Goal: Information Seeking & Learning: Learn about a topic

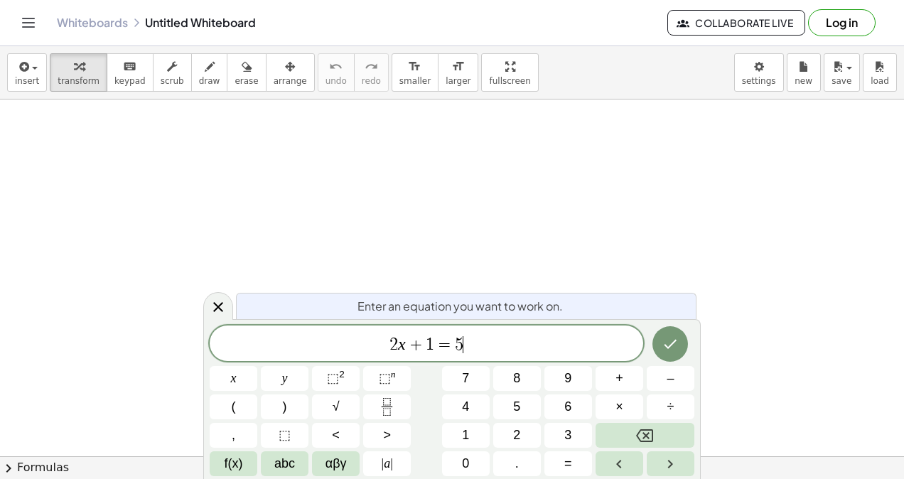
click at [469, 345] on span "2 x + 1 = 5 ​" at bounding box center [427, 345] width 434 height 20
click at [678, 343] on icon "Done" at bounding box center [670, 344] width 17 height 17
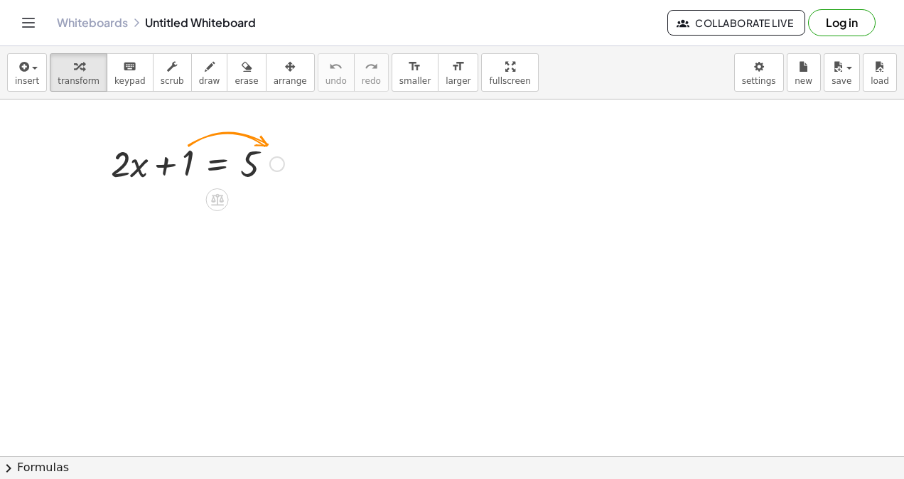
click at [217, 203] on icon at bounding box center [217, 200] width 13 height 12
click at [186, 192] on span "−" at bounding box center [189, 200] width 9 height 21
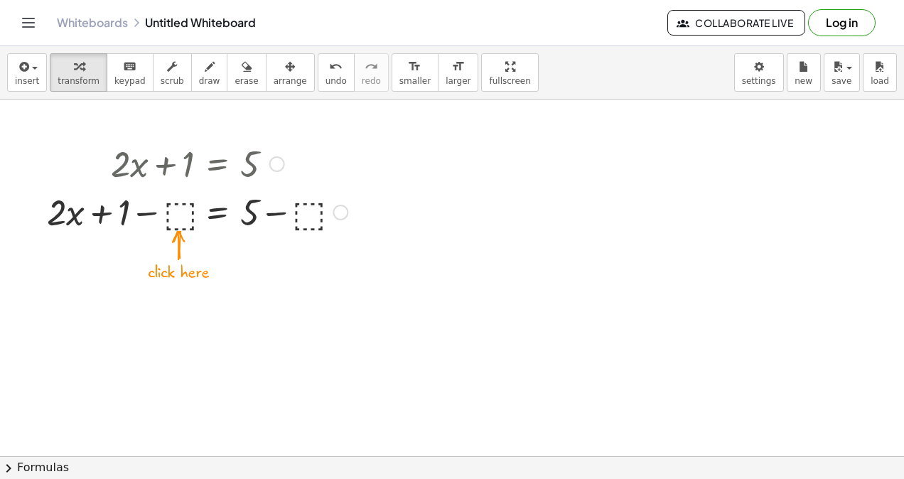
click at [178, 214] on div at bounding box center [197, 211] width 315 height 48
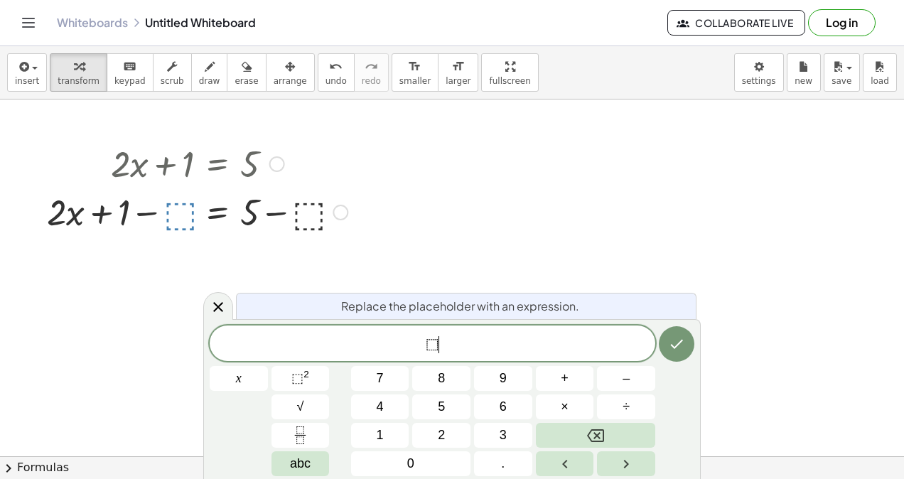
click at [455, 354] on div "⬚ ​" at bounding box center [433, 344] width 446 height 36
drag, startPoint x: 449, startPoint y: 354, endPoint x: 409, endPoint y: 346, distance: 40.6
click at [409, 346] on span "⬚" at bounding box center [433, 345] width 446 height 20
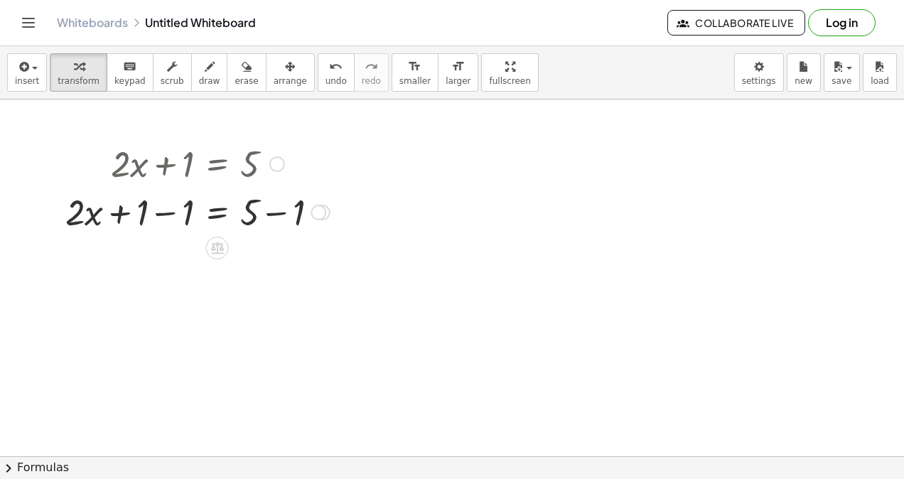
click at [270, 213] on div at bounding box center [197, 211] width 279 height 48
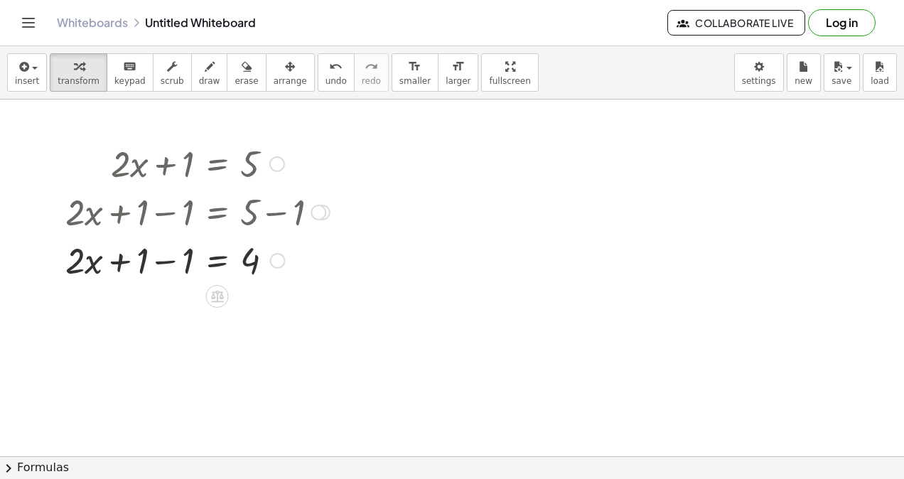
click at [156, 253] on div at bounding box center [197, 259] width 279 height 48
click at [210, 296] on icon at bounding box center [217, 296] width 15 height 15
click at [164, 294] on span "+" at bounding box center [160, 296] width 9 height 21
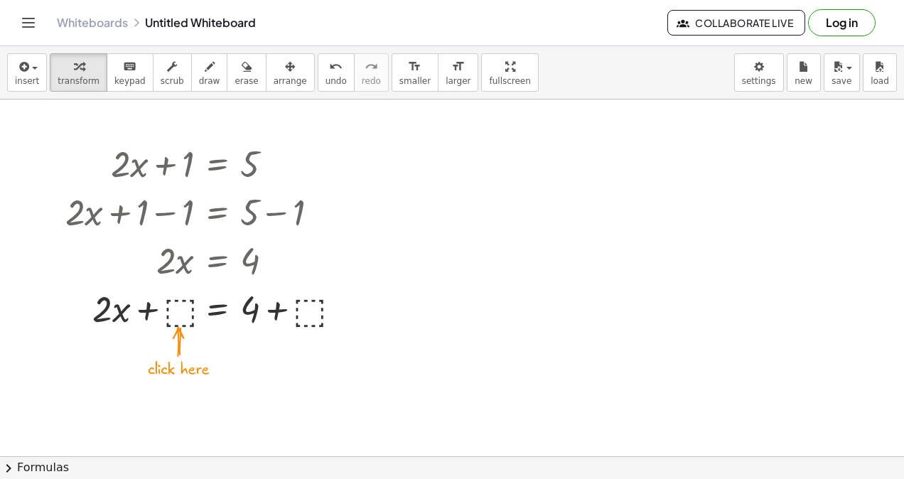
click at [329, 65] on icon "undo" at bounding box center [336, 66] width 14 height 17
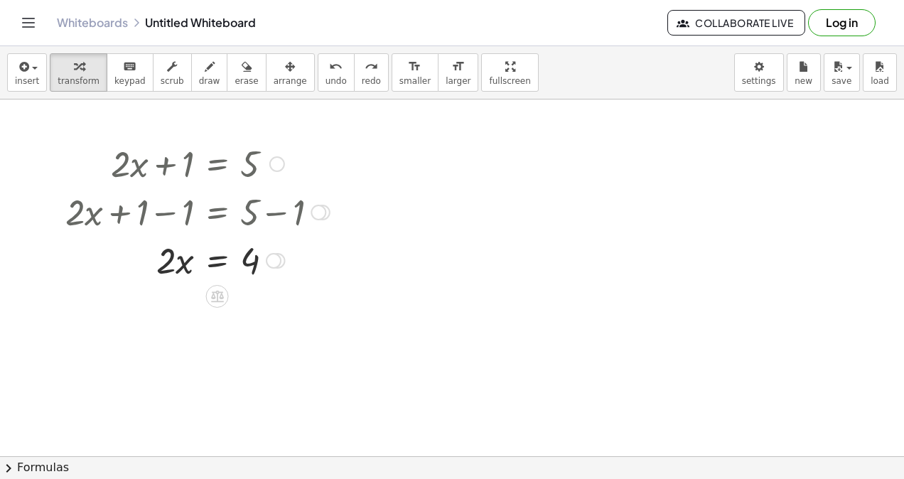
click at [218, 291] on icon at bounding box center [217, 297] width 13 height 12
click at [239, 291] on div "÷" at bounding box center [246, 296] width 23 height 23
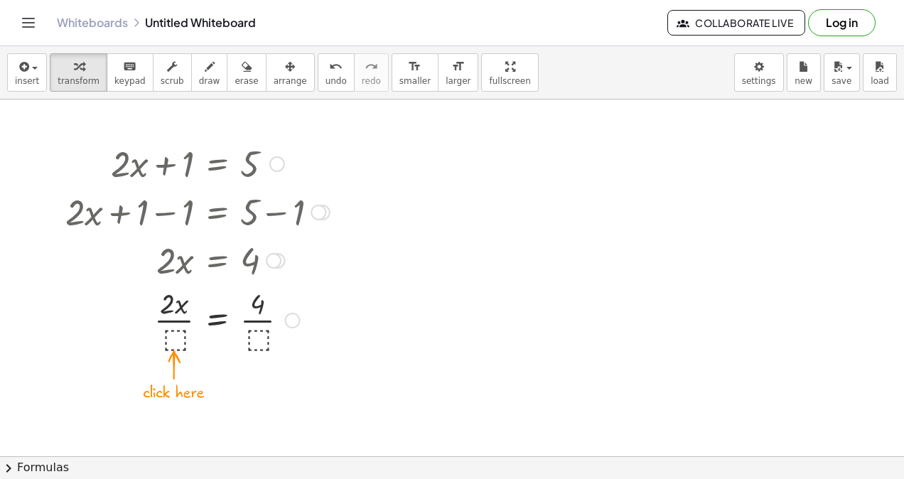
click at [173, 338] on div at bounding box center [197, 319] width 279 height 71
click at [186, 317] on div at bounding box center [197, 319] width 279 height 71
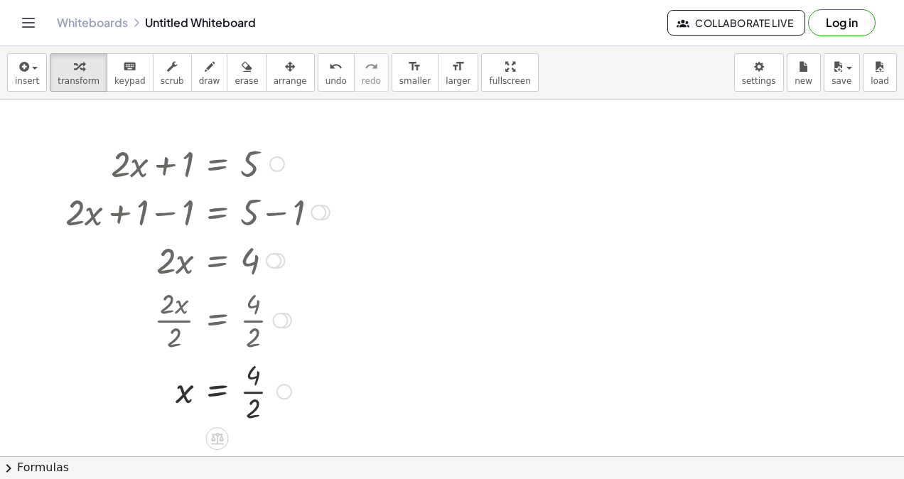
click at [253, 395] on div at bounding box center [197, 390] width 279 height 71
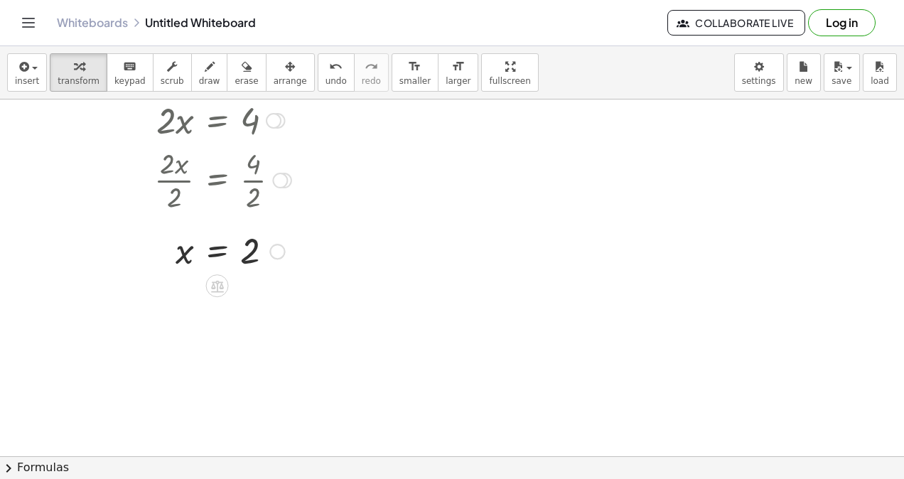
scroll to position [44, 0]
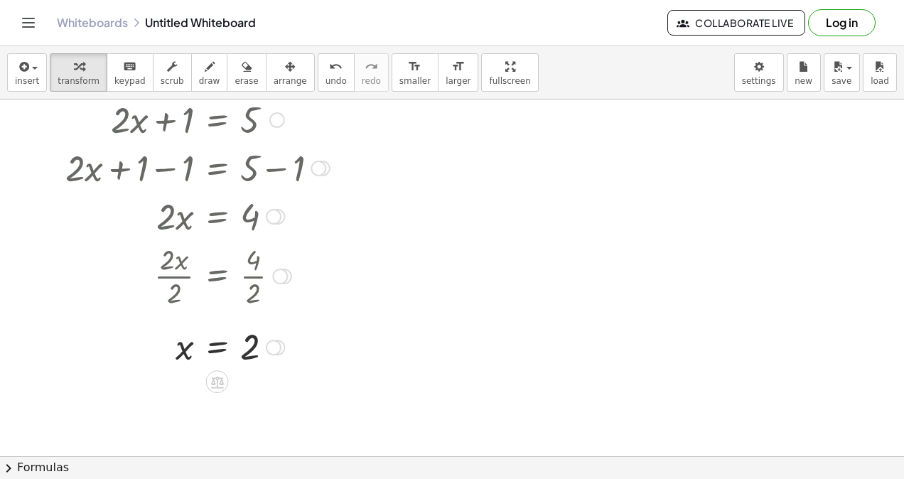
click at [276, 346] on div at bounding box center [274, 348] width 16 height 16
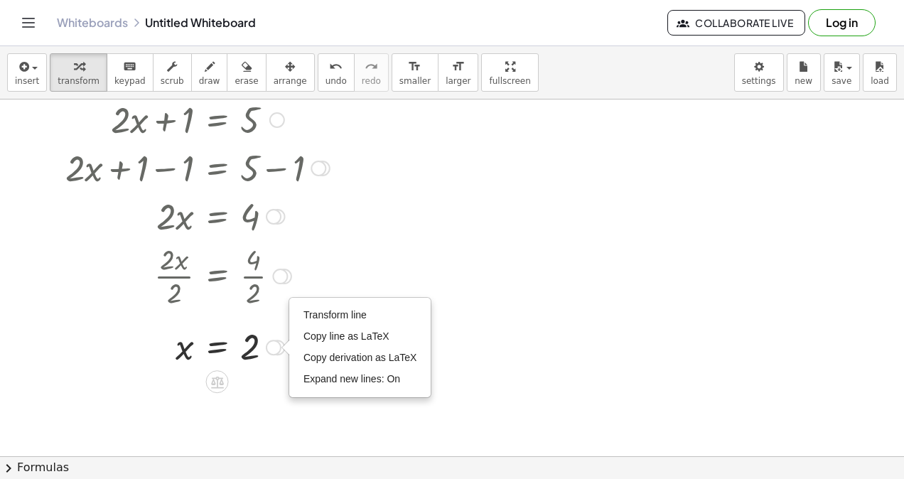
click at [275, 336] on div at bounding box center [197, 346] width 279 height 47
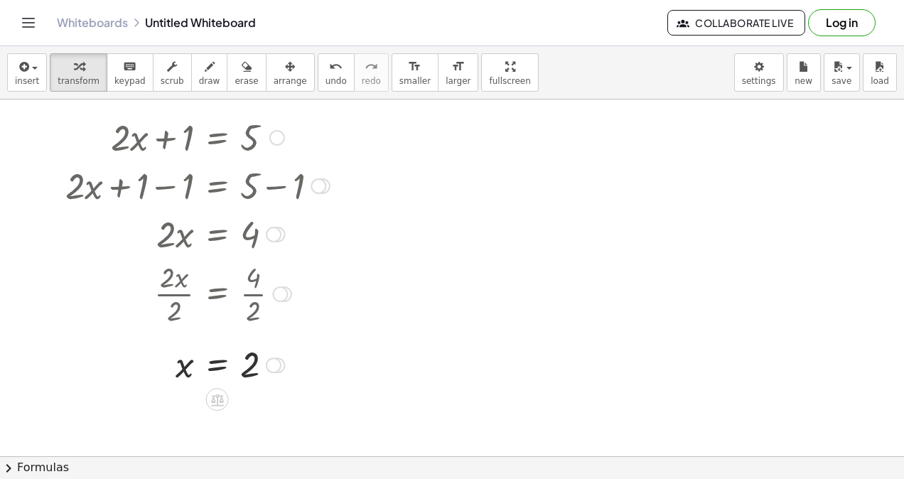
scroll to position [23, 0]
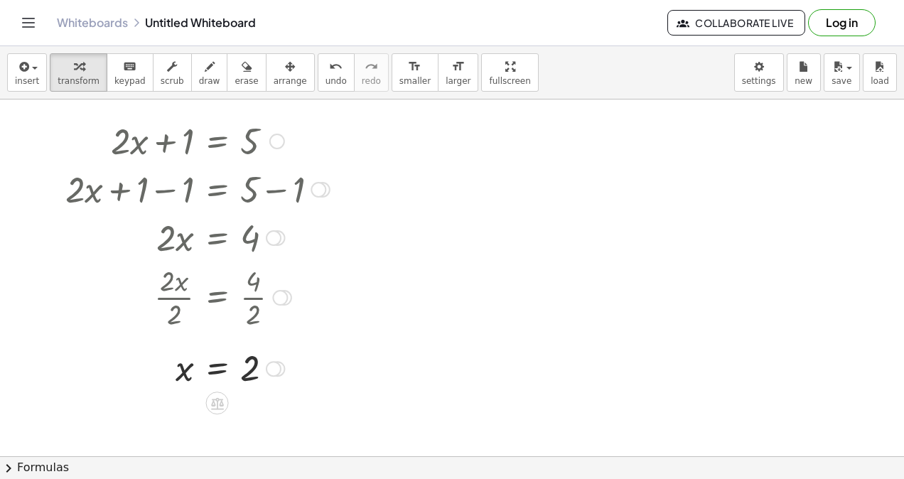
click at [164, 188] on div at bounding box center [197, 188] width 279 height 48
click at [272, 185] on div at bounding box center [197, 188] width 279 height 48
click at [168, 134] on div at bounding box center [197, 140] width 279 height 48
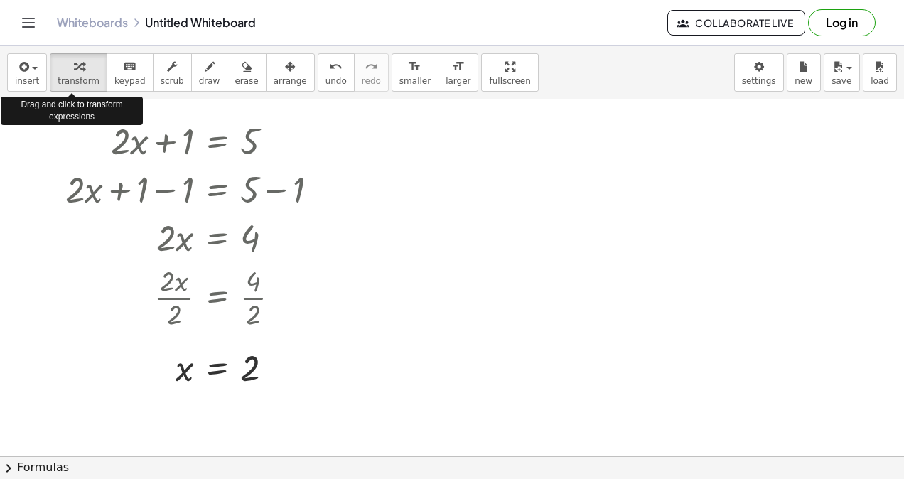
click at [95, 80] on button "transform" at bounding box center [79, 72] width 58 height 38
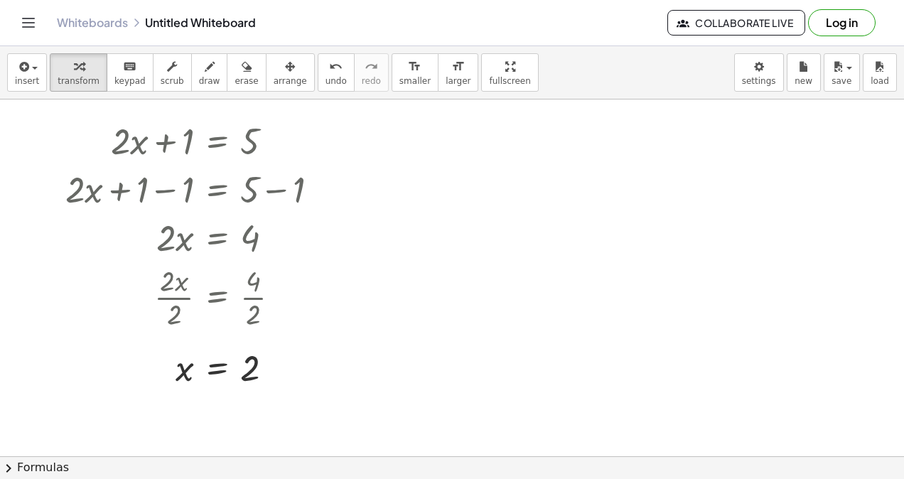
click at [419, 123] on div at bounding box center [452, 434] width 904 height 714
click at [85, 68] on div "button" at bounding box center [79, 66] width 42 height 17
click at [488, 176] on div at bounding box center [452, 434] width 904 height 714
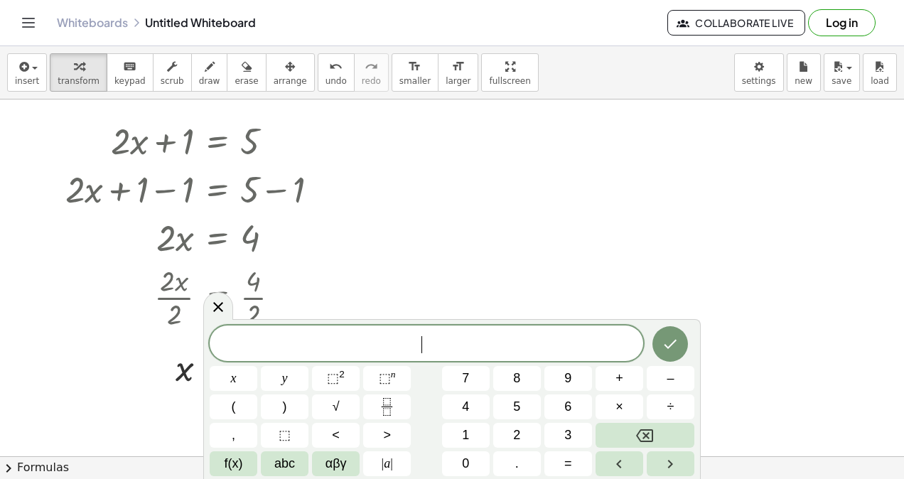
click at [483, 145] on div at bounding box center [452, 434] width 904 height 714
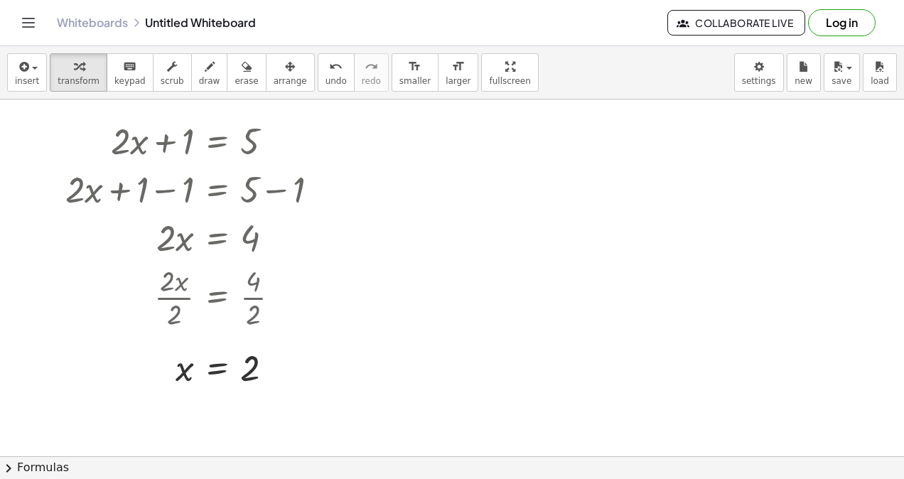
click at [65, 60] on div "button" at bounding box center [79, 66] width 42 height 17
click at [514, 134] on div at bounding box center [452, 434] width 904 height 714
click at [641, 200] on icon at bounding box center [645, 199] width 13 height 12
click at [594, 195] on div "+" at bounding box center [588, 199] width 23 height 23
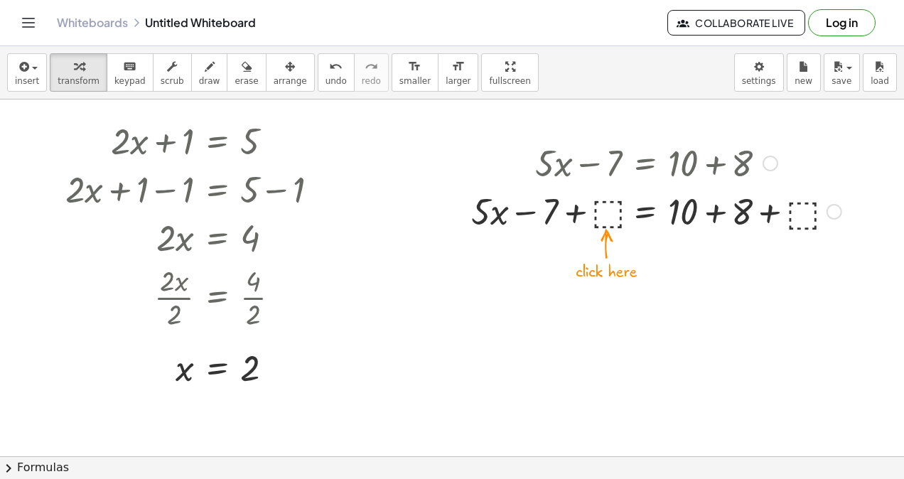
click at [605, 209] on div at bounding box center [656, 210] width 385 height 48
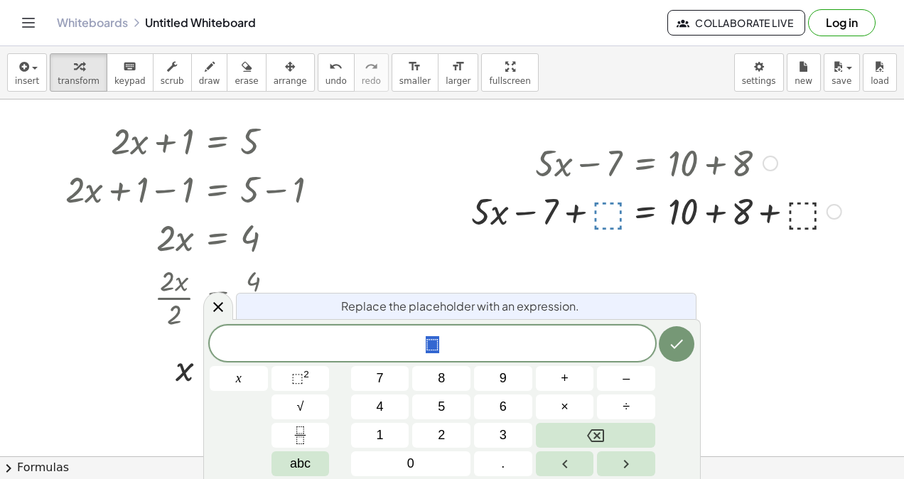
click at [440, 339] on span "⬚" at bounding box center [433, 345] width 446 height 20
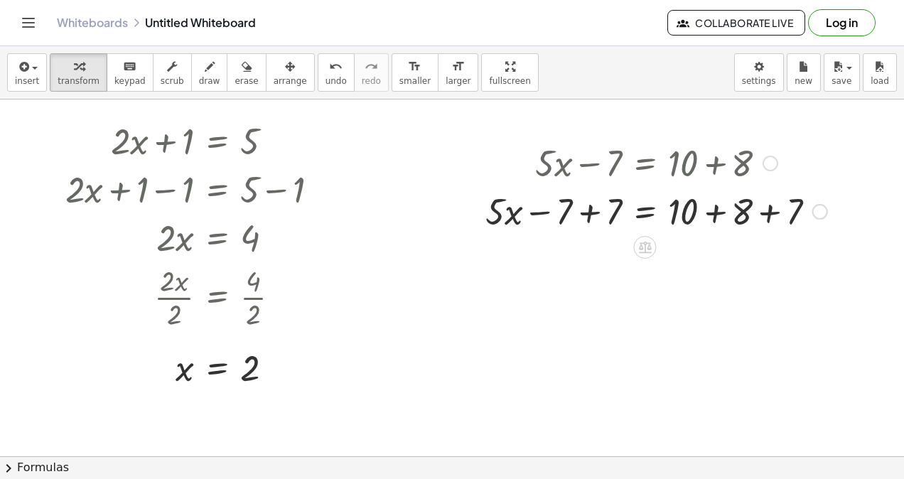
click at [583, 213] on div at bounding box center [656, 210] width 356 height 48
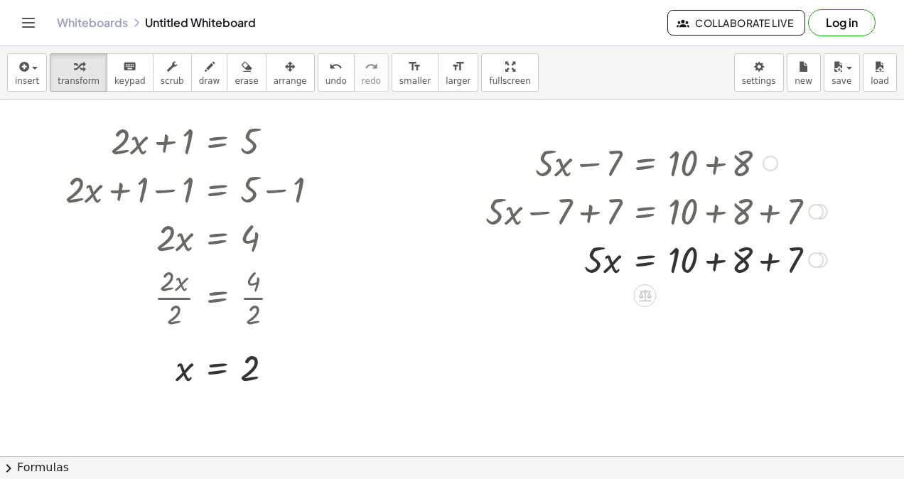
click at [775, 259] on div at bounding box center [656, 259] width 356 height 48
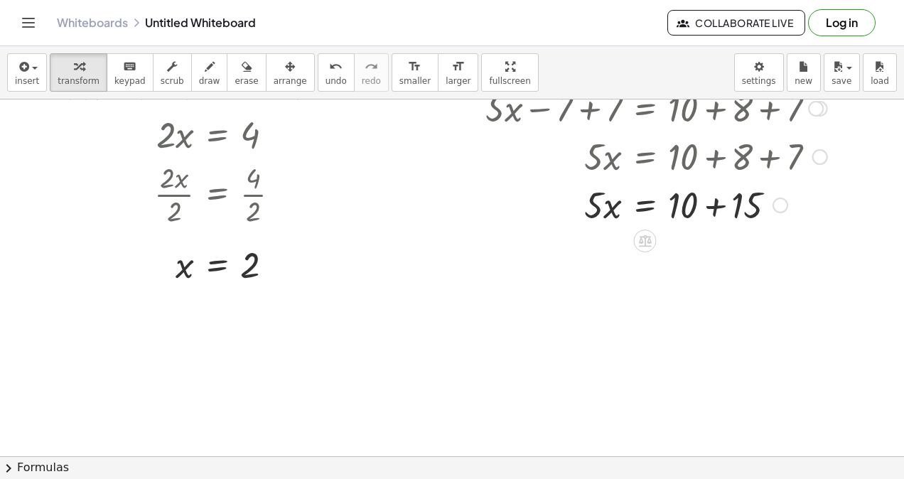
scroll to position [127, 0]
click at [639, 235] on icon at bounding box center [645, 241] width 13 height 12
click at [678, 238] on div "÷" at bounding box center [673, 240] width 23 height 23
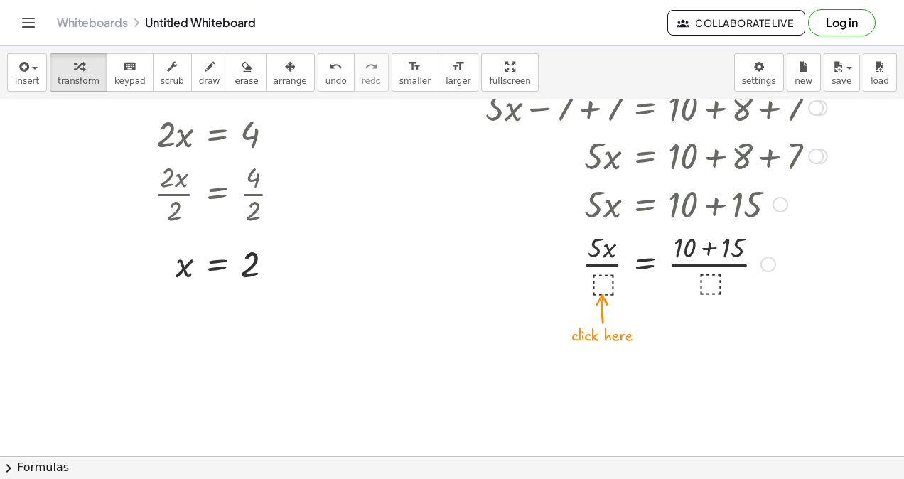
click at [599, 283] on div at bounding box center [656, 262] width 356 height 71
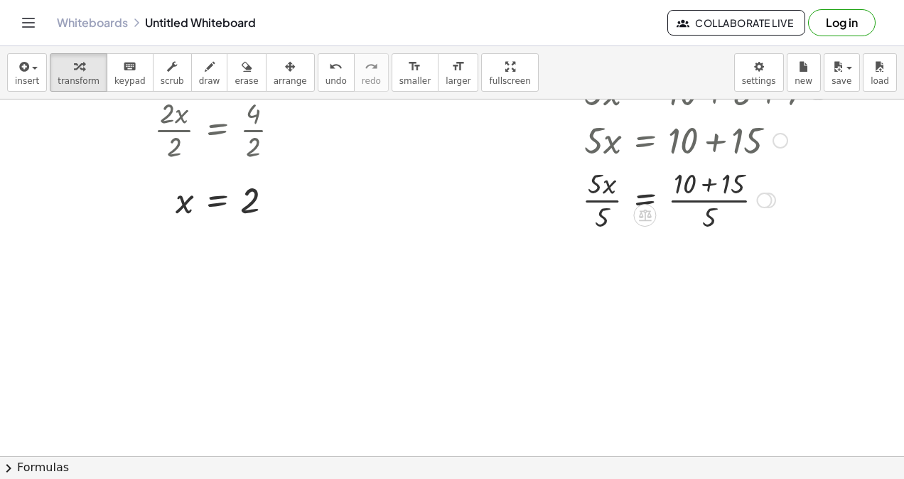
scroll to position [195, 0]
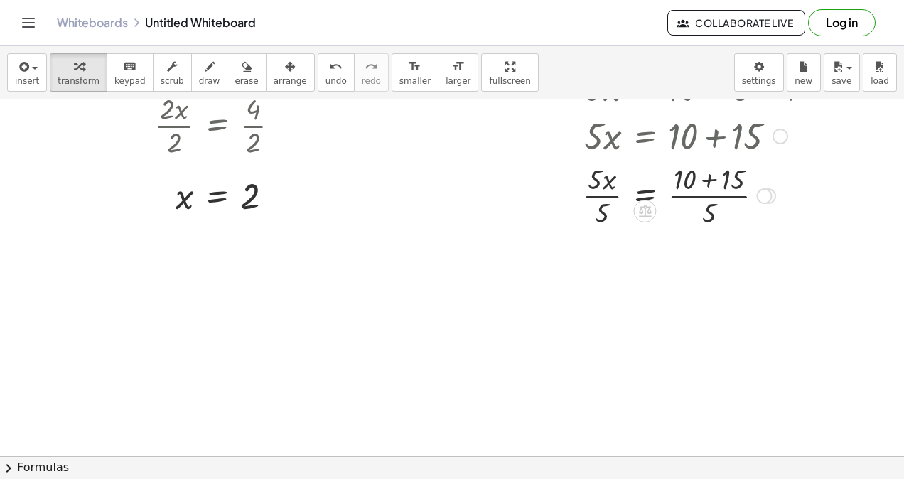
click at [599, 197] on div at bounding box center [656, 194] width 356 height 71
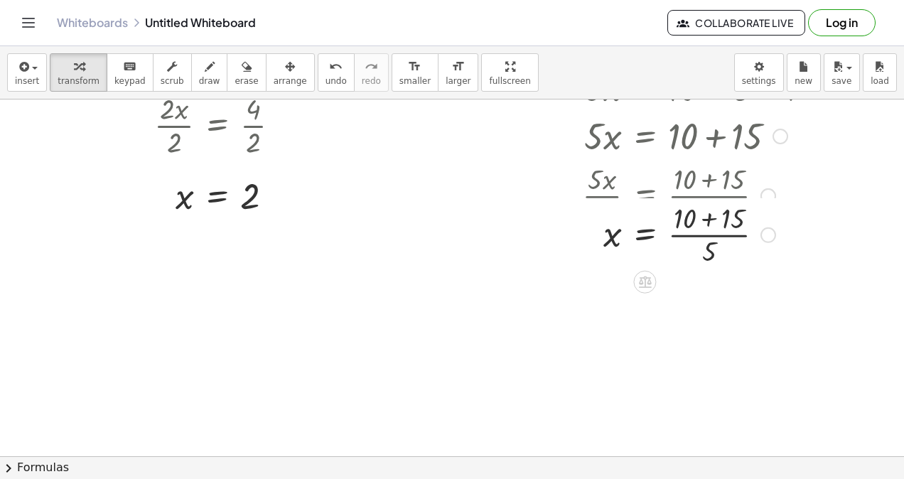
click at [685, 195] on div at bounding box center [645, 194] width 377 height 71
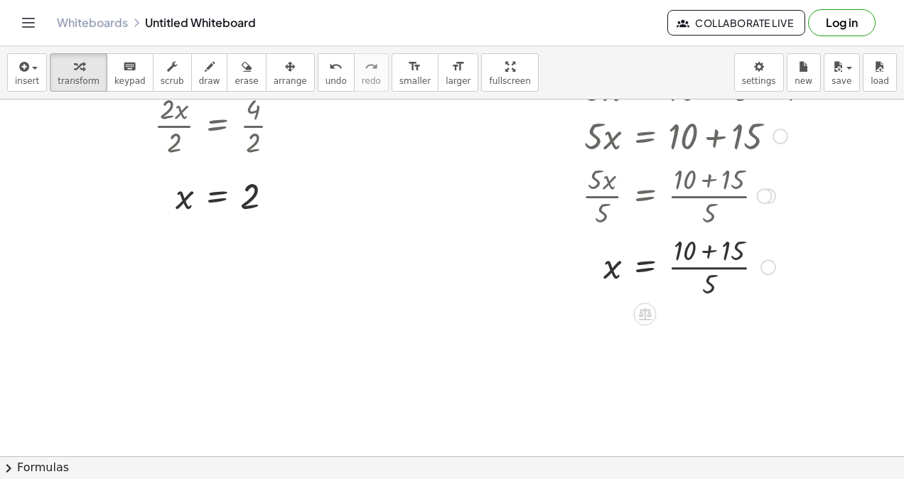
click at [697, 267] on div at bounding box center [656, 265] width 356 height 71
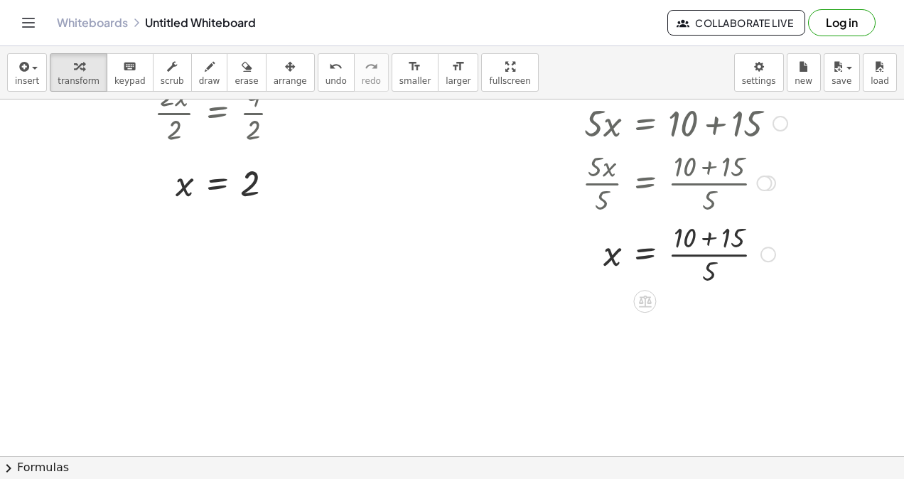
scroll to position [208, 0]
click at [643, 309] on div at bounding box center [644, 301] width 23 height 23
click at [592, 296] on div "+" at bounding box center [588, 301] width 23 height 23
click at [329, 61] on icon "undo" at bounding box center [336, 66] width 14 height 17
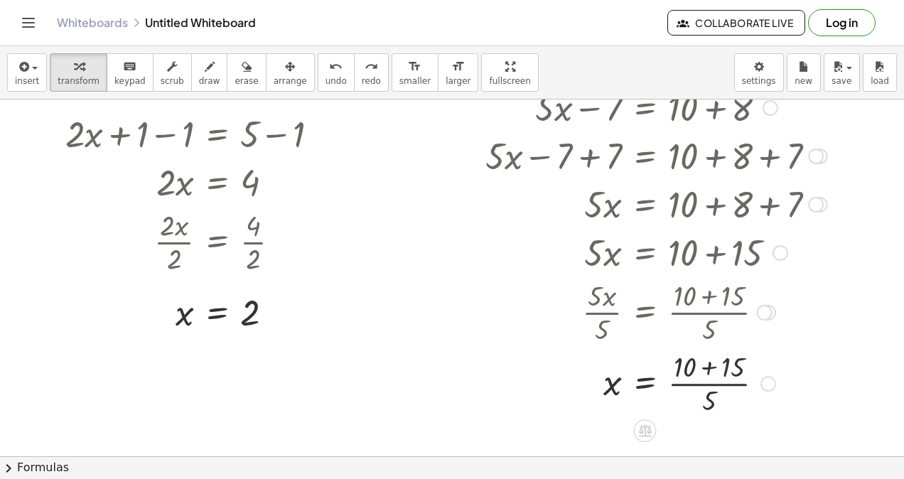
scroll to position [31, 0]
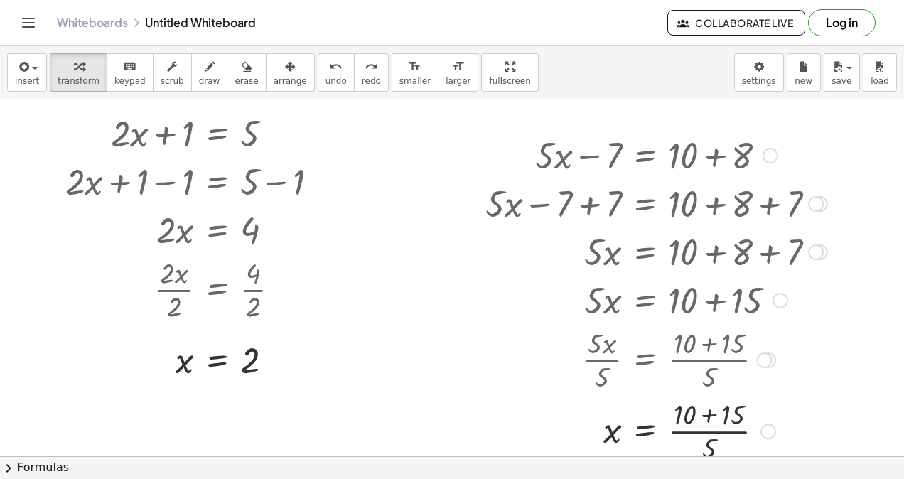
click at [710, 250] on div at bounding box center [656, 251] width 356 height 48
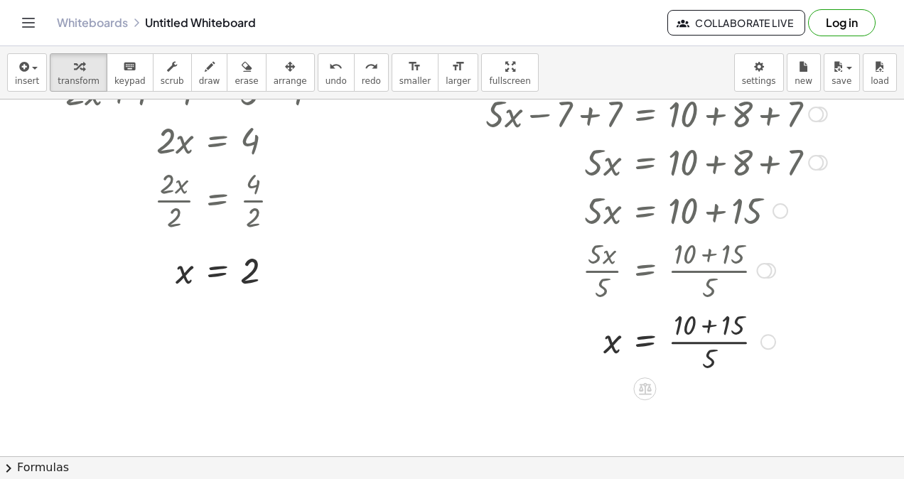
scroll to position [119, 0]
click at [329, 70] on icon "undo" at bounding box center [336, 66] width 14 height 17
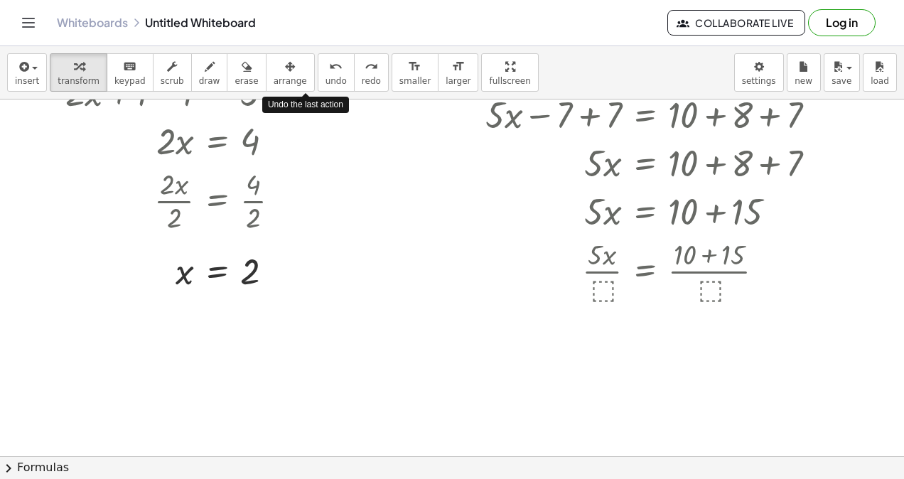
click at [329, 70] on icon "undo" at bounding box center [336, 66] width 14 height 17
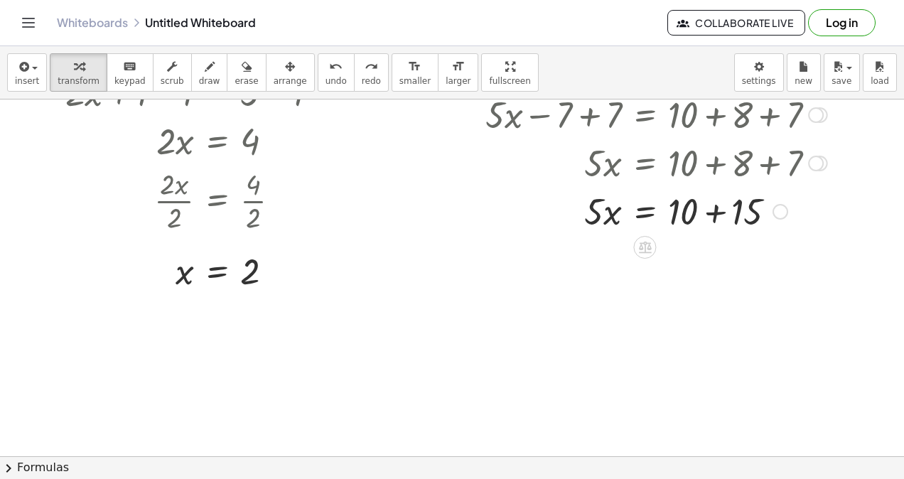
click at [641, 251] on icon at bounding box center [645, 248] width 13 height 12
click at [610, 249] on div "−" at bounding box center [616, 247] width 23 height 23
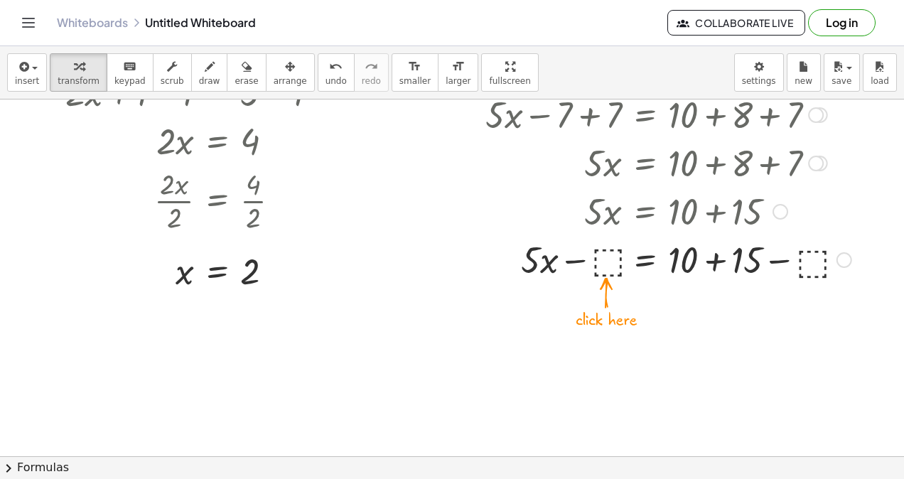
click at [607, 256] on div at bounding box center [668, 259] width 380 height 48
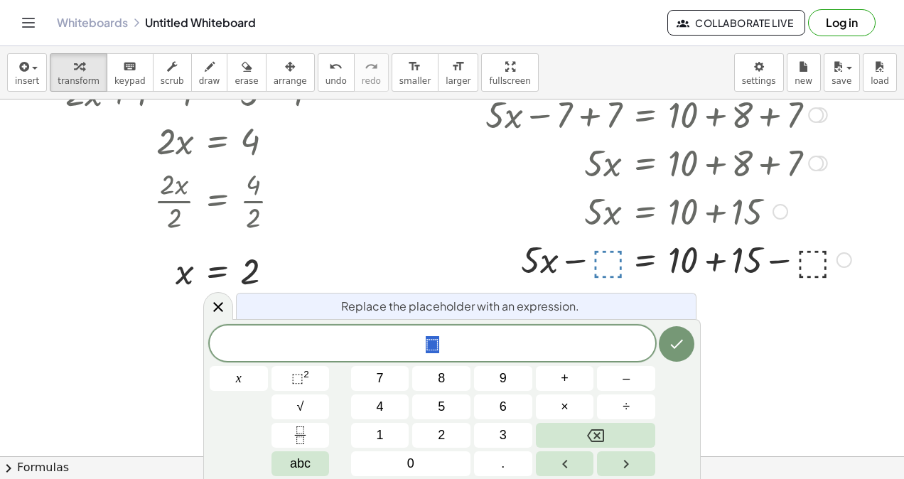
click at [388, 433] on button "1" at bounding box center [380, 435] width 58 height 25
click at [415, 459] on button "0" at bounding box center [410, 463] width 119 height 25
click at [673, 343] on icon "Done" at bounding box center [676, 344] width 17 height 17
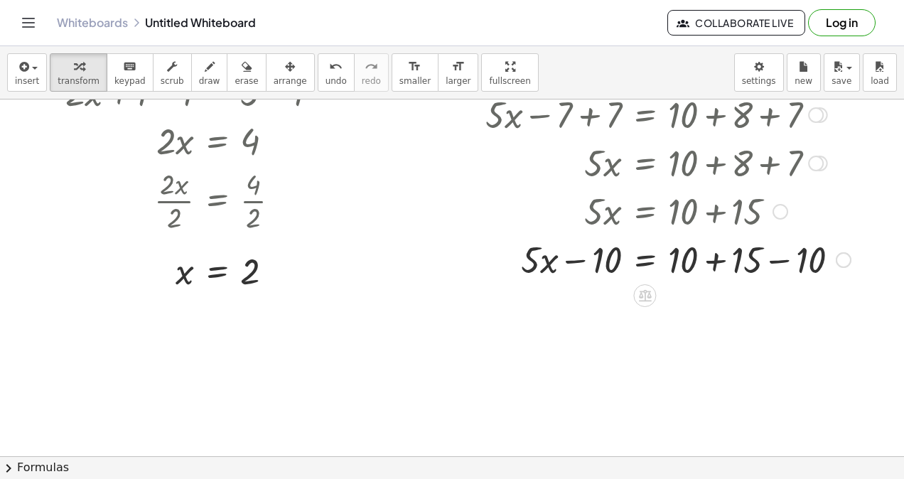
click at [610, 257] on div at bounding box center [668, 259] width 380 height 48
click at [569, 252] on div at bounding box center [668, 259] width 380 height 48
click at [788, 252] on div at bounding box center [668, 259] width 380 height 48
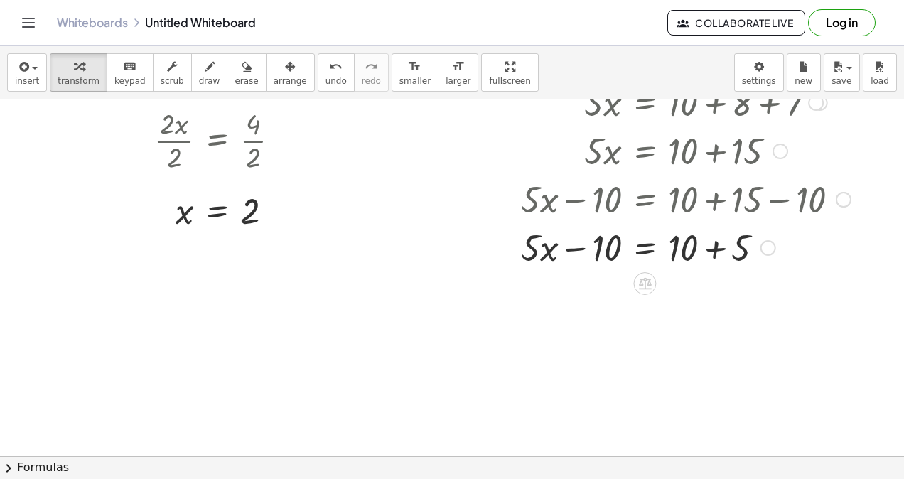
scroll to position [181, 0]
click at [326, 63] on div "undo" at bounding box center [336, 66] width 21 height 17
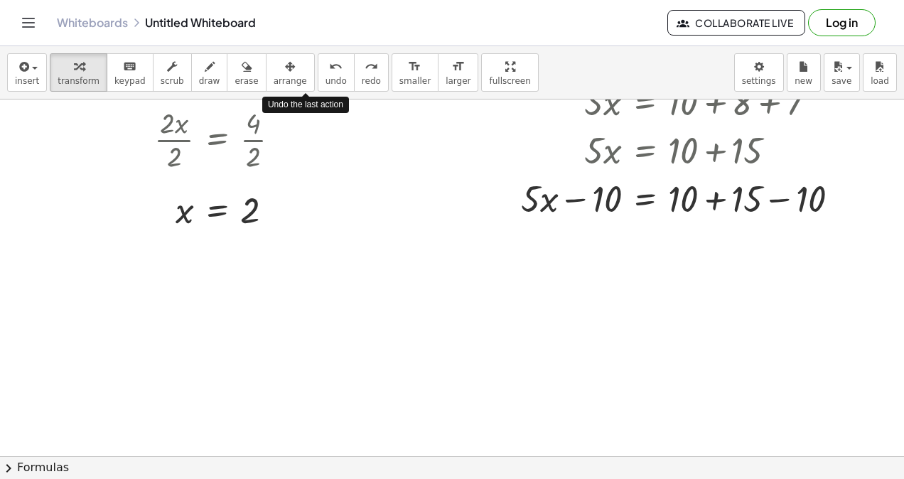
click at [326, 63] on div "undo" at bounding box center [336, 66] width 21 height 17
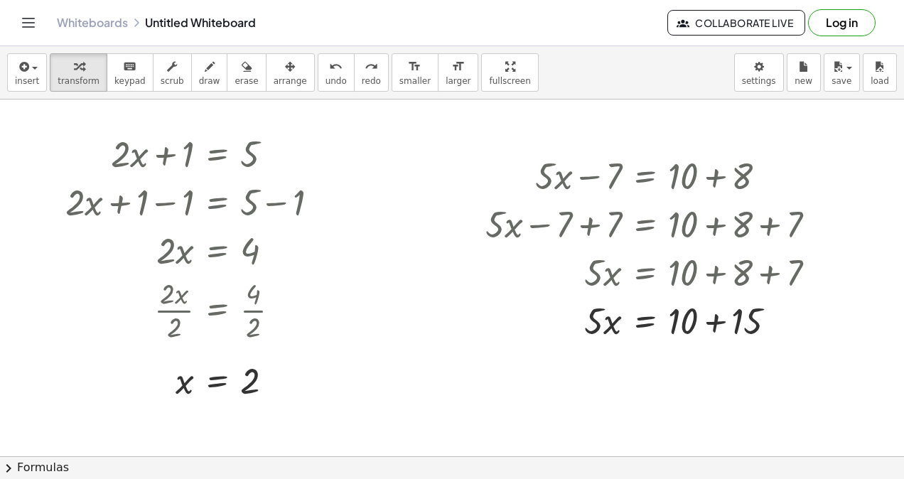
scroll to position [0, 0]
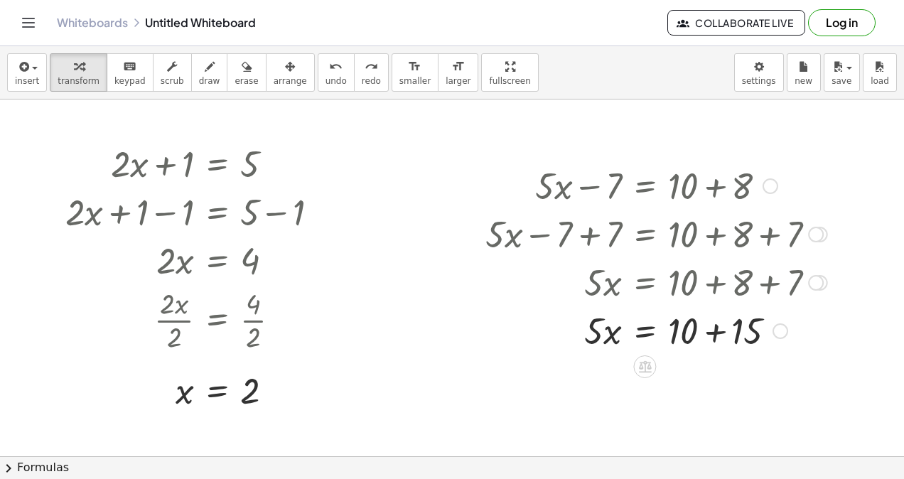
click at [668, 336] on div at bounding box center [656, 330] width 356 height 48
click at [648, 360] on icon at bounding box center [645, 366] width 15 height 15
click at [673, 371] on span "÷" at bounding box center [674, 367] width 8 height 21
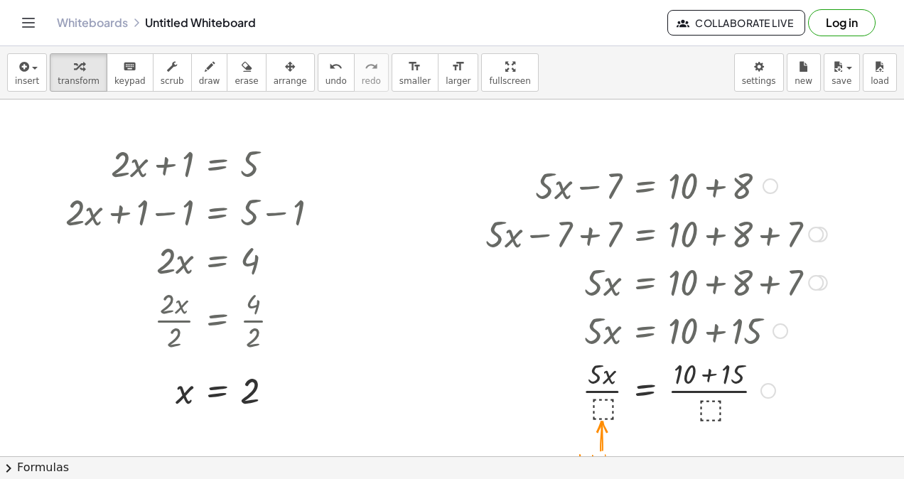
click at [606, 406] on div at bounding box center [656, 389] width 356 height 71
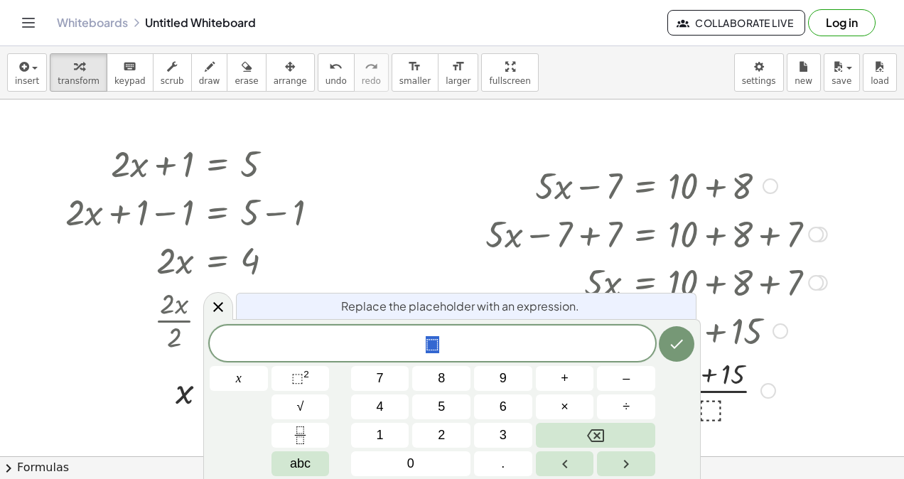
click at [454, 405] on button "5" at bounding box center [441, 407] width 58 height 25
click at [682, 348] on icon "Done" at bounding box center [676, 344] width 17 height 17
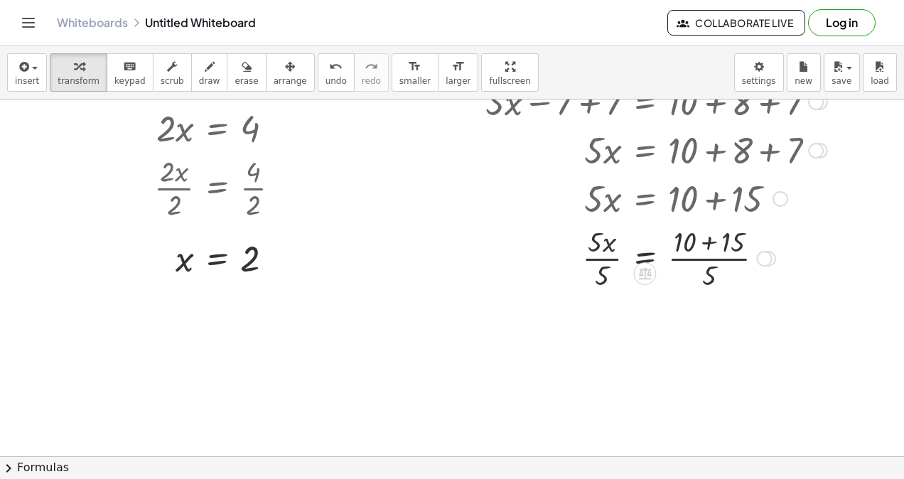
scroll to position [161, 0]
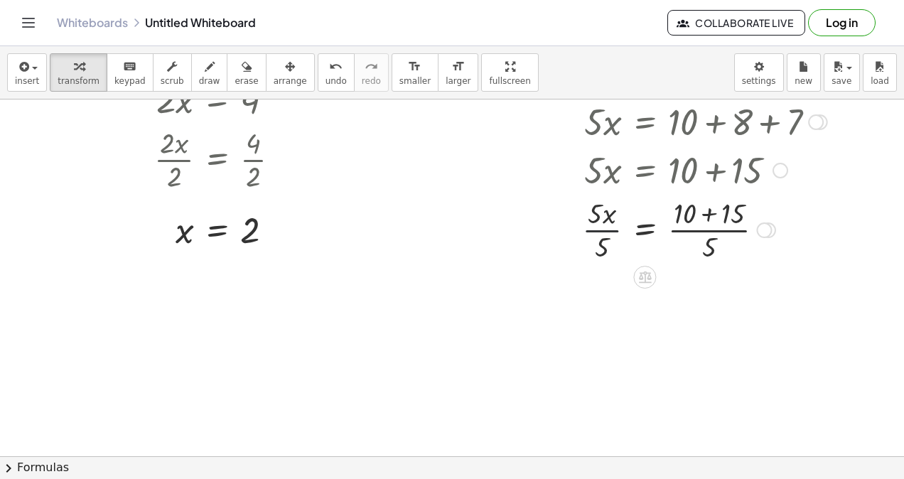
click at [610, 232] on div at bounding box center [656, 228] width 356 height 71
click at [645, 26] on div "+ · 5 · x − 7 = + 10 + 8 + · 5 · x − 7 + ⬚ = + 10 + 8 + ⬚ + · 5 · x − 7 + 7 = +…" at bounding box center [645, 26] width 0 height 0
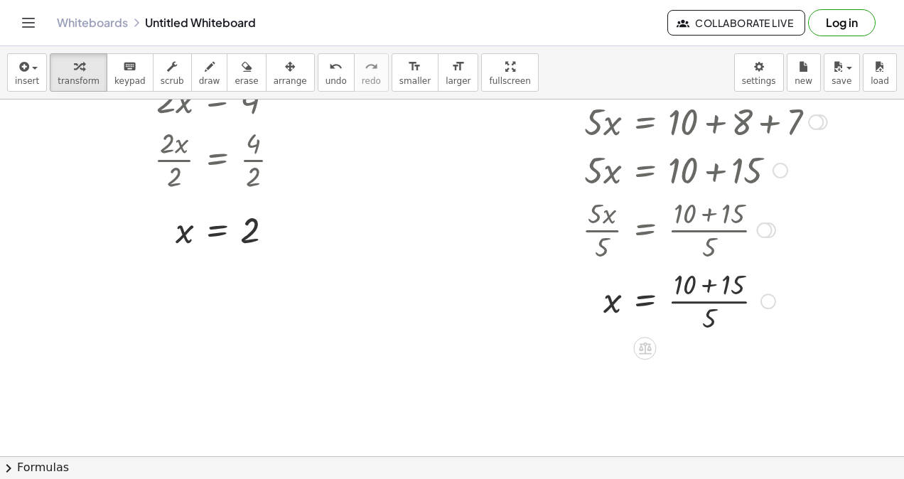
click at [641, 348] on icon at bounding box center [645, 348] width 15 height 15
click at [621, 348] on div "−" at bounding box center [616, 348] width 23 height 23
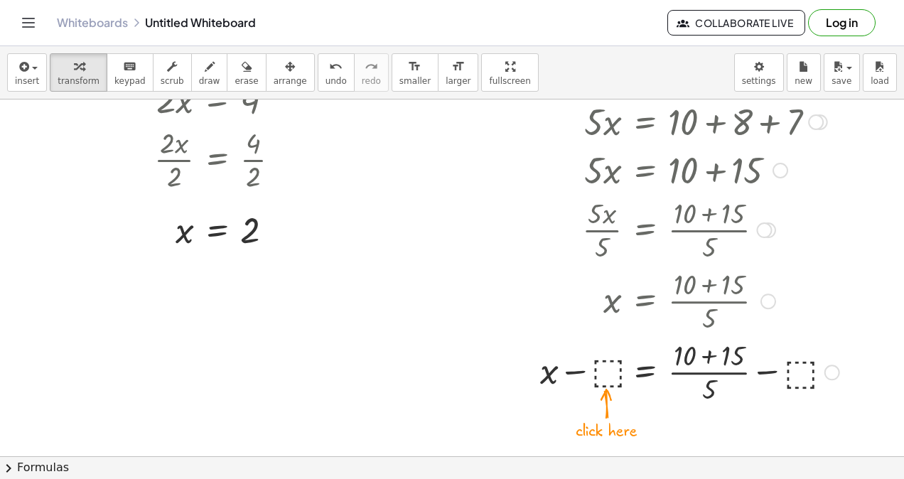
click at [606, 371] on div at bounding box center [662, 371] width 368 height 71
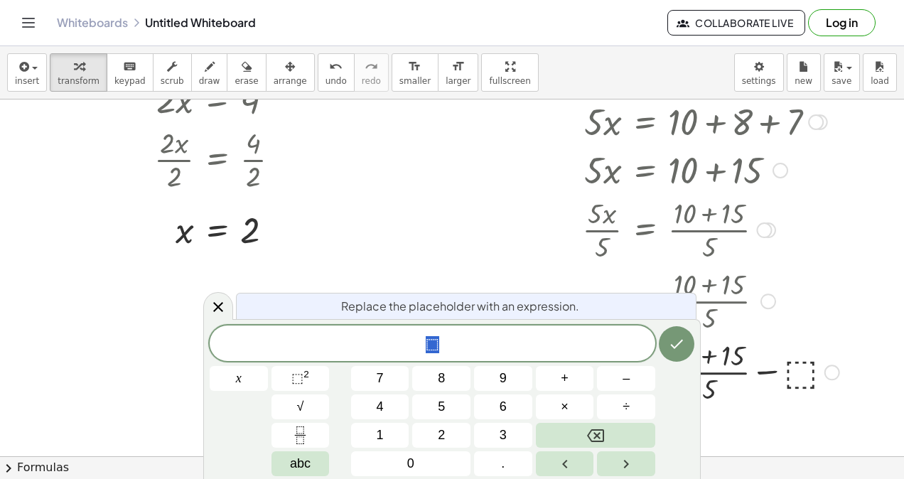
click at [389, 425] on button "1" at bounding box center [380, 435] width 58 height 25
click at [411, 459] on button "0" at bounding box center [410, 463] width 119 height 25
click at [677, 348] on icon "Done" at bounding box center [676, 344] width 17 height 17
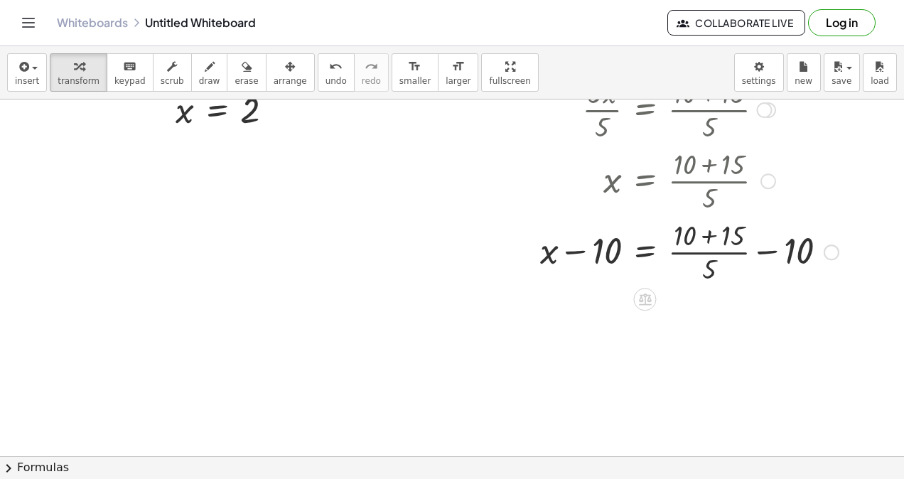
scroll to position [282, 0]
click at [760, 243] on div at bounding box center [662, 250] width 368 height 71
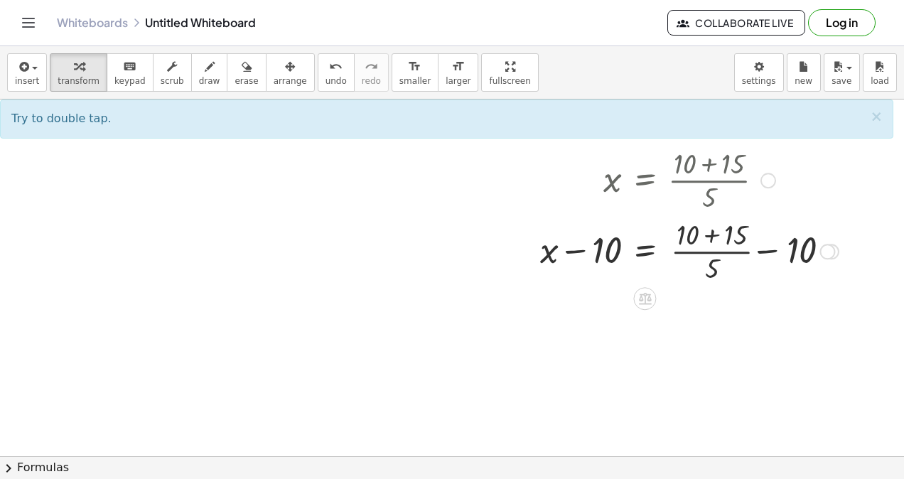
click at [759, 250] on div at bounding box center [662, 250] width 368 height 71
click at [650, 257] on div at bounding box center [662, 250] width 368 height 71
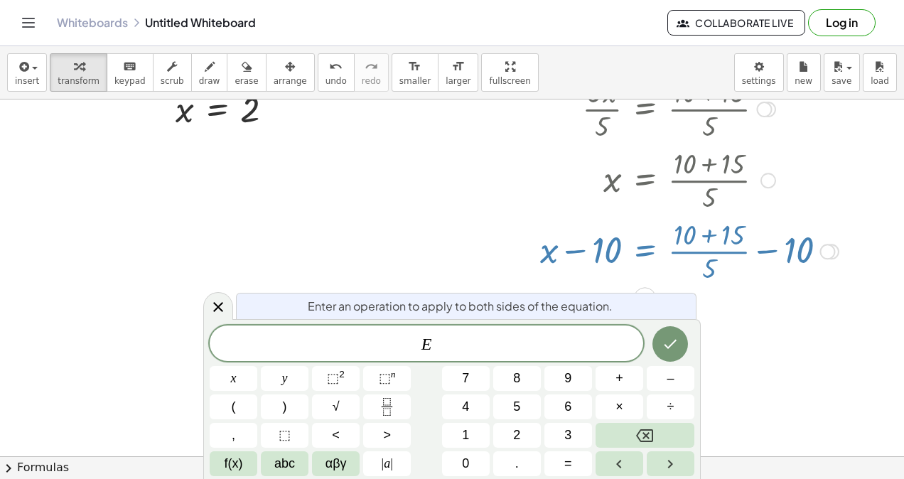
click at [583, 247] on div at bounding box center [662, 250] width 368 height 71
click at [593, 261] on div at bounding box center [662, 250] width 368 height 71
click at [671, 354] on button "Done" at bounding box center [671, 344] width 36 height 36
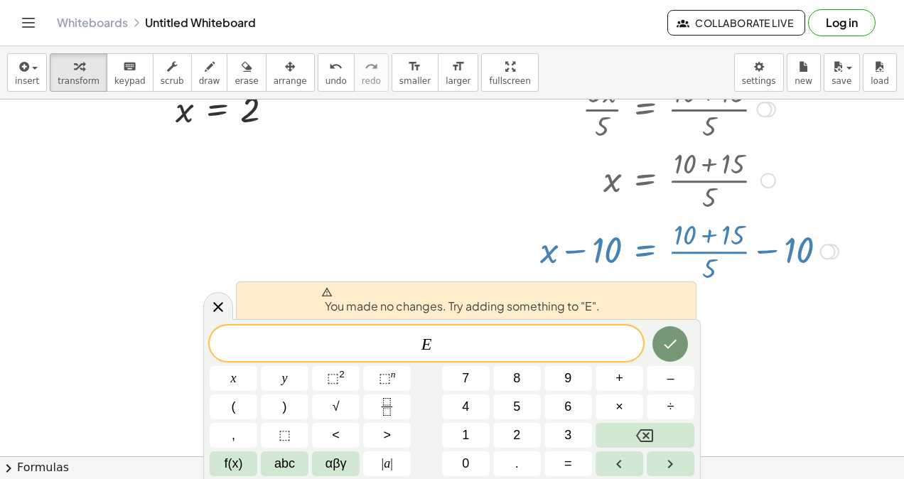
click at [222, 309] on icon at bounding box center [218, 307] width 17 height 17
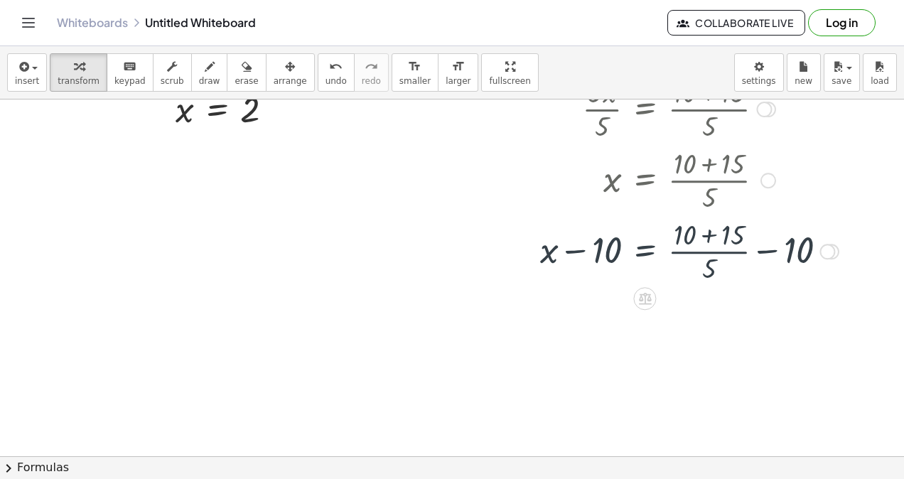
click at [566, 262] on div at bounding box center [662, 250] width 368 height 71
click at [766, 257] on div at bounding box center [662, 250] width 368 height 71
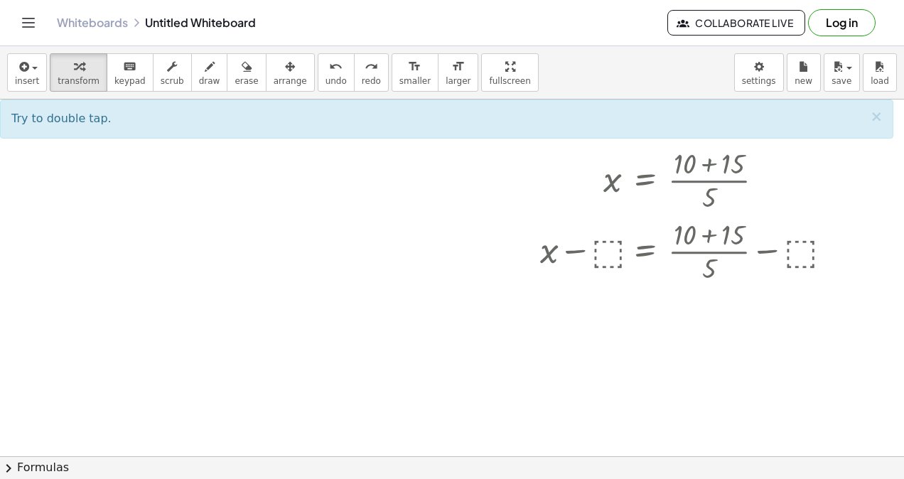
click at [318, 86] on button "undo undo" at bounding box center [336, 72] width 37 height 38
click at [329, 64] on icon "undo" at bounding box center [336, 66] width 14 height 17
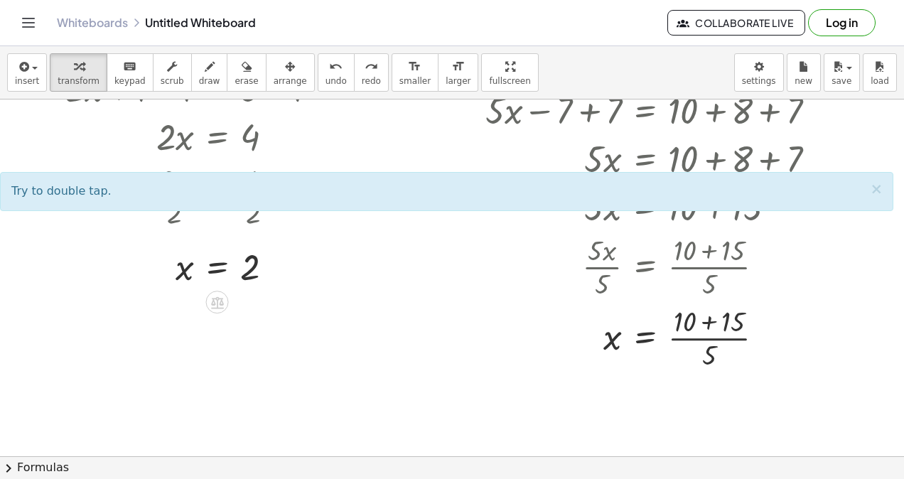
scroll to position [314, 0]
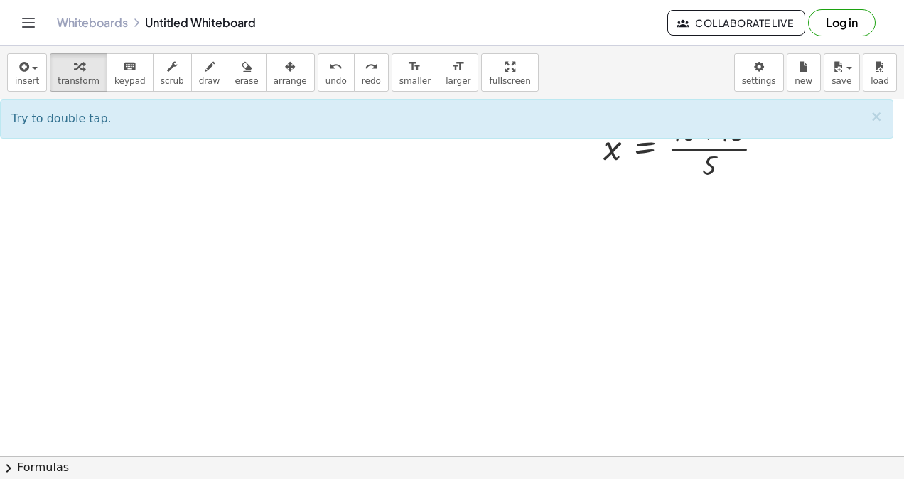
click at [74, 65] on icon "button" at bounding box center [79, 66] width 10 height 17
click at [347, 249] on div at bounding box center [452, 143] width 904 height 714
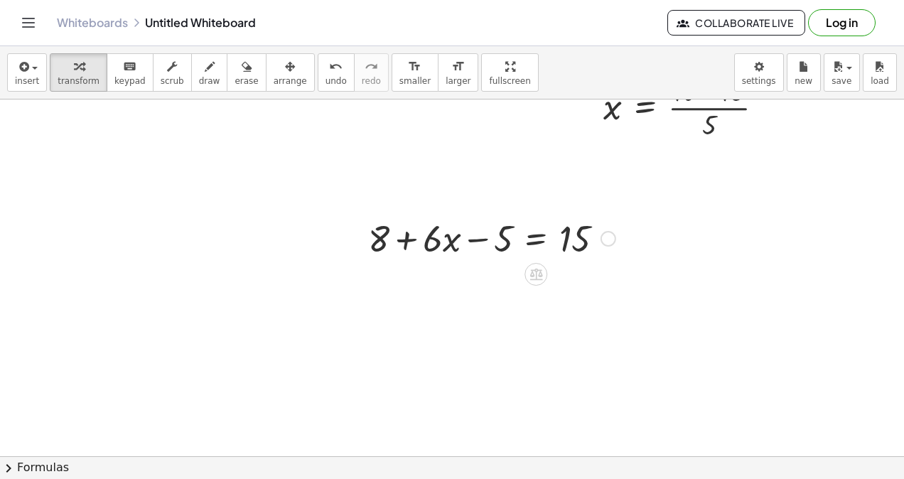
scroll to position [355, 0]
click at [538, 278] on icon at bounding box center [536, 274] width 13 height 12
click at [503, 274] on div "−" at bounding box center [507, 273] width 23 height 23
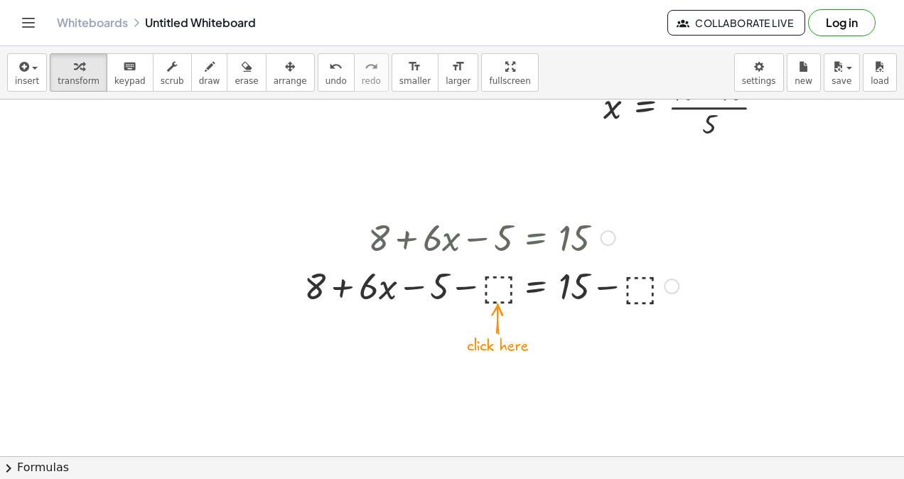
click at [492, 290] on div at bounding box center [491, 285] width 389 height 48
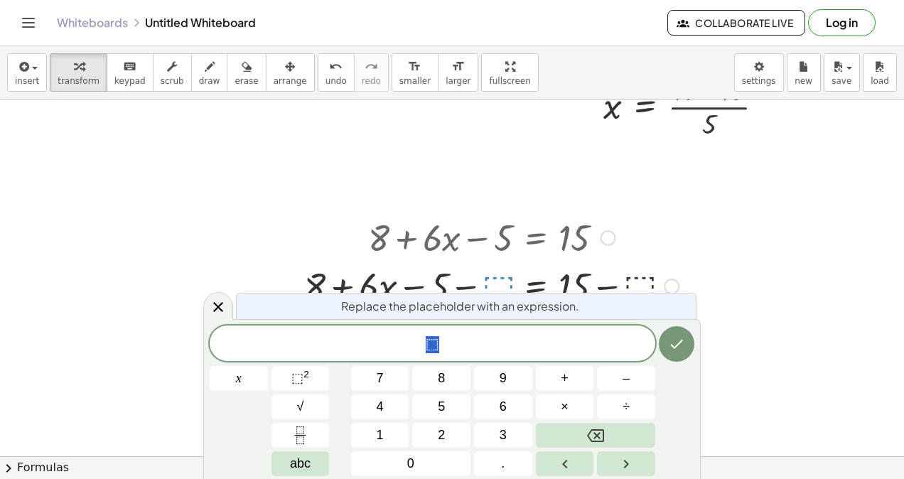
click at [449, 407] on button "5" at bounding box center [441, 407] width 58 height 25
click at [682, 346] on icon "Done" at bounding box center [676, 344] width 17 height 17
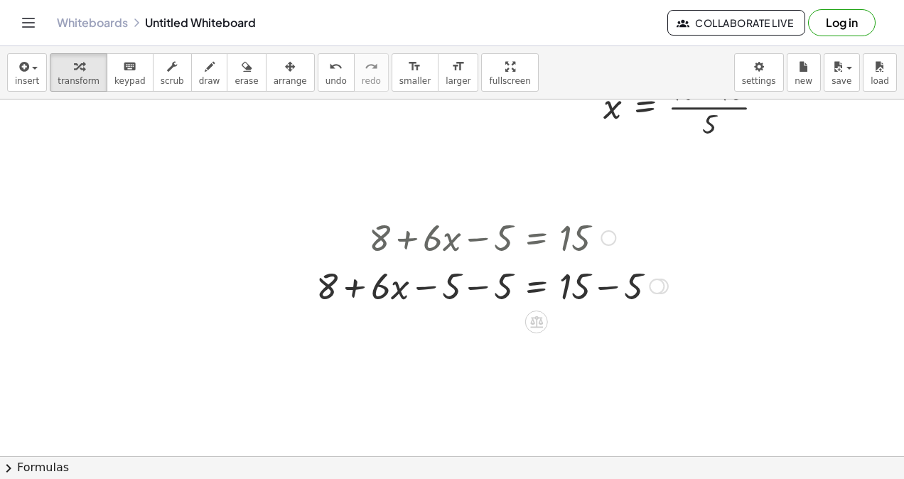
click at [461, 282] on div at bounding box center [492, 285] width 366 height 48
click at [468, 286] on div at bounding box center [512, 285] width 325 height 48
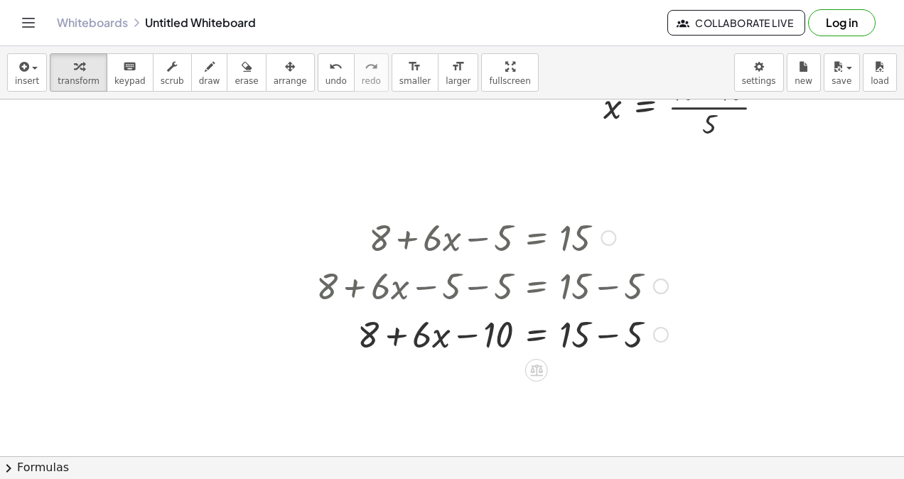
click at [611, 337] on div at bounding box center [492, 333] width 366 height 48
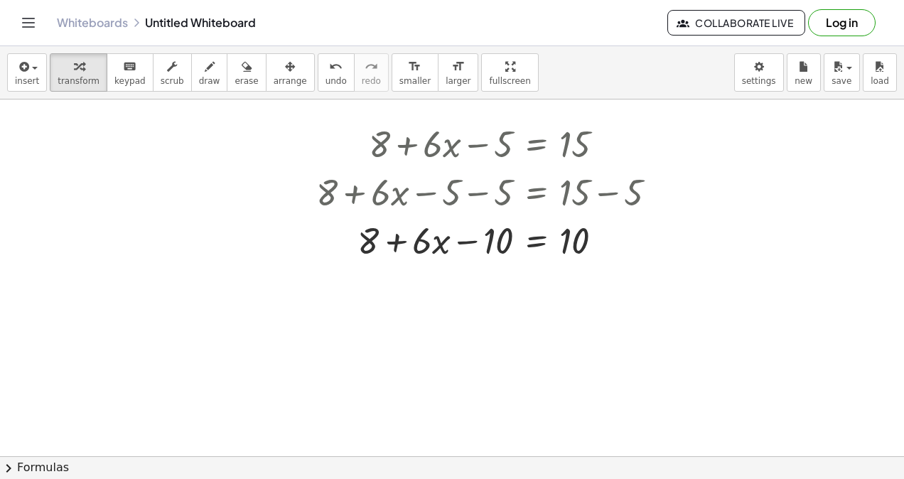
scroll to position [449, 0]
click at [548, 272] on div at bounding box center [452, 187] width 904 height 1073
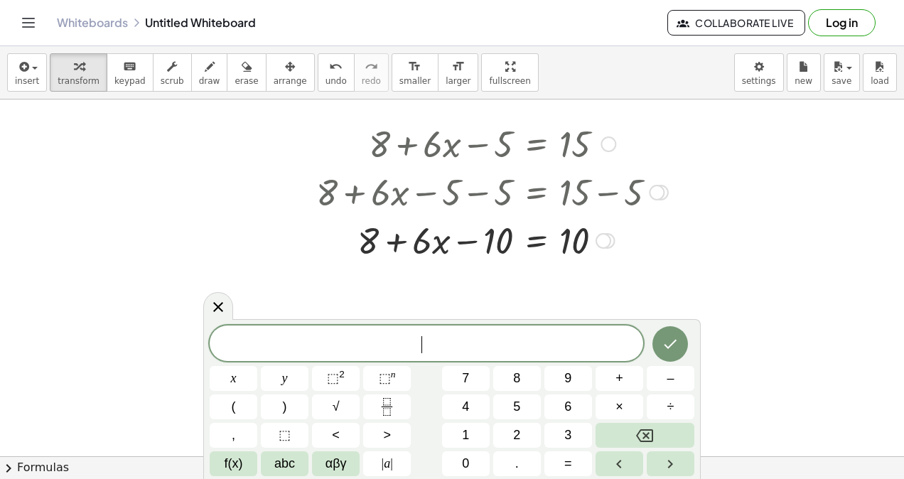
click at [497, 243] on div at bounding box center [492, 239] width 366 height 48
click at [678, 340] on icon "Done" at bounding box center [670, 344] width 17 height 17
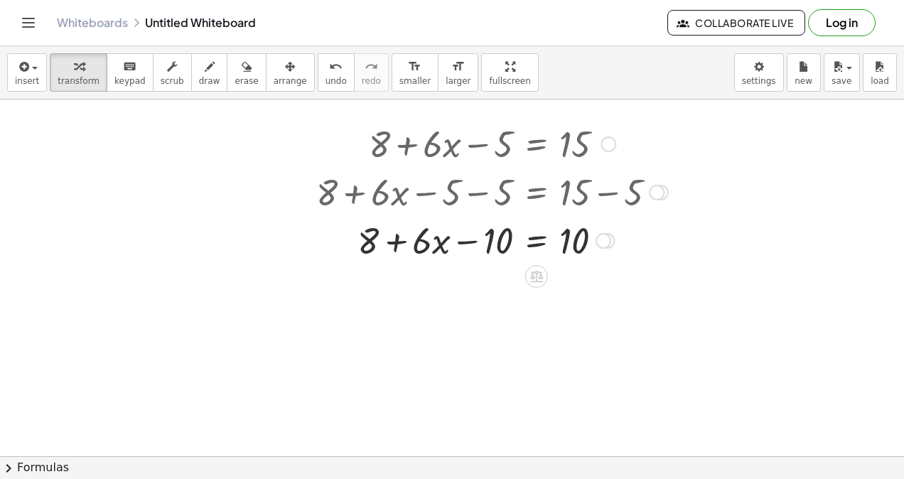
scroll to position [471, 0]
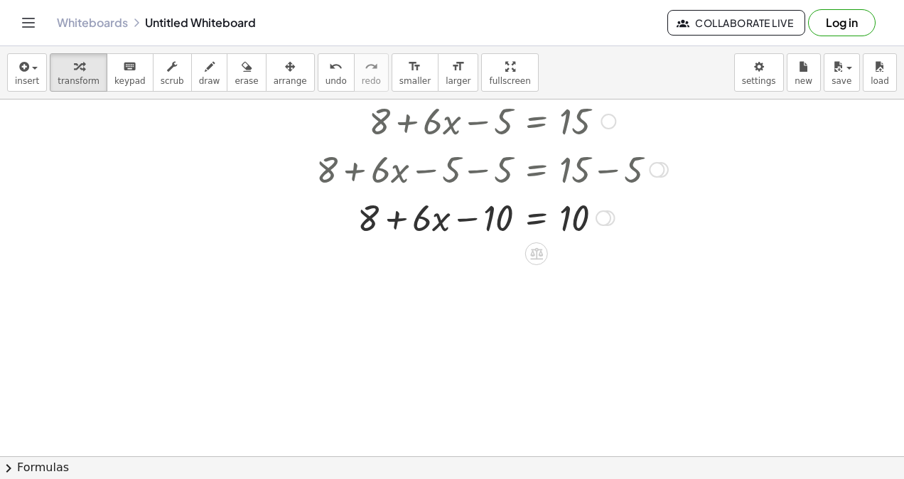
click at [540, 255] on icon at bounding box center [536, 254] width 13 height 12
click at [510, 254] on span "−" at bounding box center [508, 254] width 9 height 21
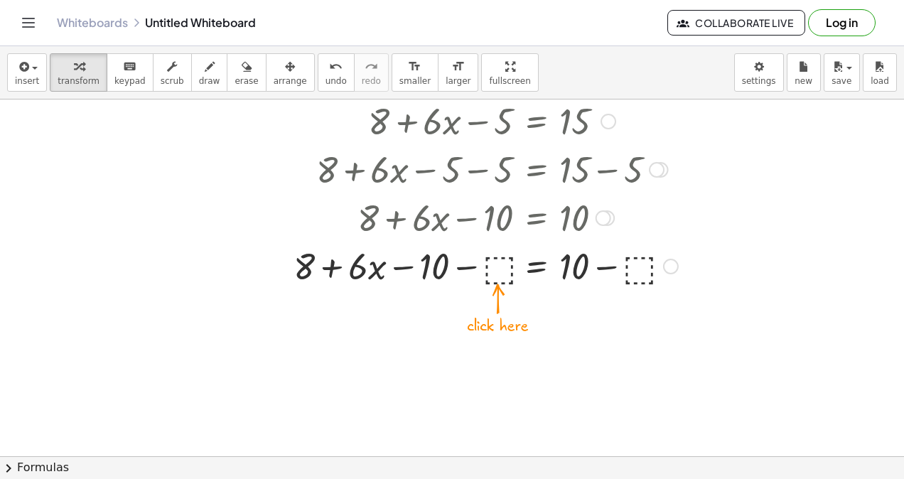
click at [501, 269] on div at bounding box center [485, 265] width 399 height 48
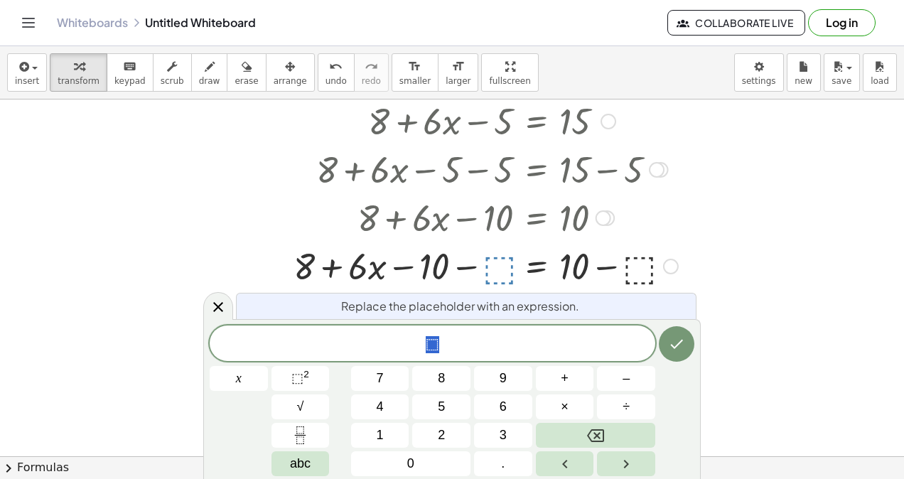
click at [446, 375] on button "8" at bounding box center [441, 378] width 58 height 25
click at [665, 346] on button "Done" at bounding box center [677, 344] width 36 height 36
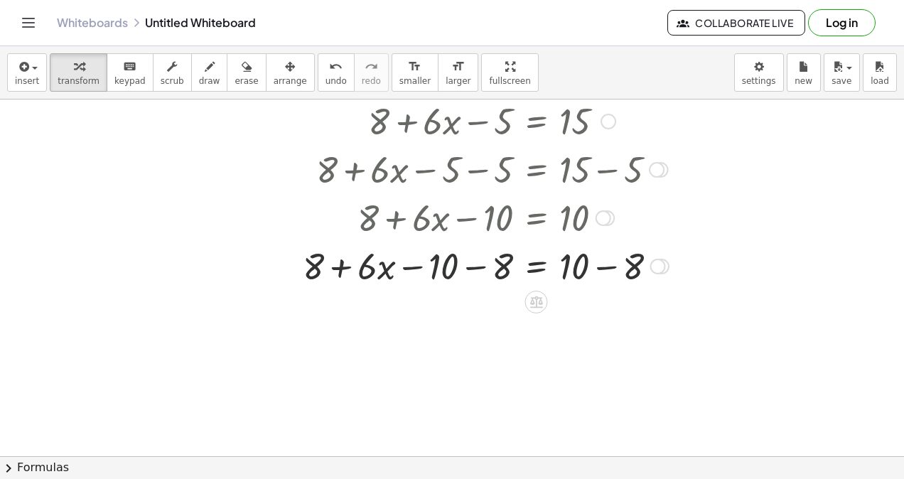
click at [459, 259] on div at bounding box center [486, 265] width 380 height 48
click at [471, 267] on div at bounding box center [486, 265] width 380 height 48
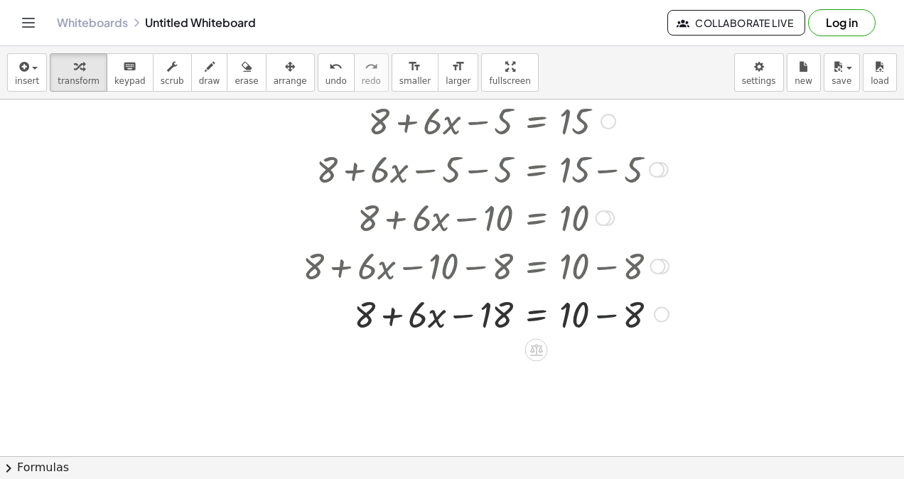
click at [536, 122] on div "+ 8 + · 6 · x − 5 = 15 + 8 + · 6 · x − 5 − ⬚ = + 15 − ⬚ + 8 + · 6 · x − 5 − 5 =…" at bounding box center [536, 122] width 0 height 0
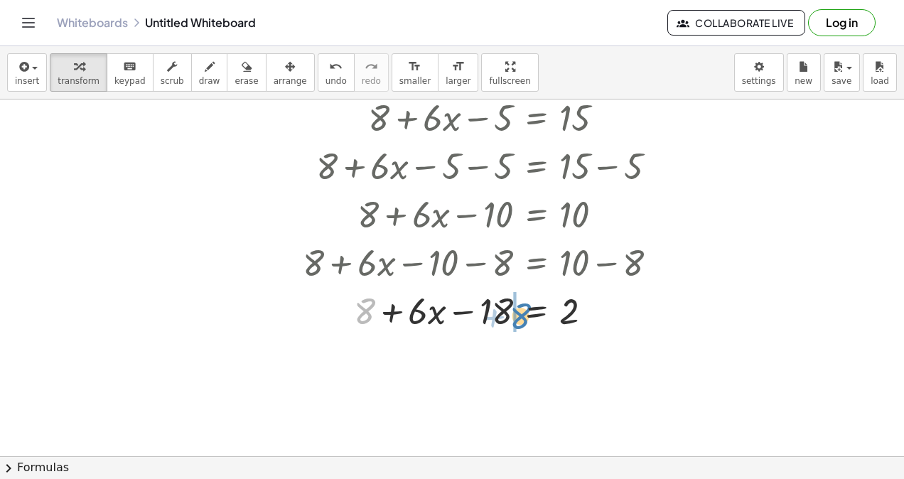
drag, startPoint x: 366, startPoint y: 307, endPoint x: 523, endPoint y: 311, distance: 156.5
click at [523, 311] on div at bounding box center [486, 310] width 380 height 48
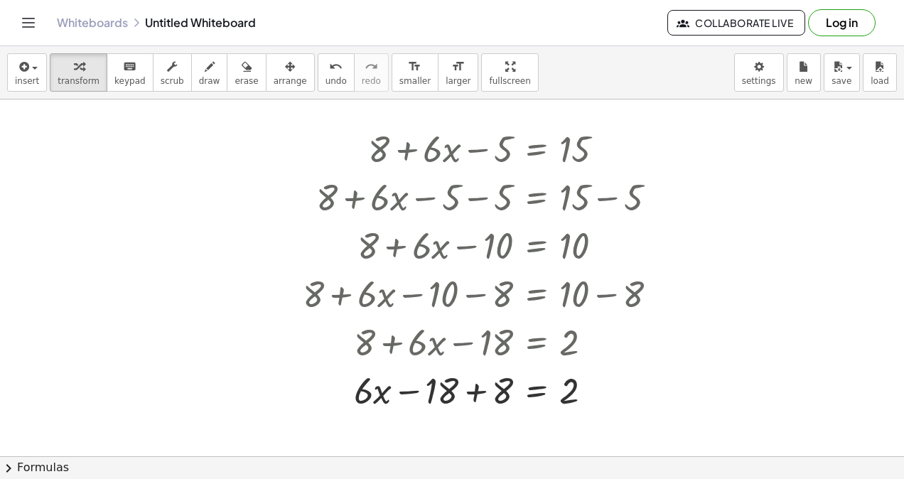
scroll to position [432, 0]
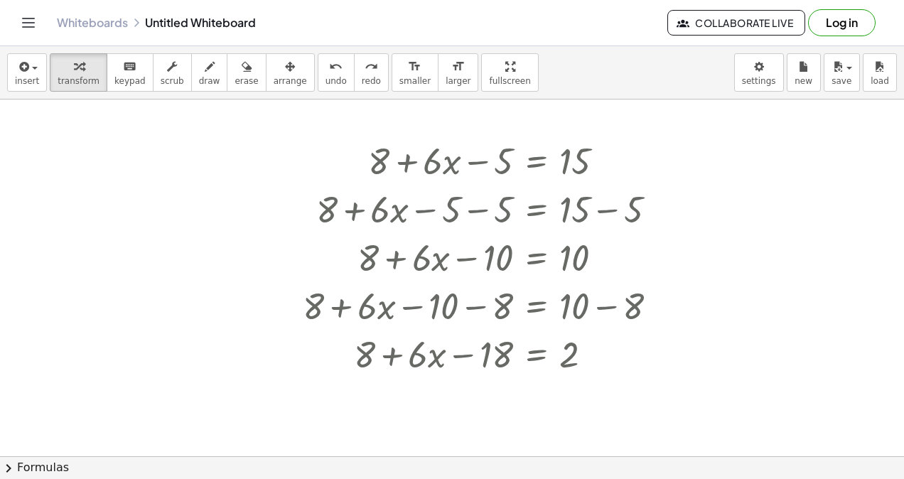
click at [326, 76] on span "undo" at bounding box center [336, 81] width 21 height 10
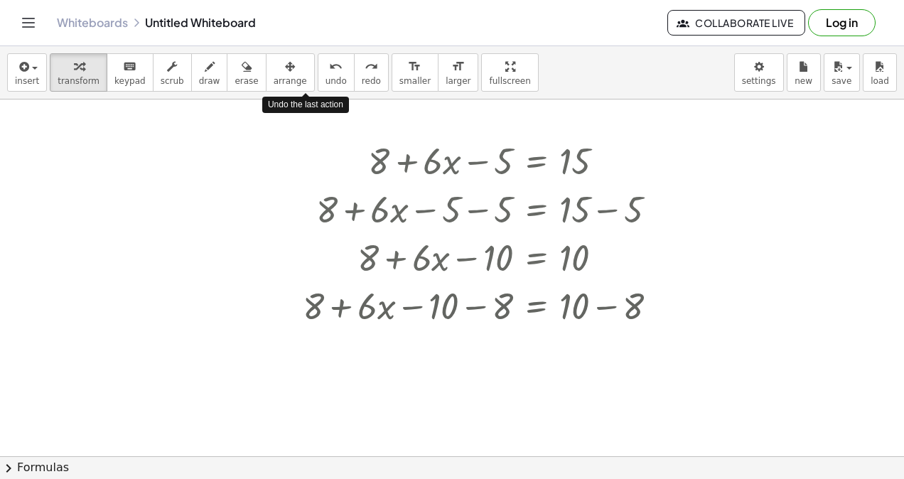
click at [326, 76] on span "undo" at bounding box center [336, 81] width 21 height 10
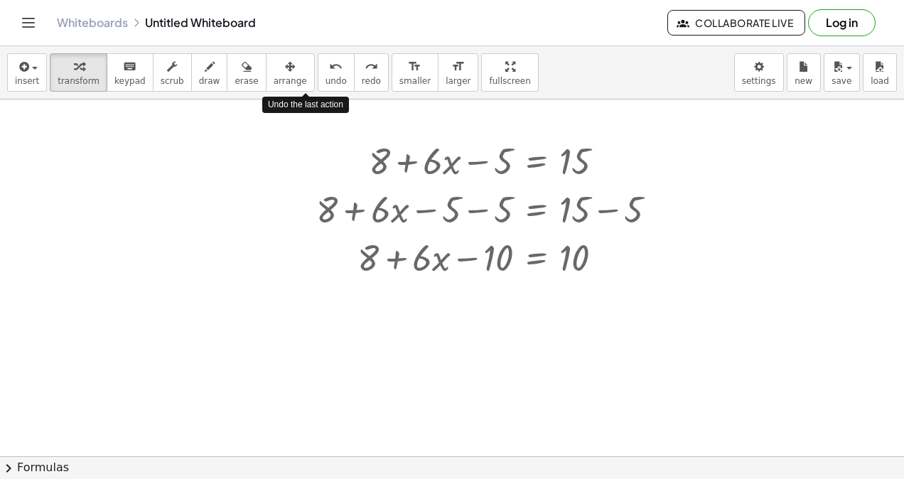
click at [326, 76] on span "undo" at bounding box center [336, 81] width 21 height 10
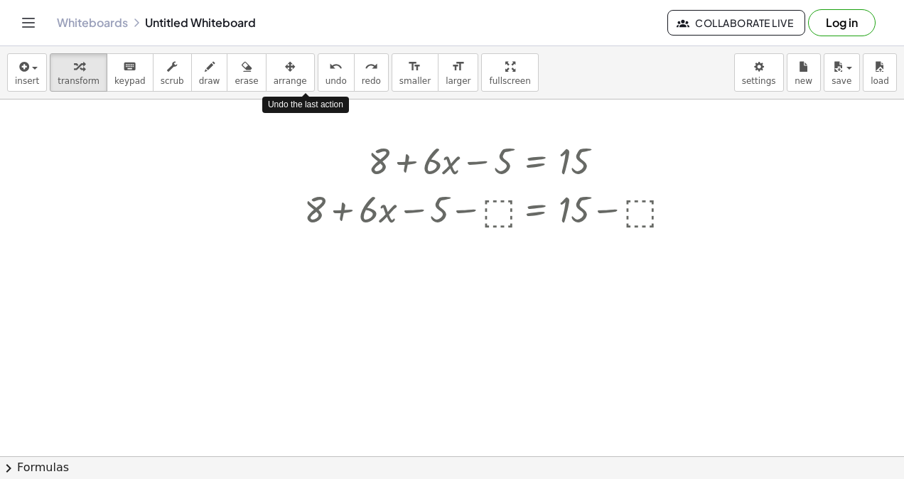
click at [326, 76] on span "undo" at bounding box center [336, 81] width 21 height 10
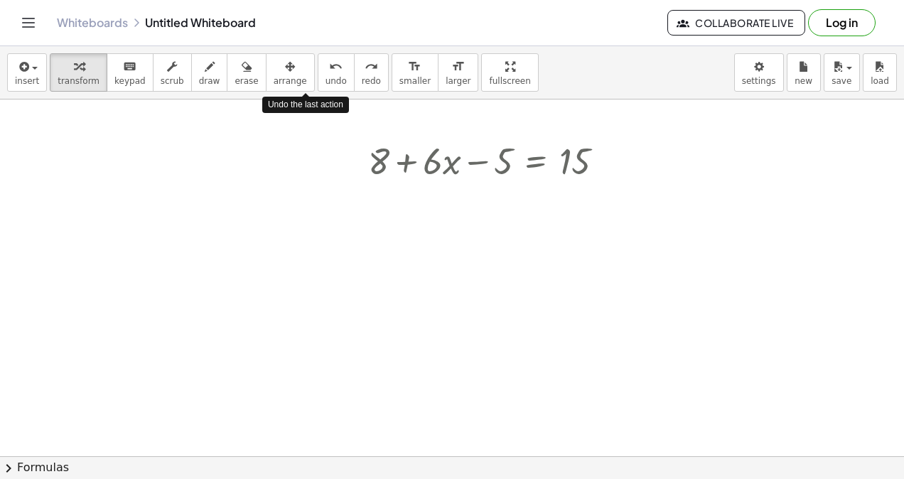
click at [326, 76] on span "undo" at bounding box center [336, 81] width 21 height 10
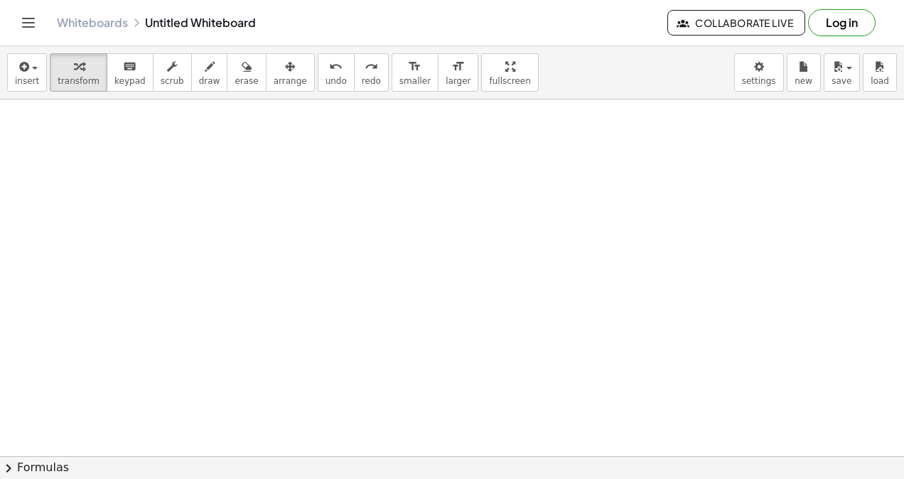
click at [416, 161] on div at bounding box center [452, 204] width 904 height 1073
click at [604, 204] on icon at bounding box center [605, 209] width 13 height 12
click at [582, 206] on div "−" at bounding box center [576, 208] width 23 height 23
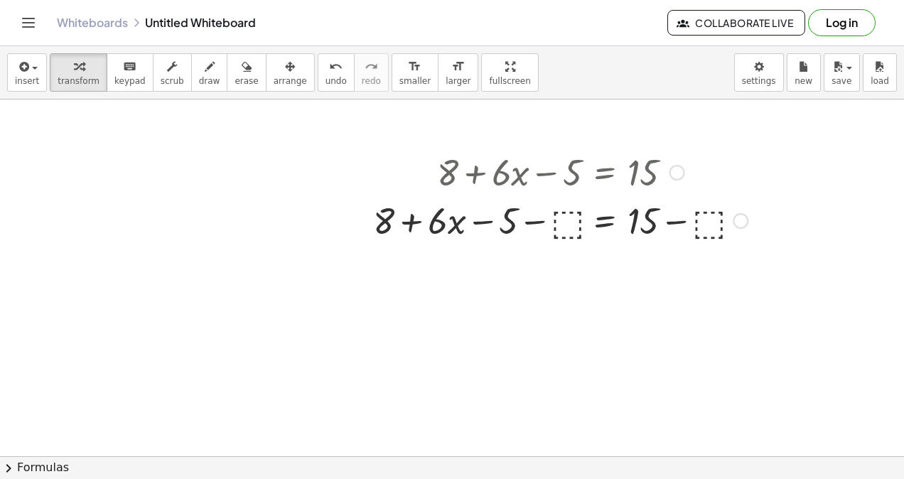
click at [556, 222] on div at bounding box center [560, 219] width 389 height 48
click at [552, 225] on div at bounding box center [561, 219] width 366 height 48
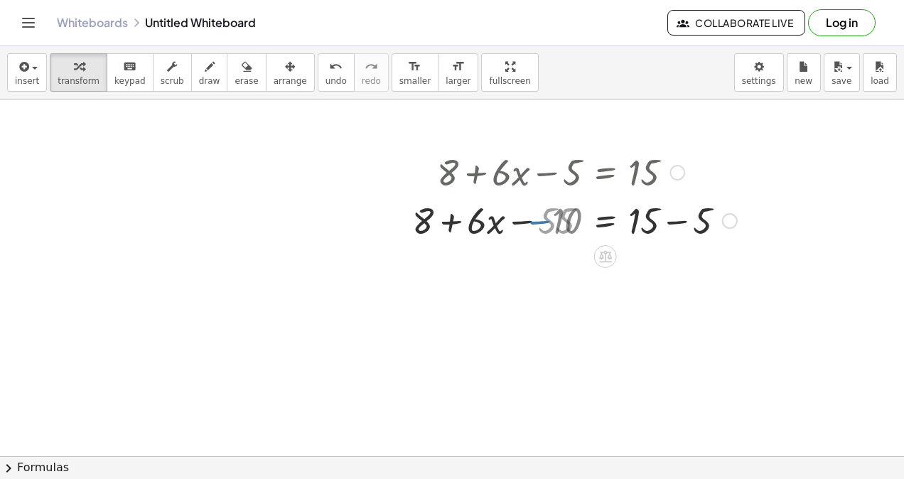
click at [682, 227] on div at bounding box center [581, 219] width 325 height 48
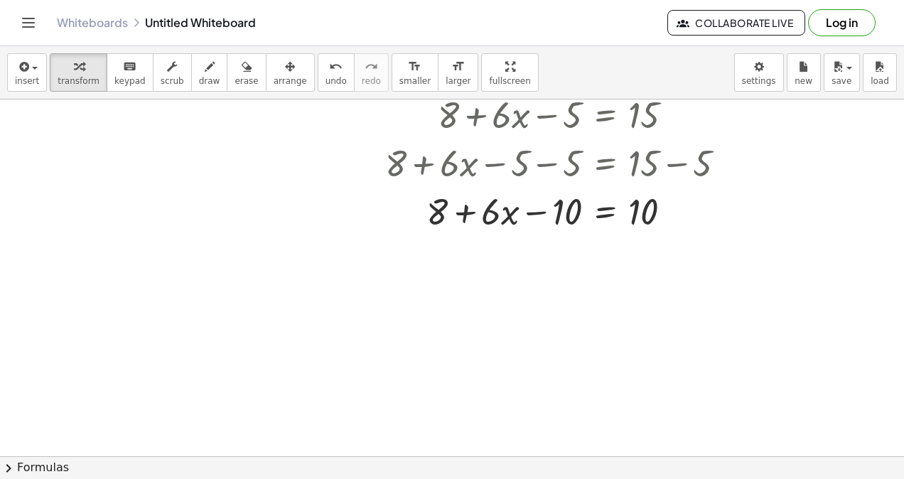
scroll to position [508, 0]
drag, startPoint x: 449, startPoint y: 206, endPoint x: 441, endPoint y: 207, distance: 8.6
click at [441, 207] on div at bounding box center [561, 210] width 366 height 48
drag, startPoint x: 438, startPoint y: 207, endPoint x: 597, endPoint y: 208, distance: 159.2
click at [597, 208] on div at bounding box center [561, 210] width 366 height 48
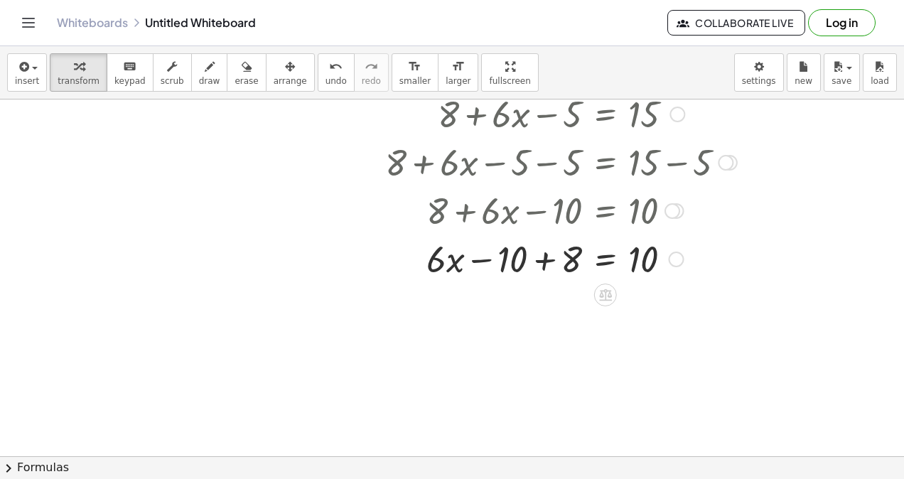
click at [614, 296] on div at bounding box center [605, 295] width 23 height 23
click at [579, 290] on span "−" at bounding box center [577, 295] width 9 height 21
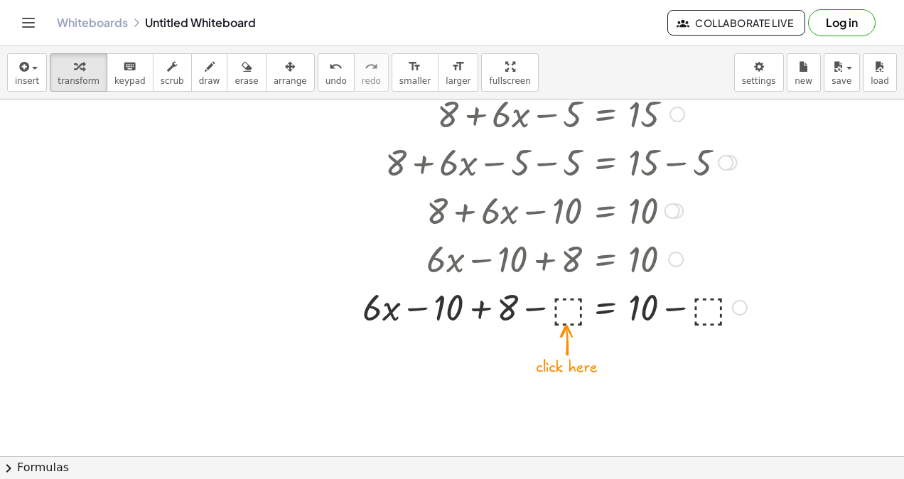
click at [573, 312] on div at bounding box center [554, 306] width 399 height 48
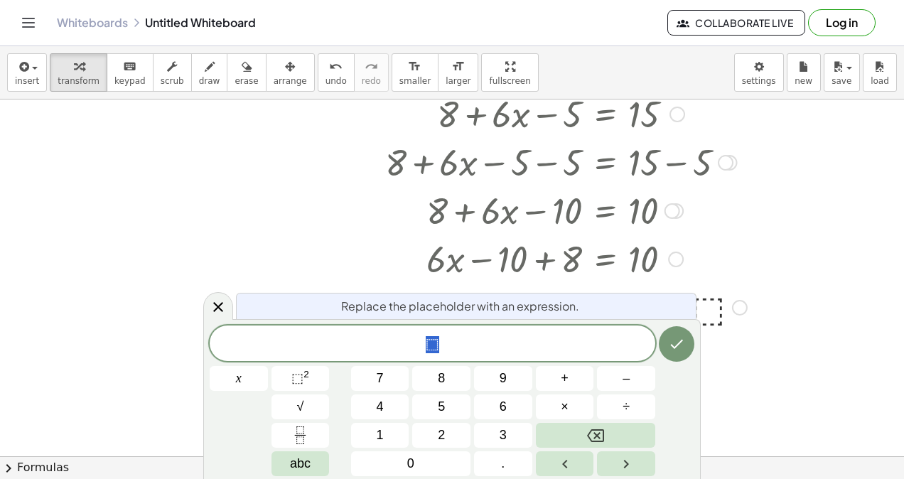
click at [444, 371] on span "8" at bounding box center [441, 378] width 7 height 19
click at [672, 341] on icon "Done" at bounding box center [676, 344] width 17 height 17
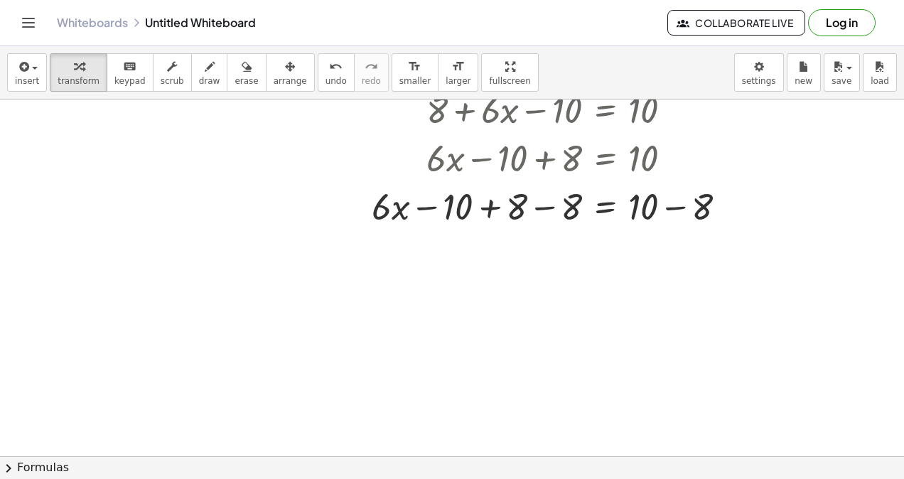
scroll to position [618, 0]
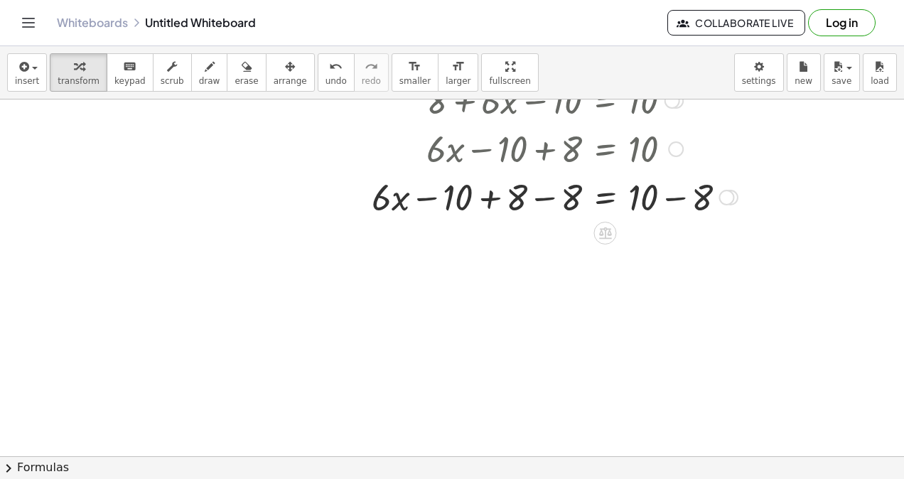
click at [551, 201] on div at bounding box center [555, 196] width 380 height 48
click at [675, 202] on div at bounding box center [561, 196] width 367 height 48
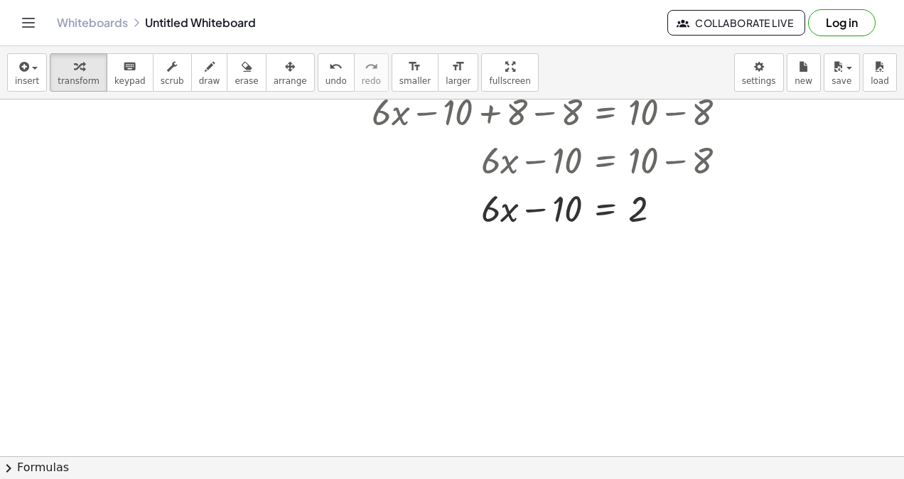
scroll to position [705, 0]
drag, startPoint x: 503, startPoint y: 208, endPoint x: 597, endPoint y: 200, distance: 94.1
click at [597, 200] on div at bounding box center [555, 207] width 380 height 48
drag, startPoint x: 493, startPoint y: 206, endPoint x: 599, endPoint y: 199, distance: 106.2
click at [599, 199] on div at bounding box center [555, 207] width 380 height 48
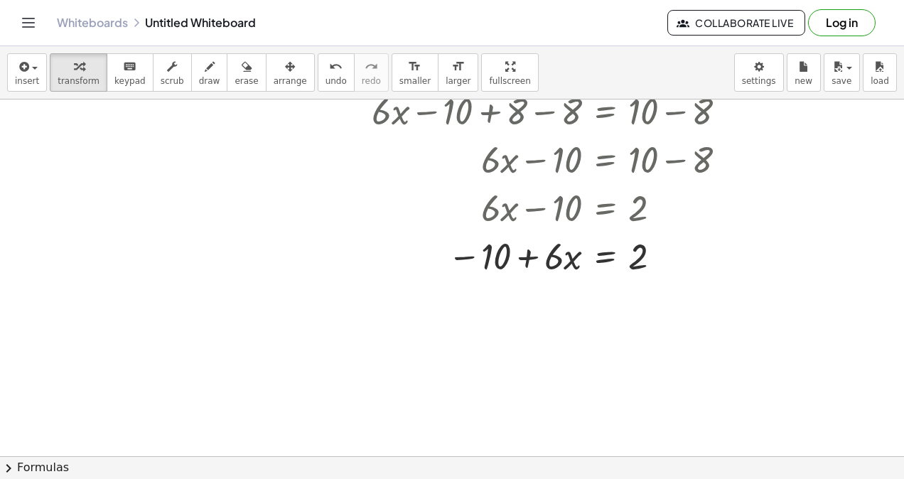
click at [326, 80] on span "undo" at bounding box center [336, 81] width 21 height 10
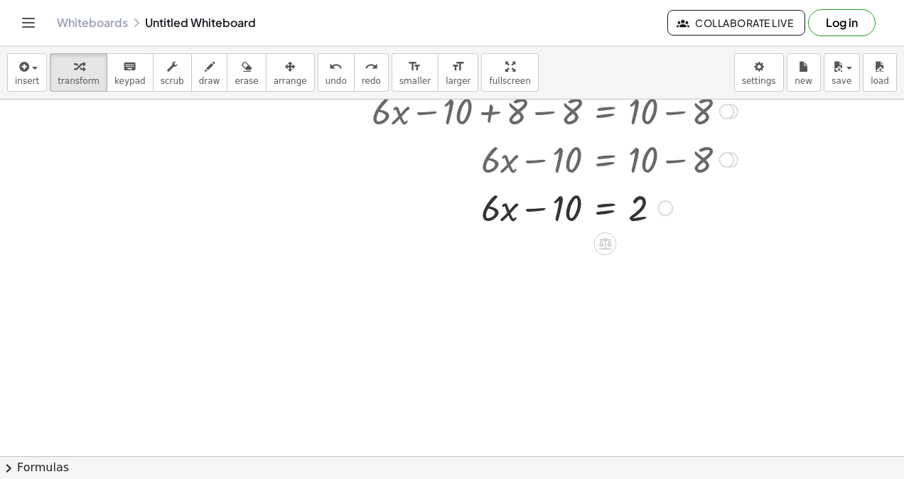
click at [535, 213] on div at bounding box center [574, 207] width 353 height 48
drag, startPoint x: 572, startPoint y: 200, endPoint x: 691, endPoint y: 197, distance: 119.5
click at [691, 197] on div at bounding box center [574, 207] width 353 height 48
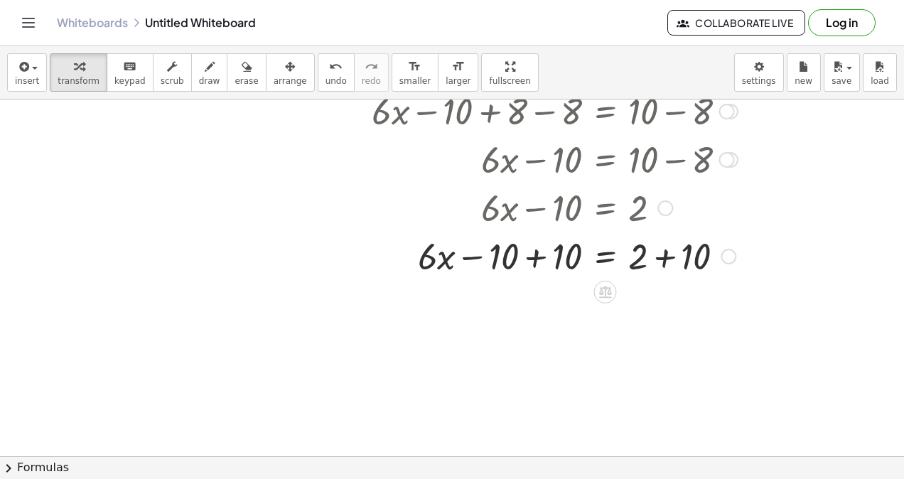
click at [540, 257] on div at bounding box center [555, 255] width 380 height 48
click at [673, 256] on div at bounding box center [555, 255] width 380 height 48
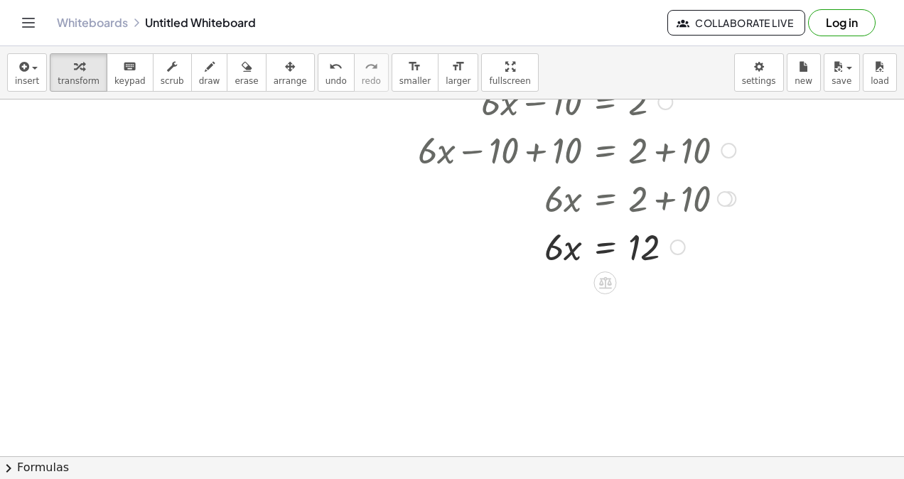
scroll to position [810, 0]
click at [609, 282] on icon at bounding box center [605, 283] width 13 height 12
click at [634, 284] on span "÷" at bounding box center [634, 283] width 8 height 21
click at [563, 262] on div at bounding box center [555, 245] width 380 height 71
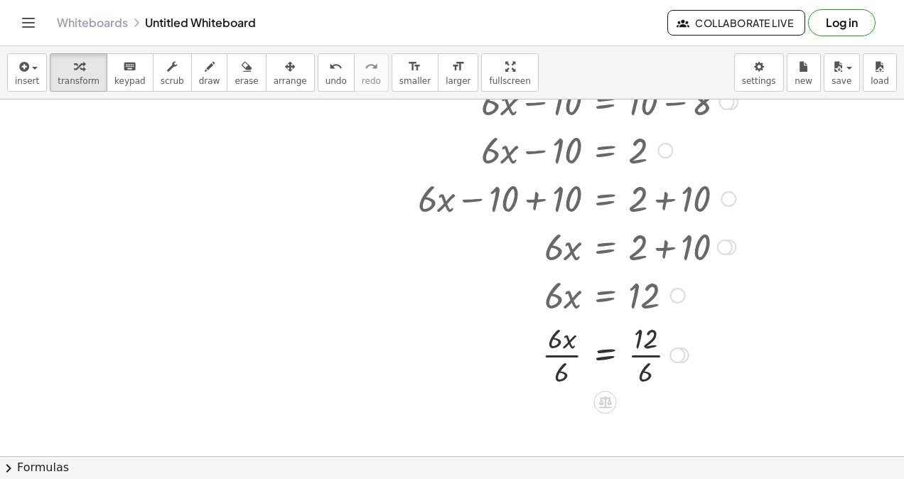
scroll to position [813, 0]
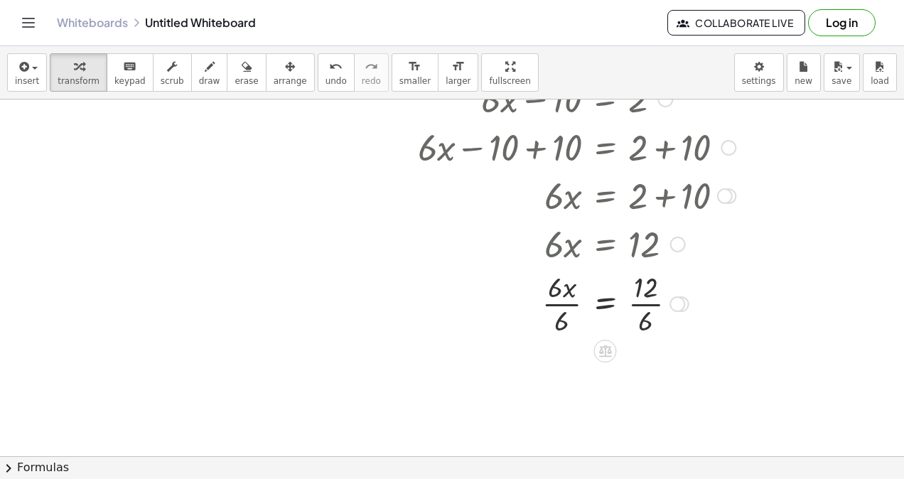
click at [563, 301] on div at bounding box center [555, 302] width 380 height 71
click at [642, 307] on div at bounding box center [555, 302] width 380 height 71
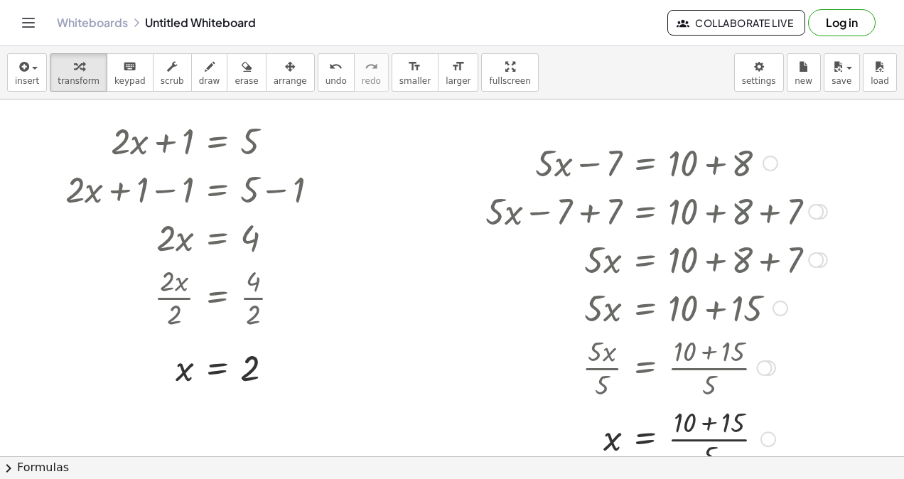
scroll to position [101, 0]
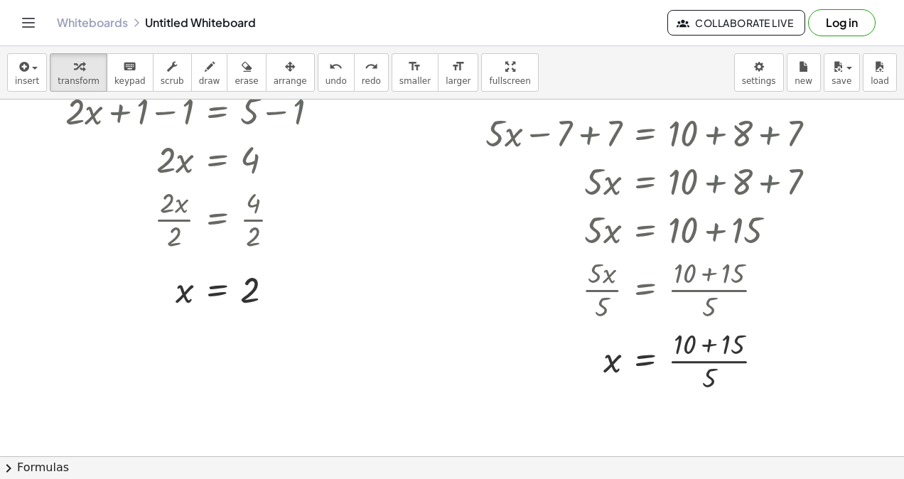
click at [326, 77] on span "undo" at bounding box center [336, 81] width 21 height 10
click at [326, 80] on span "undo" at bounding box center [336, 81] width 21 height 10
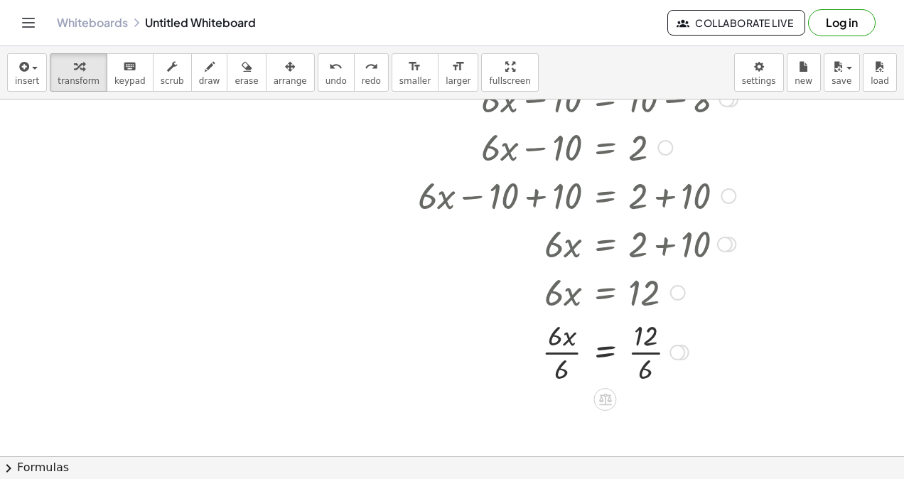
scroll to position [766, 0]
click at [365, 61] on icon "redo" at bounding box center [372, 66] width 14 height 17
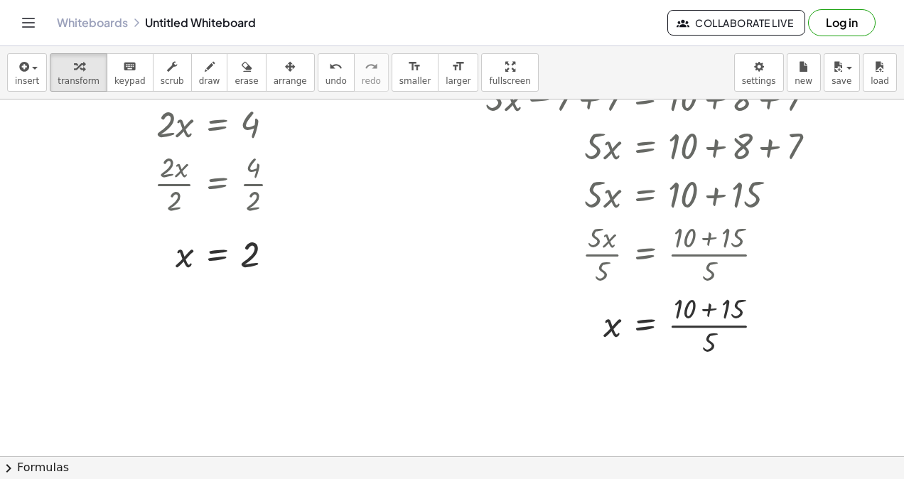
scroll to position [128, 0]
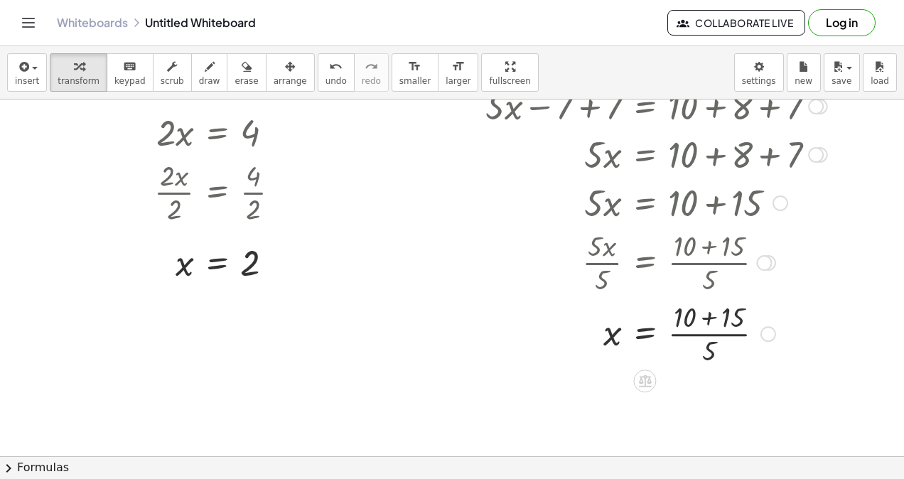
click at [725, 334] on div at bounding box center [656, 332] width 356 height 71
click at [696, 315] on div at bounding box center [656, 332] width 356 height 71
click at [691, 317] on div at bounding box center [656, 332] width 356 height 71
click at [719, 314] on div at bounding box center [656, 332] width 356 height 71
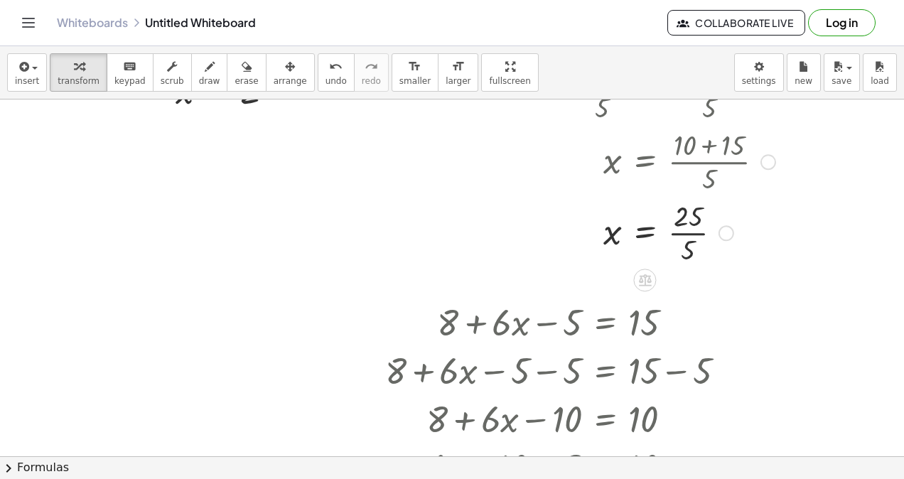
scroll to position [300, 0]
click at [684, 220] on div at bounding box center [656, 231] width 356 height 71
click at [681, 229] on div at bounding box center [656, 231] width 356 height 71
click at [681, 229] on div at bounding box center [656, 231] width 356 height 47
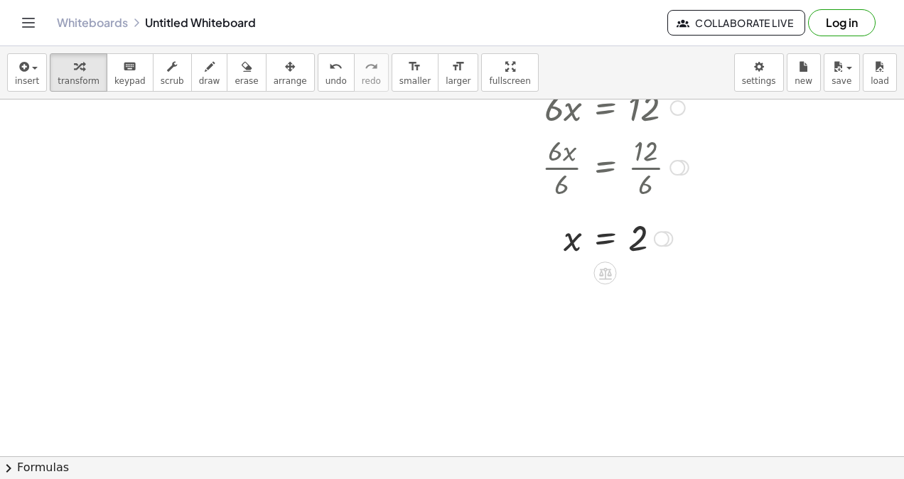
scroll to position [955, 0]
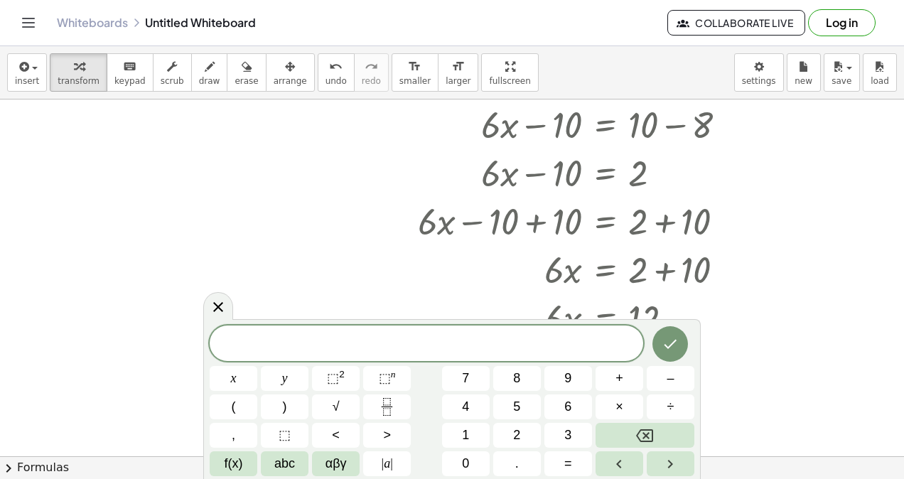
scroll to position [738, 0]
click at [94, 144] on div at bounding box center [452, 77] width 904 height 1431
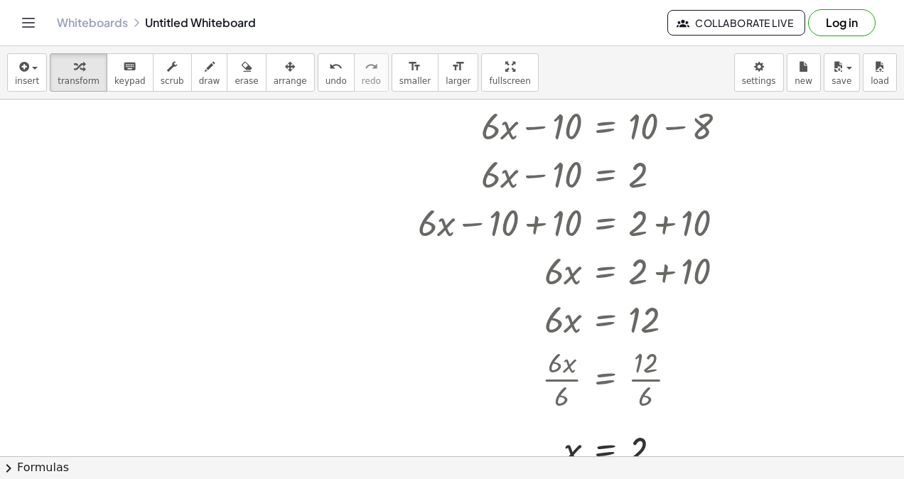
click at [94, 144] on div at bounding box center [452, 77] width 904 height 1431
click at [222, 207] on icon at bounding box center [221, 210] width 13 height 12
click at [197, 207] on span "−" at bounding box center [193, 210] width 9 height 21
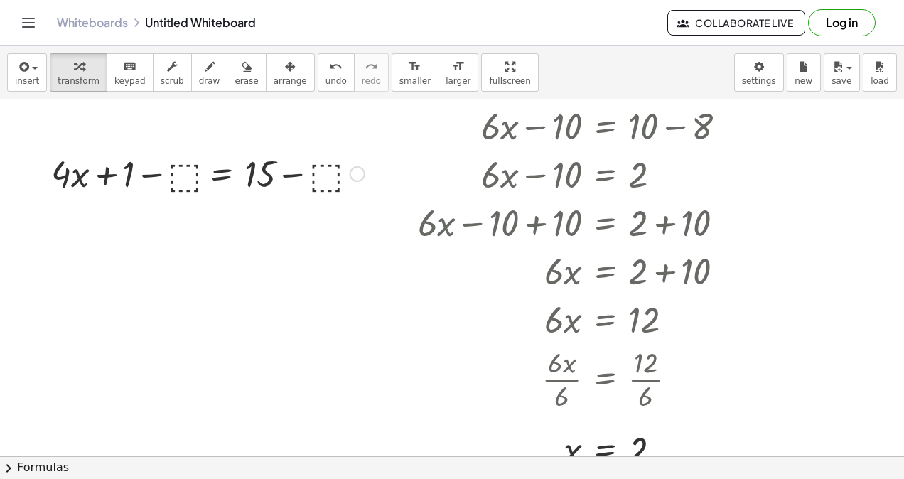
click at [191, 172] on div at bounding box center [208, 173] width 328 height 48
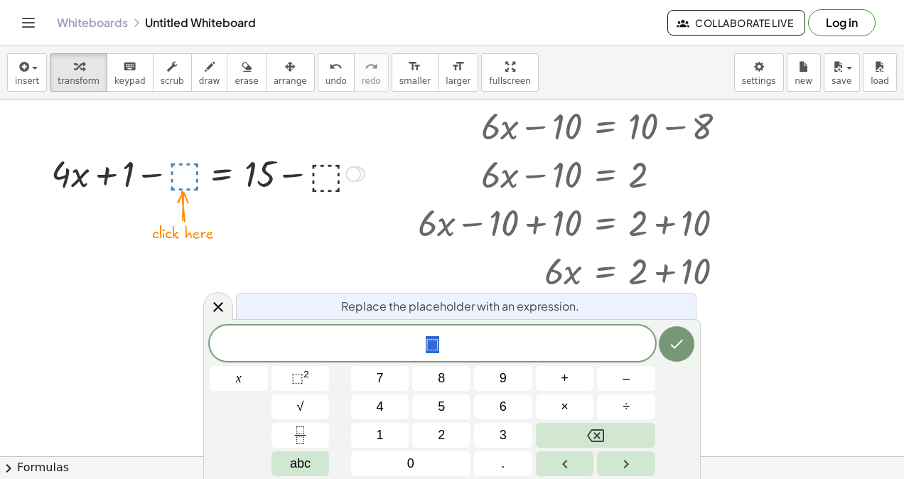
click at [378, 431] on span "1" at bounding box center [380, 435] width 7 height 19
click at [678, 343] on icon "Done" at bounding box center [676, 344] width 17 height 17
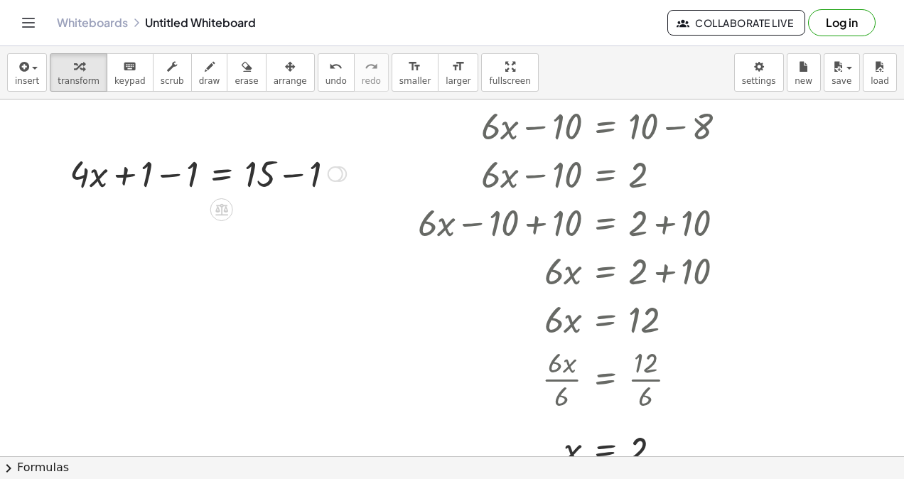
click at [176, 168] on div at bounding box center [208, 173] width 291 height 48
click at [293, 169] on div at bounding box center [254, 173] width 200 height 48
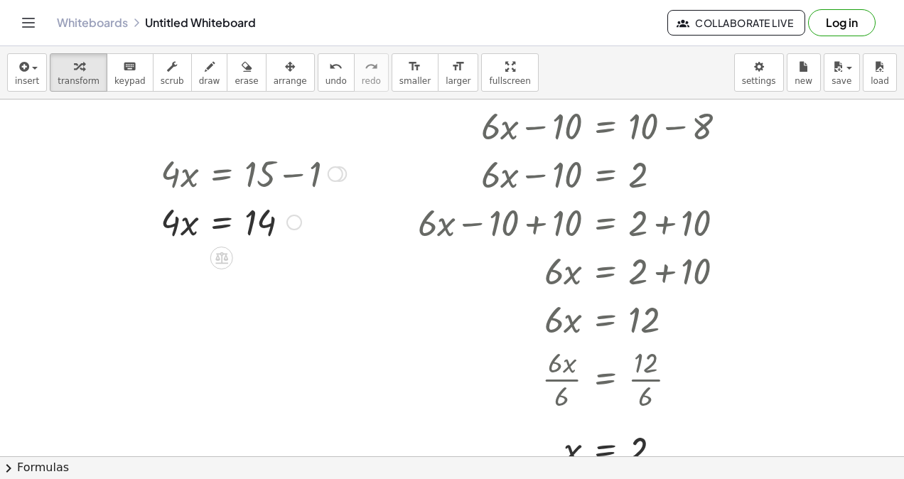
click at [223, 255] on icon at bounding box center [221, 257] width 15 height 15
click at [255, 256] on div "÷" at bounding box center [250, 258] width 23 height 23
click at [173, 236] on div at bounding box center [252, 221] width 202 height 71
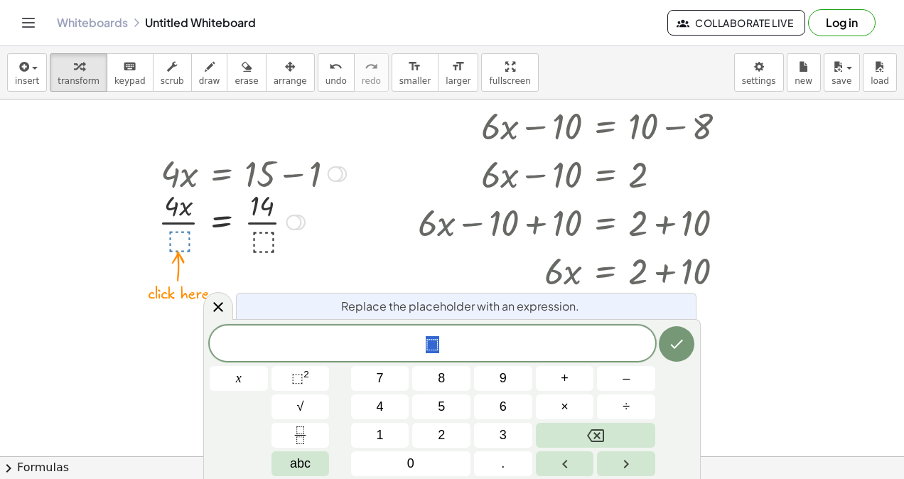
click at [388, 408] on button "4" at bounding box center [380, 407] width 58 height 25
click at [674, 341] on icon "Done" at bounding box center [676, 344] width 17 height 17
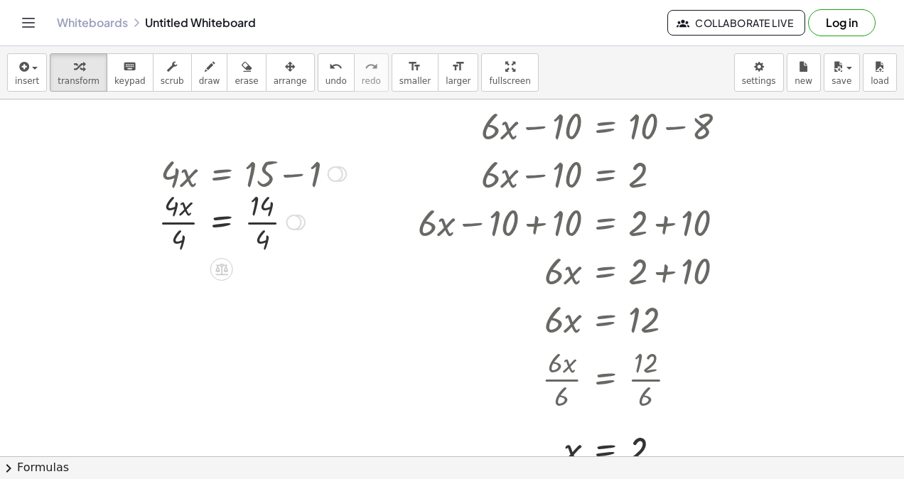
click at [180, 222] on div at bounding box center [252, 221] width 202 height 71
click at [255, 224] on div at bounding box center [254, 221] width 200 height 71
click at [256, 216] on div at bounding box center [254, 221] width 200 height 71
click at [256, 220] on div at bounding box center [254, 221] width 200 height 71
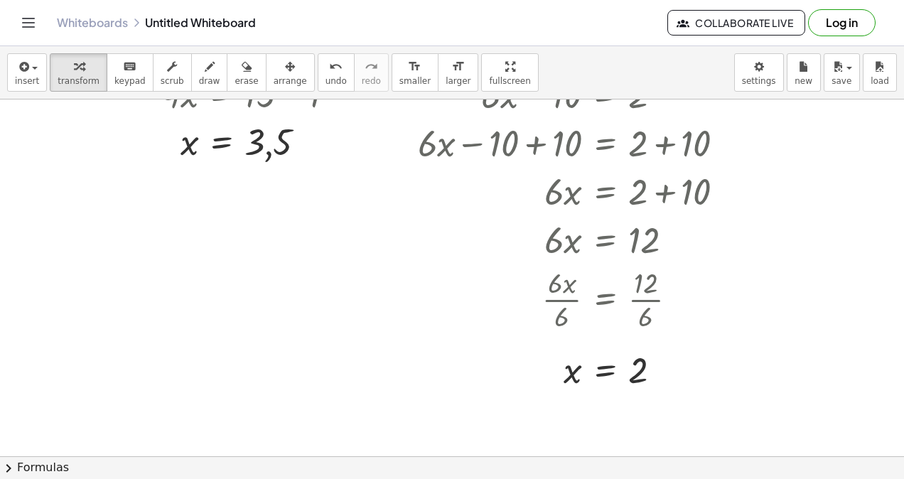
scroll to position [827, 0]
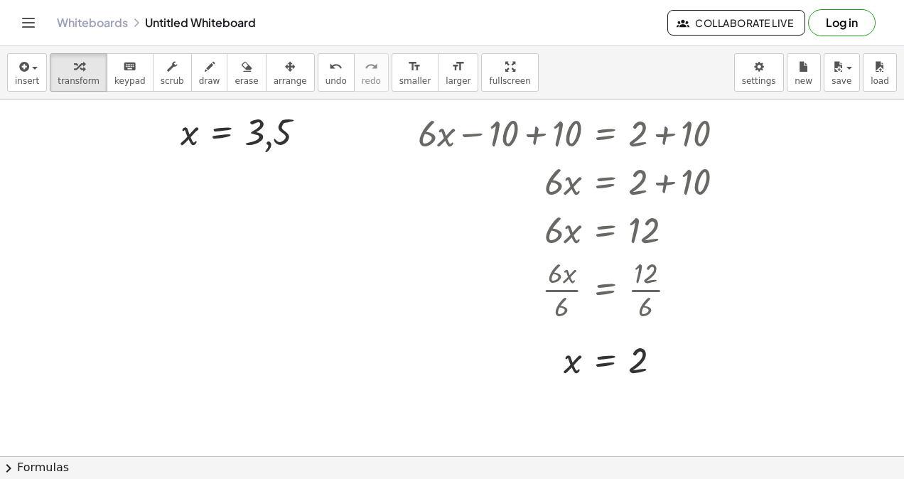
click at [271, 306] on icon at bounding box center [274, 305] width 13 height 12
click at [242, 301] on span "−" at bounding box center [246, 305] width 9 height 21
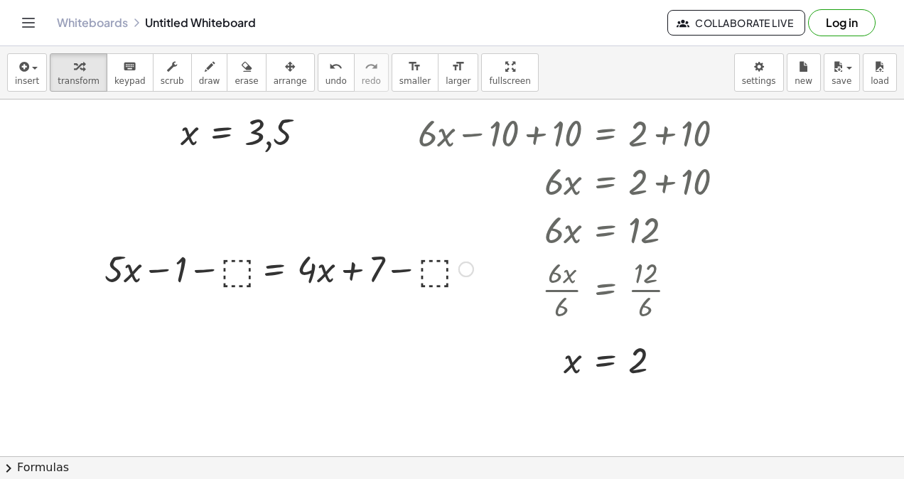
click at [240, 262] on div at bounding box center [288, 268] width 383 height 48
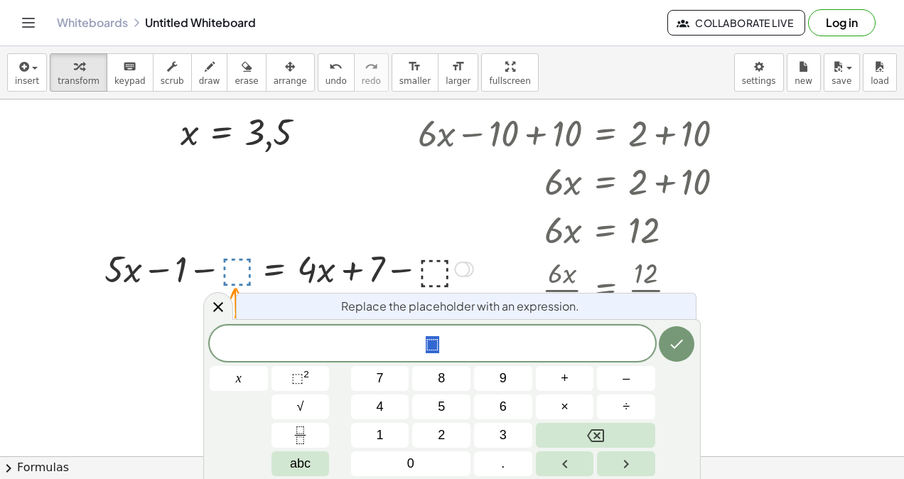
click at [385, 435] on button "1" at bounding box center [380, 435] width 58 height 25
click at [682, 339] on icon "Done" at bounding box center [676, 344] width 17 height 17
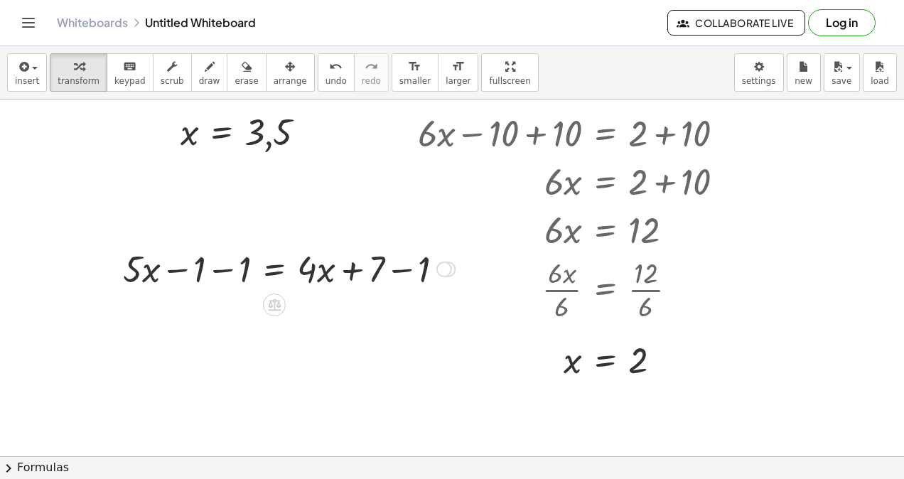
click at [223, 268] on div at bounding box center [289, 268] width 346 height 48
click at [398, 272] on div at bounding box center [308, 268] width 309 height 48
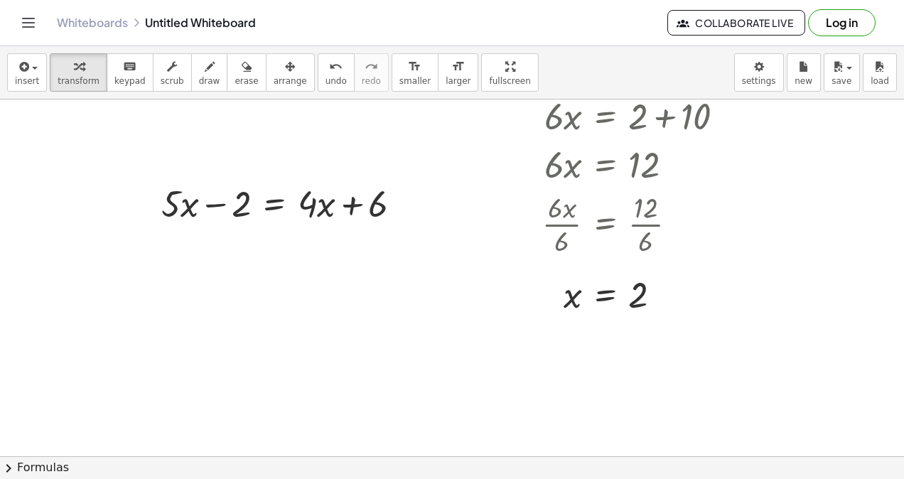
scroll to position [894, 0]
click at [275, 235] on icon at bounding box center [274, 238] width 13 height 12
click at [246, 235] on span "−" at bounding box center [246, 238] width 9 height 21
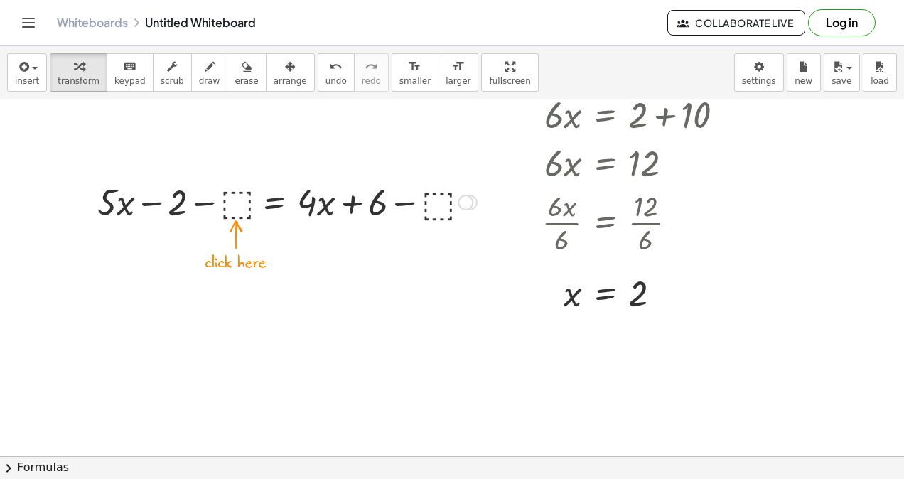
click at [240, 203] on div at bounding box center [287, 201] width 394 height 48
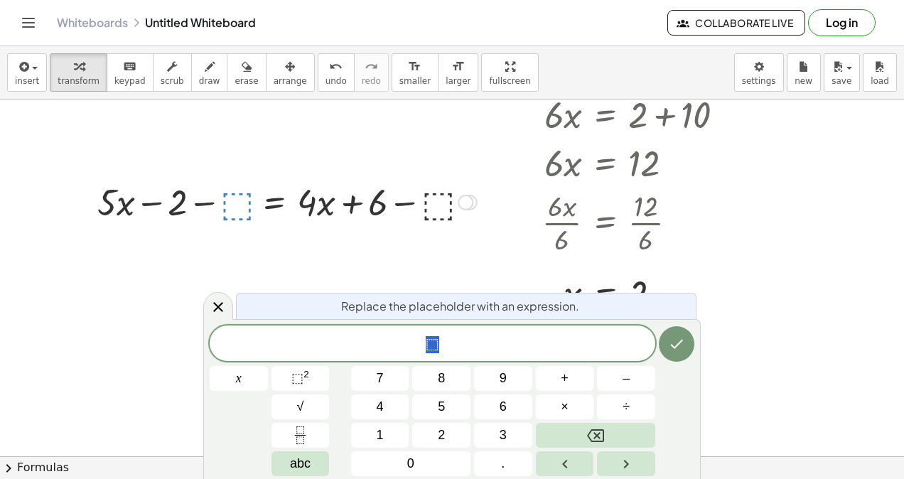
click at [444, 441] on span "2" at bounding box center [441, 435] width 7 height 19
click at [681, 340] on icon "Done" at bounding box center [676, 344] width 17 height 17
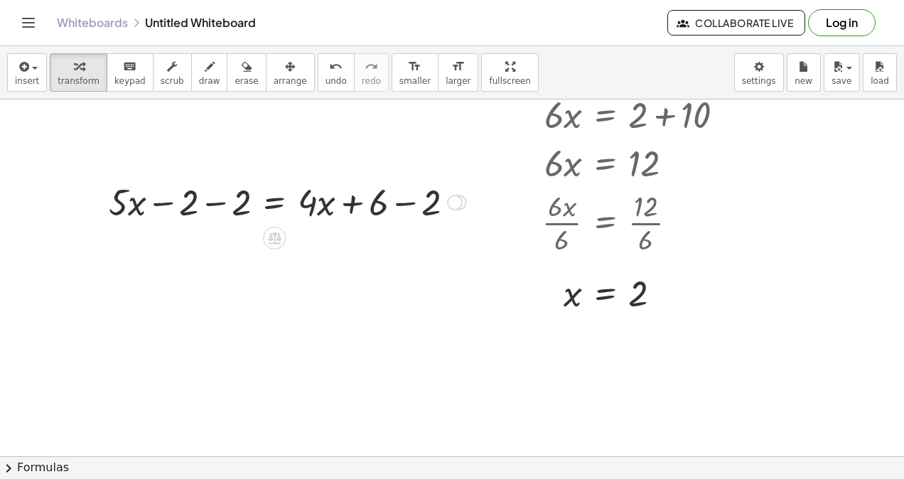
click at [220, 198] on div at bounding box center [288, 201] width 372 height 48
click at [409, 200] on div at bounding box center [313, 201] width 319 height 48
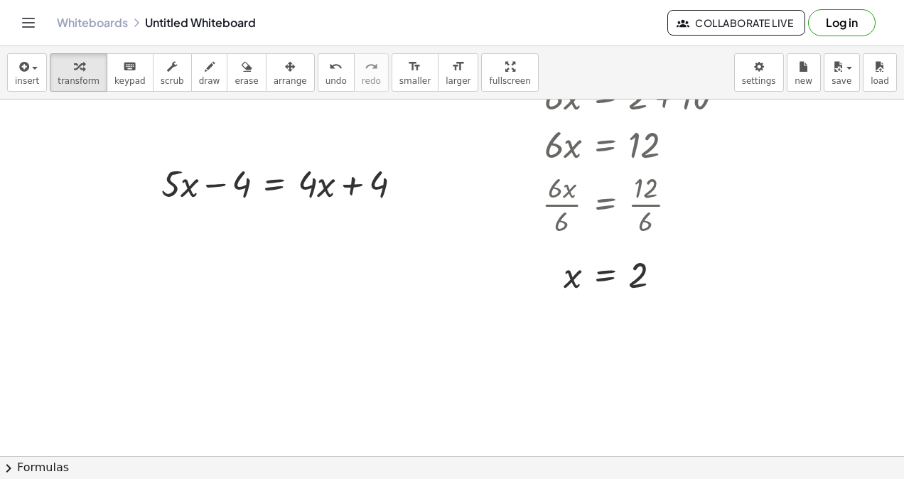
scroll to position [914, 0]
click at [274, 216] on icon at bounding box center [274, 219] width 13 height 12
click at [242, 215] on span "−" at bounding box center [246, 218] width 9 height 21
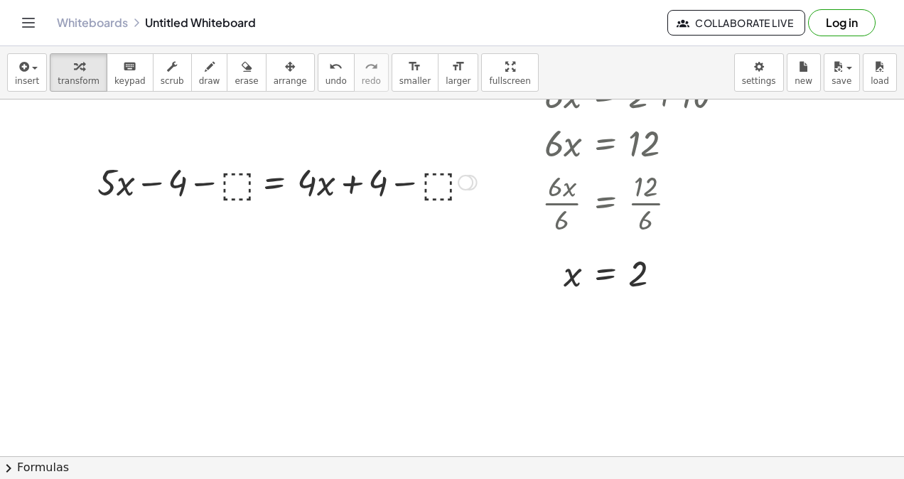
click at [234, 185] on div at bounding box center [287, 181] width 394 height 48
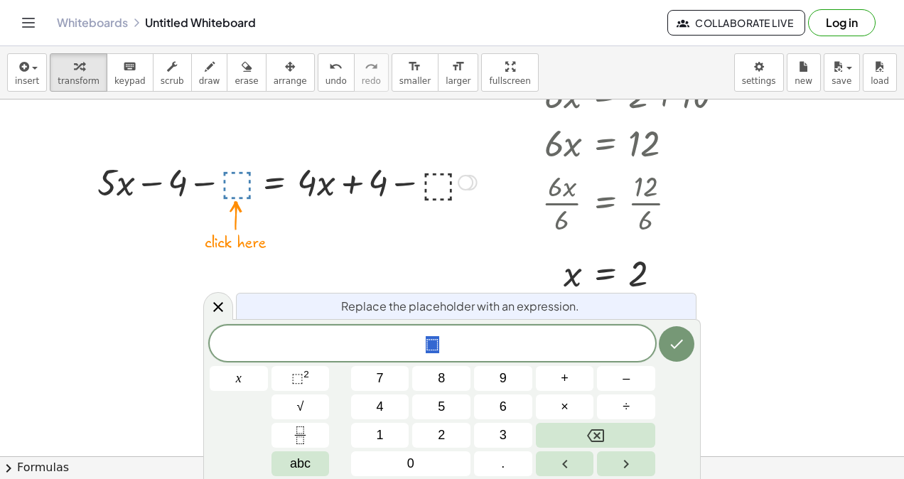
click at [383, 409] on span "4" at bounding box center [380, 406] width 7 height 19
click at [670, 348] on icon "Done" at bounding box center [676, 344] width 17 height 17
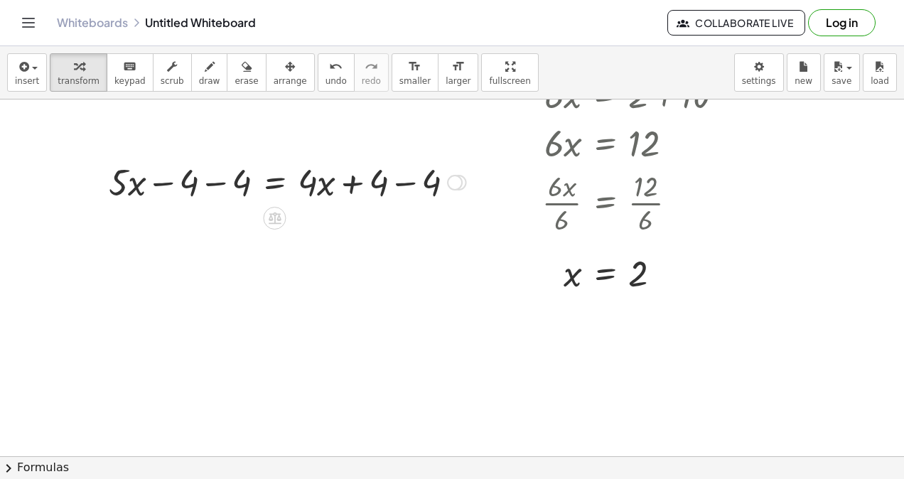
click at [223, 174] on div at bounding box center [288, 181] width 372 height 48
click at [409, 186] on div at bounding box center [312, 181] width 321 height 48
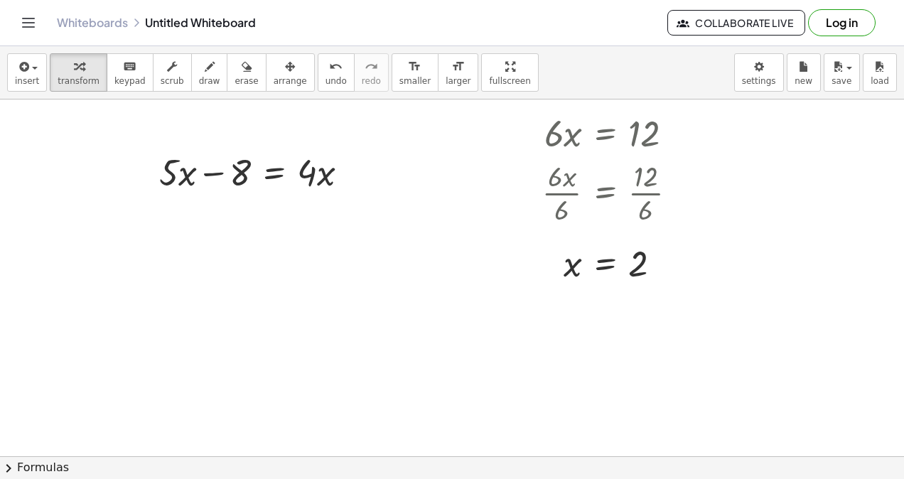
scroll to position [931, 0]
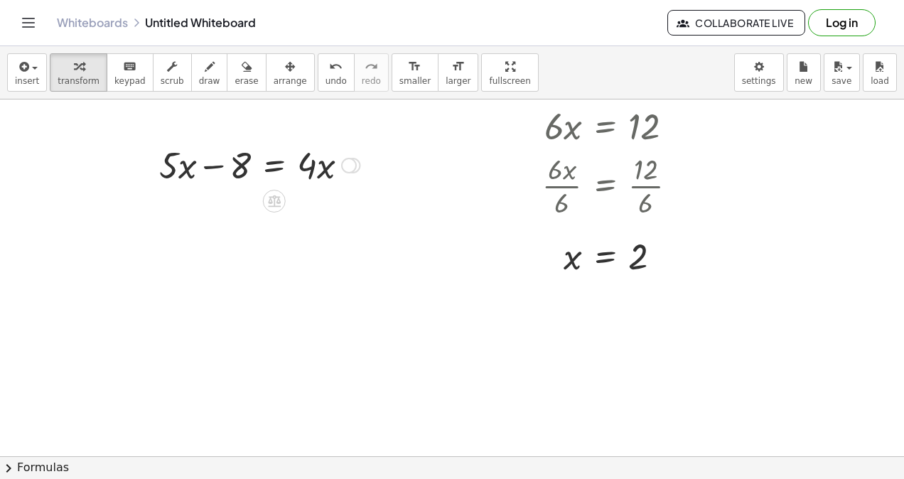
click at [212, 164] on div at bounding box center [259, 164] width 215 height 48
click at [237, 170] on div at bounding box center [259, 164] width 215 height 48
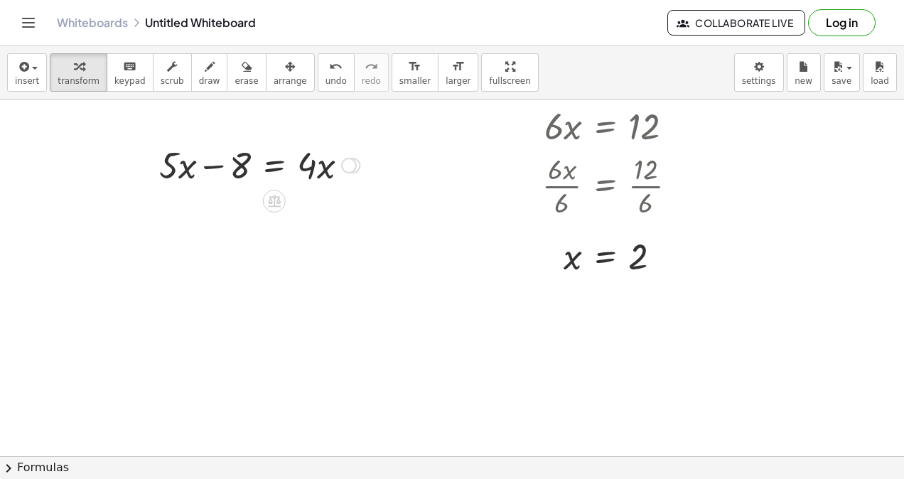
click at [272, 199] on icon at bounding box center [274, 201] width 13 height 12
click at [245, 199] on span "−" at bounding box center [246, 201] width 9 height 21
click at [239, 159] on div at bounding box center [260, 164] width 343 height 48
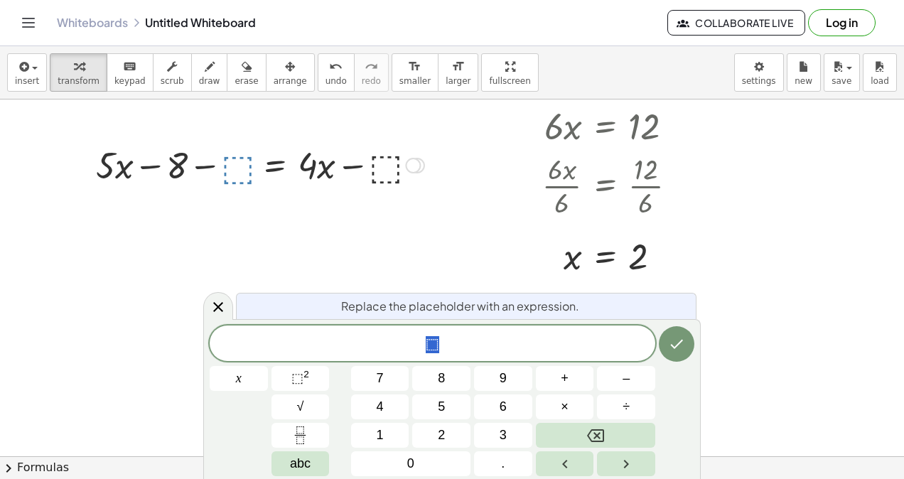
click at [432, 370] on button "8" at bounding box center [441, 378] width 58 height 25
click at [691, 346] on button "Done" at bounding box center [677, 344] width 36 height 36
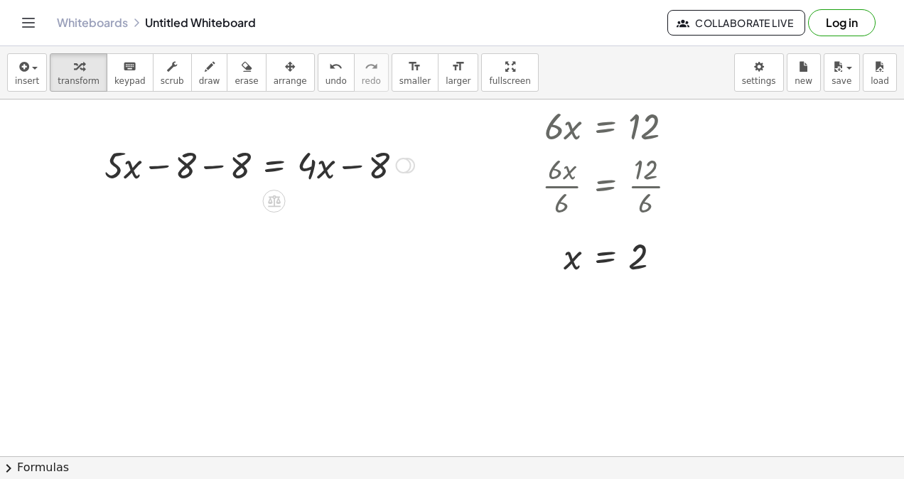
click at [209, 167] on div at bounding box center [259, 164] width 324 height 48
click at [348, 167] on div at bounding box center [281, 164] width 280 height 48
click at [210, 166] on div at bounding box center [281, 164] width 280 height 48
click at [282, 200] on div at bounding box center [274, 201] width 23 height 23
click at [304, 203] on span "÷" at bounding box center [303, 201] width 8 height 21
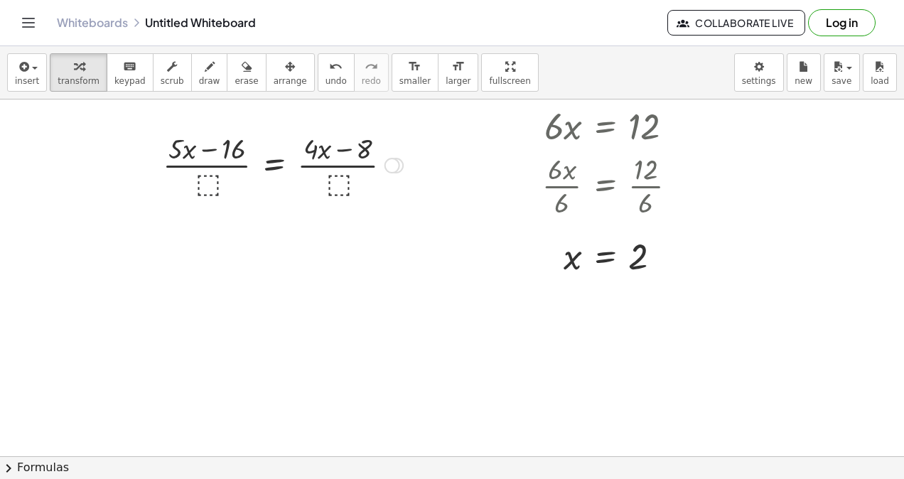
click at [197, 178] on div at bounding box center [283, 164] width 255 height 71
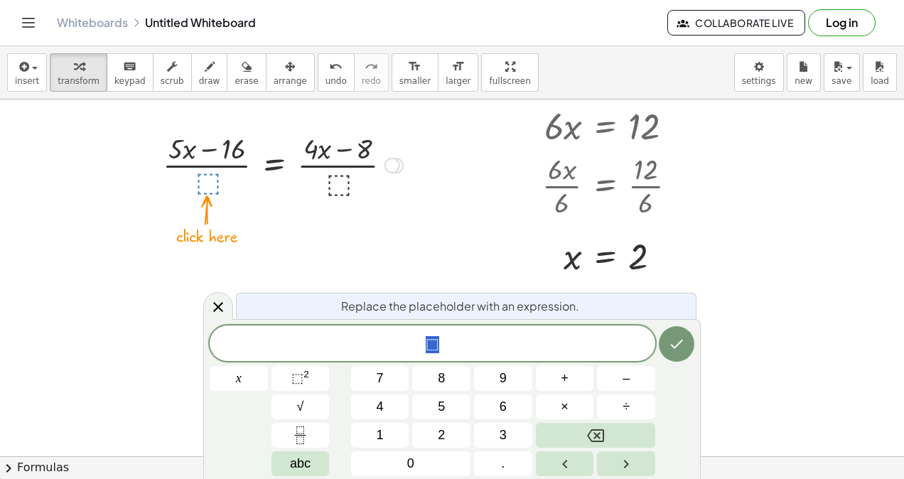
click at [449, 409] on button "5" at bounding box center [441, 407] width 58 height 25
click at [670, 343] on icon "Done" at bounding box center [676, 344] width 17 height 17
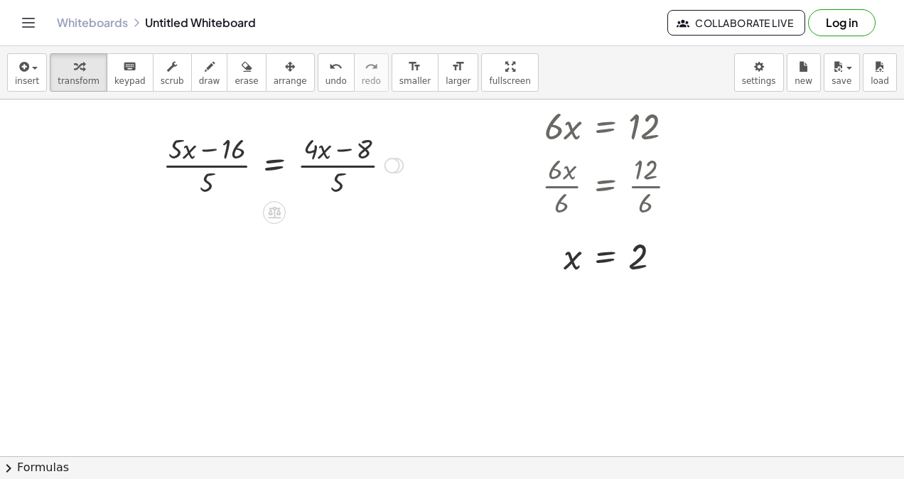
click at [312, 162] on div at bounding box center [283, 164] width 255 height 71
click at [198, 151] on div at bounding box center [283, 164] width 255 height 71
click at [200, 162] on div at bounding box center [283, 164] width 255 height 71
click at [352, 168] on div at bounding box center [283, 164] width 255 height 71
click at [217, 146] on div at bounding box center [283, 164] width 255 height 71
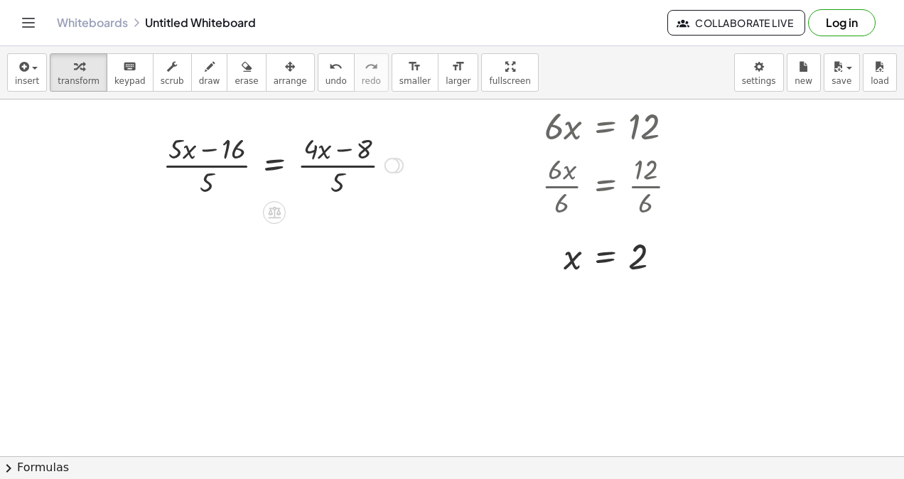
click at [272, 210] on icon at bounding box center [274, 212] width 15 height 15
click at [237, 174] on div at bounding box center [283, 164] width 255 height 71
click at [326, 80] on span "undo" at bounding box center [336, 81] width 21 height 10
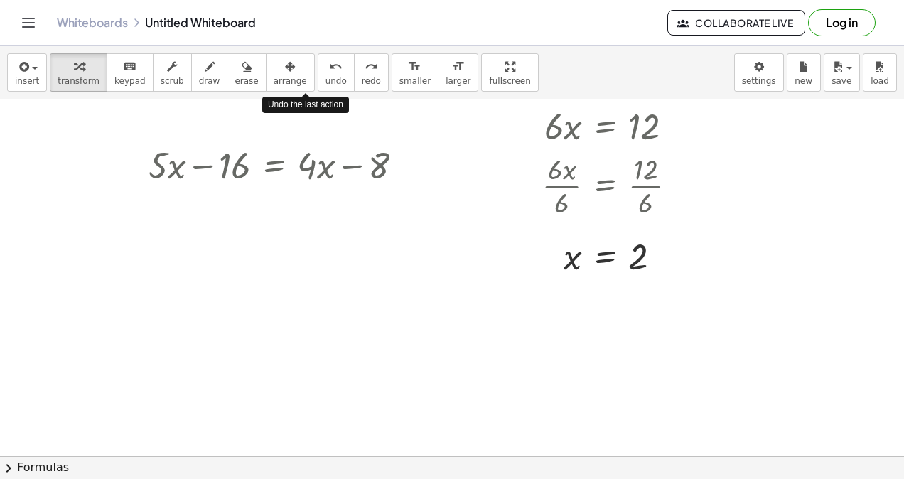
click at [329, 64] on icon "undo" at bounding box center [336, 66] width 14 height 17
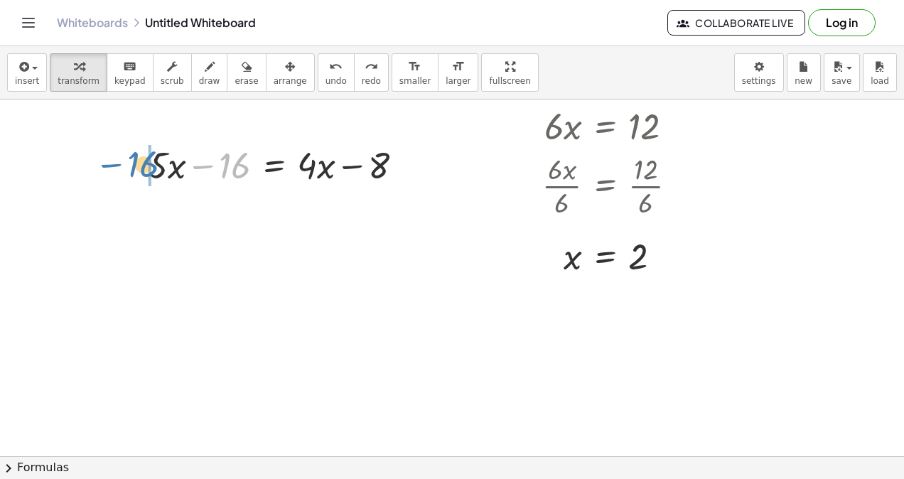
drag, startPoint x: 236, startPoint y: 171, endPoint x: 138, endPoint y: 165, distance: 98.3
click at [138, 165] on div "+ · 5 · x − 1 = + · 4 · x + 7 + · 5 · x − 1 − ⬚ = + · 4 · x + 7 − ⬚ + · 5 · x −…" at bounding box center [276, 163] width 298 height 55
drag, startPoint x: 164, startPoint y: 164, endPoint x: 247, endPoint y: 166, distance: 83.2
click at [247, 166] on div at bounding box center [263, 164] width 308 height 48
drag, startPoint x: 377, startPoint y: 168, endPoint x: 293, endPoint y: 173, distance: 84.1
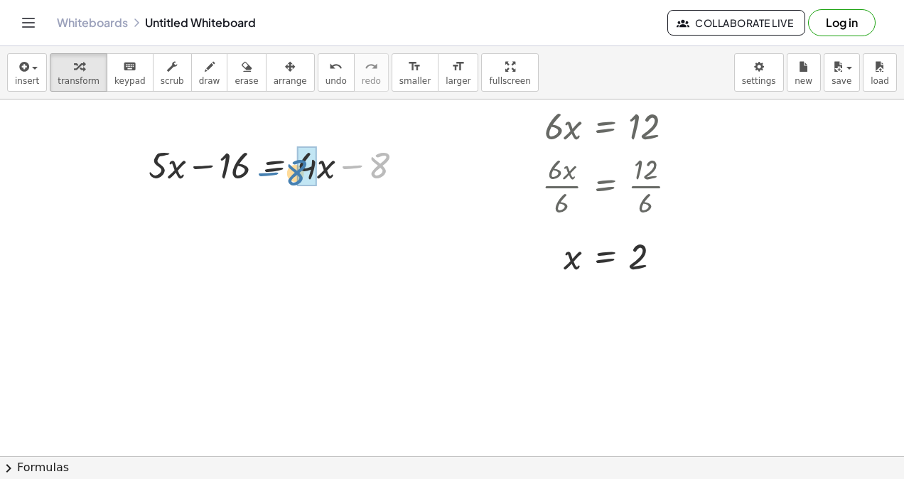
click at [293, 173] on div at bounding box center [281, 164] width 280 height 48
drag, startPoint x: 402, startPoint y: 168, endPoint x: 353, endPoint y: 171, distance: 49.9
click at [353, 171] on div at bounding box center [298, 165] width 314 height 54
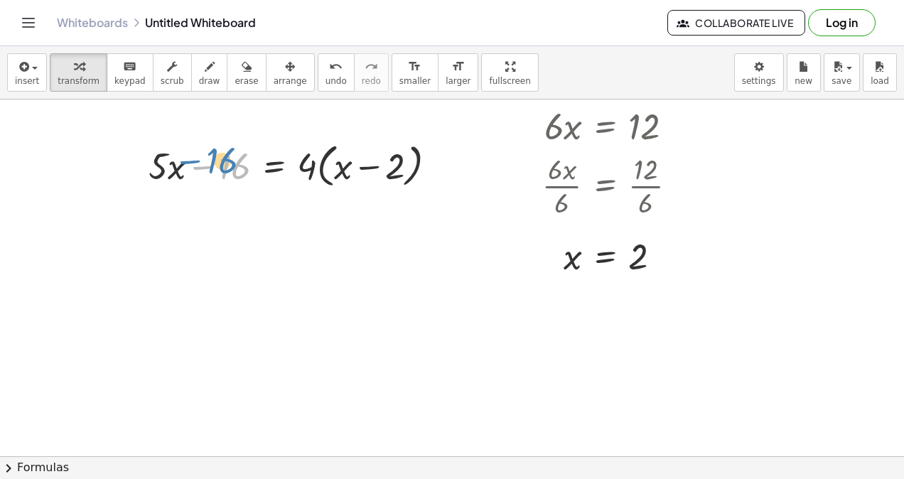
click at [242, 168] on div at bounding box center [298, 165] width 314 height 54
click at [281, 198] on icon at bounding box center [274, 204] width 15 height 15
click at [246, 196] on span "−" at bounding box center [246, 204] width 9 height 21
click at [237, 170] on div at bounding box center [298, 165] width 441 height 54
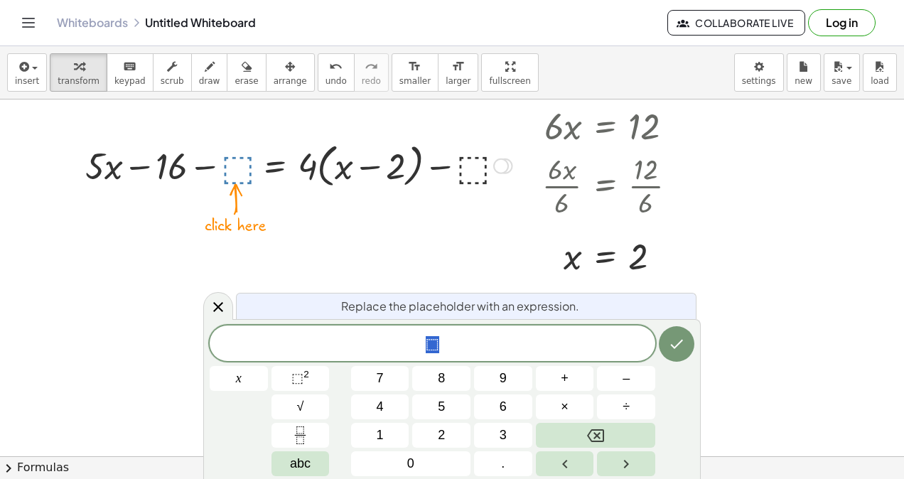
click at [428, 426] on button "2" at bounding box center [441, 435] width 58 height 25
click at [669, 355] on button "Done" at bounding box center [677, 344] width 36 height 36
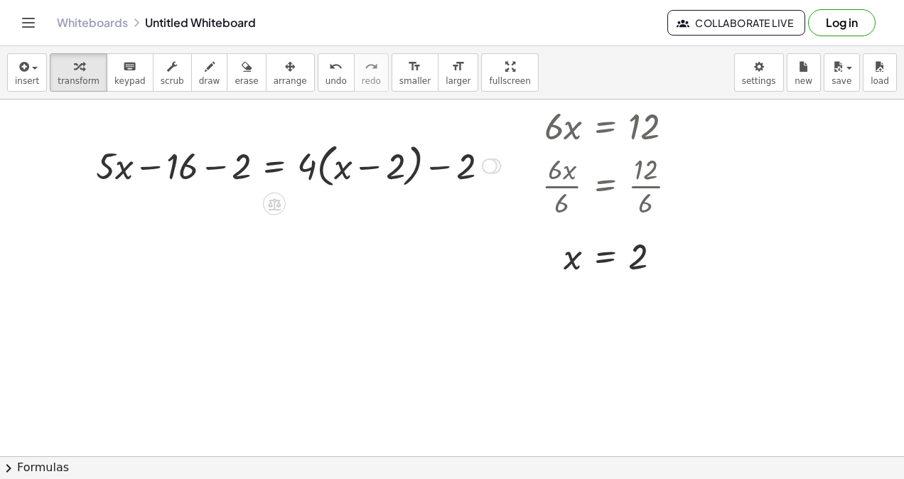
click at [449, 169] on div at bounding box center [298, 165] width 419 height 54
click at [215, 161] on div at bounding box center [298, 165] width 419 height 54
click at [326, 77] on span "undo" at bounding box center [336, 81] width 21 height 10
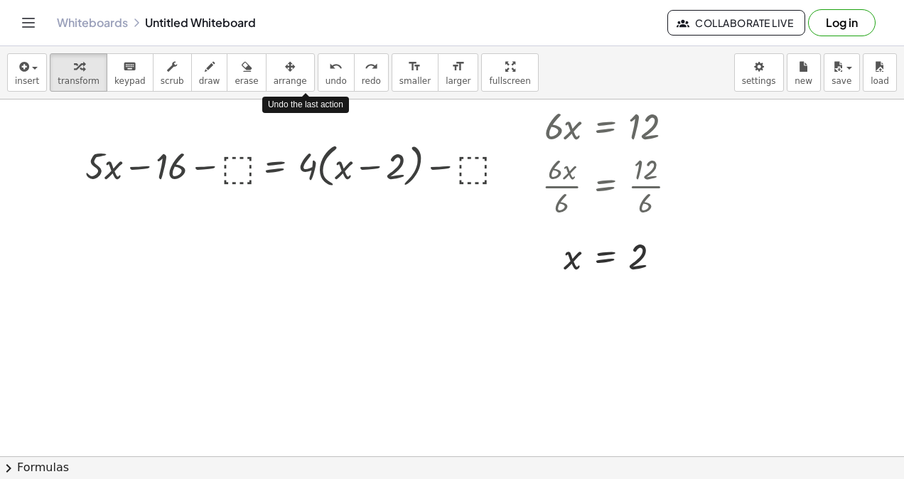
click at [326, 77] on span "undo" at bounding box center [336, 81] width 21 height 10
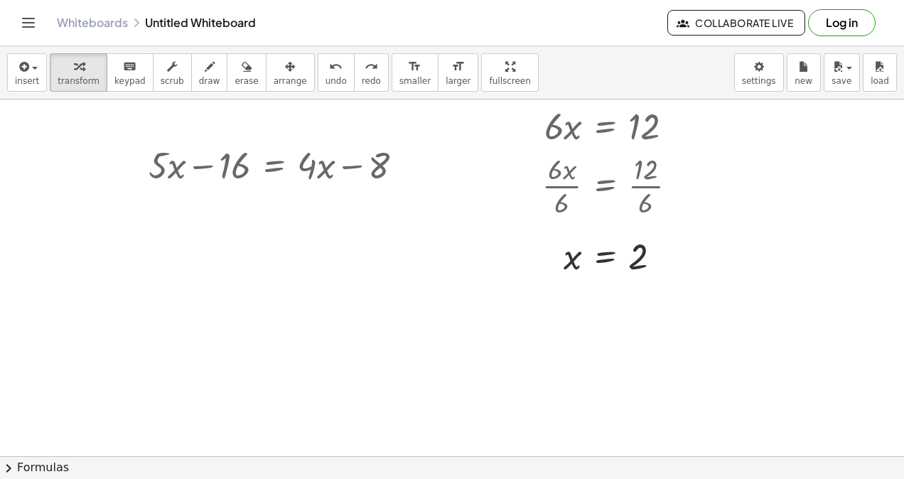
click at [326, 82] on span "undo" at bounding box center [336, 81] width 21 height 10
click at [326, 76] on span "undo" at bounding box center [336, 81] width 21 height 10
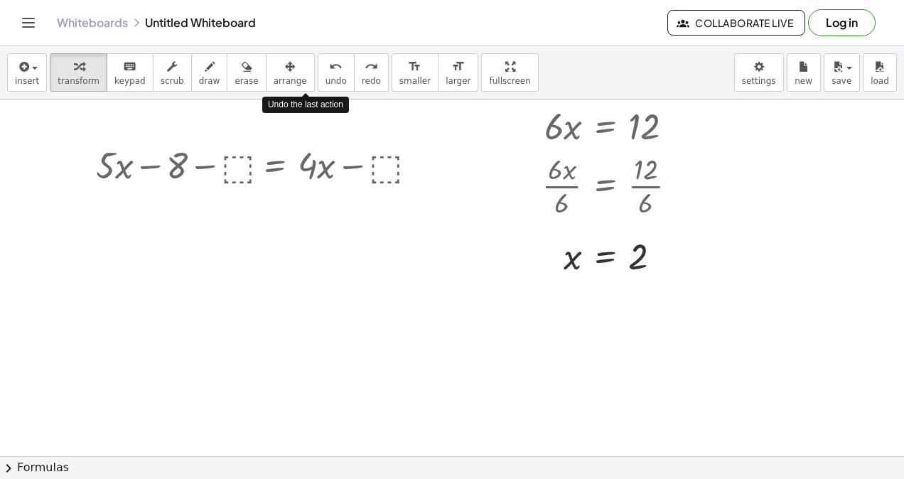
click at [326, 76] on span "undo" at bounding box center [336, 81] width 21 height 10
click at [329, 69] on icon "undo" at bounding box center [336, 66] width 14 height 17
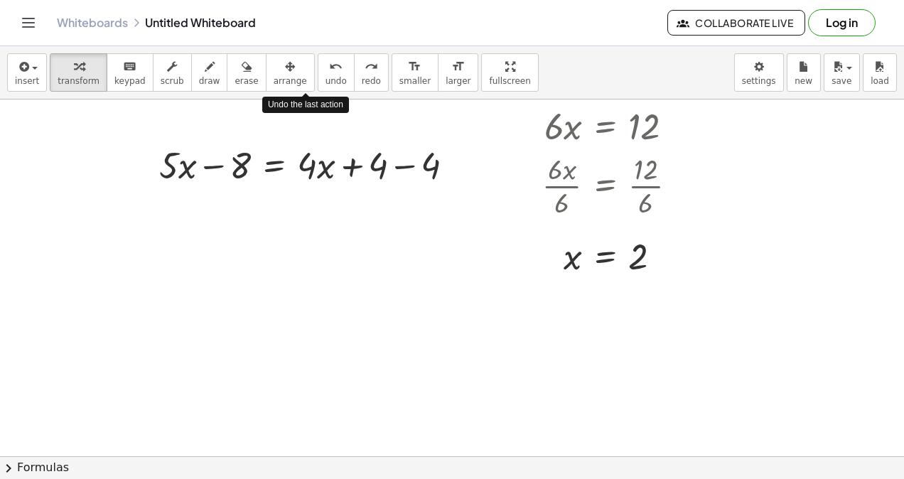
click at [329, 69] on icon "undo" at bounding box center [336, 66] width 14 height 17
click at [318, 64] on button "undo undo" at bounding box center [336, 72] width 37 height 38
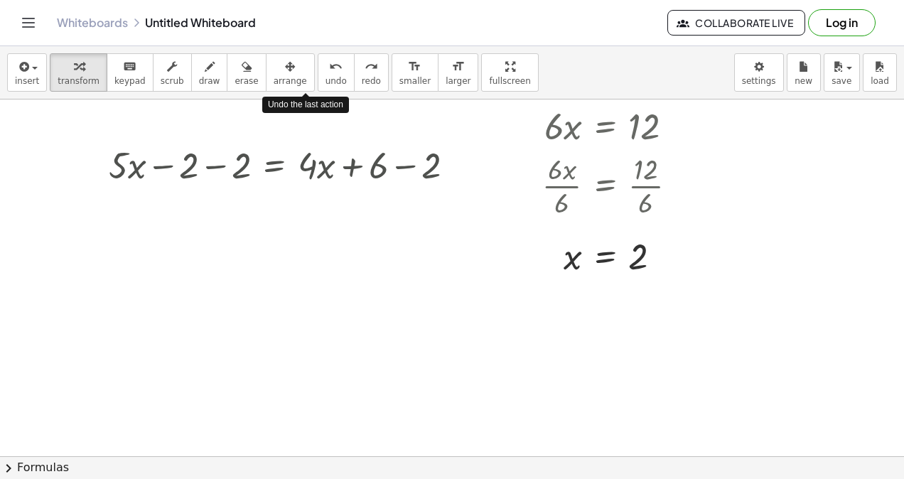
click at [318, 64] on button "undo undo" at bounding box center [336, 72] width 37 height 38
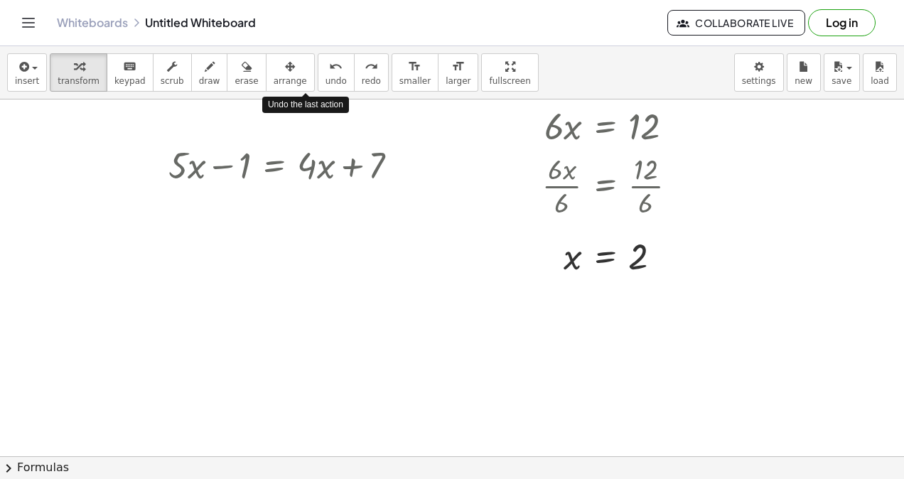
click at [318, 64] on button "undo undo" at bounding box center [336, 72] width 37 height 38
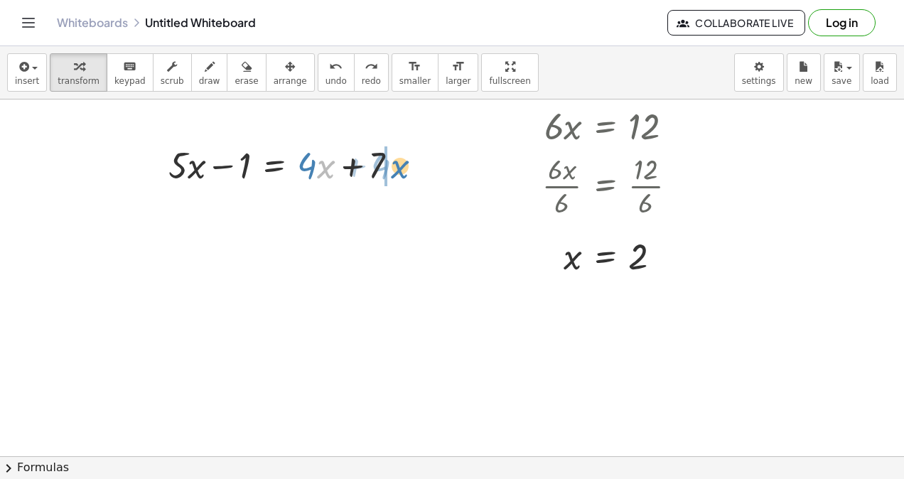
drag, startPoint x: 326, startPoint y: 169, endPoint x: 400, endPoint y: 169, distance: 73.9
click at [400, 169] on div at bounding box center [288, 164] width 255 height 48
drag, startPoint x: 247, startPoint y: 166, endPoint x: 169, endPoint y: 161, distance: 78.4
drag, startPoint x: 168, startPoint y: 164, endPoint x: 243, endPoint y: 166, distance: 75.4
click at [243, 166] on div at bounding box center [269, 164] width 283 height 48
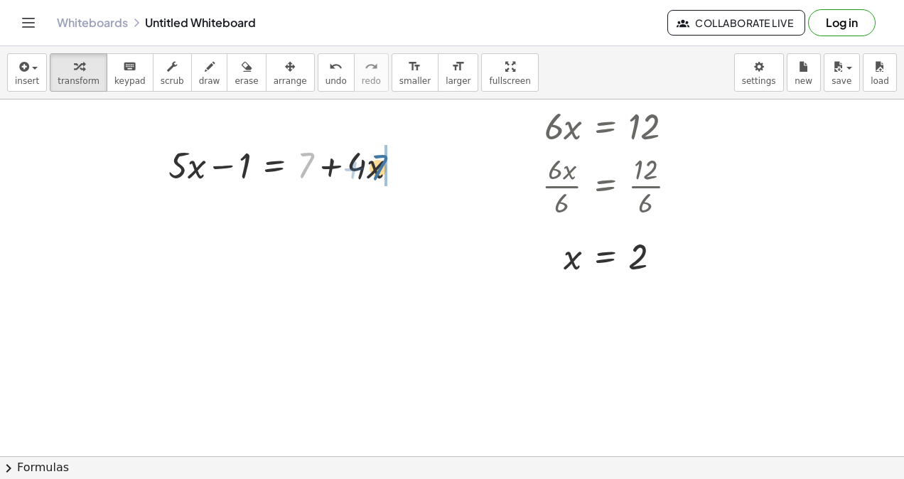
drag, startPoint x: 305, startPoint y: 164, endPoint x: 380, endPoint y: 166, distance: 74.7
click at [380, 166] on div at bounding box center [288, 164] width 255 height 48
click at [264, 202] on div at bounding box center [274, 201] width 23 height 23
click at [240, 198] on div "−" at bounding box center [246, 201] width 23 height 23
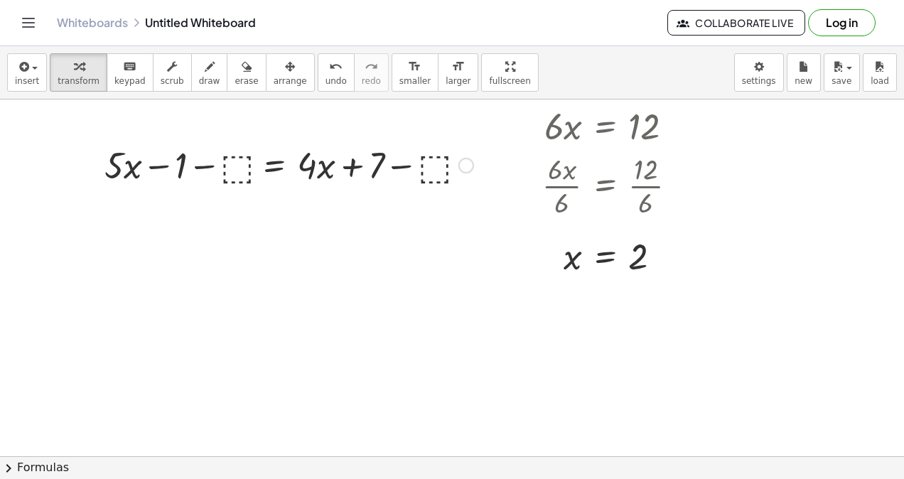
click at [229, 168] on div at bounding box center [288, 164] width 383 height 48
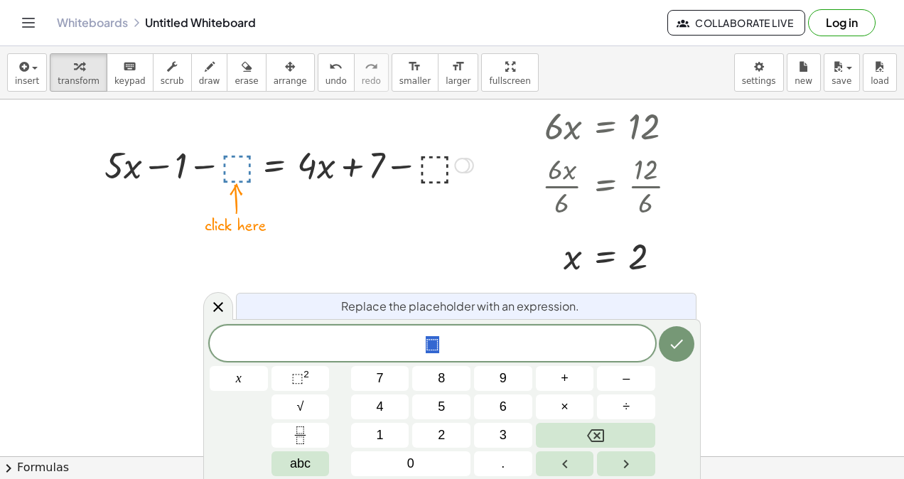
click at [393, 375] on button "7" at bounding box center [380, 378] width 58 height 25
click at [670, 343] on icon "Done" at bounding box center [676, 344] width 17 height 17
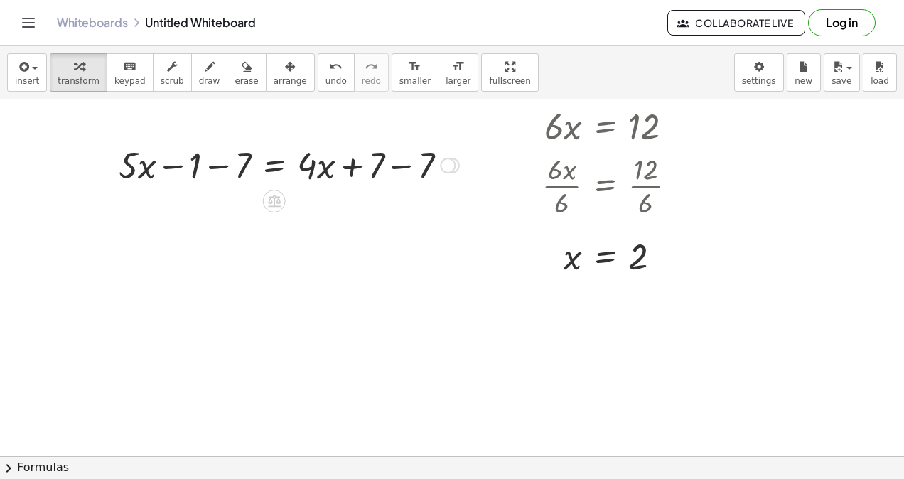
click at [219, 166] on div at bounding box center [289, 164] width 355 height 48
click at [398, 159] on div at bounding box center [309, 164] width 314 height 48
click at [274, 195] on icon at bounding box center [274, 201] width 13 height 12
click at [301, 203] on span "÷" at bounding box center [303, 201] width 8 height 21
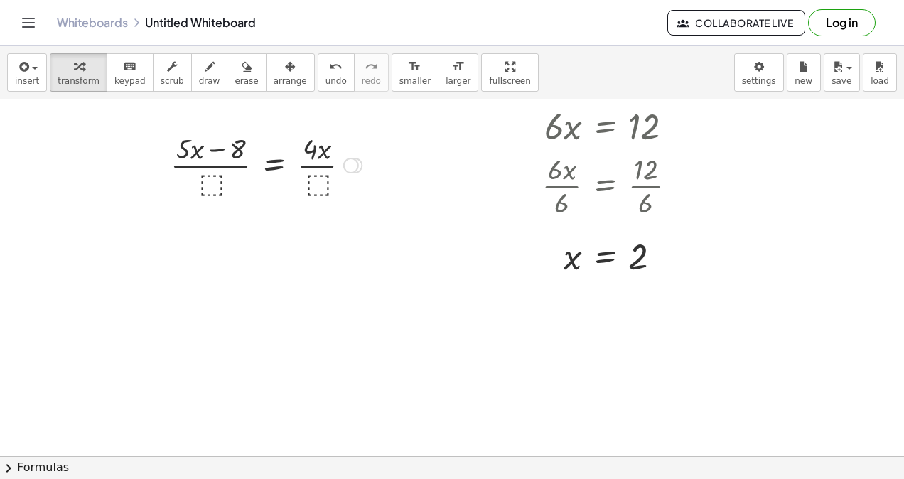
click at [212, 184] on div at bounding box center [266, 164] width 205 height 71
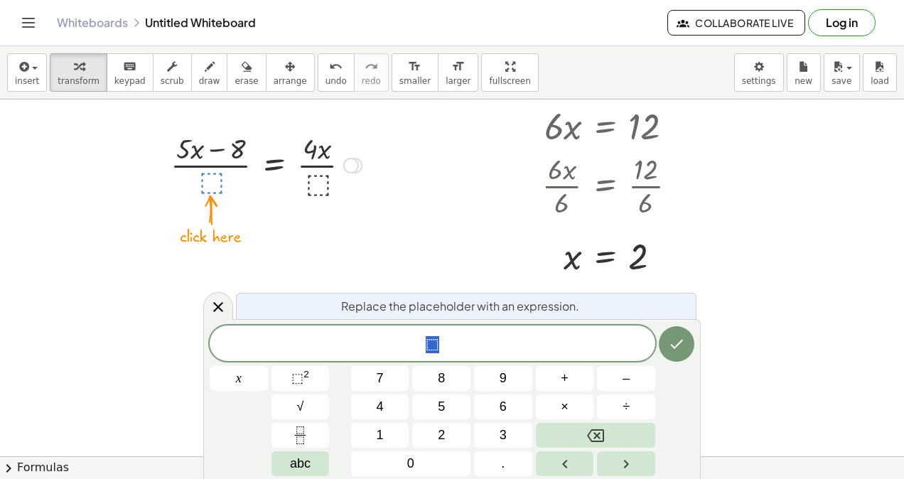
click at [397, 402] on button "4" at bounding box center [380, 407] width 58 height 25
click at [679, 346] on icon "Done" at bounding box center [676, 344] width 17 height 17
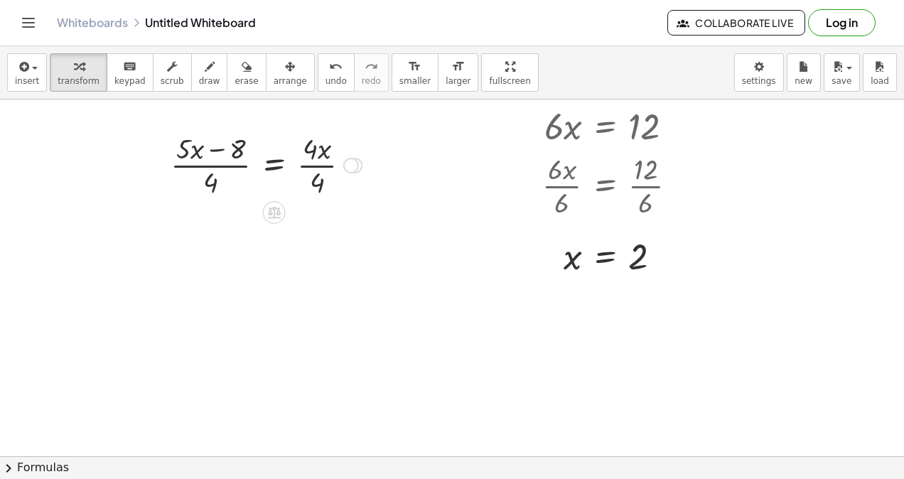
click at [307, 156] on div at bounding box center [266, 164] width 205 height 71
click at [305, 168] on div at bounding box center [266, 164] width 205 height 71
click at [216, 159] on div at bounding box center [256, 164] width 184 height 71
click at [216, 165] on div at bounding box center [256, 164] width 184 height 71
drag, startPoint x: 230, startPoint y: 151, endPoint x: 243, endPoint y: 185, distance: 35.8
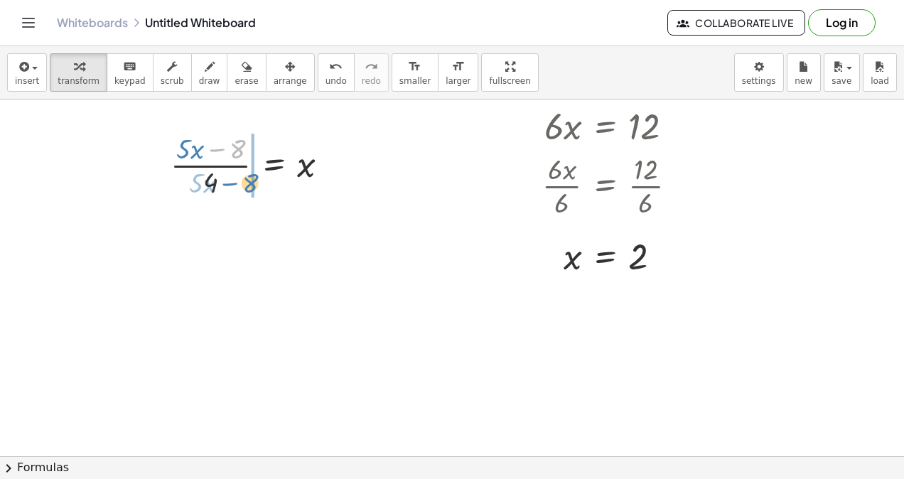
click at [243, 185] on div at bounding box center [256, 164] width 184 height 71
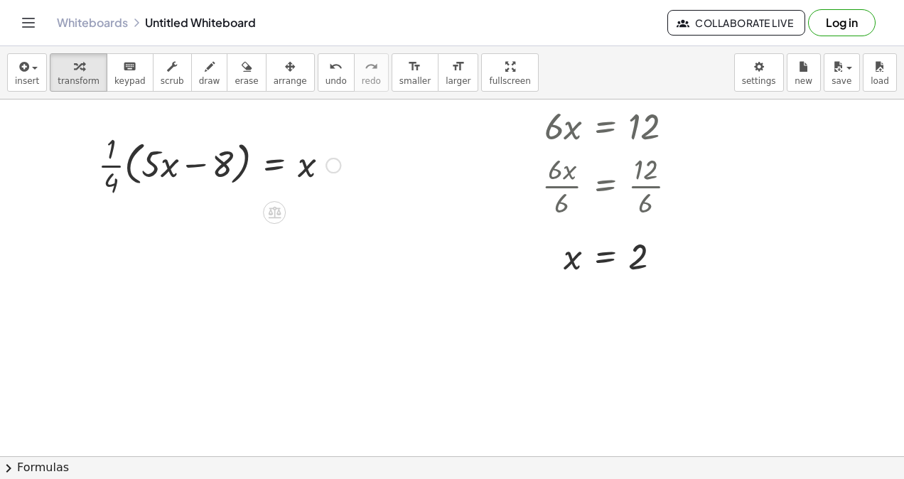
click at [270, 206] on icon at bounding box center [274, 212] width 15 height 15
click at [247, 213] on span "−" at bounding box center [246, 213] width 9 height 21
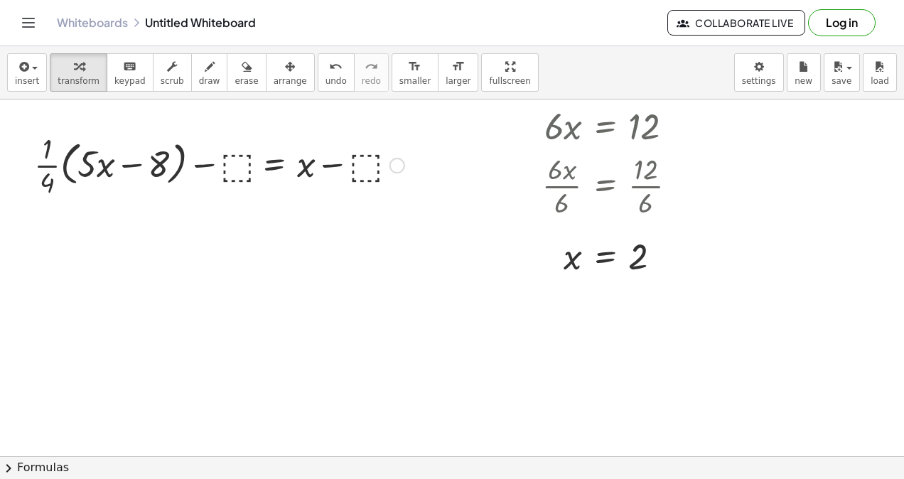
click at [214, 161] on div at bounding box center [219, 164] width 385 height 71
click at [227, 165] on div at bounding box center [219, 164] width 385 height 71
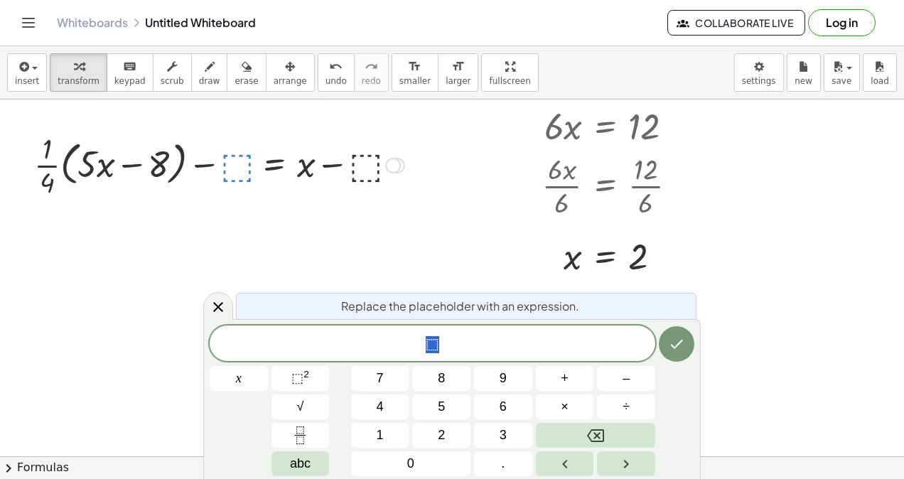
click at [422, 385] on button "8" at bounding box center [441, 378] width 58 height 25
click at [685, 331] on button "Done" at bounding box center [677, 344] width 36 height 36
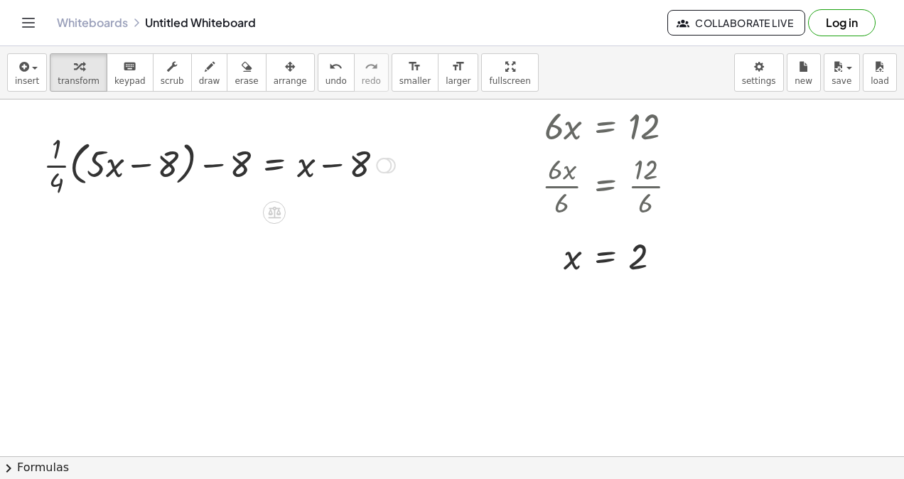
click at [213, 166] on div at bounding box center [219, 164] width 366 height 71
click at [341, 165] on div at bounding box center [219, 164] width 366 height 71
click at [326, 81] on span "undo" at bounding box center [336, 81] width 21 height 10
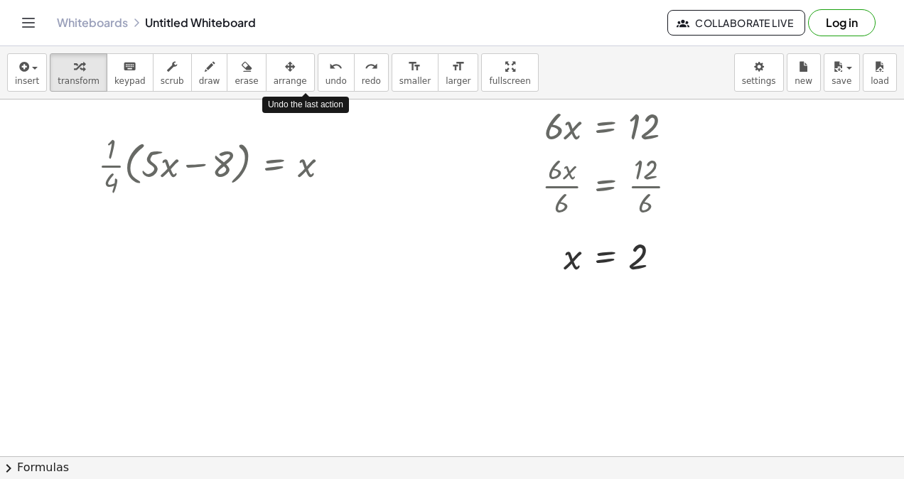
click at [326, 81] on span "undo" at bounding box center [336, 81] width 21 height 10
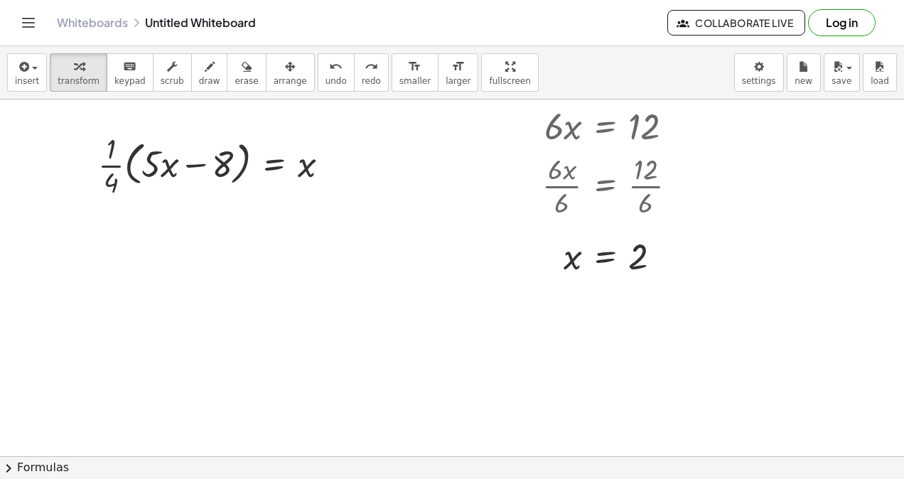
click at [326, 84] on span "undo" at bounding box center [336, 81] width 21 height 10
click at [274, 205] on icon at bounding box center [274, 212] width 15 height 15
click at [237, 206] on div "−" at bounding box center [246, 212] width 23 height 23
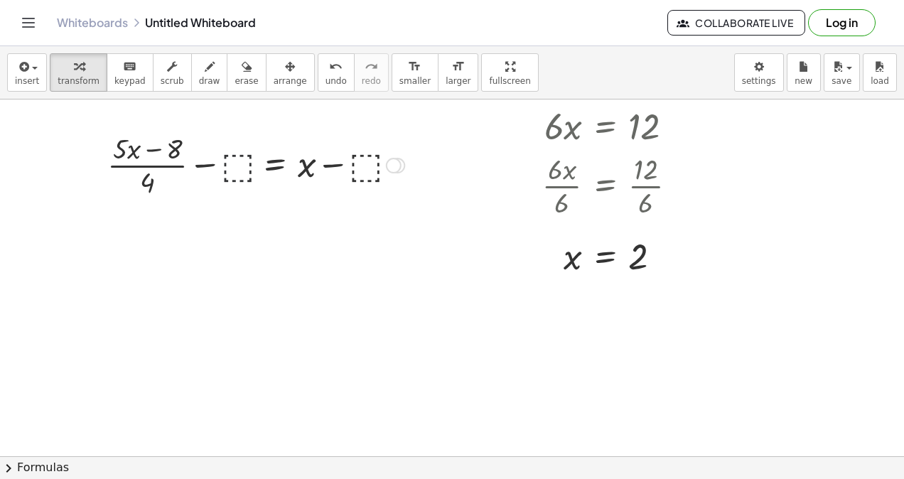
click at [236, 168] on div at bounding box center [255, 164] width 311 height 71
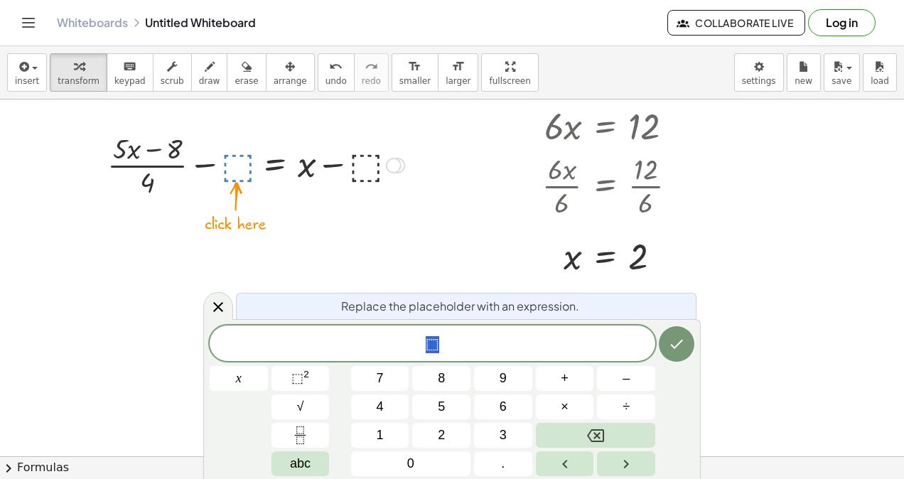
click at [436, 380] on button "8" at bounding box center [441, 378] width 58 height 25
click at [687, 351] on button "Done" at bounding box center [677, 344] width 36 height 36
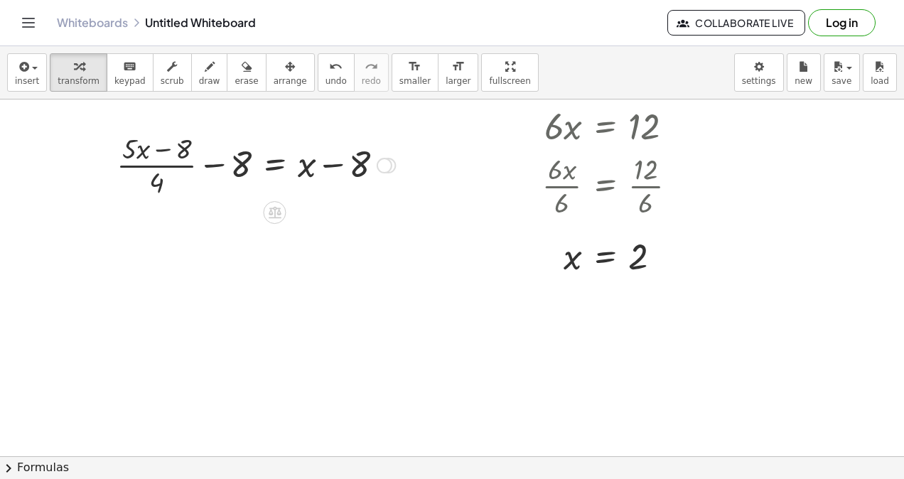
click at [220, 159] on div at bounding box center [255, 164] width 293 height 71
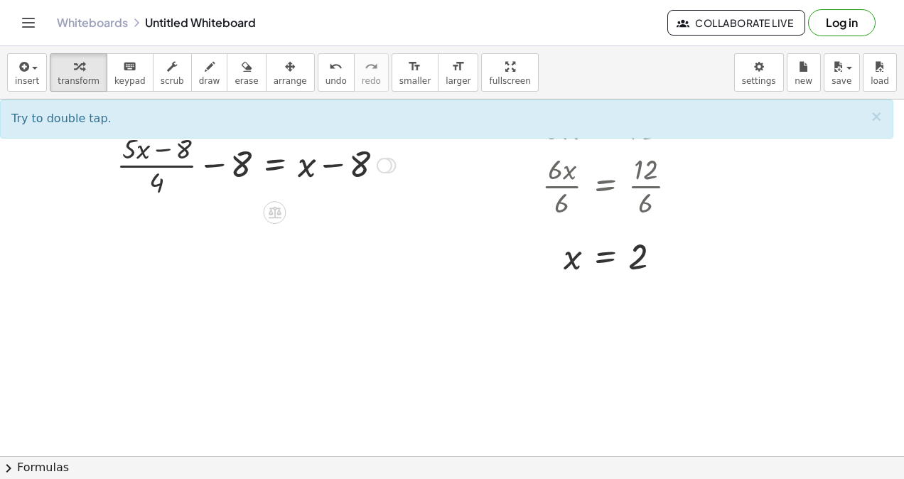
click at [330, 164] on div at bounding box center [255, 164] width 293 height 71
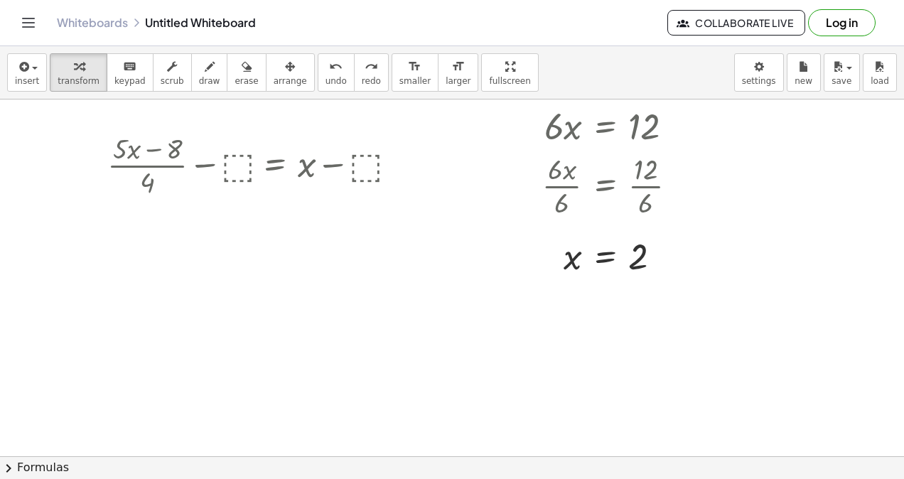
click at [329, 71] on icon "undo" at bounding box center [336, 66] width 14 height 17
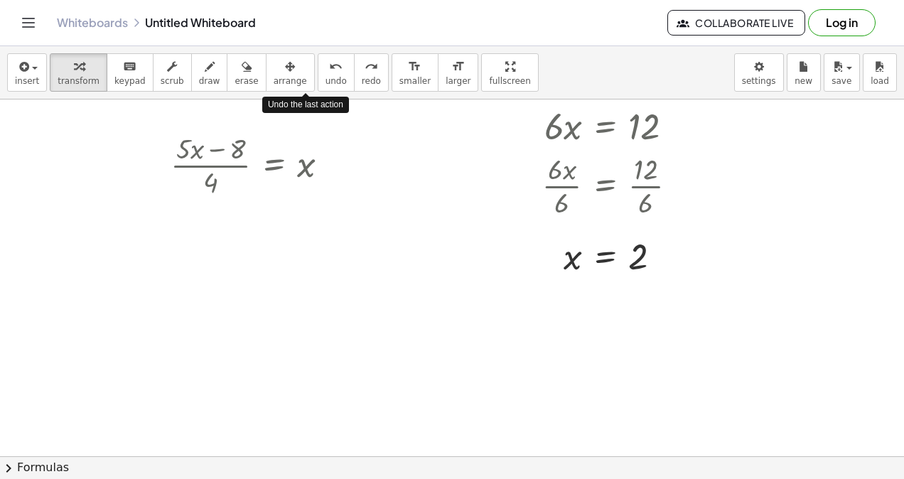
click at [329, 71] on icon "undo" at bounding box center [336, 66] width 14 height 17
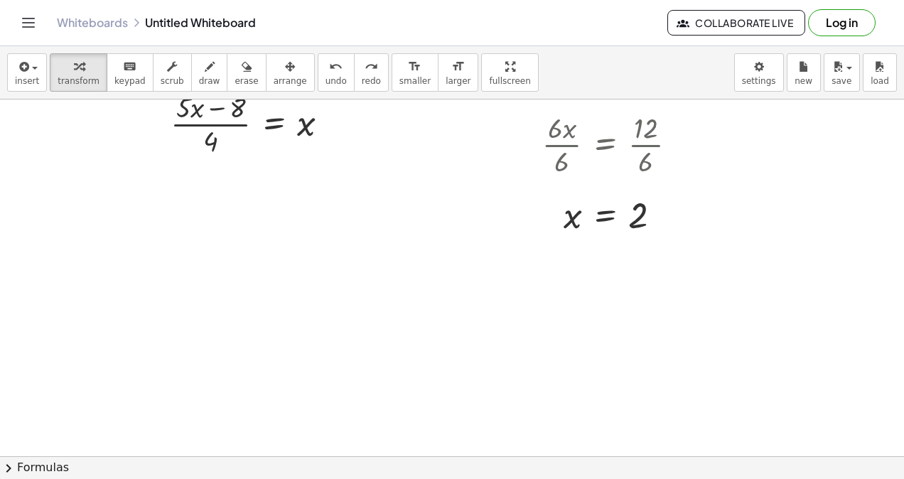
scroll to position [973, 0]
click at [216, 123] on div at bounding box center [256, 122] width 184 height 71
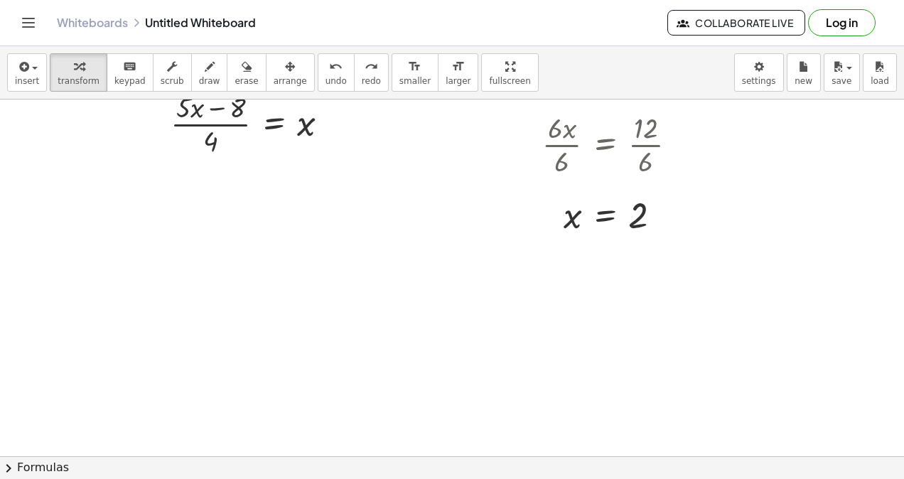
scroll to position [995, 0]
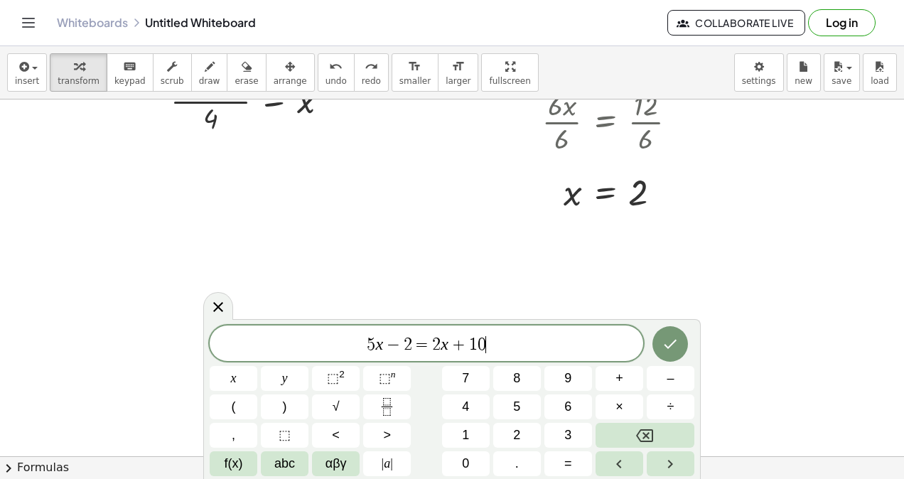
click at [670, 333] on button "Done" at bounding box center [671, 344] width 36 height 36
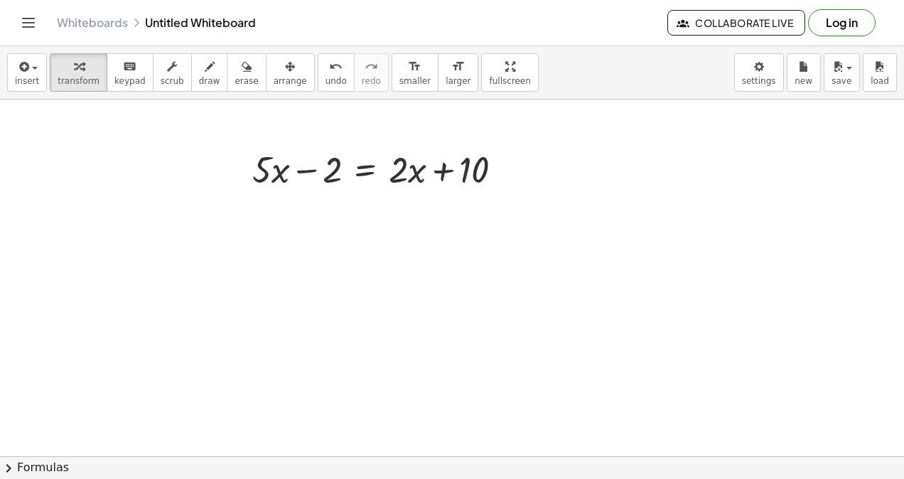
scroll to position [1136, 0]
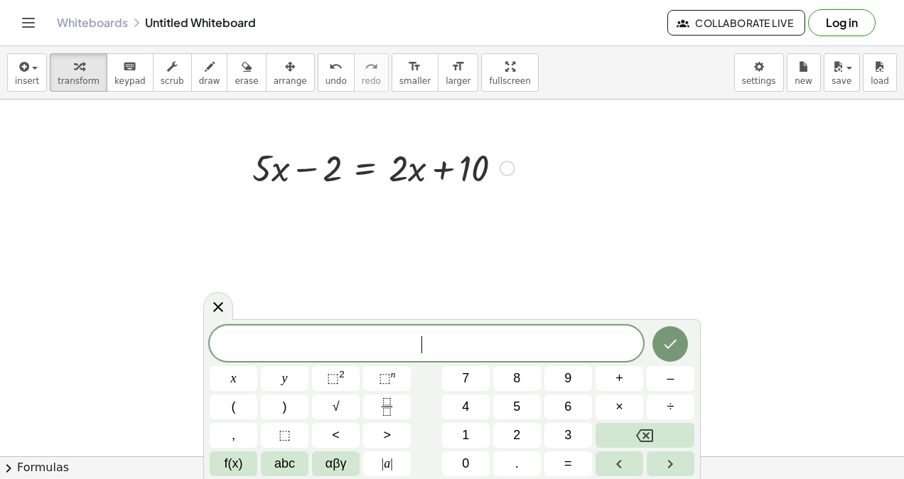
click at [380, 179] on div at bounding box center [383, 167] width 277 height 48
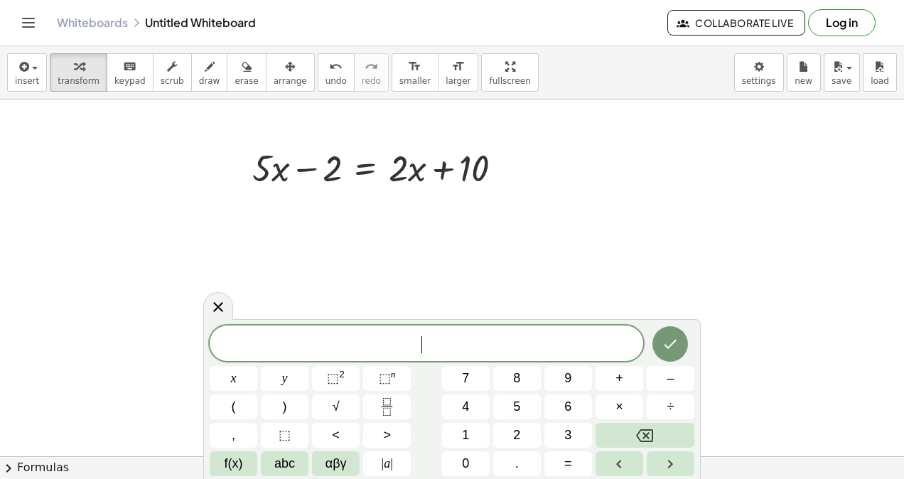
click at [326, 80] on span "undo" at bounding box center [336, 81] width 21 height 10
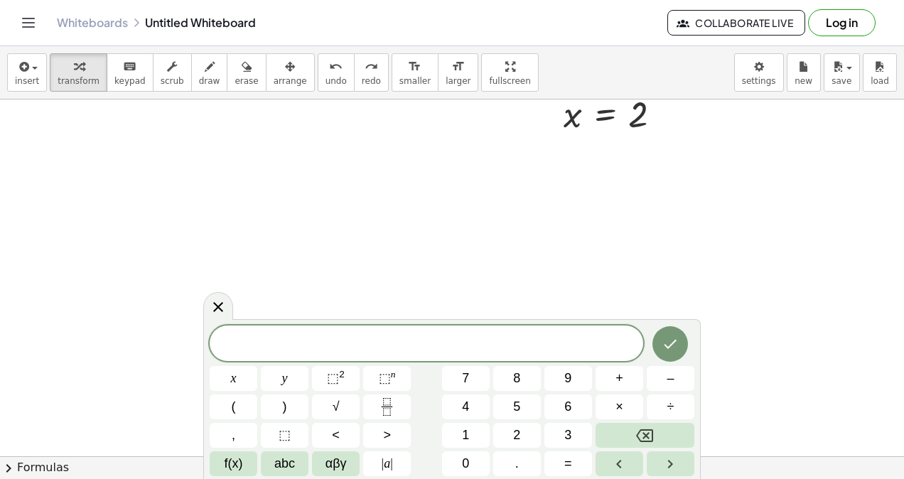
scroll to position [1091, 0]
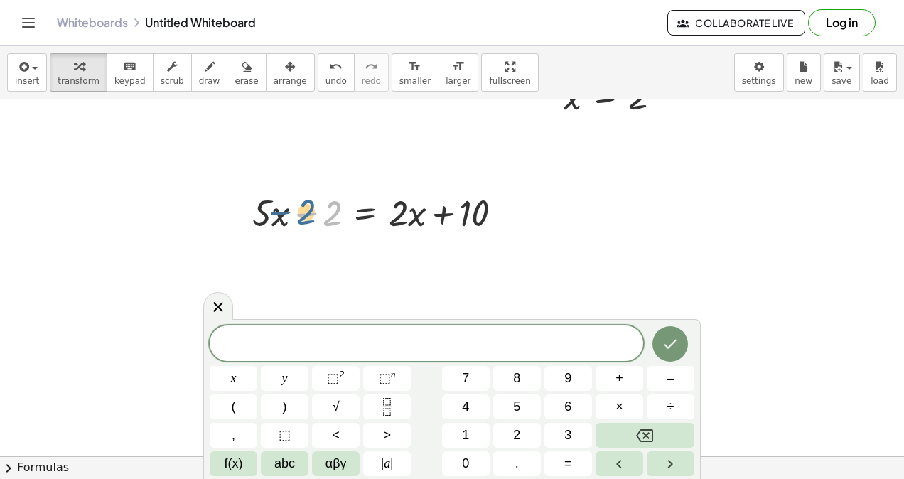
drag, startPoint x: 328, startPoint y: 216, endPoint x: 302, endPoint y: 215, distance: 26.3
click at [302, 215] on div at bounding box center [383, 212] width 277 height 48
click at [344, 225] on div at bounding box center [383, 212] width 277 height 48
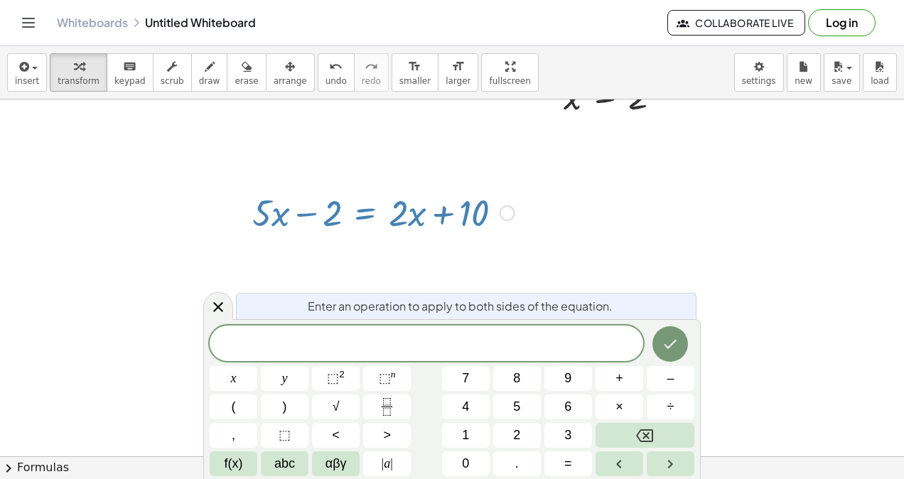
click at [414, 215] on div at bounding box center [383, 212] width 277 height 48
click at [503, 207] on div at bounding box center [508, 213] width 16 height 16
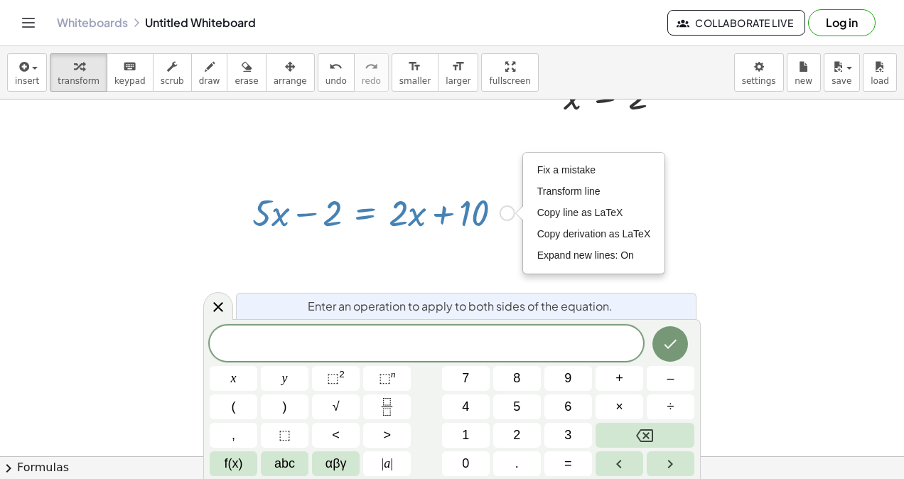
click at [503, 207] on div "Fix a mistake Transform line Copy line as LaTeX Copy derivation as LaTeX Expand…" at bounding box center [508, 213] width 16 height 16
click at [449, 224] on div at bounding box center [383, 212] width 277 height 48
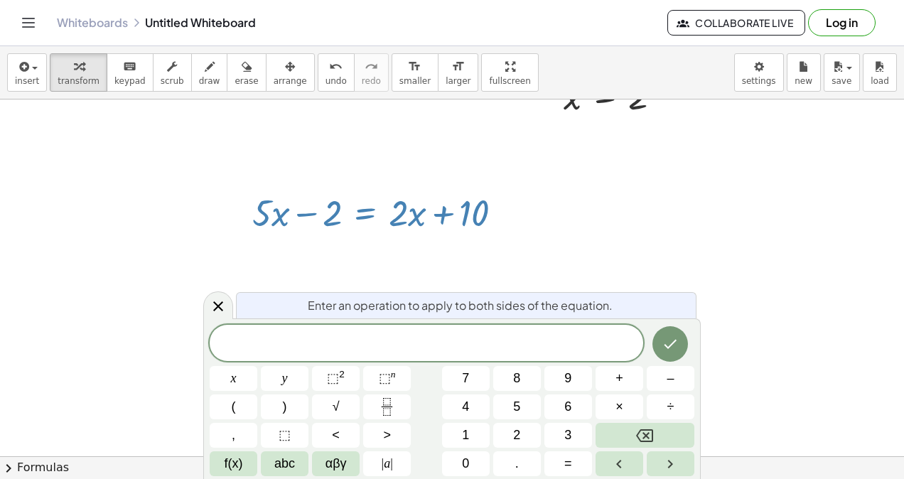
click at [220, 302] on icon at bounding box center [218, 306] width 17 height 17
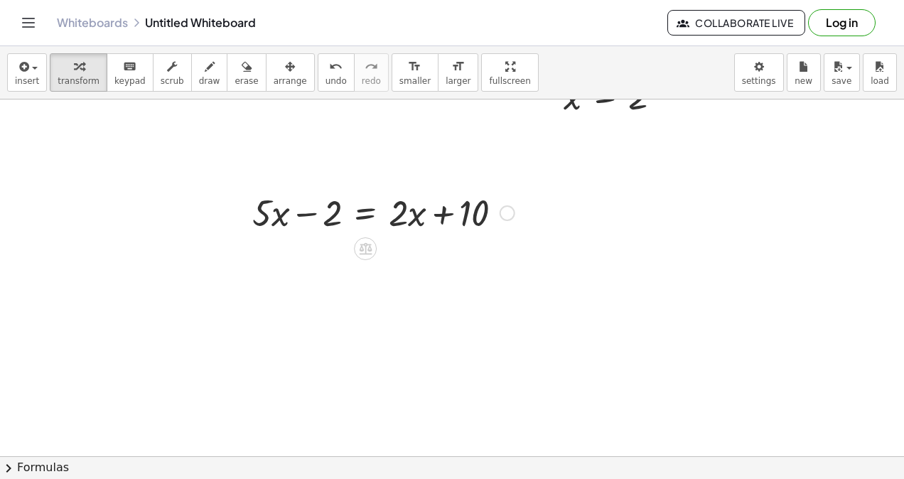
click at [368, 252] on icon at bounding box center [365, 248] width 15 height 15
click at [341, 245] on div "−" at bounding box center [337, 248] width 23 height 23
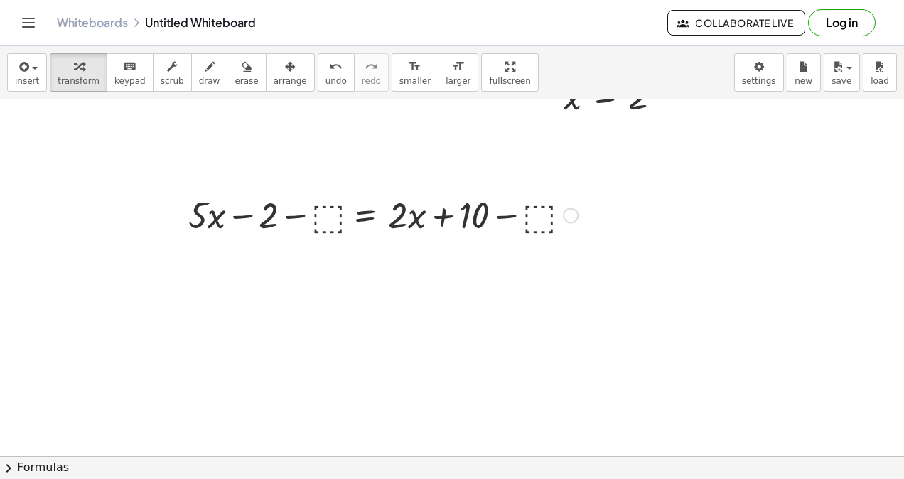
click at [365, 213] on div "+ · 5 · x − 2 = + · 2 · x + 10 + · 5 · x − 2 = + · 2 · x + 10 − ⬚ − ⬚ Fix a mis…" at bounding box center [365, 213] width 0 height 0
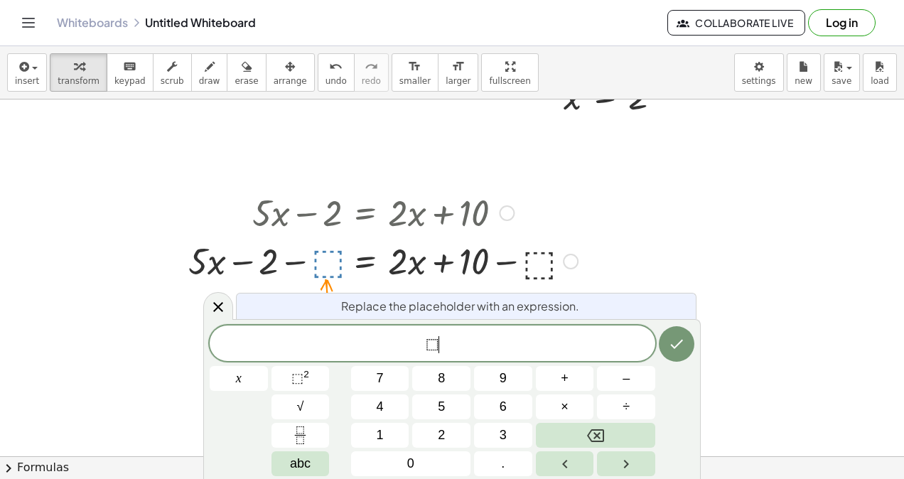
click at [433, 342] on span "⬚" at bounding box center [433, 344] width 14 height 17
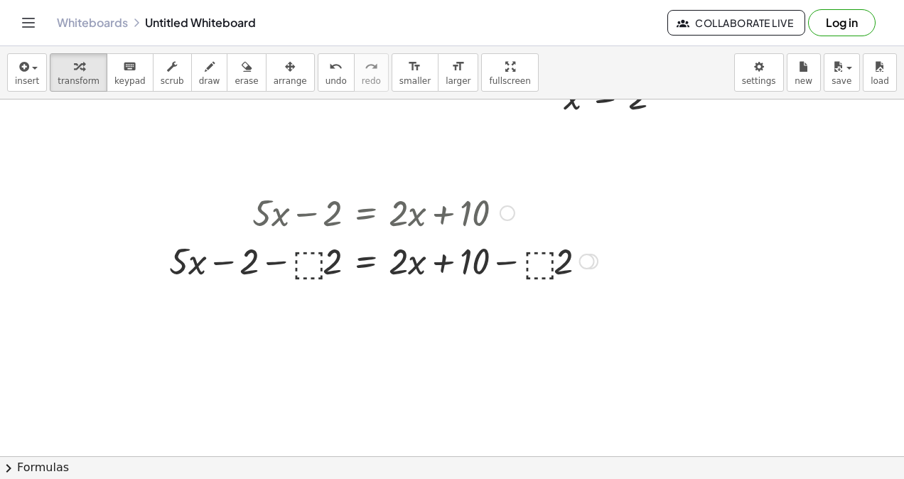
click at [323, 255] on div at bounding box center [383, 260] width 443 height 48
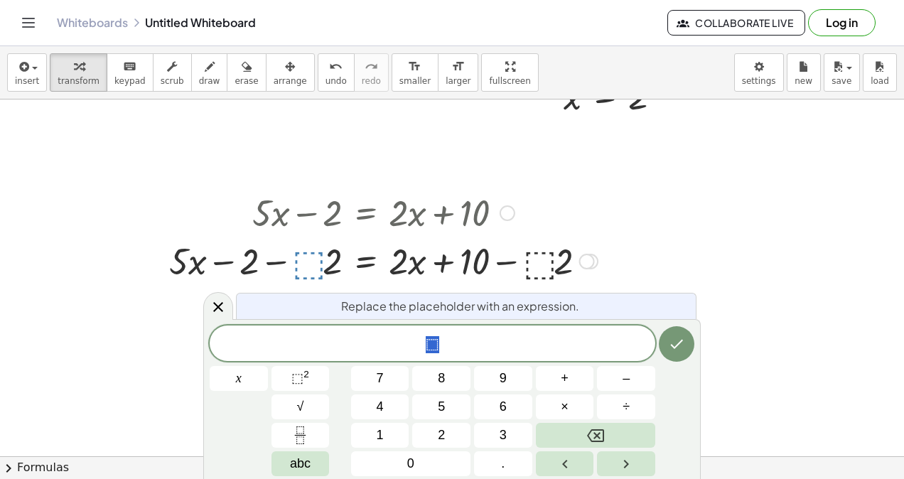
click at [273, 259] on div at bounding box center [383, 260] width 443 height 48
click at [215, 301] on icon at bounding box center [218, 307] width 17 height 17
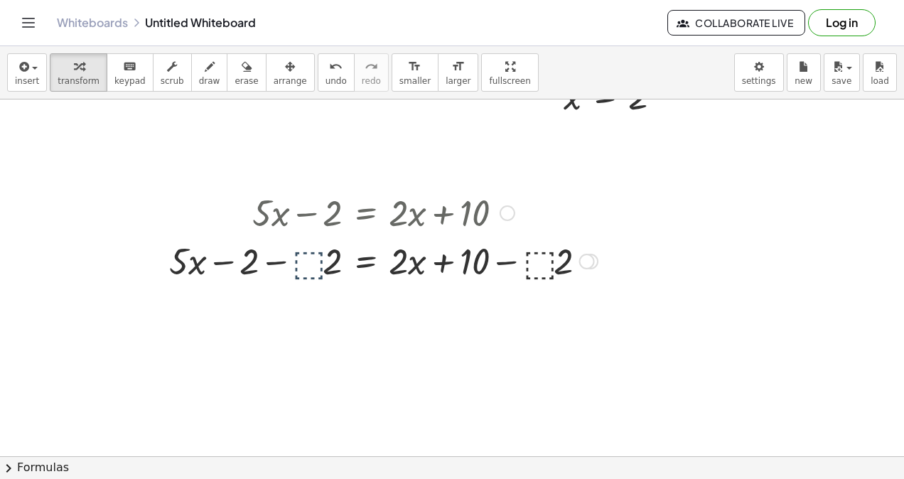
click at [304, 267] on div at bounding box center [383, 260] width 443 height 48
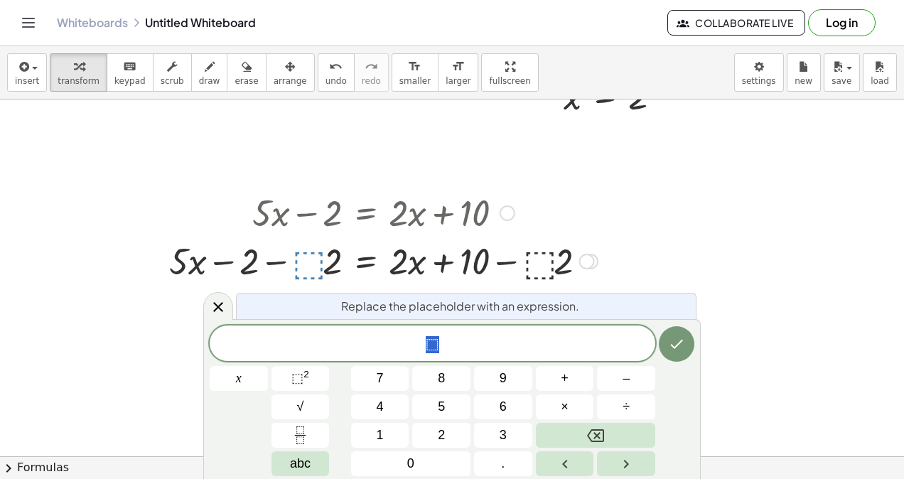
click at [326, 79] on span "undo" at bounding box center [336, 81] width 21 height 10
click at [221, 304] on icon at bounding box center [218, 307] width 17 height 17
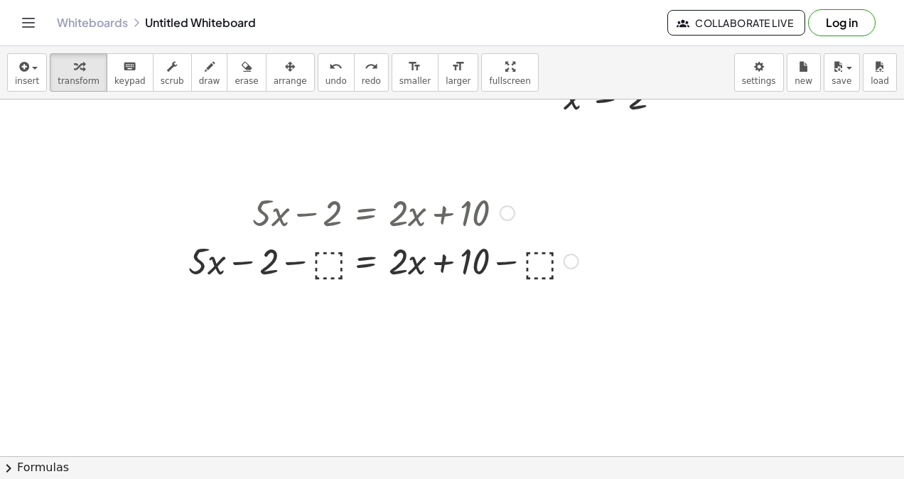
click at [326, 76] on span "undo" at bounding box center [336, 81] width 21 height 10
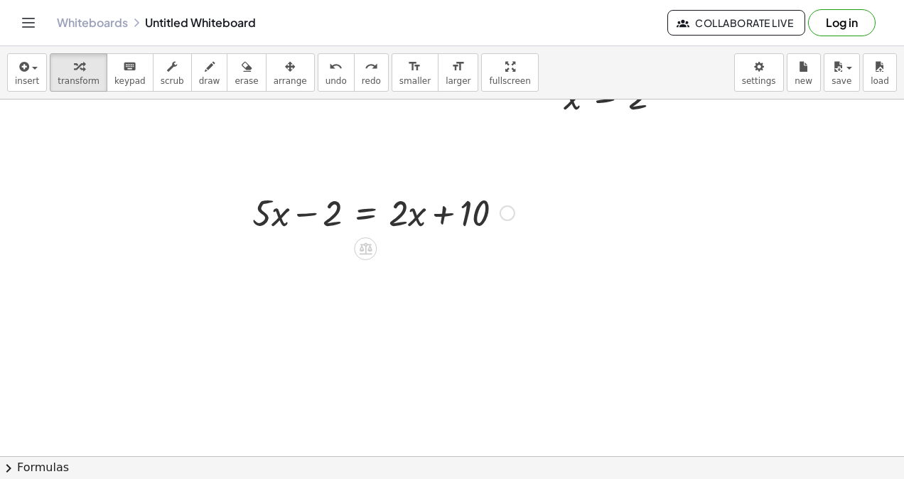
click at [367, 237] on div at bounding box center [365, 248] width 23 height 23
click at [336, 254] on span "−" at bounding box center [337, 249] width 9 height 21
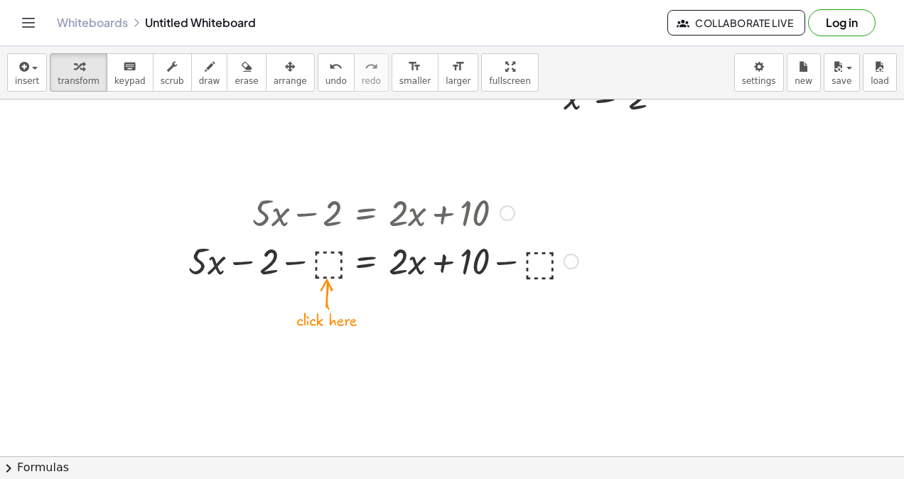
click at [322, 267] on div at bounding box center [383, 260] width 443 height 48
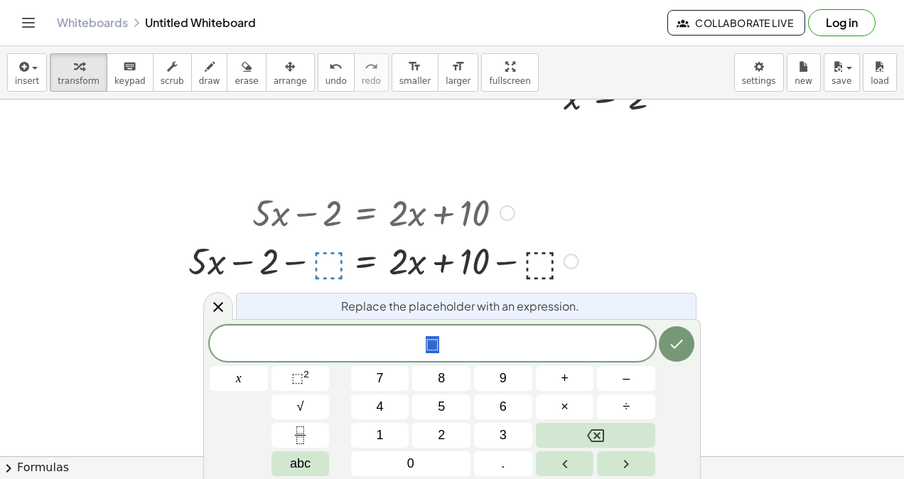
click at [457, 411] on button "5" at bounding box center [441, 407] width 58 height 25
click at [600, 436] on icon "Backspace" at bounding box center [595, 435] width 17 height 17
click at [436, 434] on button "2" at bounding box center [441, 435] width 58 height 25
click at [670, 348] on icon "Done" at bounding box center [676, 344] width 17 height 17
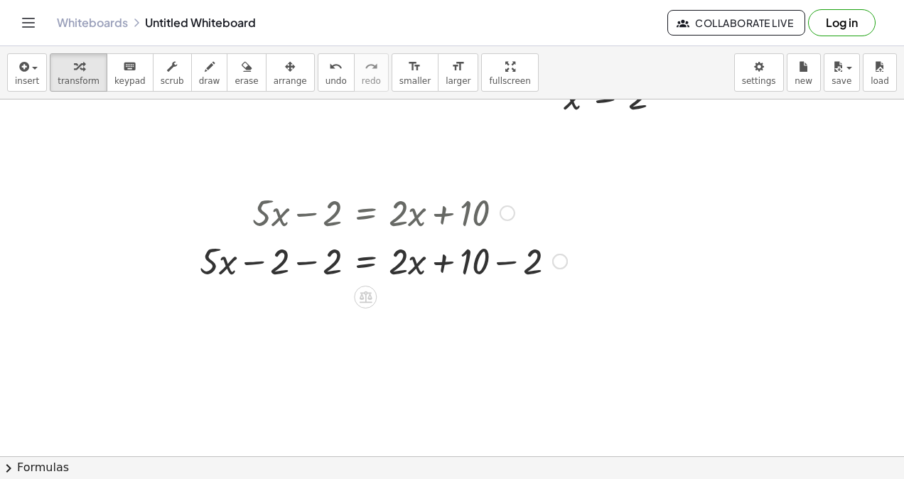
click at [305, 252] on div at bounding box center [383, 260] width 443 height 48
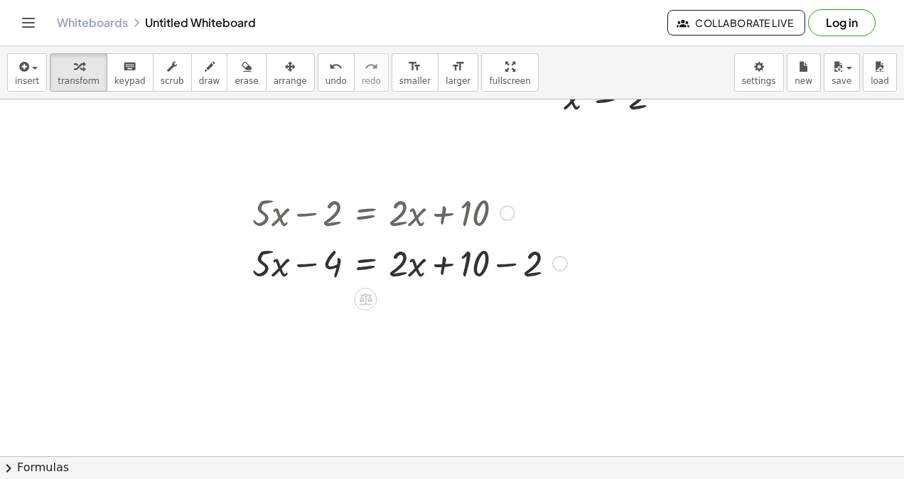
click at [365, 213] on div "+ · 5 · x − 2 = + · 2 · x + 10 + · 5 · x − 2 − ⬚ = + · 2 · x + 10 − ⬚ + · 5 · x…" at bounding box center [365, 213] width 0 height 0
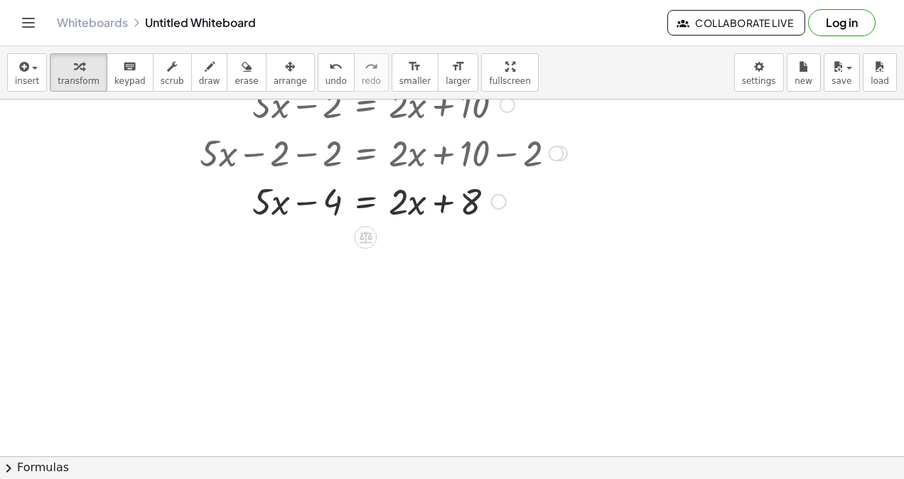
scroll to position [1203, 0]
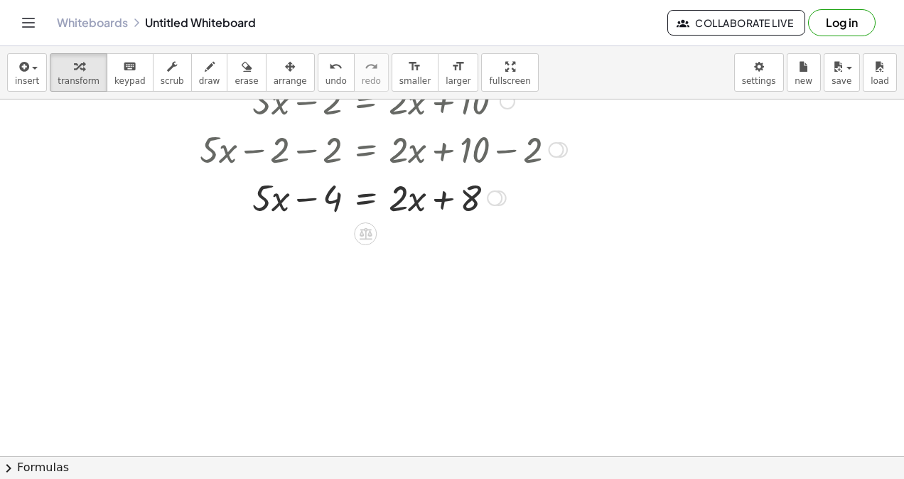
click at [368, 239] on icon at bounding box center [365, 234] width 13 height 12
click at [360, 233] on div "×" at bounding box center [365, 234] width 23 height 23
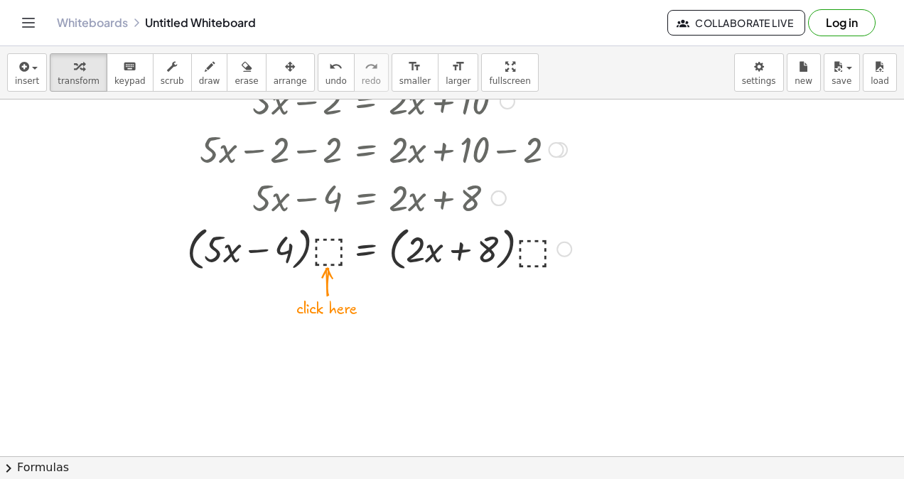
click at [327, 247] on div at bounding box center [383, 248] width 443 height 54
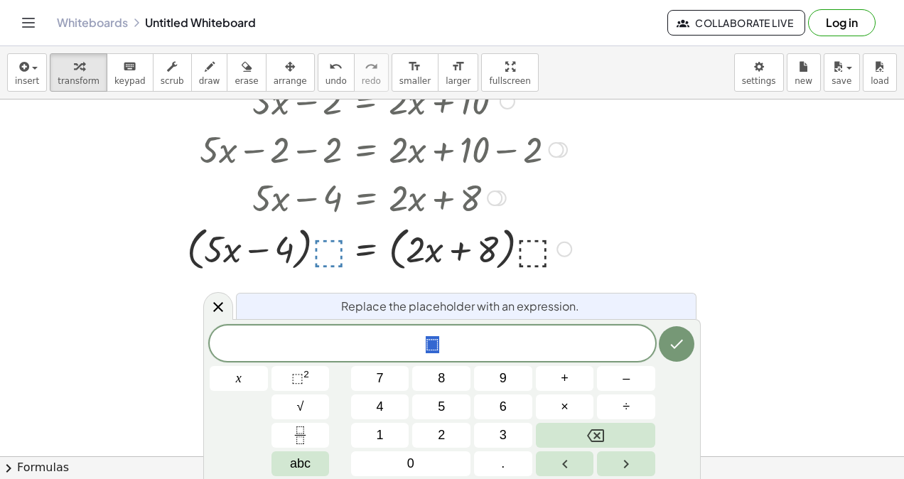
click at [486, 430] on button "3" at bounding box center [503, 435] width 58 height 25
click at [688, 350] on button "Done" at bounding box center [677, 344] width 36 height 36
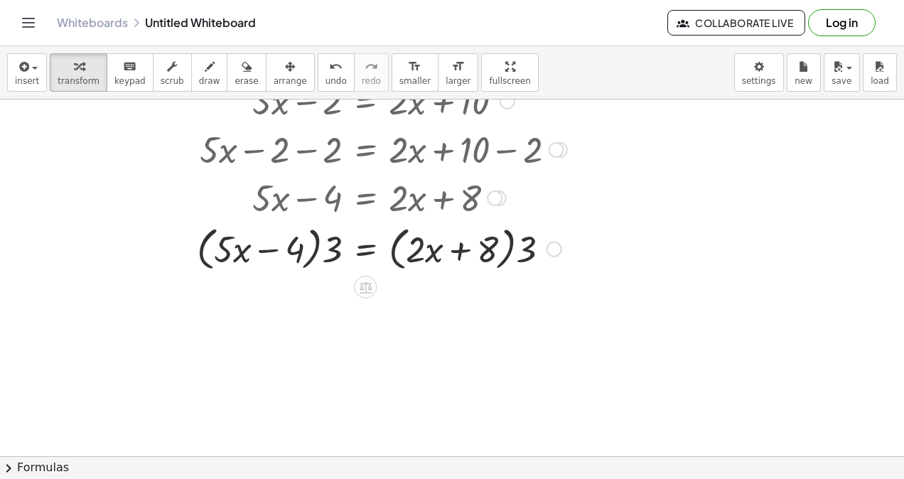
click at [320, 252] on div at bounding box center [383, 248] width 443 height 54
click at [309, 252] on div at bounding box center [383, 248] width 443 height 54
click at [256, 255] on div at bounding box center [383, 248] width 443 height 54
click at [360, 246] on div at bounding box center [383, 248] width 443 height 54
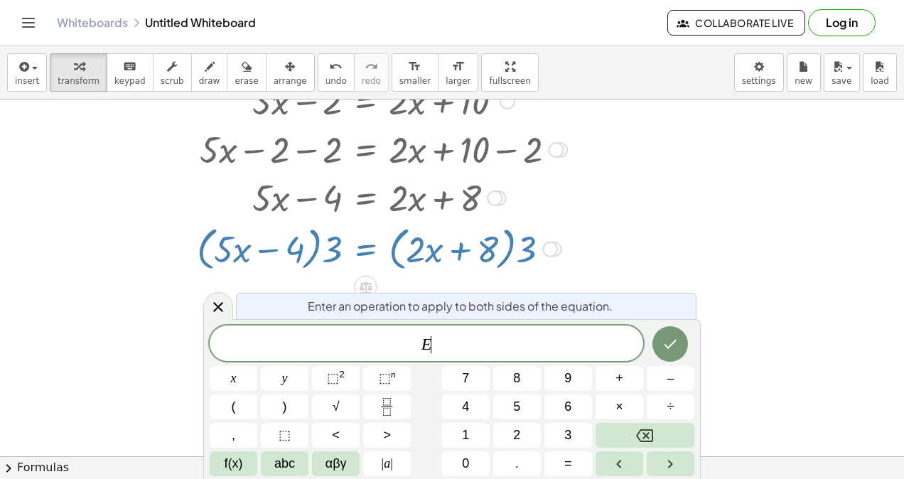
click at [491, 233] on div at bounding box center [383, 248] width 443 height 54
click at [496, 242] on div at bounding box center [383, 248] width 443 height 54
click at [676, 336] on icon "Done" at bounding box center [670, 344] width 17 height 17
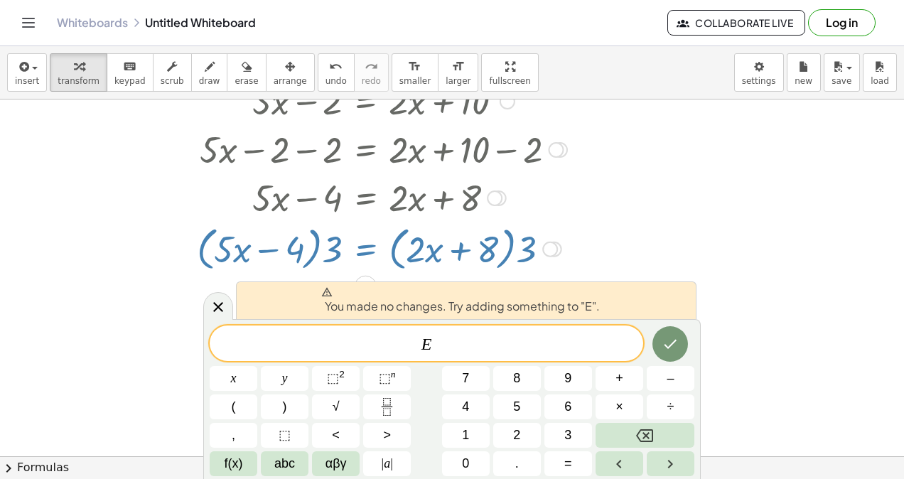
click at [212, 310] on icon at bounding box center [218, 307] width 17 height 17
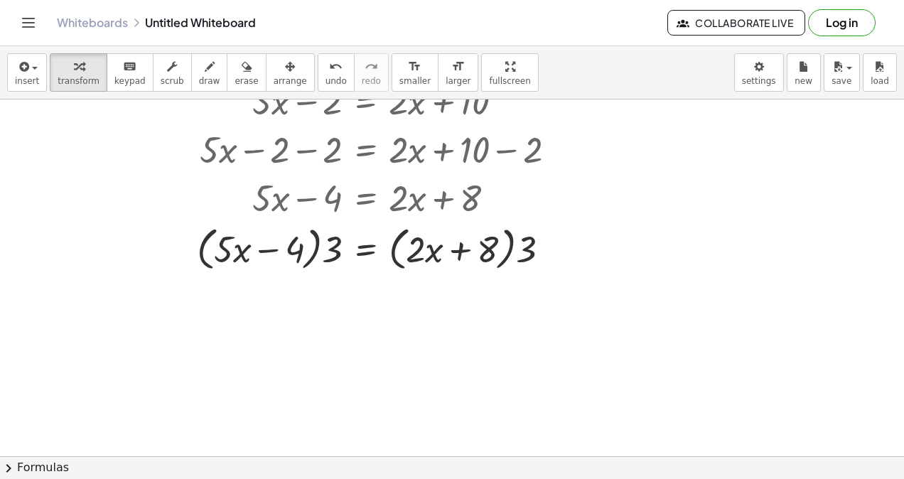
click at [329, 68] on icon "undo" at bounding box center [336, 66] width 14 height 17
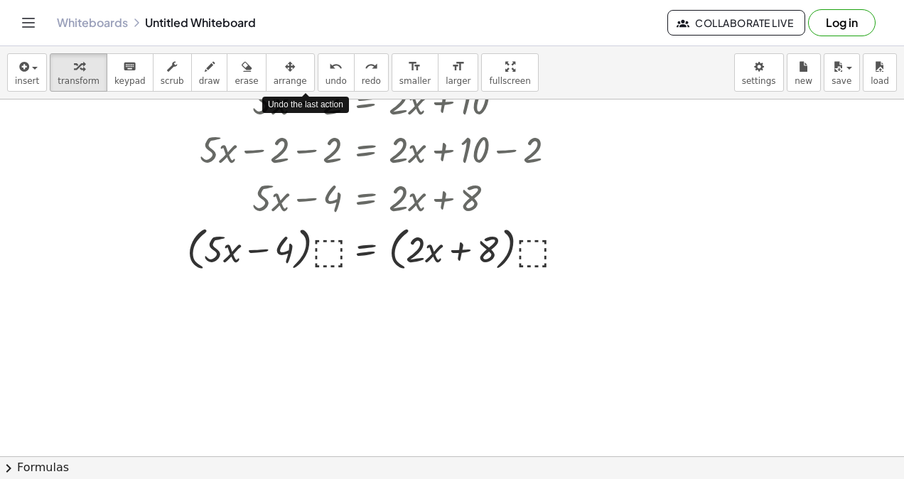
click at [329, 70] on icon "undo" at bounding box center [336, 66] width 14 height 17
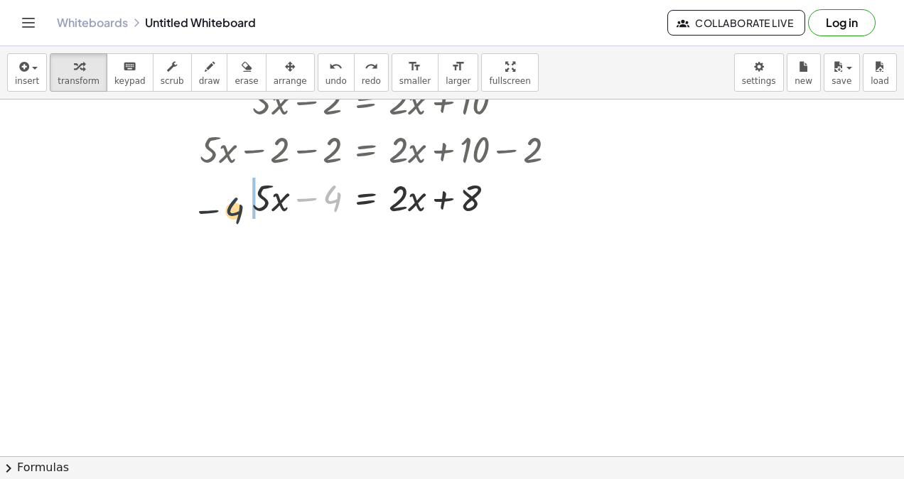
drag, startPoint x: 328, startPoint y: 197, endPoint x: 223, endPoint y: 209, distance: 105.2
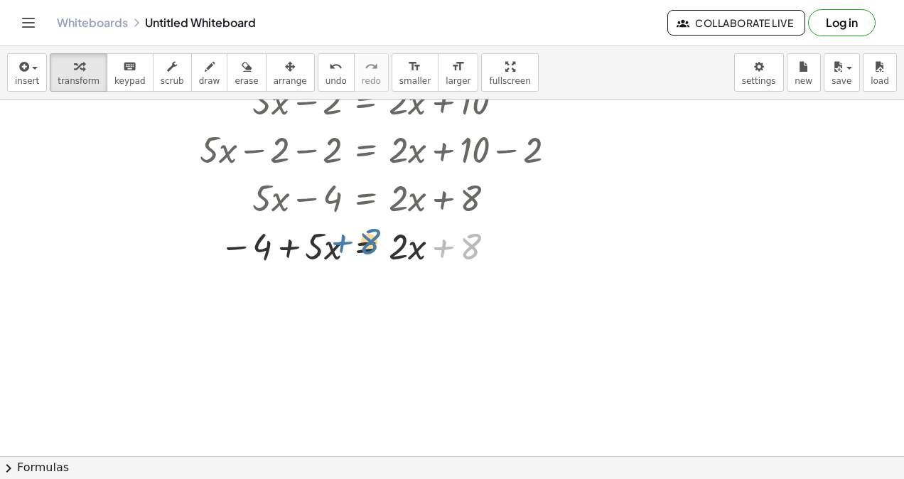
drag, startPoint x: 479, startPoint y: 243, endPoint x: 376, endPoint y: 238, distance: 103.2
click at [376, 238] on div at bounding box center [383, 245] width 443 height 48
drag, startPoint x: 462, startPoint y: 239, endPoint x: 376, endPoint y: 235, distance: 86.1
click at [376, 235] on div at bounding box center [383, 245] width 443 height 48
drag, startPoint x: 404, startPoint y: 245, endPoint x: 488, endPoint y: 245, distance: 84.6
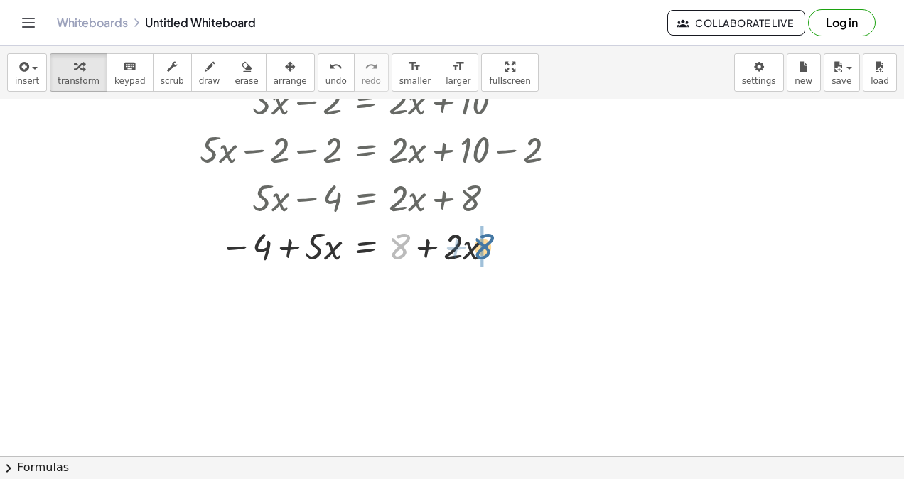
click at [488, 245] on div at bounding box center [383, 245] width 443 height 48
click at [276, 253] on div at bounding box center [383, 245] width 443 height 48
drag, startPoint x: 264, startPoint y: 252, endPoint x: 346, endPoint y: 252, distance: 81.8
click at [346, 252] on div at bounding box center [383, 245] width 443 height 48
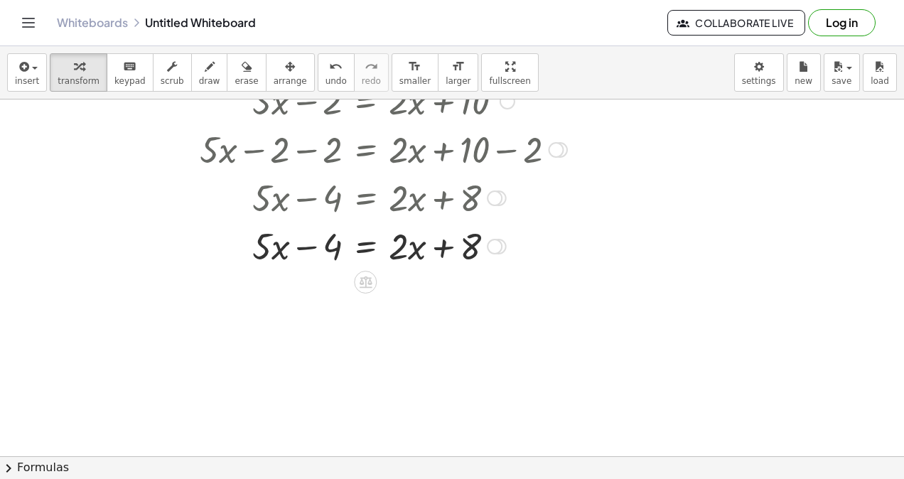
click at [367, 281] on icon at bounding box center [365, 281] width 15 height 15
click at [334, 282] on span "−" at bounding box center [337, 282] width 9 height 21
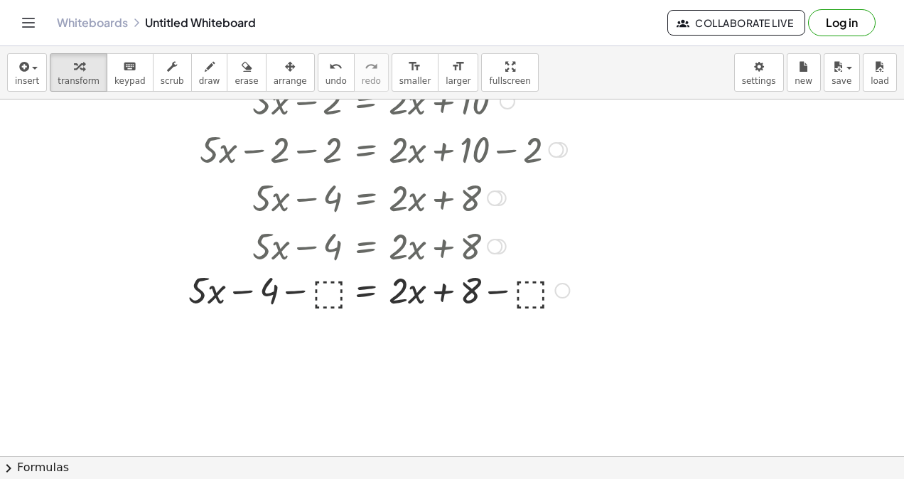
click at [365, 102] on div "+ · 5 · x − 2 = + · 2 · x + 10 + · 5 · x − 2 − ⬚ = + · 2 · x + 10 − ⬚ + · 5 · x…" at bounding box center [365, 102] width 0 height 0
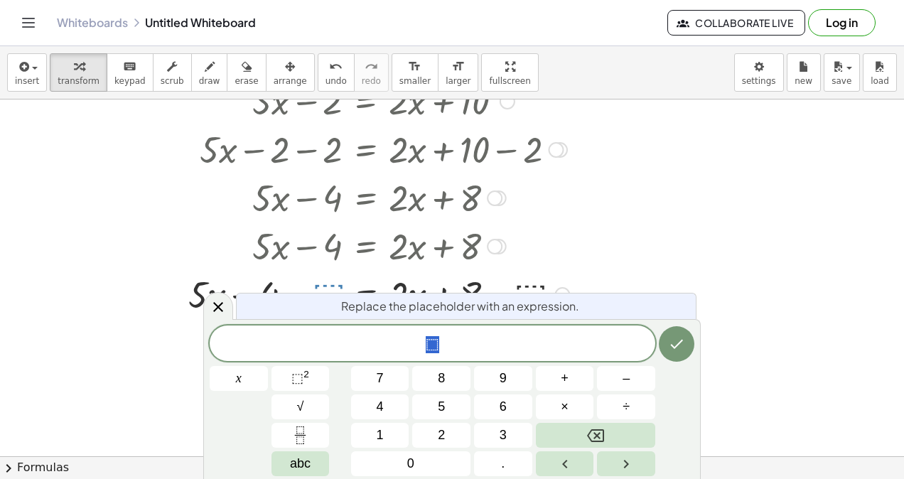
click at [396, 402] on button "4" at bounding box center [380, 407] width 58 height 25
click at [671, 341] on icon "Done" at bounding box center [676, 344] width 17 height 17
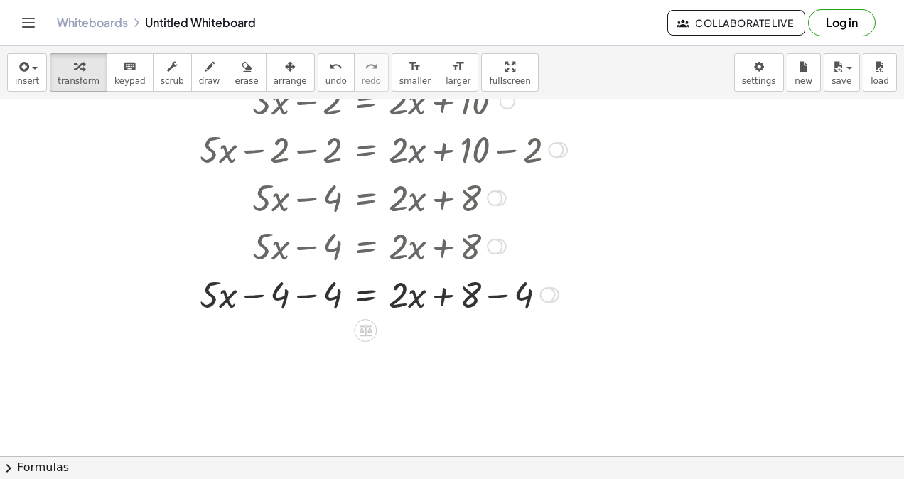
click at [314, 290] on div at bounding box center [383, 293] width 443 height 48
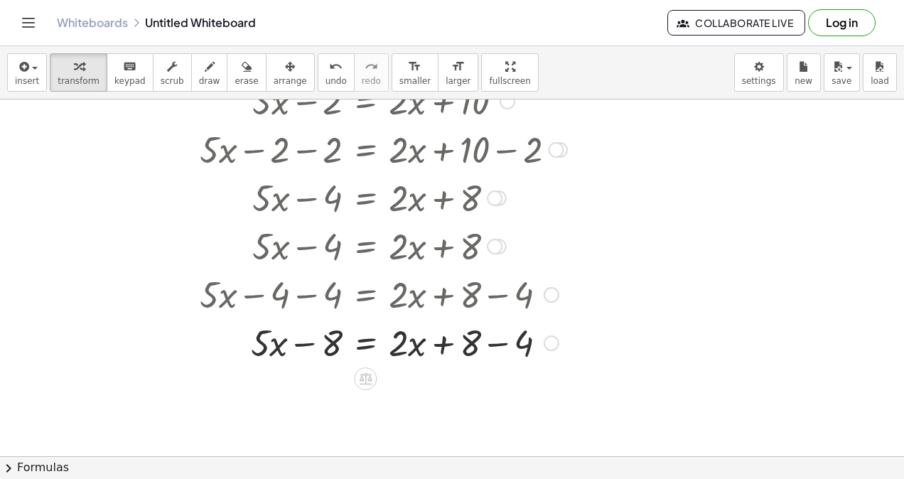
click at [496, 343] on div at bounding box center [383, 342] width 443 height 48
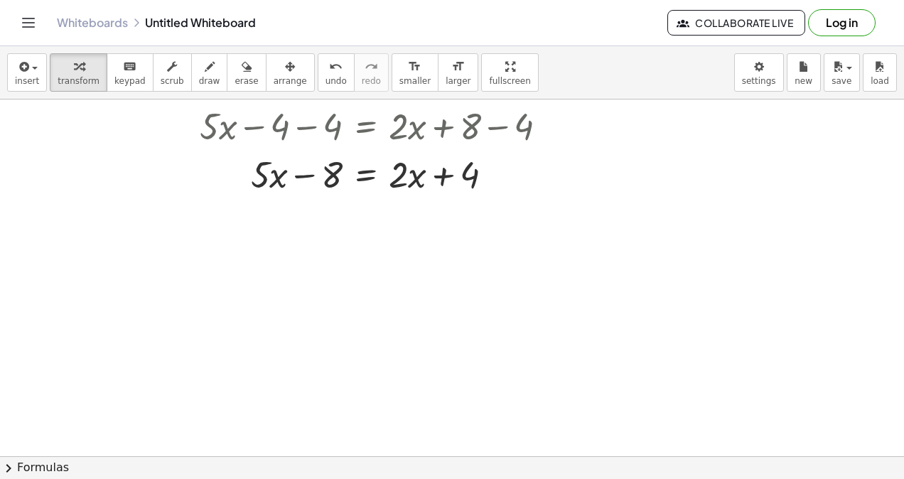
scroll to position [1374, 0]
click at [355, 210] on div at bounding box center [365, 207] width 23 height 23
click at [329, 213] on div "−" at bounding box center [337, 207] width 23 height 23
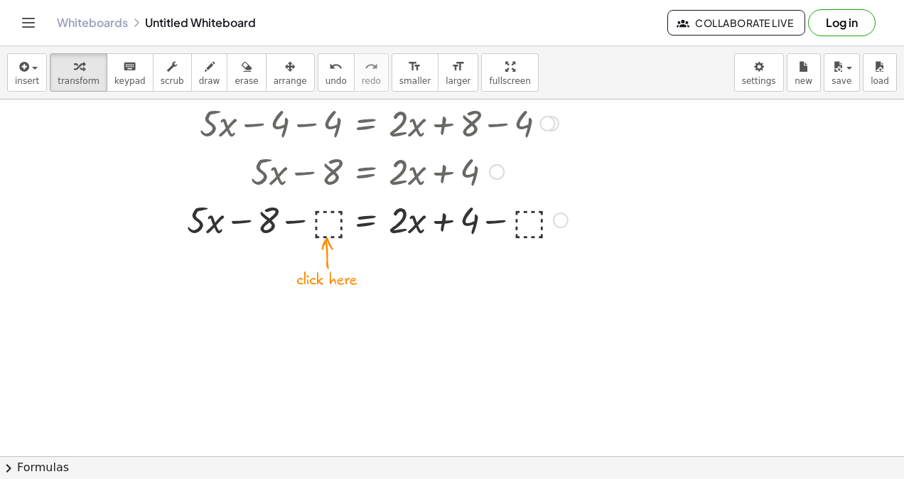
click at [324, 225] on div at bounding box center [383, 219] width 443 height 48
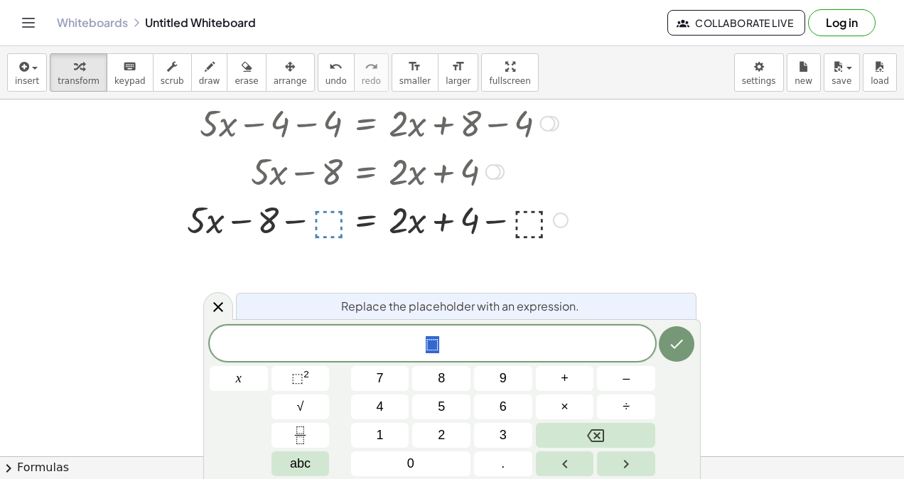
click at [370, 404] on button "4" at bounding box center [380, 407] width 58 height 25
click at [682, 339] on icon "Done" at bounding box center [676, 344] width 17 height 17
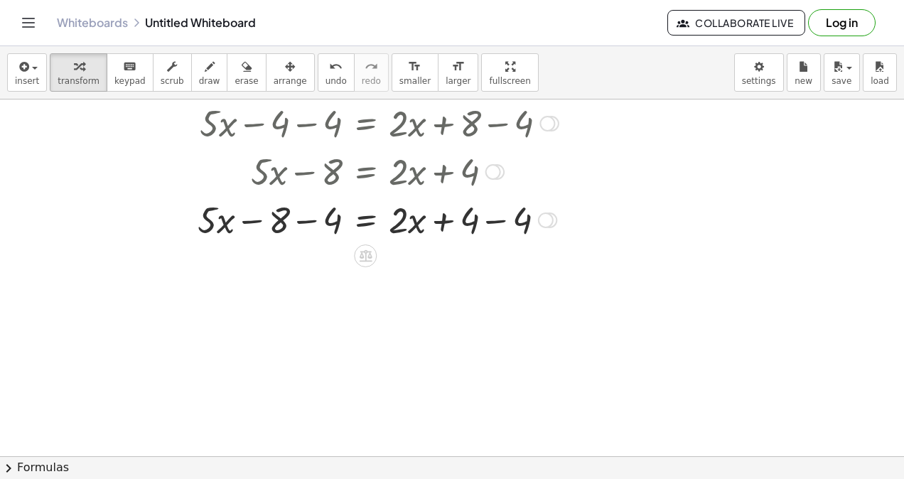
click at [500, 216] on div at bounding box center [383, 219] width 443 height 48
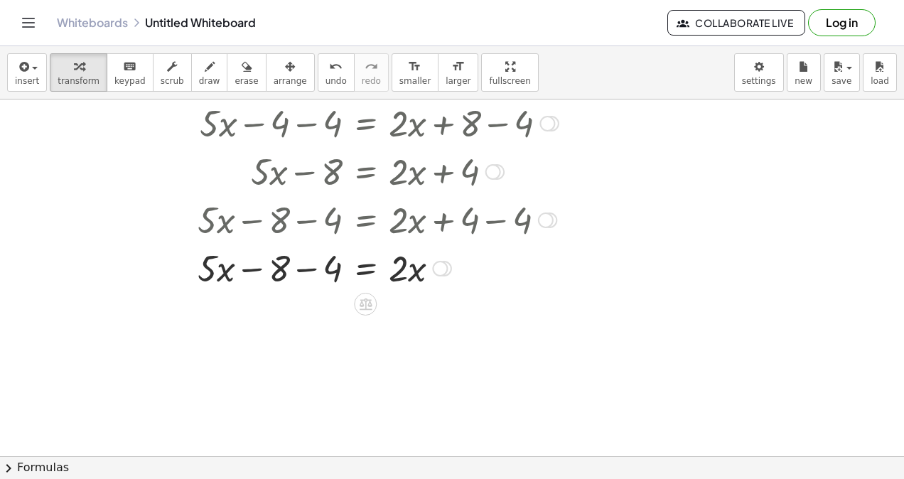
click at [301, 262] on div at bounding box center [383, 267] width 443 height 48
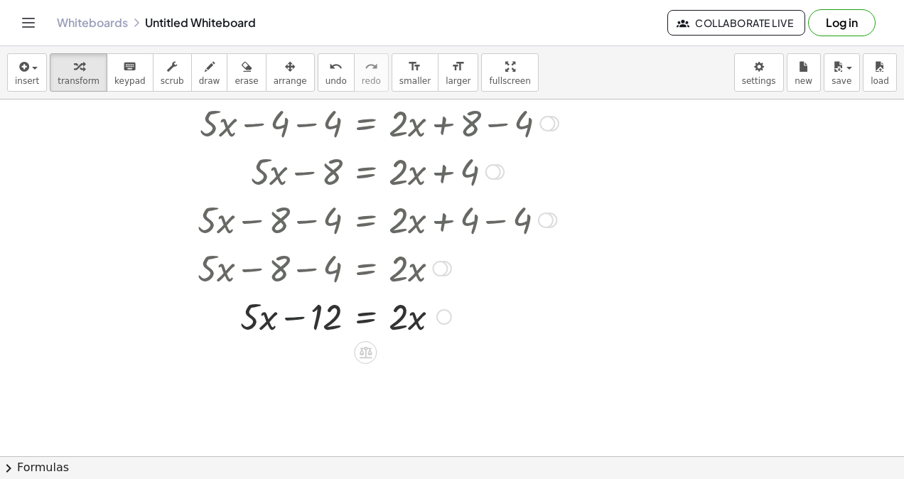
click at [291, 317] on div at bounding box center [383, 315] width 443 height 48
click at [357, 348] on div at bounding box center [365, 352] width 23 height 23
click at [330, 348] on div "−" at bounding box center [337, 352] width 23 height 23
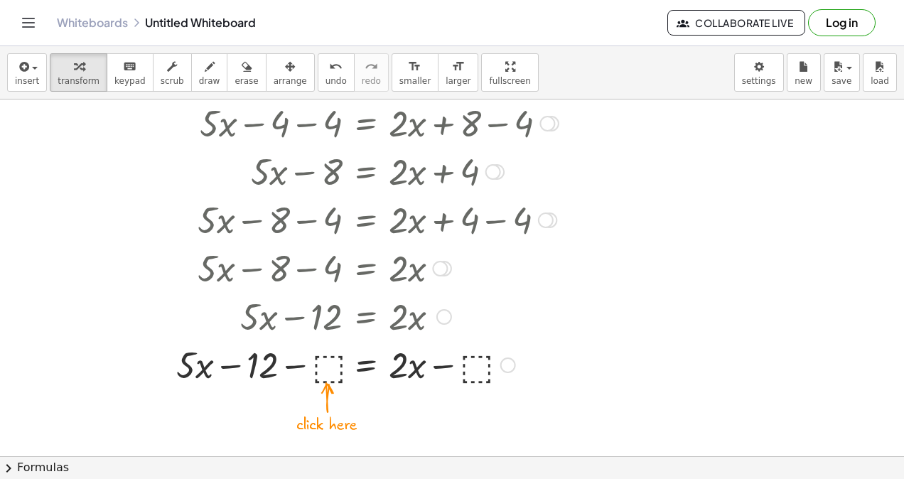
click at [322, 369] on div at bounding box center [383, 364] width 443 height 48
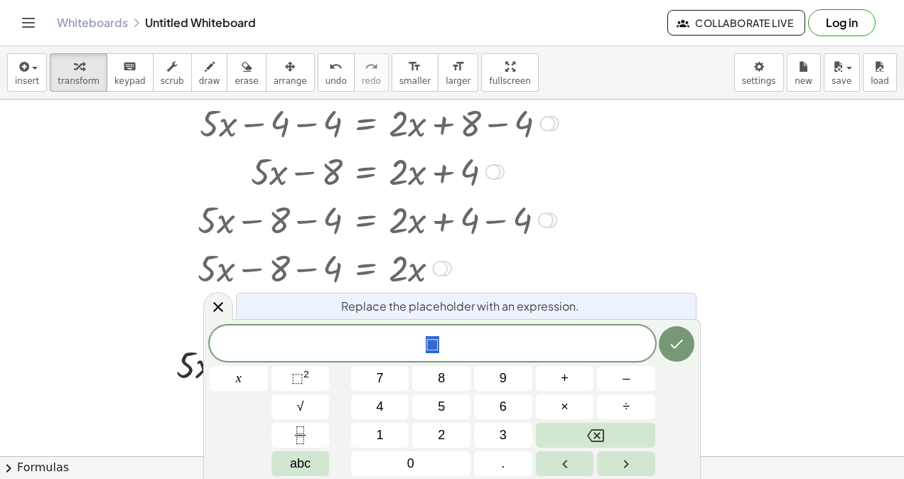
click at [383, 427] on span "1" at bounding box center [380, 435] width 7 height 19
click at [426, 436] on button "2" at bounding box center [441, 435] width 58 height 25
click at [694, 348] on button "Done" at bounding box center [677, 344] width 36 height 36
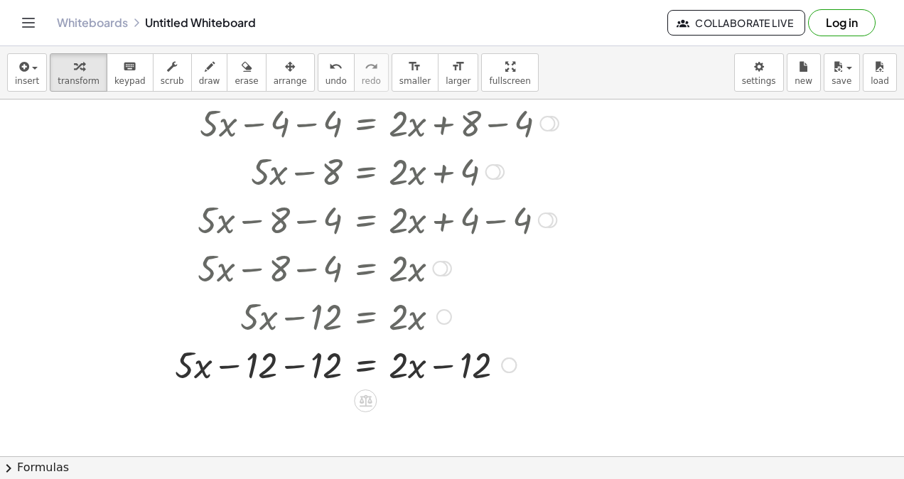
click at [296, 364] on div at bounding box center [383, 364] width 443 height 48
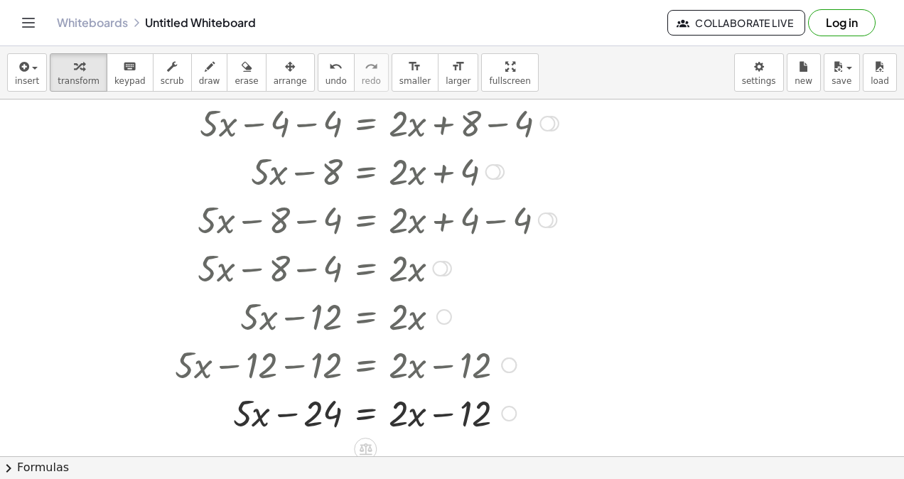
click at [439, 417] on div at bounding box center [383, 412] width 443 height 48
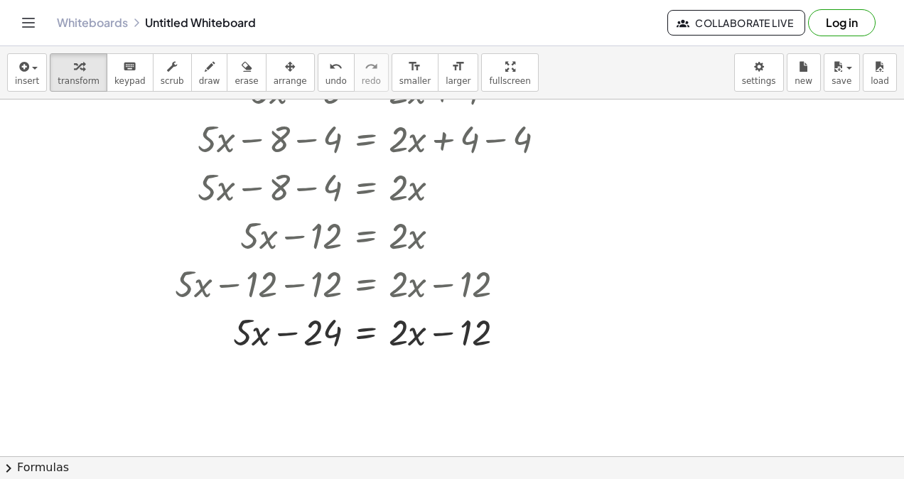
click at [326, 67] on div "undo" at bounding box center [336, 66] width 21 height 17
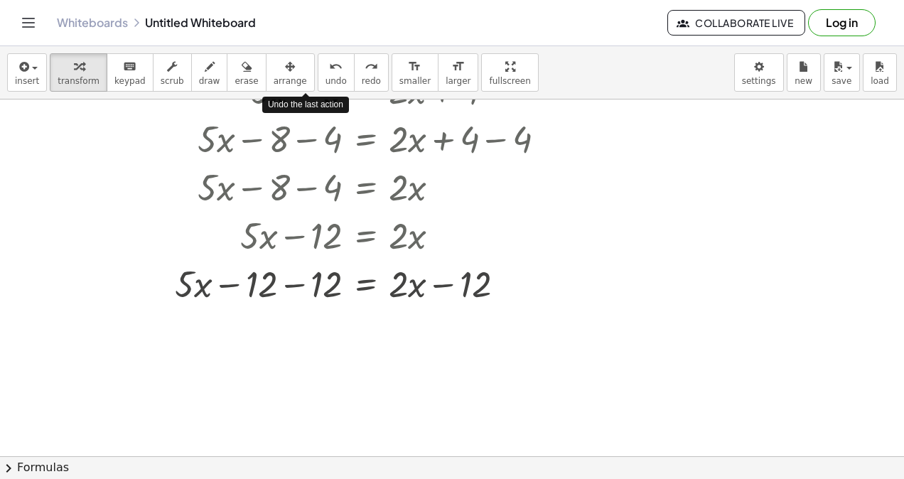
click at [326, 67] on div "undo" at bounding box center [336, 66] width 21 height 17
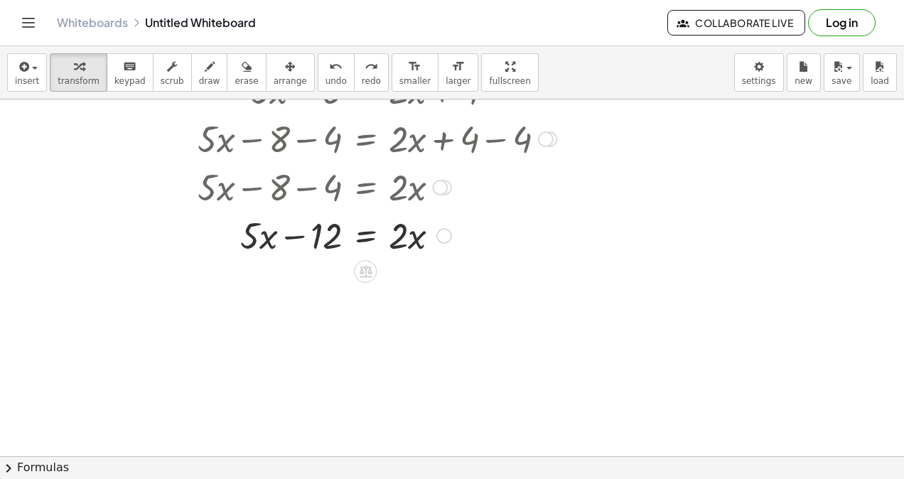
click at [371, 273] on icon at bounding box center [365, 272] width 13 height 12
click at [302, 272] on div "+" at bounding box center [308, 271] width 23 height 23
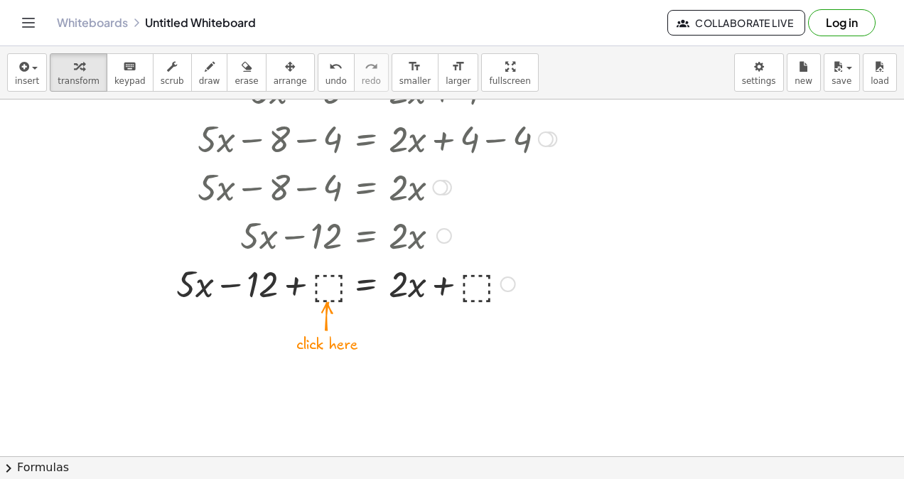
click at [330, 293] on div at bounding box center [383, 283] width 443 height 48
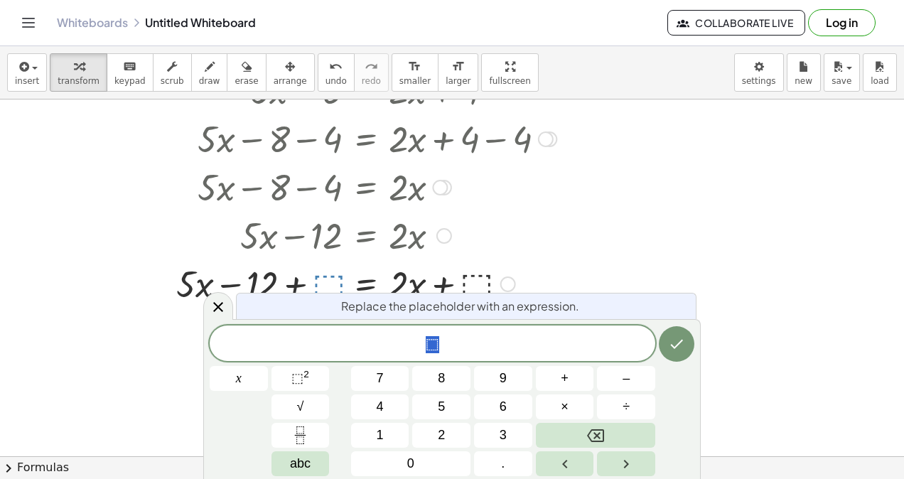
click at [387, 436] on button "1" at bounding box center [380, 435] width 58 height 25
click at [436, 429] on button "2" at bounding box center [441, 435] width 58 height 25
click at [680, 332] on button "Done" at bounding box center [677, 344] width 36 height 36
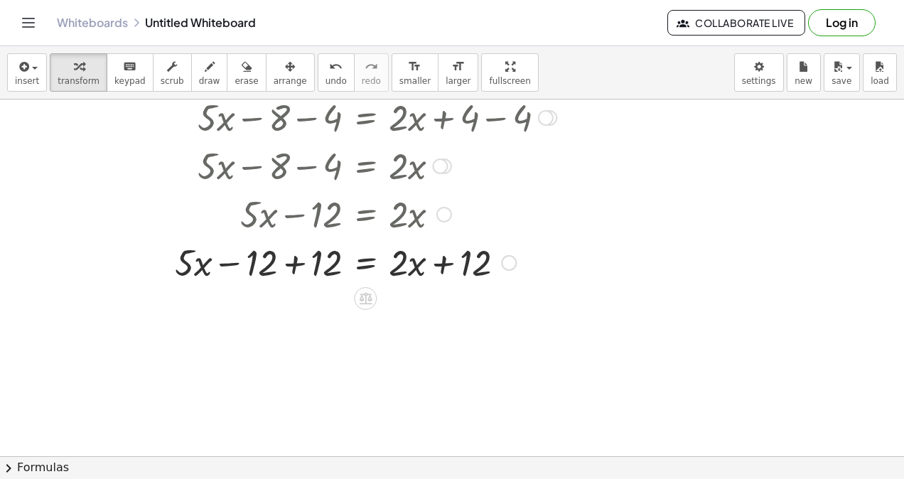
scroll to position [1479, 0]
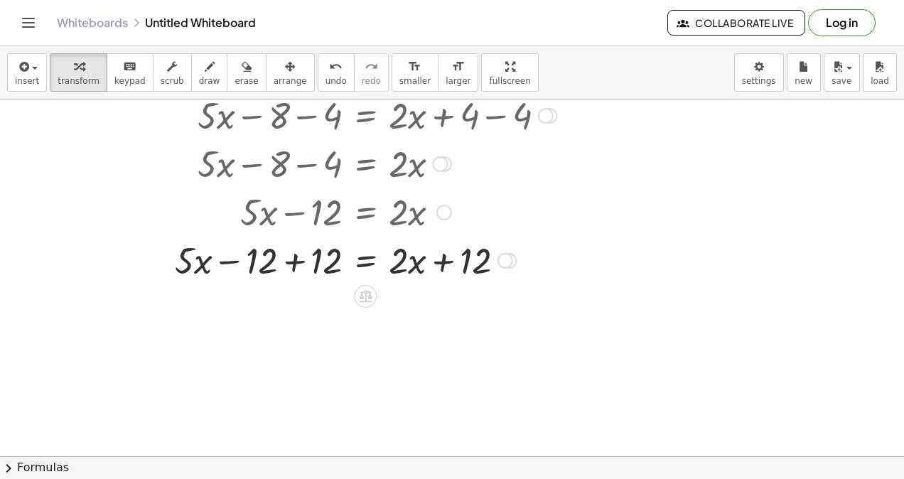
click at [298, 260] on div at bounding box center [383, 259] width 443 height 48
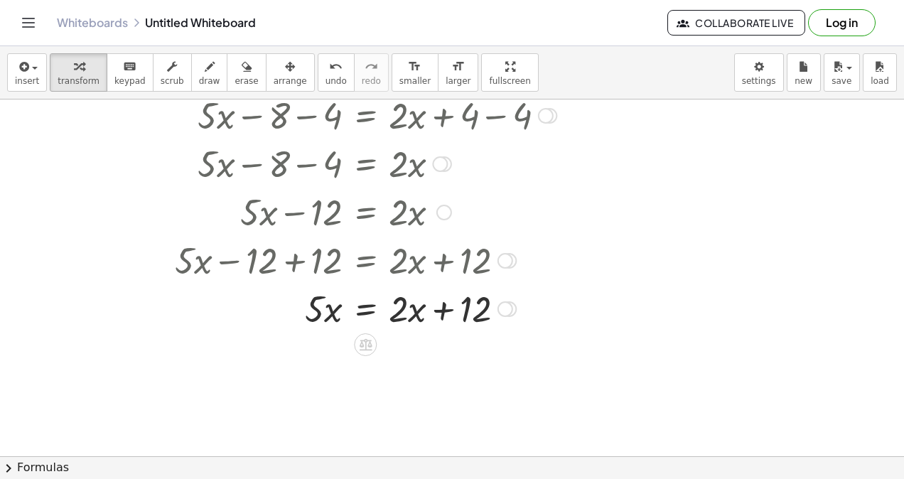
click at [444, 307] on div at bounding box center [383, 308] width 443 height 48
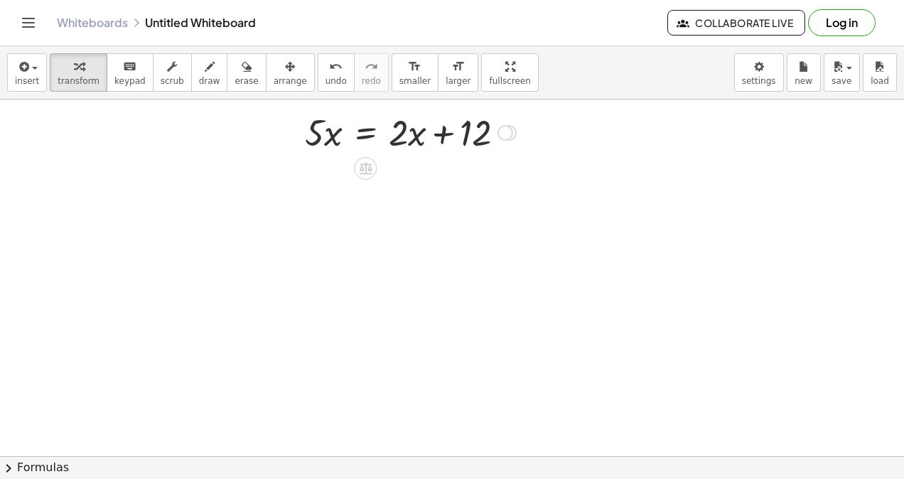
scroll to position [1671, 0]
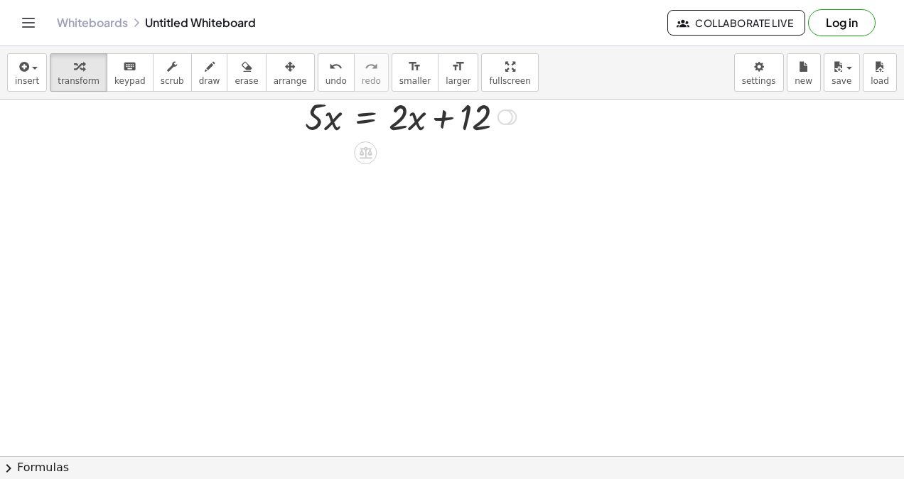
click at [358, 151] on icon at bounding box center [365, 152] width 15 height 15
click at [389, 146] on div "÷" at bounding box center [393, 152] width 23 height 23
click at [326, 80] on span "undo" at bounding box center [336, 81] width 21 height 10
click at [365, 147] on icon at bounding box center [365, 153] width 13 height 12
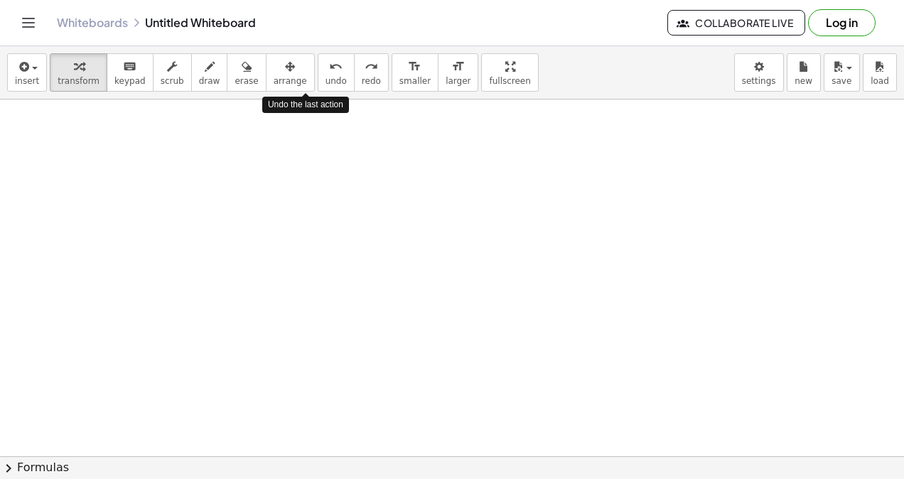
click at [326, 71] on div "undo" at bounding box center [336, 66] width 21 height 17
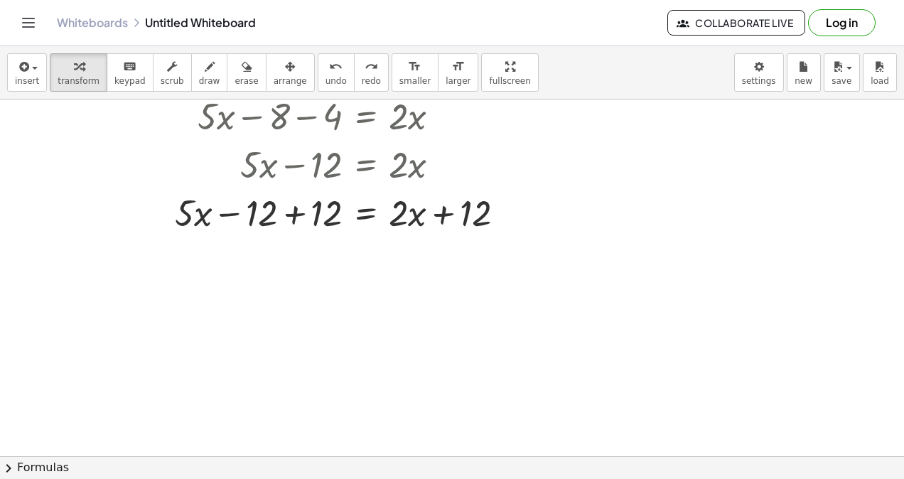
scroll to position [1526, 0]
click at [326, 76] on span "undo" at bounding box center [336, 81] width 21 height 10
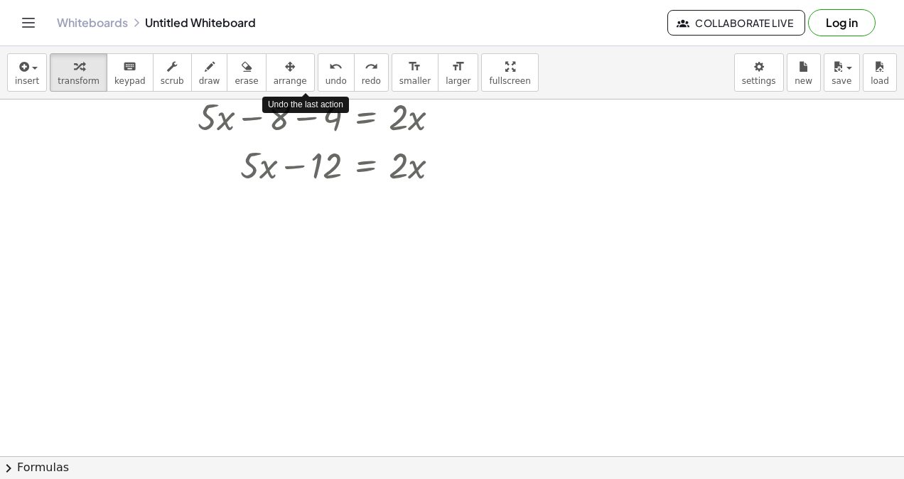
click at [326, 76] on span "undo" at bounding box center [336, 81] width 21 height 10
click at [326, 73] on div "undo" at bounding box center [336, 66] width 21 height 17
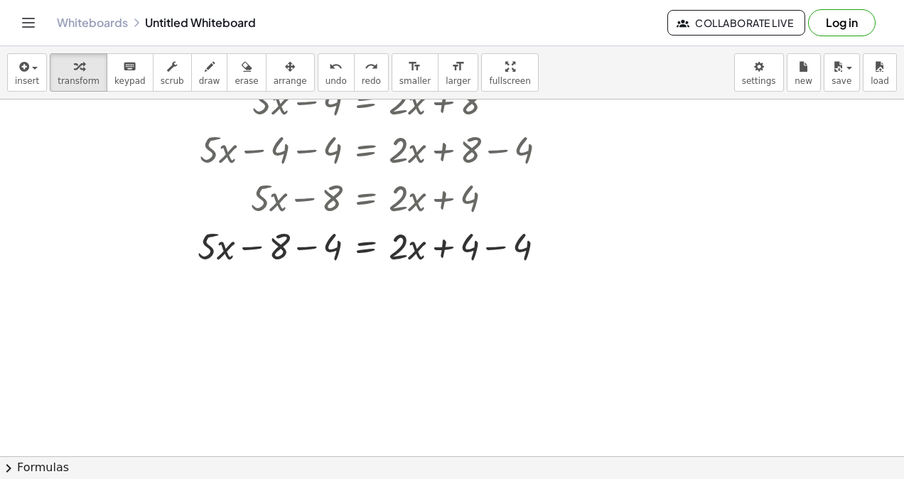
scroll to position [1346, 0]
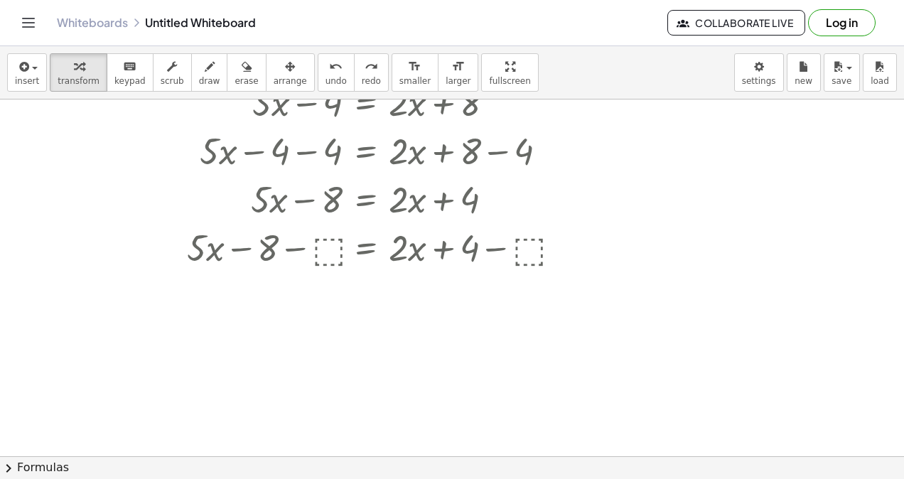
click at [326, 76] on span "undo" at bounding box center [336, 81] width 21 height 10
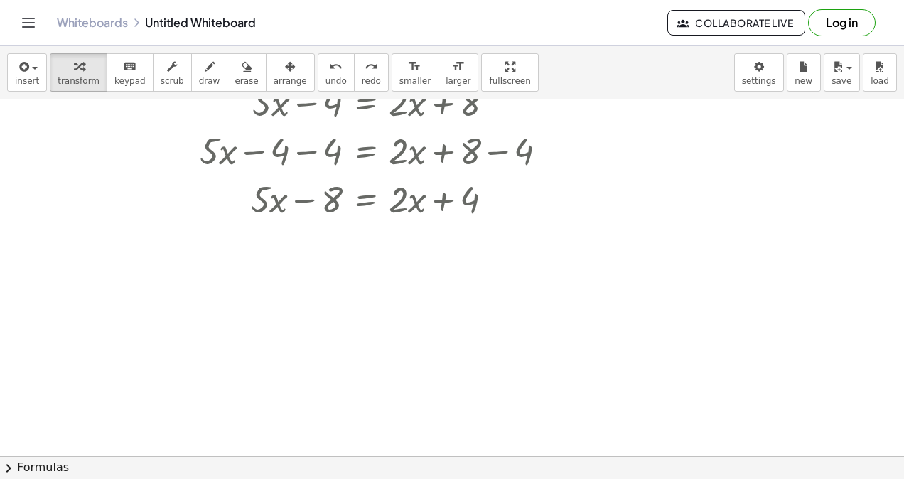
click at [329, 64] on icon "undo" at bounding box center [336, 66] width 14 height 17
click at [366, 232] on icon at bounding box center [365, 236] width 13 height 12
click at [364, 235] on span "×" at bounding box center [365, 235] width 9 height 21
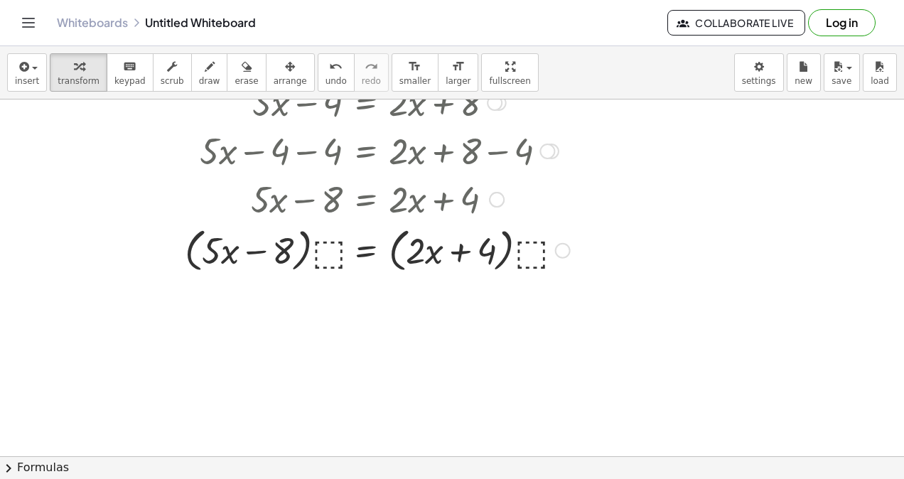
click at [328, 264] on div at bounding box center [383, 250] width 443 height 54
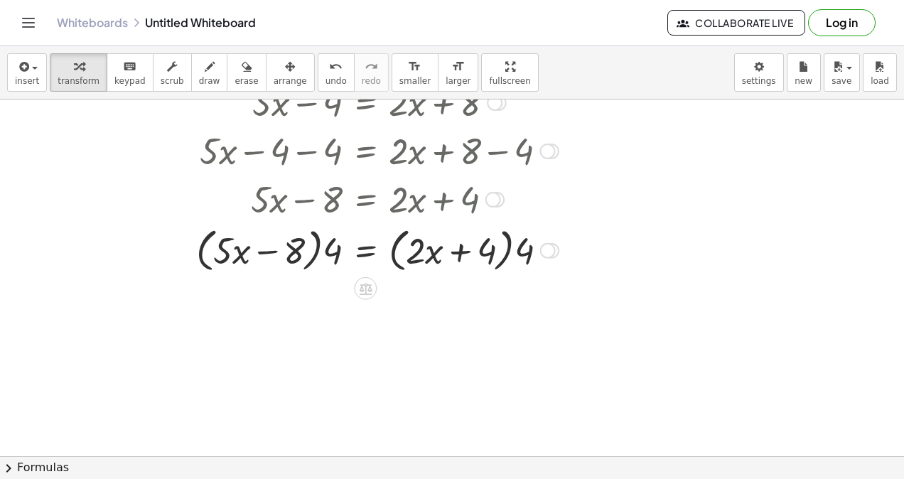
click at [346, 243] on div at bounding box center [383, 250] width 443 height 54
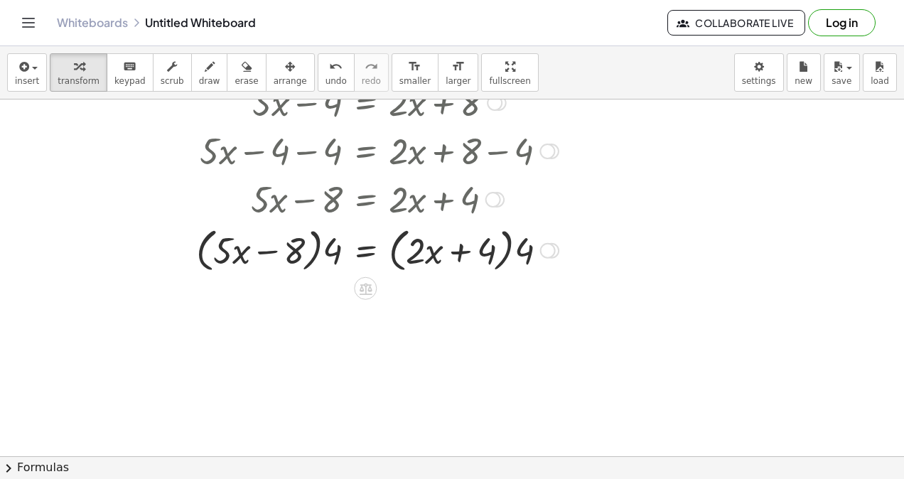
click at [308, 260] on div at bounding box center [383, 250] width 443 height 54
click at [279, 255] on div at bounding box center [383, 250] width 443 height 54
click at [274, 250] on div at bounding box center [383, 250] width 443 height 54
drag, startPoint x: 304, startPoint y: 245, endPoint x: 359, endPoint y: 246, distance: 55.5
click at [359, 246] on div at bounding box center [383, 250] width 443 height 54
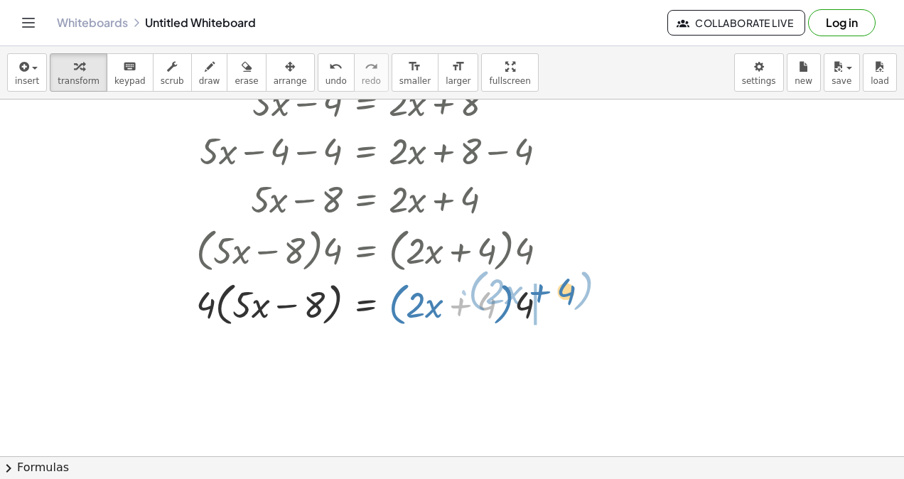
drag, startPoint x: 486, startPoint y: 299, endPoint x: 564, endPoint y: 286, distance: 79.4
click at [564, 286] on div at bounding box center [383, 303] width 443 height 54
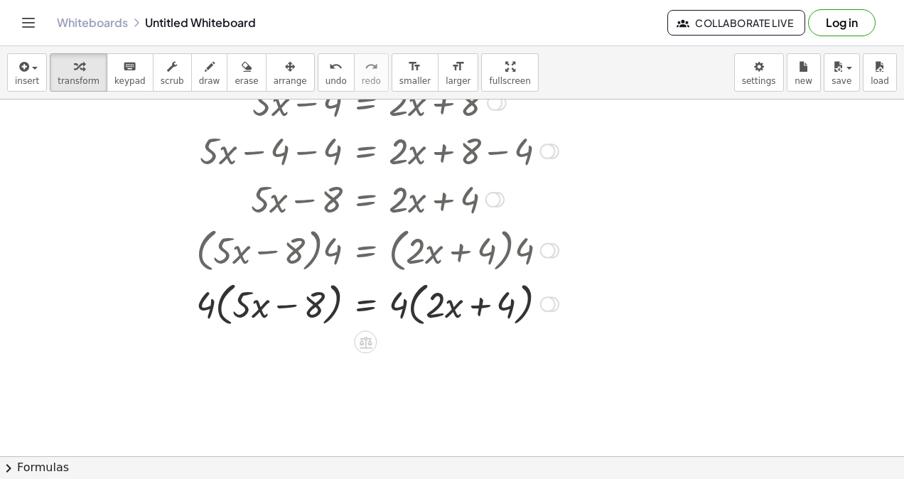
click at [365, 346] on icon at bounding box center [365, 343] width 13 height 12
click at [398, 337] on div "÷" at bounding box center [393, 342] width 23 height 23
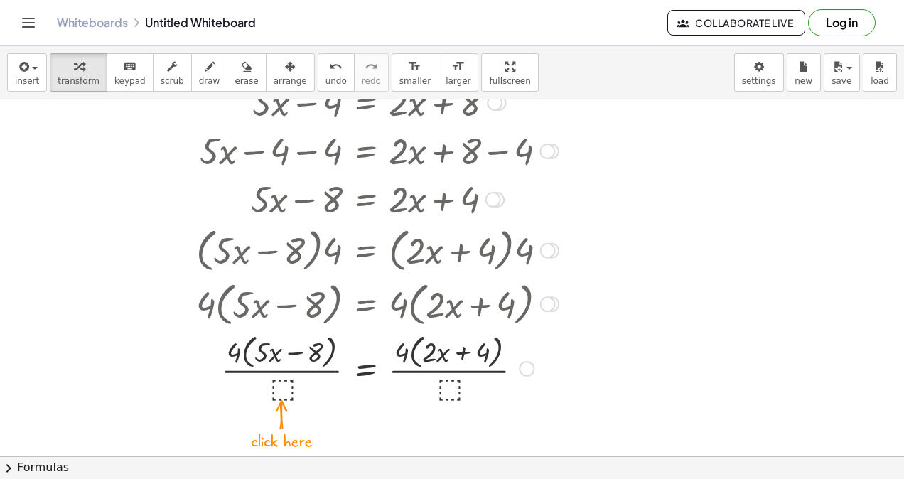
click at [283, 388] on div at bounding box center [383, 367] width 443 height 75
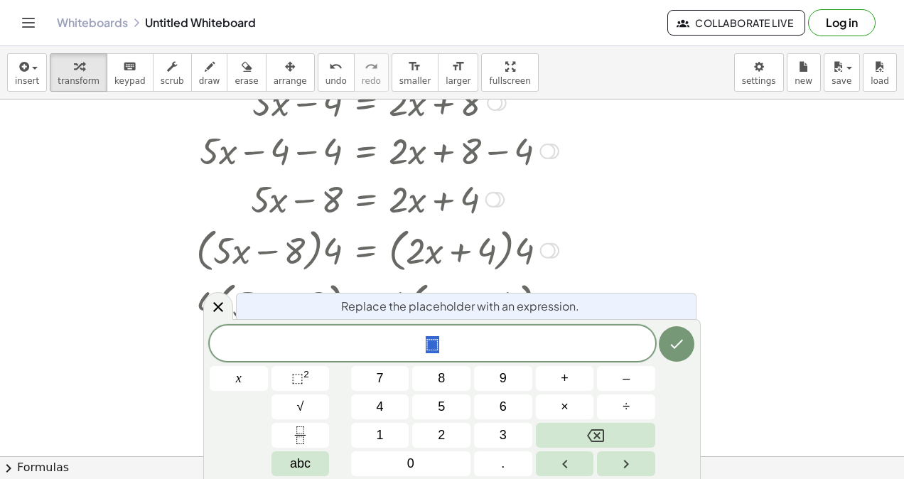
click at [453, 408] on button "5" at bounding box center [441, 407] width 58 height 25
click at [675, 350] on icon "Done" at bounding box center [676, 344] width 17 height 17
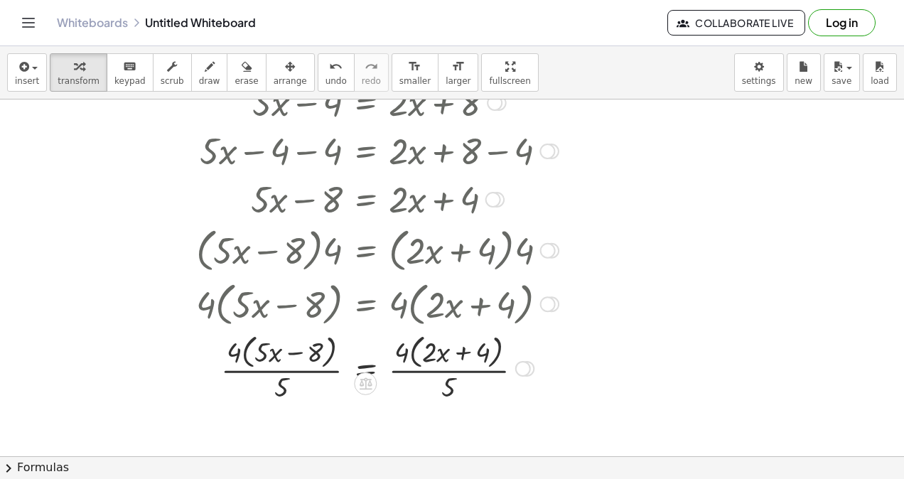
click at [436, 374] on div at bounding box center [383, 367] width 443 height 75
click at [436, 373] on div at bounding box center [383, 367] width 443 height 75
click at [304, 362] on div at bounding box center [383, 367] width 443 height 75
click at [303, 364] on div at bounding box center [383, 367] width 443 height 75
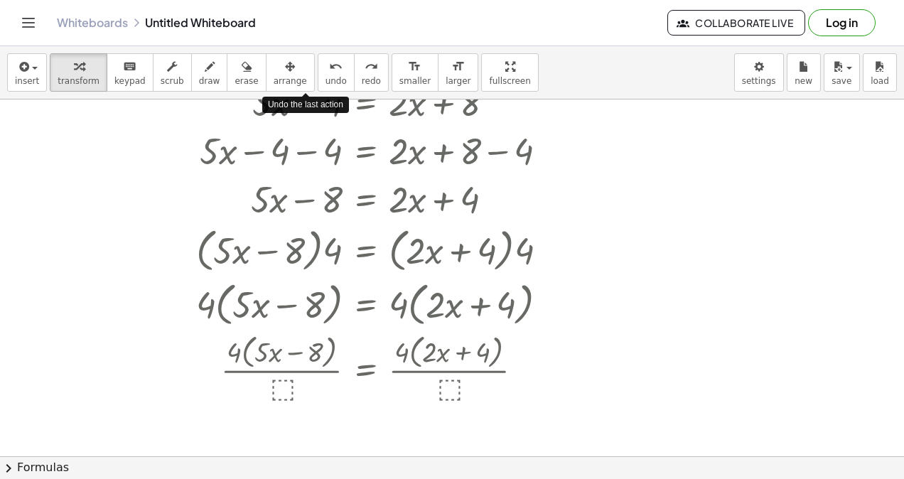
click at [318, 85] on button "undo undo" at bounding box center [336, 72] width 37 height 38
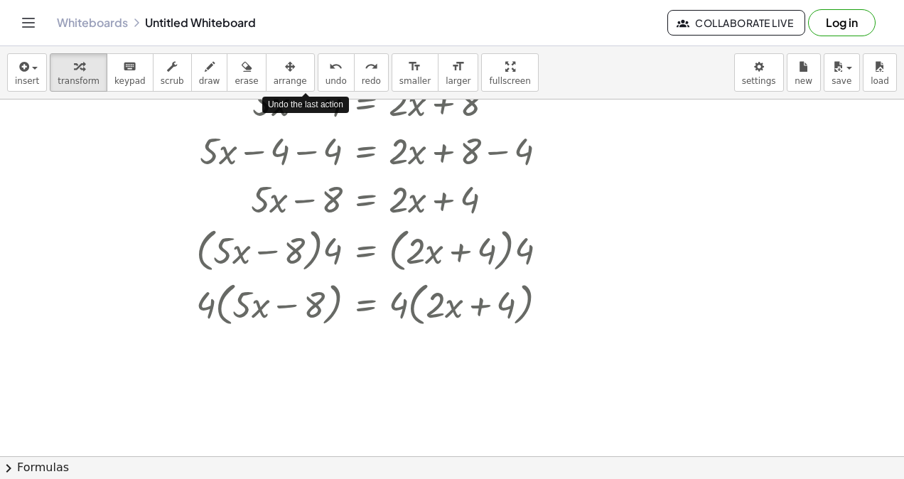
click at [318, 85] on button "undo undo" at bounding box center [336, 72] width 37 height 38
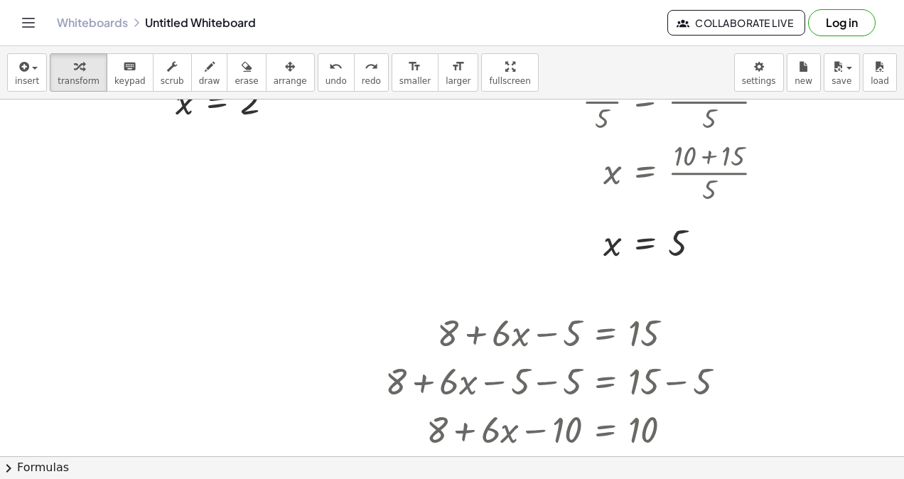
scroll to position [289, 0]
click at [698, 162] on div at bounding box center [677, 171] width 398 height 71
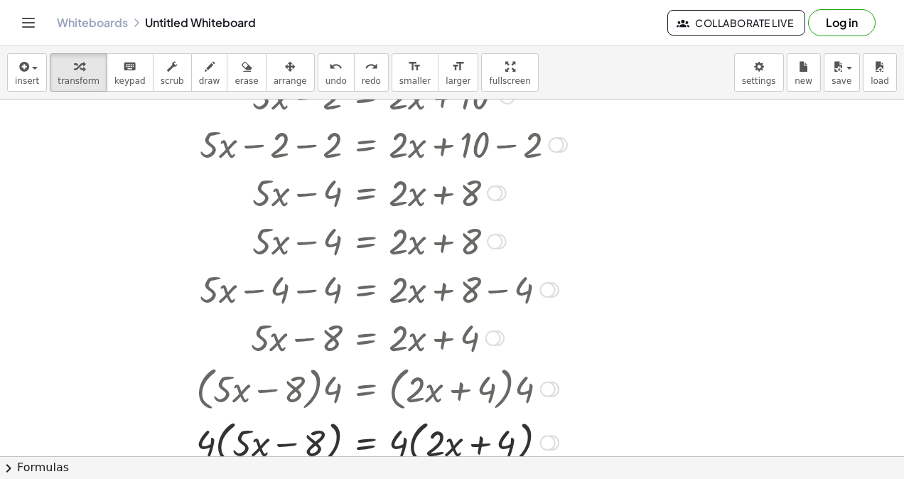
scroll to position [1207, 0]
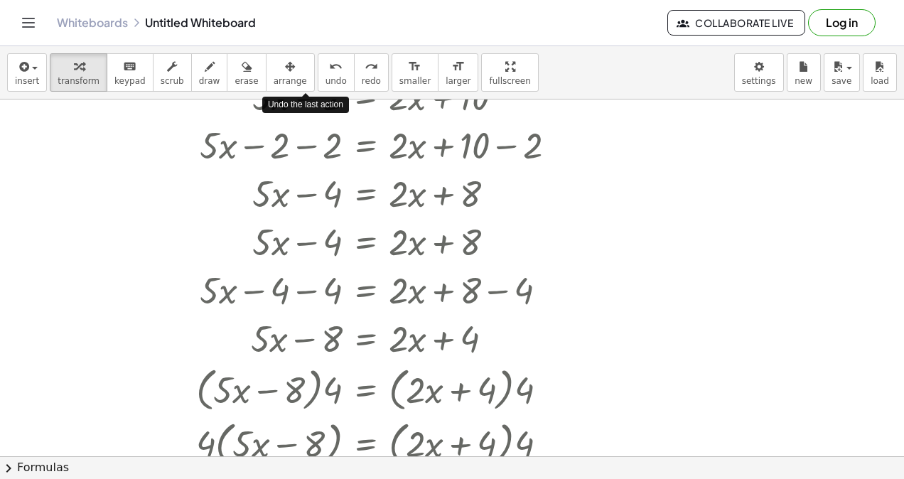
click at [329, 67] on icon "undo" at bounding box center [336, 66] width 14 height 17
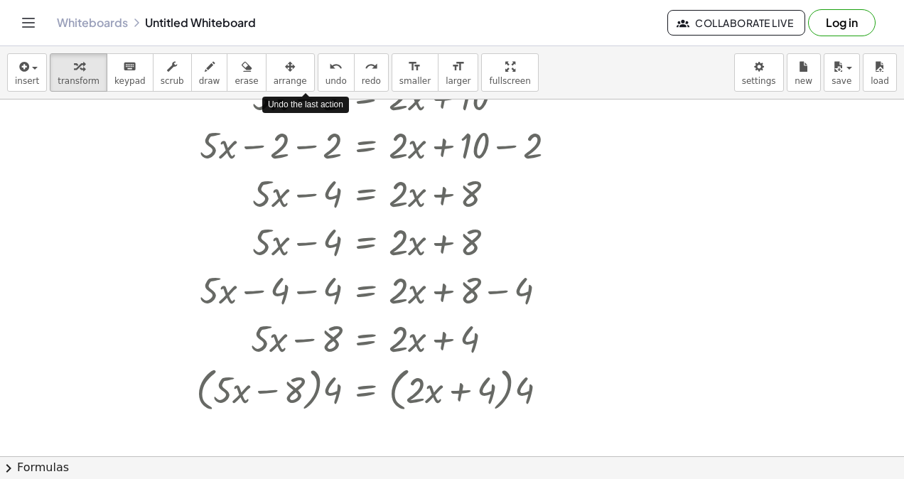
click at [329, 67] on icon "undo" at bounding box center [336, 66] width 14 height 17
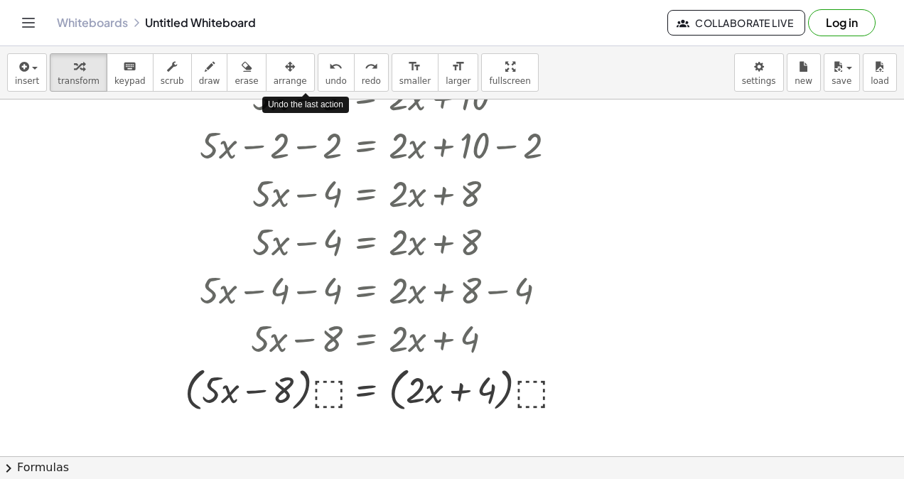
click at [329, 67] on icon "undo" at bounding box center [336, 66] width 14 height 17
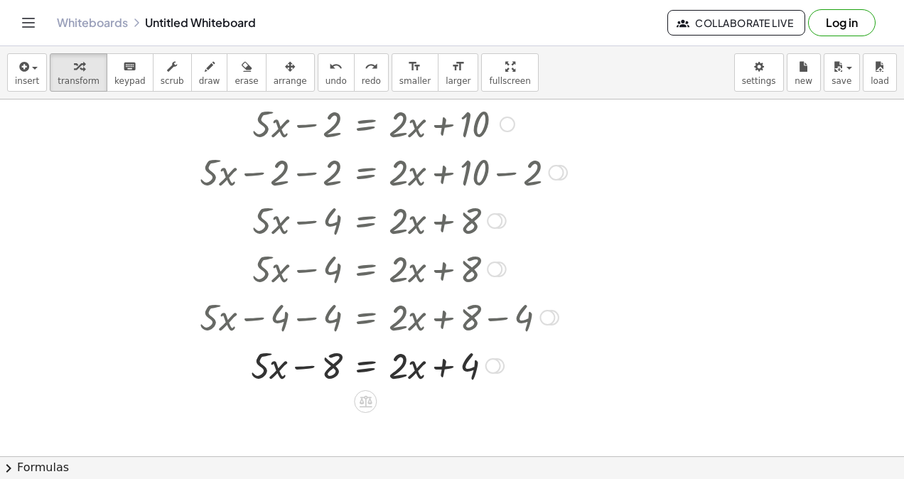
scroll to position [1181, 0]
click at [364, 402] on icon at bounding box center [365, 400] width 15 height 15
click at [387, 397] on div "÷" at bounding box center [393, 401] width 23 height 23
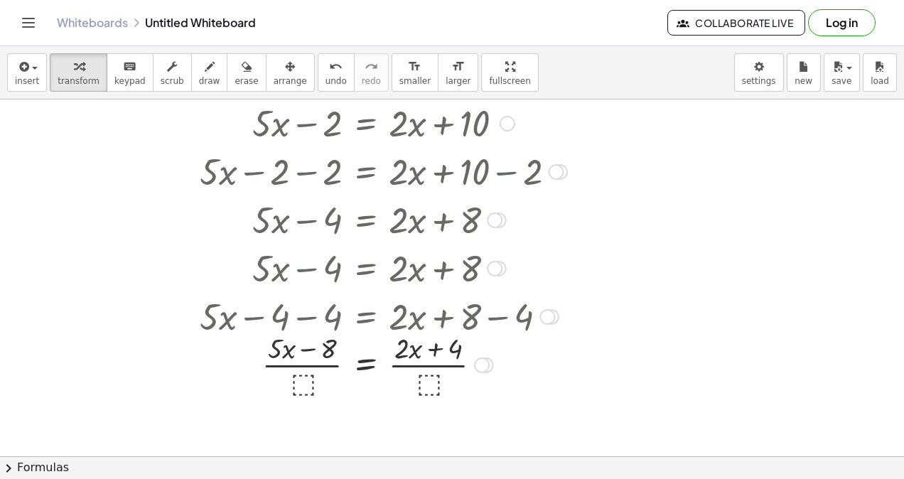
click at [302, 386] on div at bounding box center [383, 363] width 443 height 71
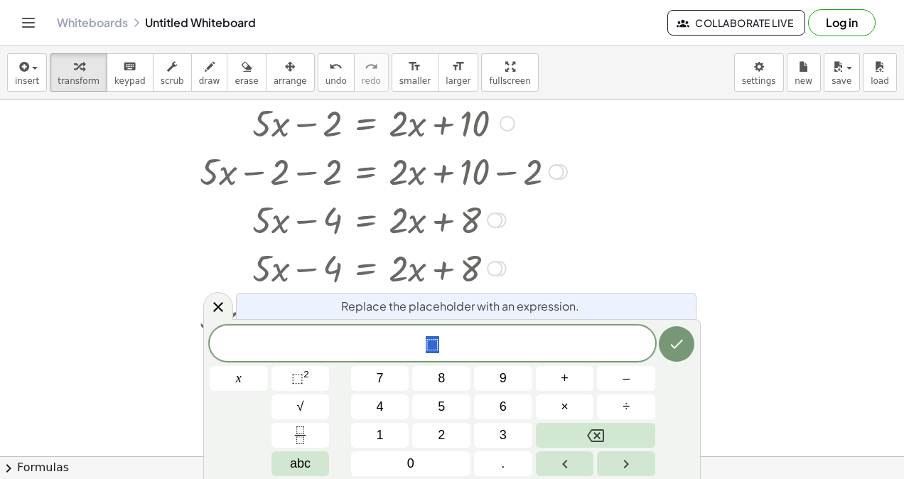
click at [432, 428] on button "2" at bounding box center [441, 435] width 58 height 25
click at [668, 336] on button "Done" at bounding box center [677, 344] width 36 height 36
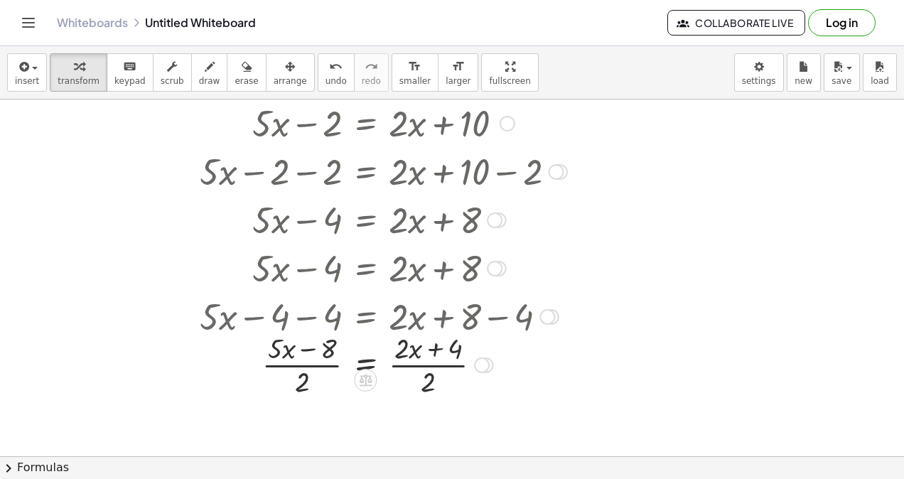
click at [286, 364] on div at bounding box center [383, 363] width 443 height 71
click at [427, 368] on div at bounding box center [383, 363] width 443 height 71
click at [326, 76] on span "undo" at bounding box center [336, 81] width 21 height 10
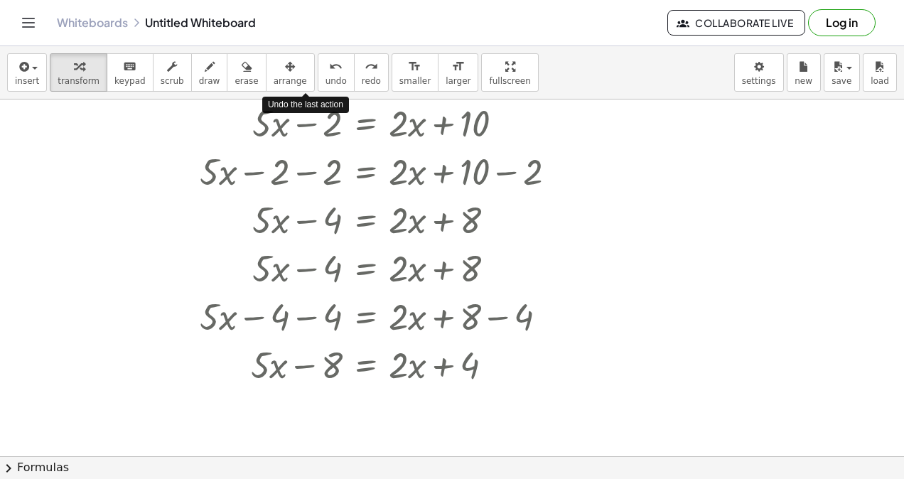
click at [326, 76] on span "undo" at bounding box center [336, 81] width 21 height 10
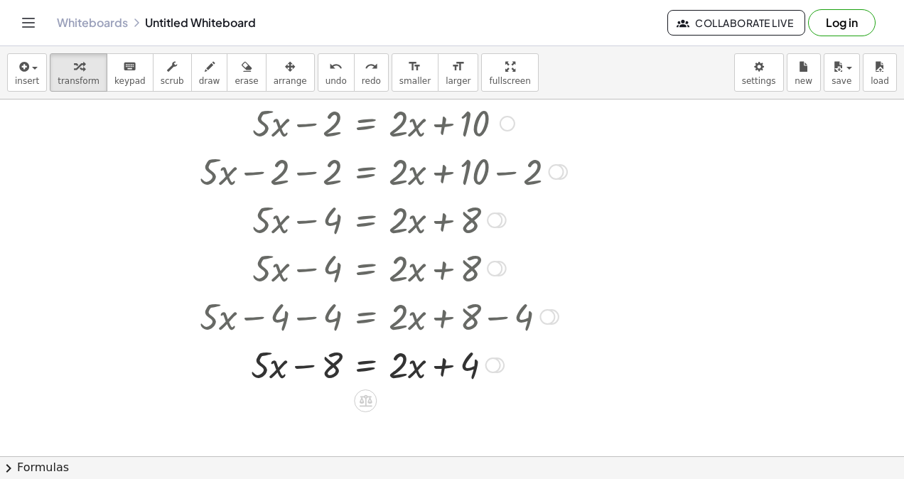
click at [358, 401] on icon at bounding box center [365, 400] width 15 height 15
click at [327, 399] on div "−" at bounding box center [337, 401] width 23 height 23
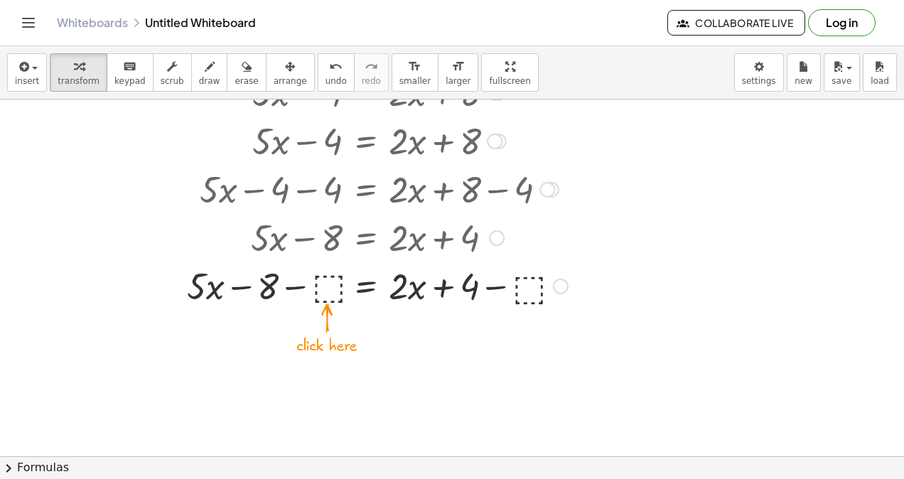
scroll to position [1309, 0]
click at [331, 276] on div at bounding box center [383, 284] width 443 height 48
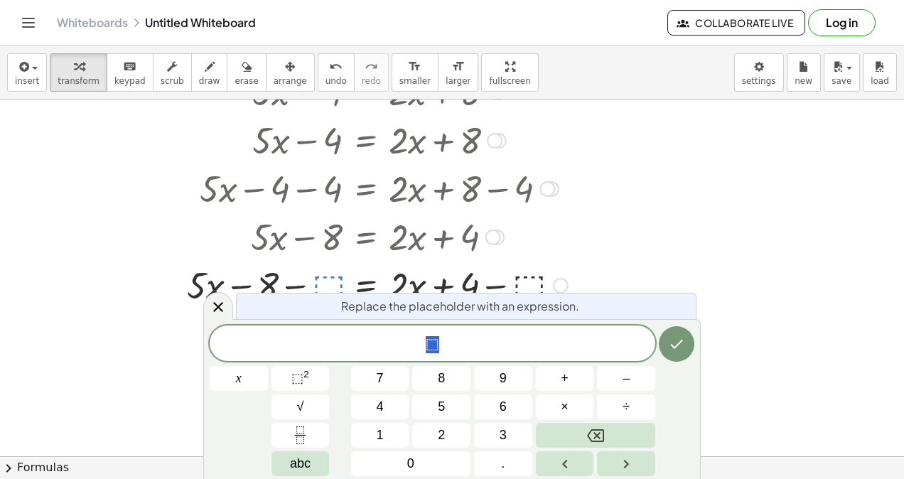
click at [394, 408] on button "4" at bounding box center [380, 407] width 58 height 25
click at [681, 347] on icon "Done" at bounding box center [676, 344] width 17 height 17
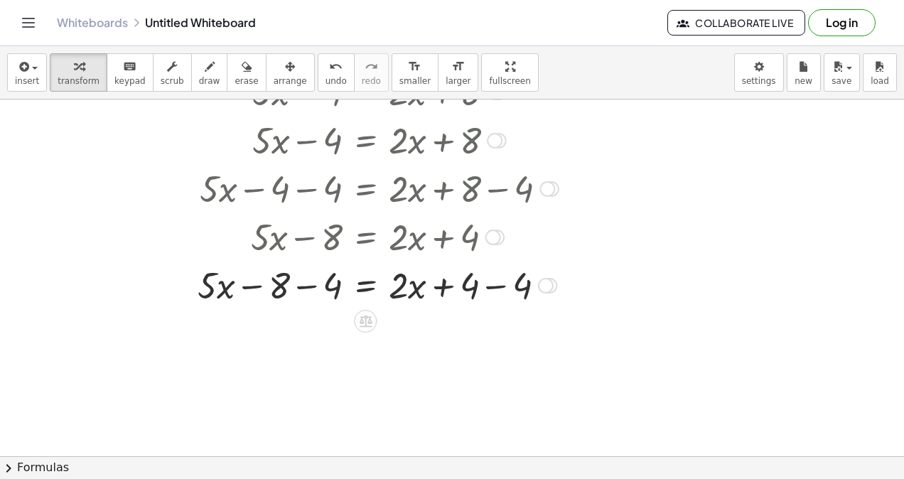
click at [303, 291] on div at bounding box center [383, 284] width 443 height 48
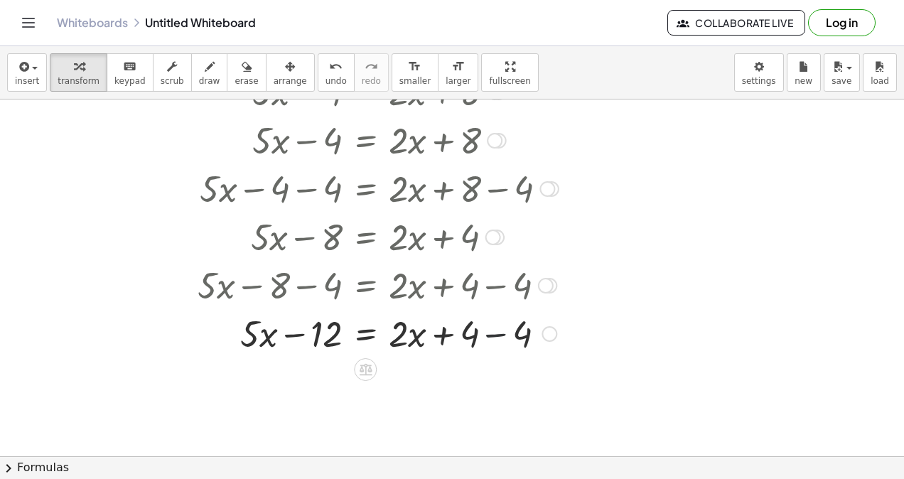
click at [503, 338] on div at bounding box center [383, 333] width 443 height 48
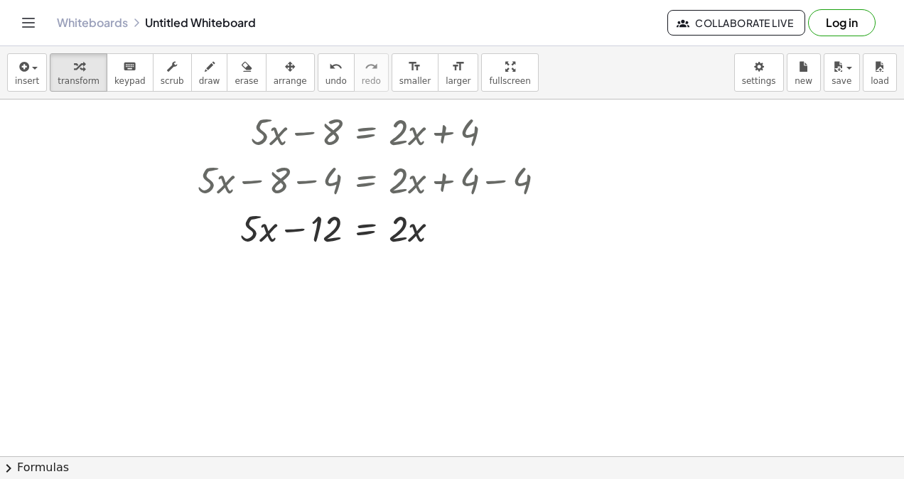
scroll to position [1409, 0]
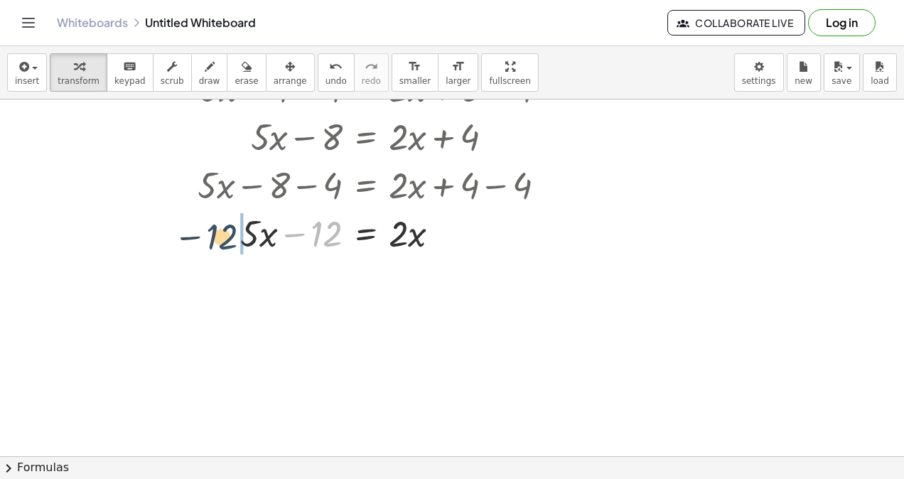
drag, startPoint x: 325, startPoint y: 245, endPoint x: 210, endPoint y: 255, distance: 114.9
click at [210, 255] on div at bounding box center [383, 232] width 443 height 48
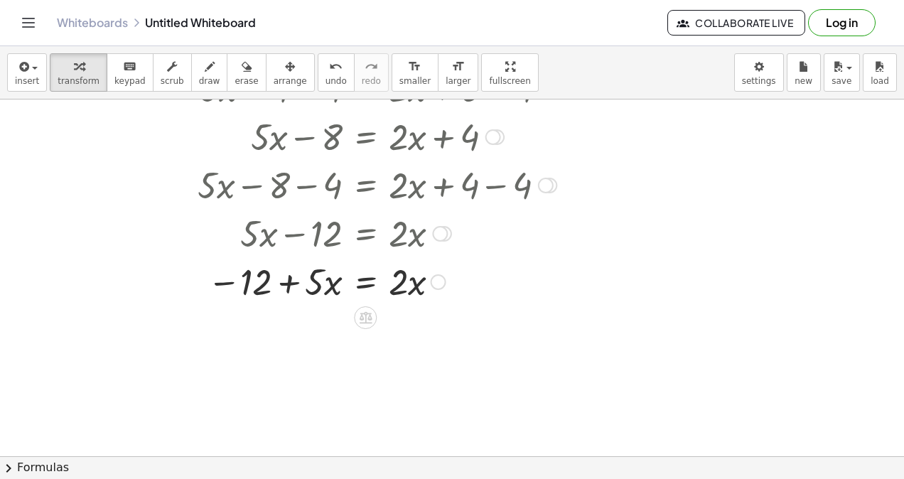
click at [364, 320] on icon at bounding box center [365, 317] width 15 height 15
click at [328, 315] on div "−" at bounding box center [337, 317] width 23 height 23
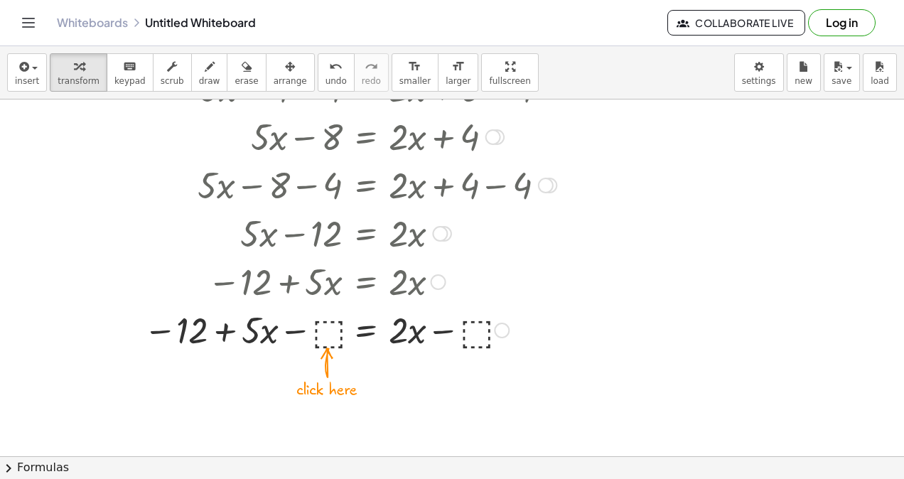
click at [317, 330] on div at bounding box center [383, 329] width 443 height 48
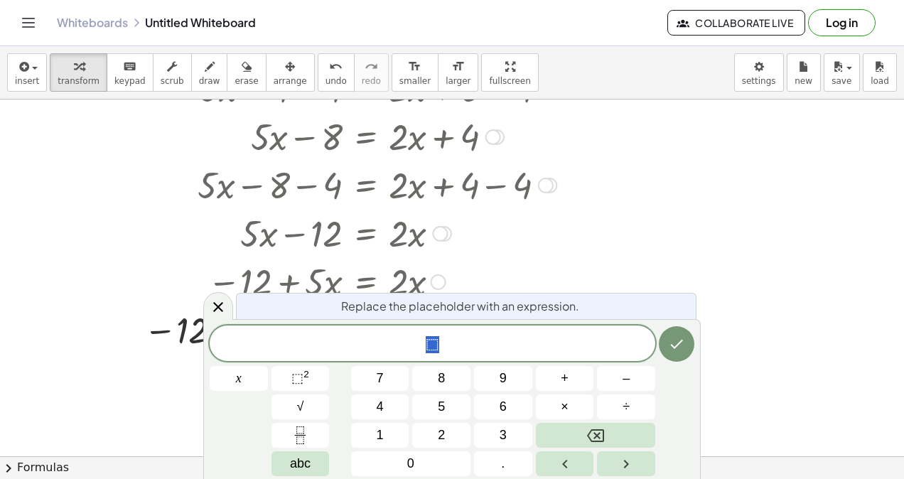
click at [380, 429] on span "1" at bounding box center [380, 435] width 7 height 19
click at [429, 435] on button "2" at bounding box center [441, 435] width 58 height 25
click at [683, 348] on icon "Done" at bounding box center [676, 344] width 17 height 17
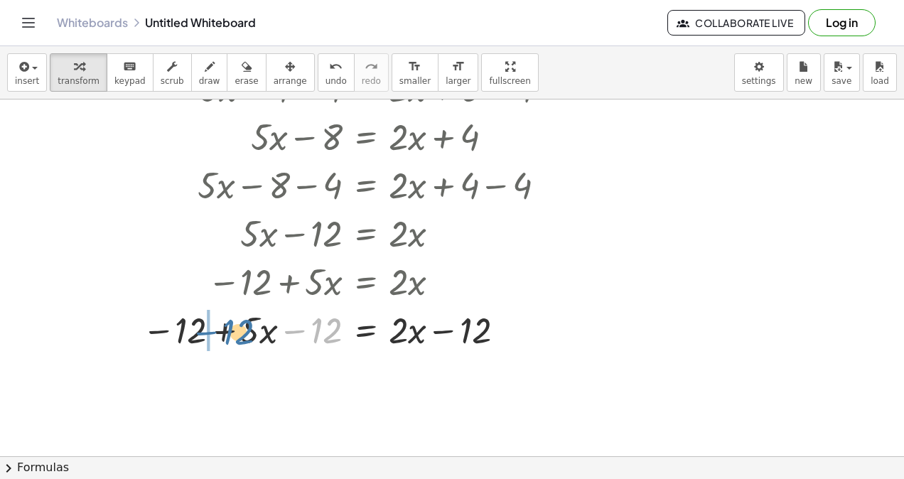
drag, startPoint x: 321, startPoint y: 339, endPoint x: 232, endPoint y: 341, distance: 88.9
click at [232, 341] on div at bounding box center [383, 329] width 443 height 48
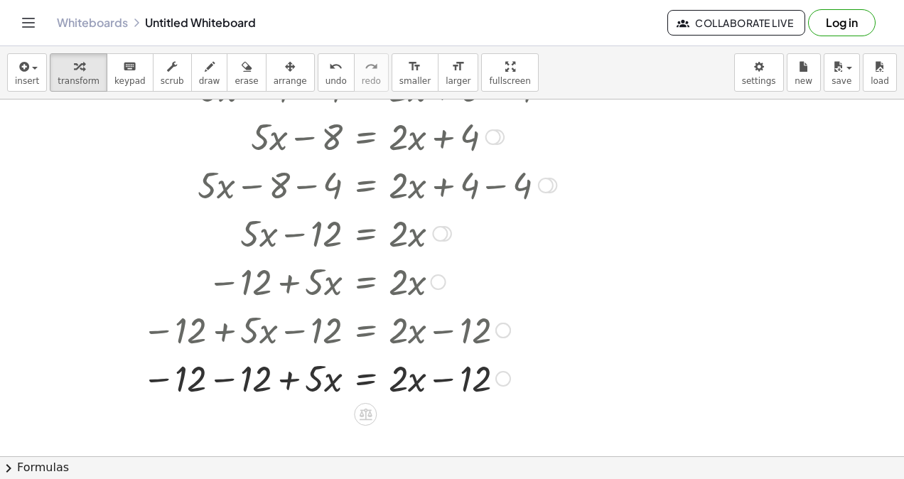
click at [220, 380] on div at bounding box center [383, 377] width 443 height 48
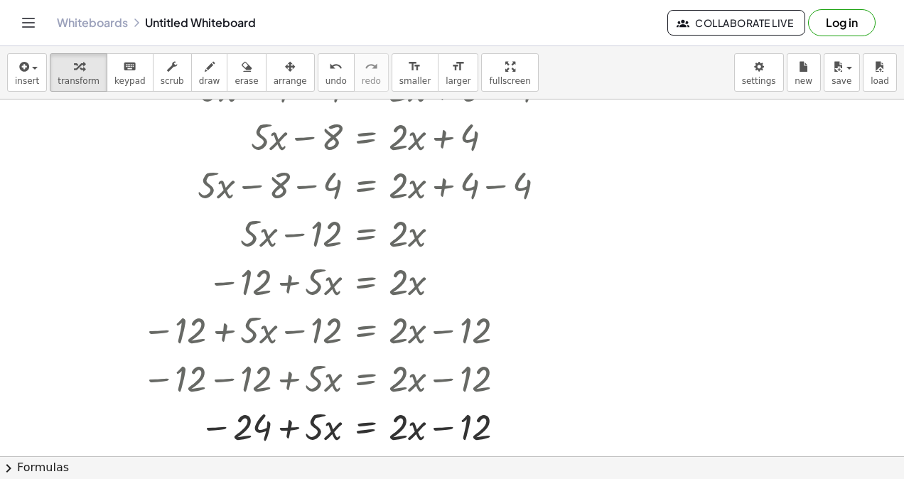
scroll to position [1523, 0]
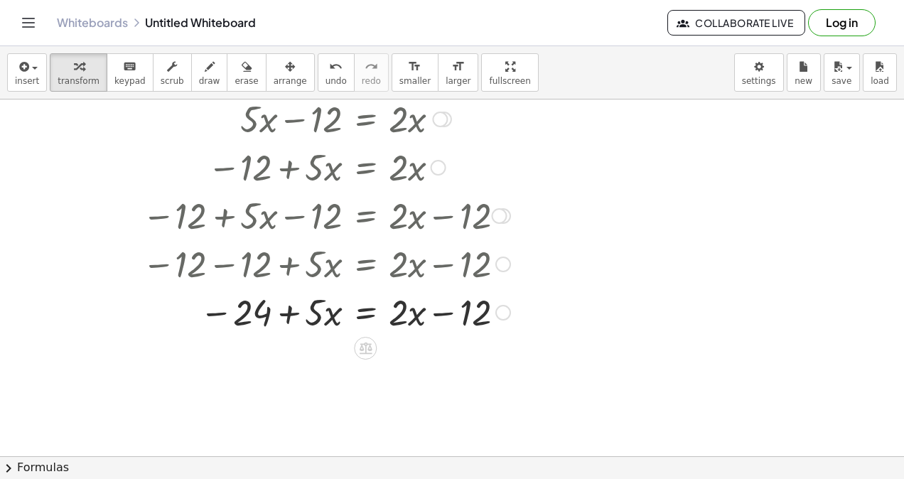
click at [445, 315] on div at bounding box center [383, 311] width 443 height 48
click at [297, 313] on div at bounding box center [383, 311] width 443 height 48
click at [286, 317] on div at bounding box center [383, 311] width 443 height 48
click at [360, 354] on icon at bounding box center [365, 348] width 15 height 15
click at [331, 347] on div "−" at bounding box center [337, 348] width 23 height 23
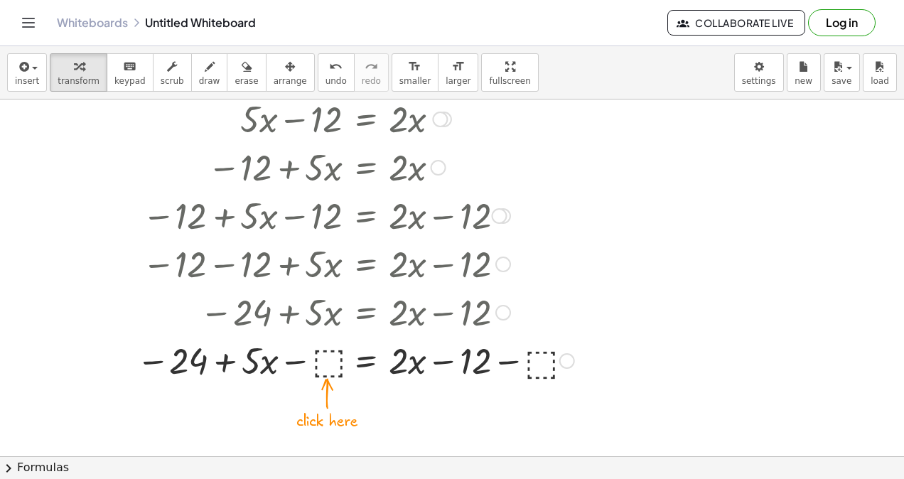
click at [328, 358] on div at bounding box center [383, 360] width 443 height 48
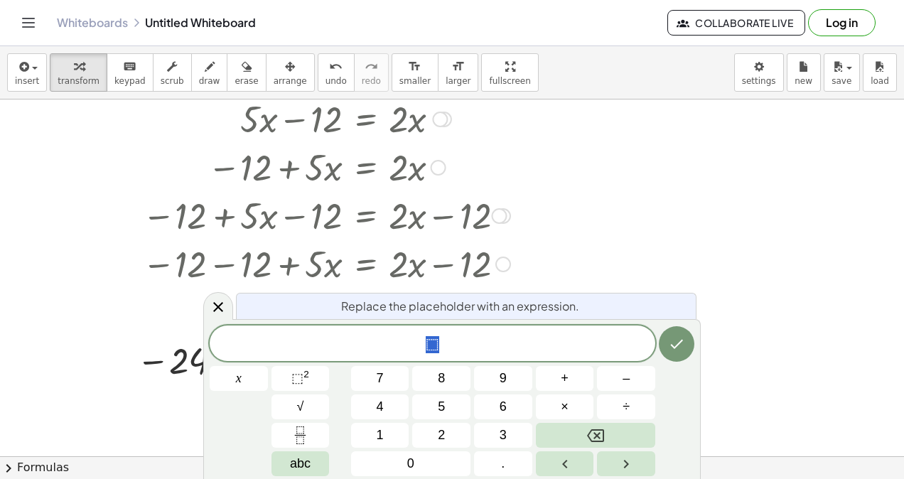
click at [673, 353] on button "Done" at bounding box center [677, 344] width 36 height 36
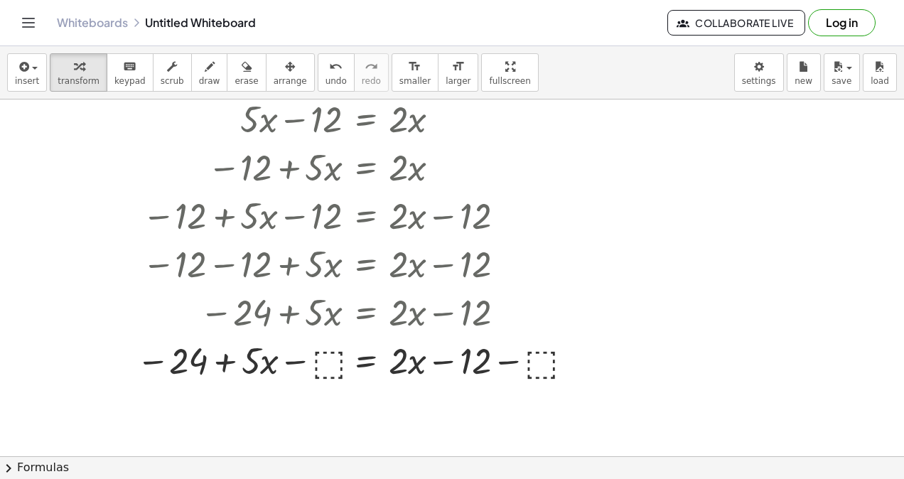
click at [326, 80] on span "undo" at bounding box center [336, 81] width 21 height 10
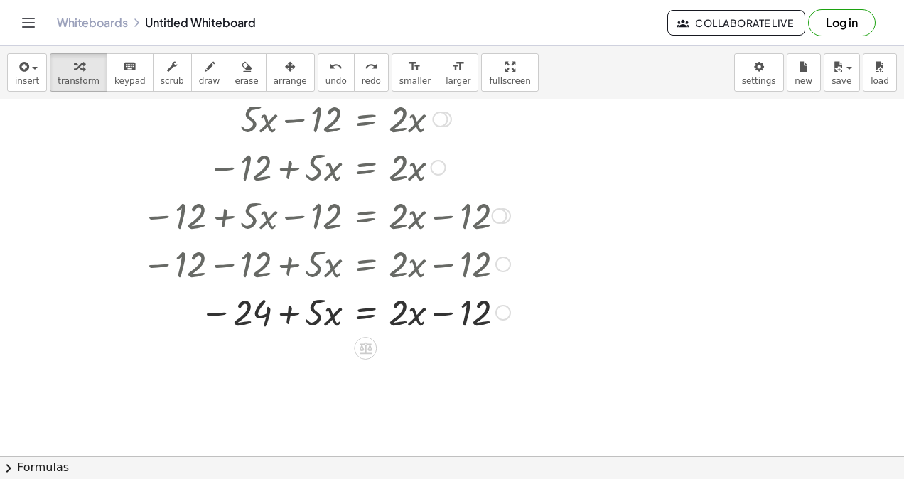
click at [365, 355] on div at bounding box center [365, 348] width 23 height 23
click at [313, 345] on span "+" at bounding box center [308, 348] width 9 height 21
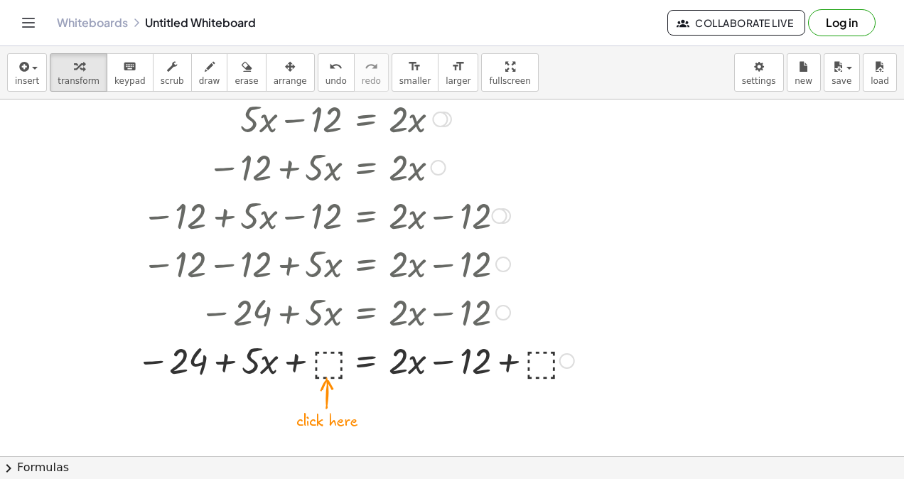
click at [326, 355] on div at bounding box center [383, 360] width 443 height 48
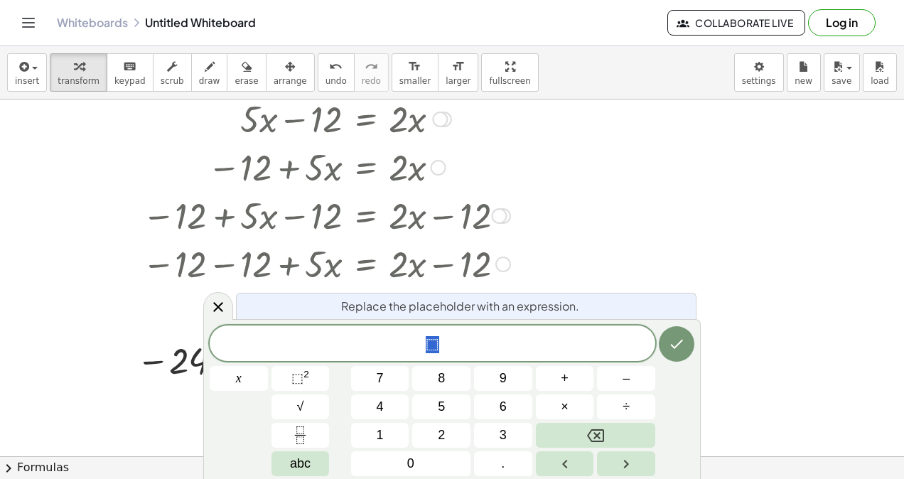
click at [350, 258] on div at bounding box center [355, 263] width 500 height 48
click at [673, 337] on icon "Done" at bounding box center [676, 344] width 17 height 17
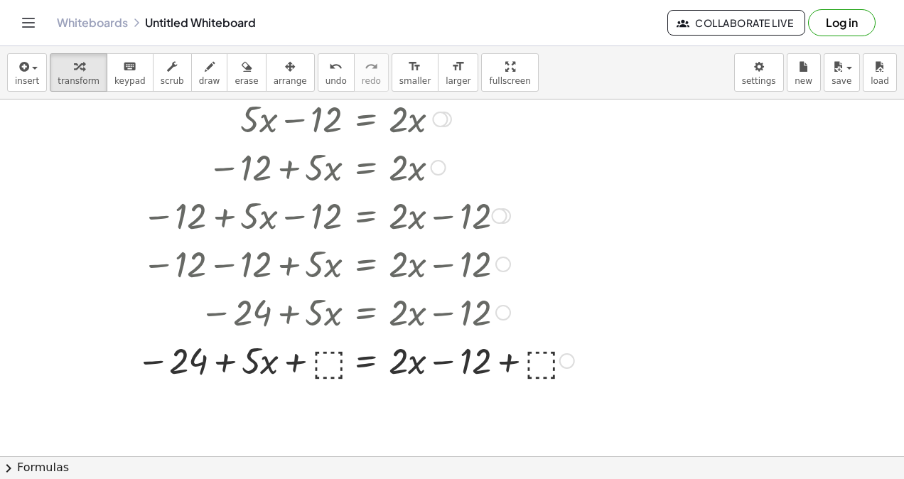
click at [378, 284] on div at bounding box center [355, 263] width 500 height 48
click at [329, 70] on icon "undo" at bounding box center [336, 66] width 14 height 17
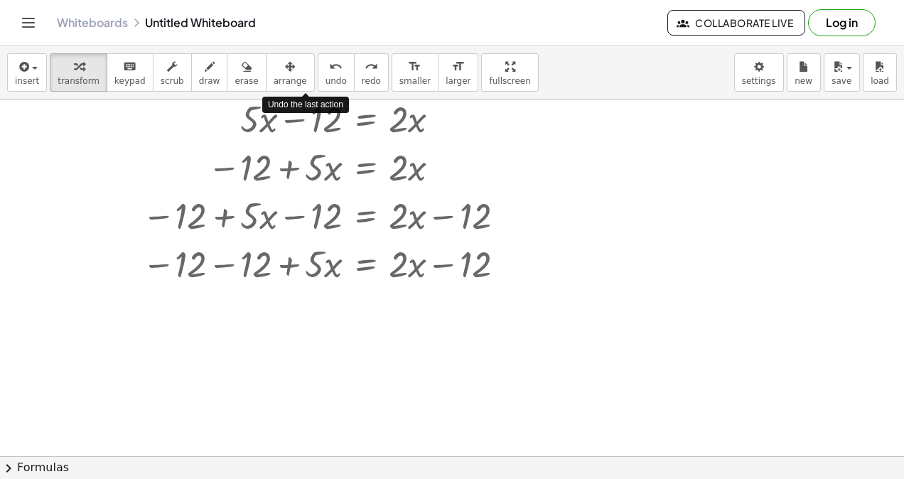
click at [329, 70] on icon "undo" at bounding box center [336, 66] width 14 height 17
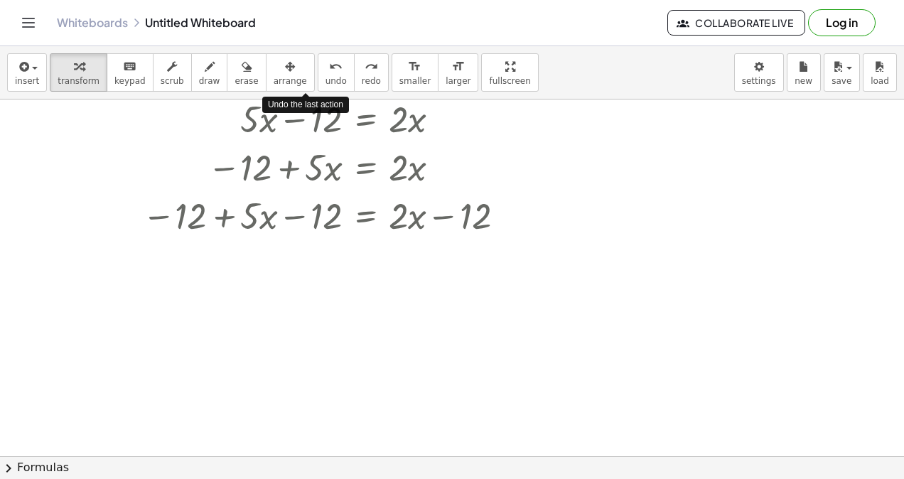
click at [329, 70] on icon "undo" at bounding box center [336, 66] width 14 height 17
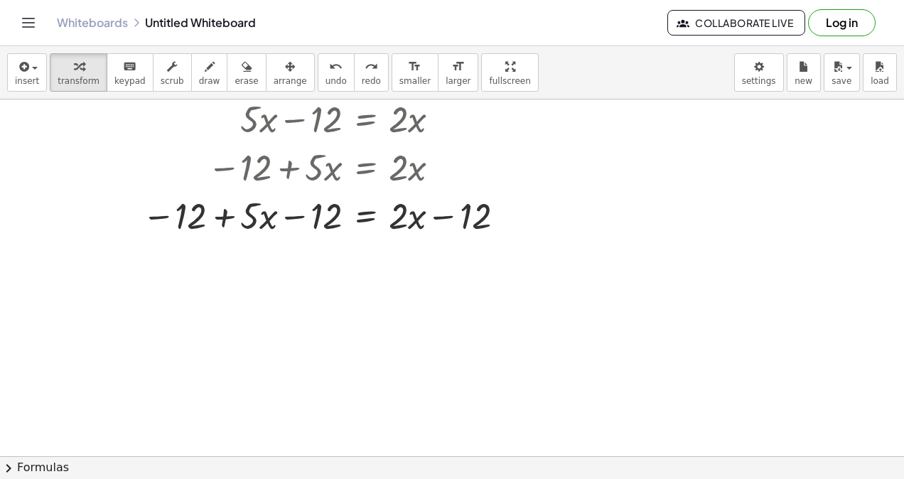
click at [326, 77] on span "undo" at bounding box center [336, 81] width 21 height 10
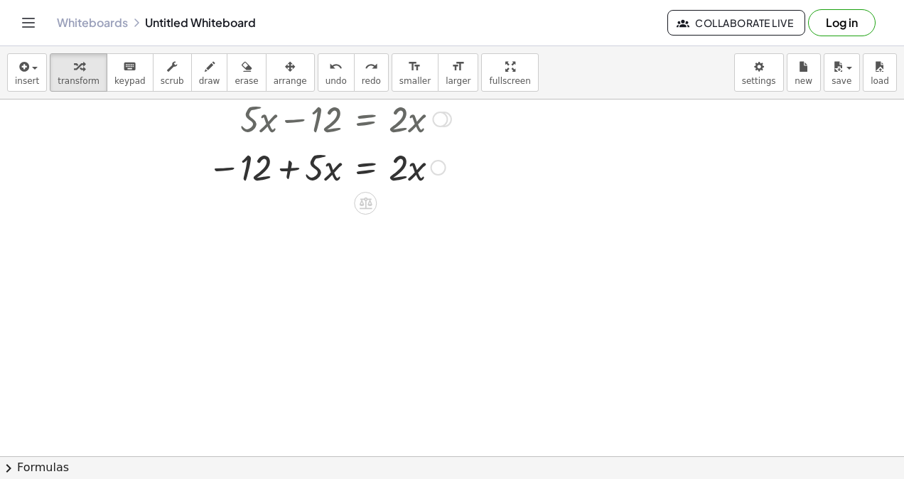
click at [363, 201] on icon at bounding box center [365, 204] width 13 height 12
click at [311, 198] on span "+" at bounding box center [308, 203] width 9 height 21
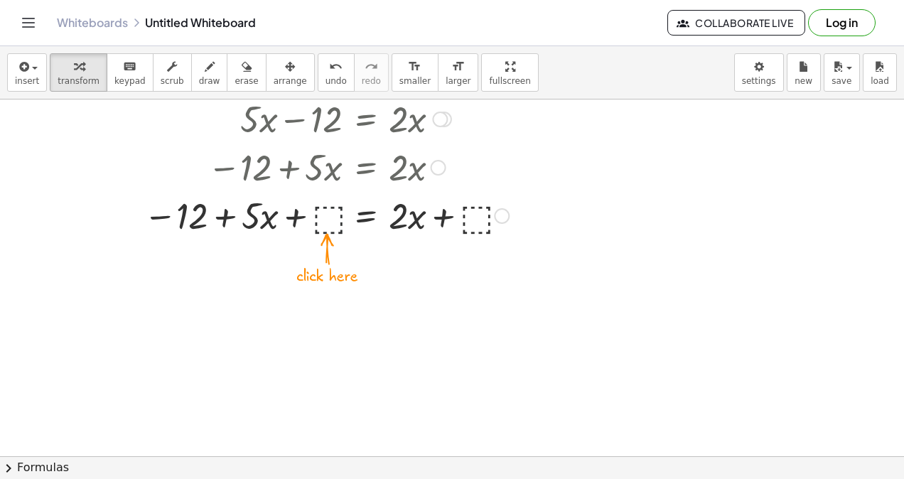
click at [328, 225] on div at bounding box center [383, 215] width 443 height 48
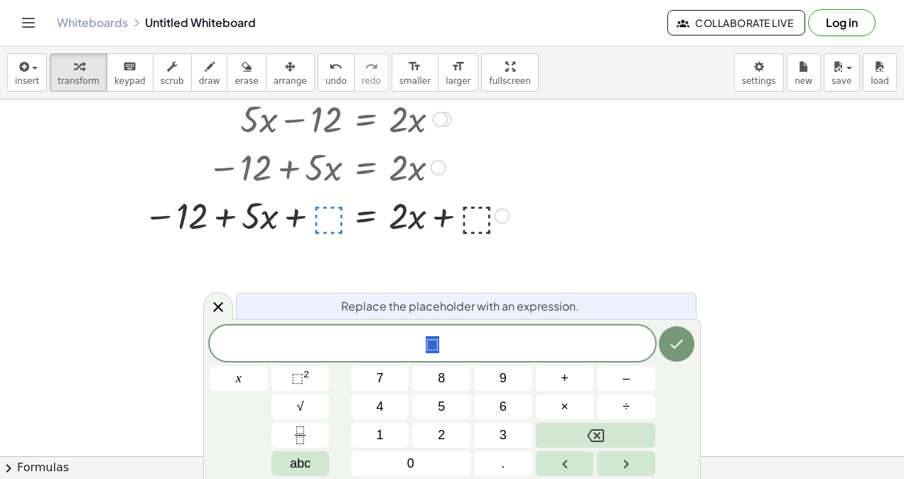
click at [386, 432] on button "1" at bounding box center [380, 435] width 58 height 25
click at [442, 426] on span "2" at bounding box center [441, 435] width 7 height 19
click at [677, 341] on icon "Done" at bounding box center [676, 344] width 17 height 17
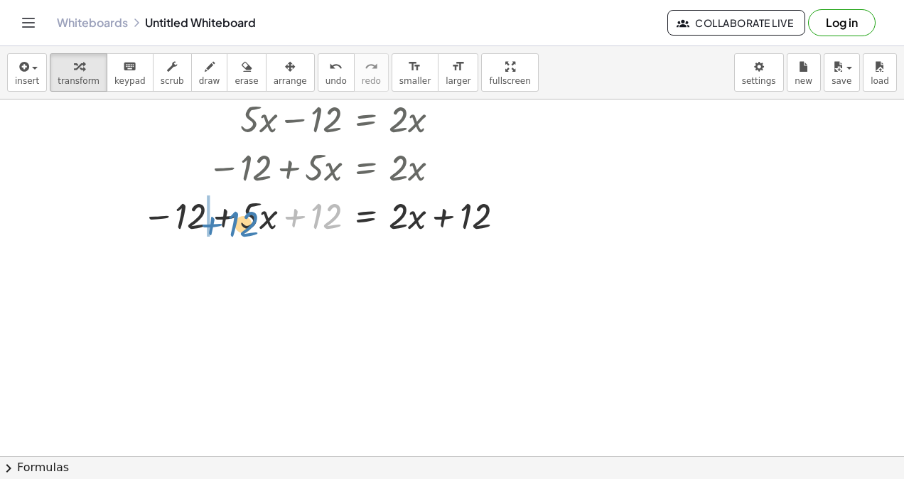
drag, startPoint x: 326, startPoint y: 226, endPoint x: 241, endPoint y: 229, distance: 85.4
click at [241, 229] on div at bounding box center [383, 215] width 443 height 48
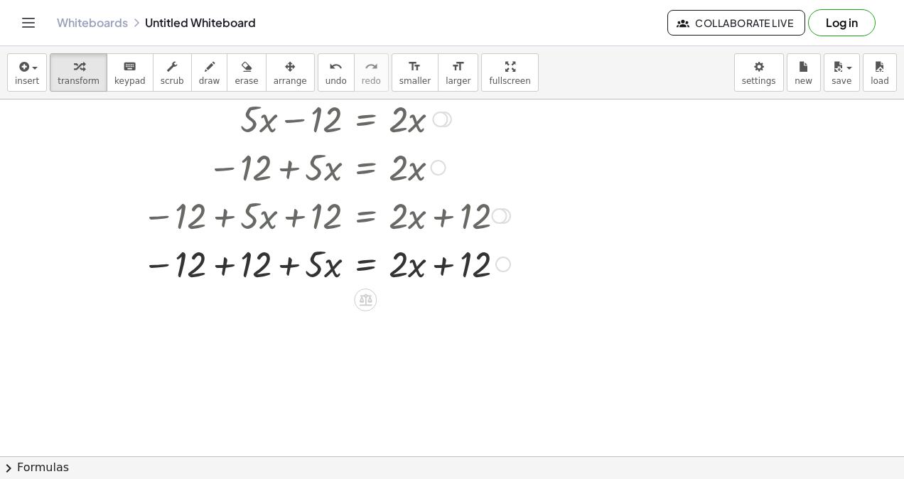
click at [221, 267] on div at bounding box center [383, 263] width 443 height 48
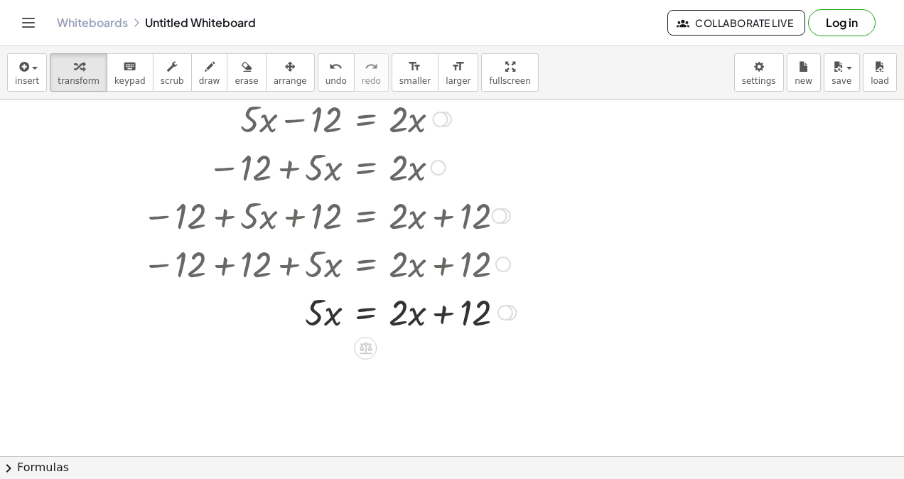
click at [452, 316] on div at bounding box center [383, 311] width 443 height 48
click at [355, 344] on div at bounding box center [365, 348] width 23 height 23
click at [328, 348] on div "−" at bounding box center [337, 348] width 23 height 23
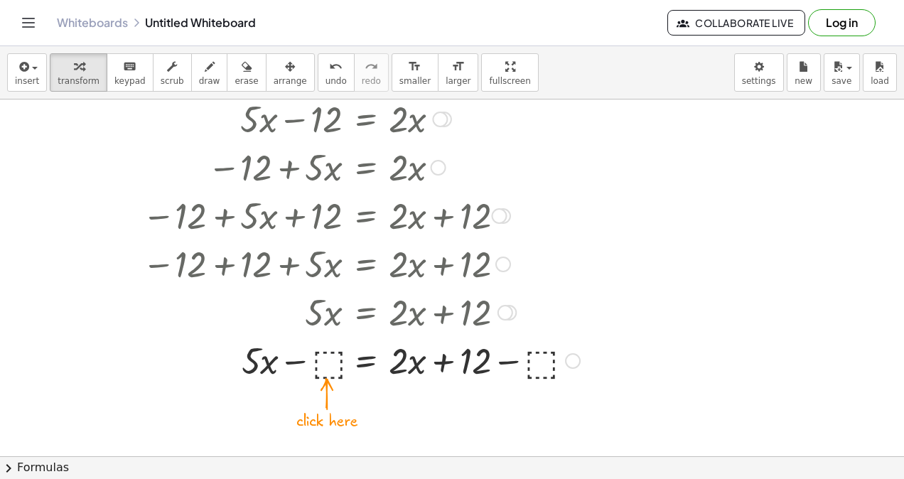
click at [321, 365] on div at bounding box center [383, 360] width 443 height 48
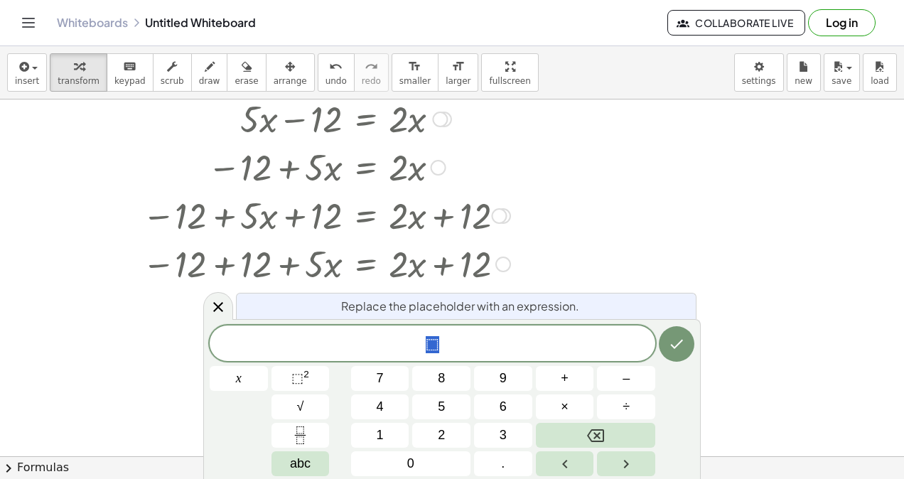
click at [391, 442] on button "1" at bounding box center [380, 435] width 58 height 25
click at [457, 431] on button "2" at bounding box center [441, 435] width 58 height 25
click at [680, 349] on icon "Done" at bounding box center [676, 344] width 17 height 17
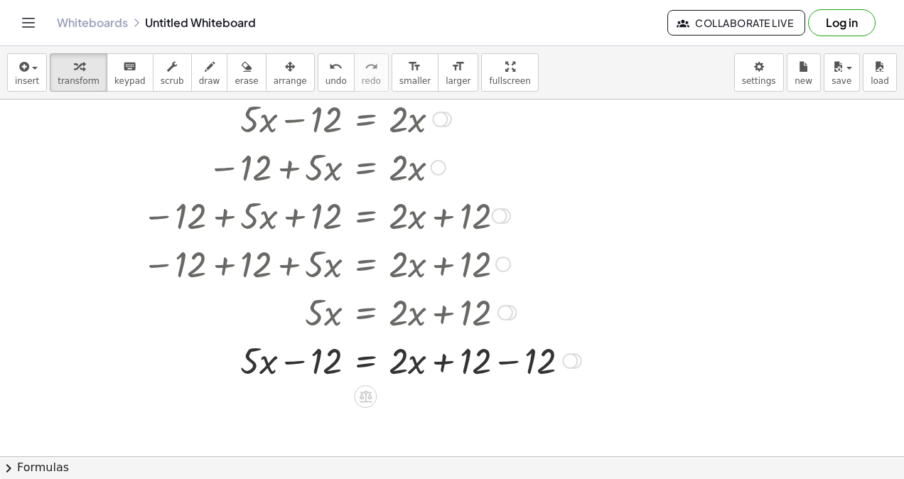
click at [510, 360] on div at bounding box center [383, 360] width 443 height 48
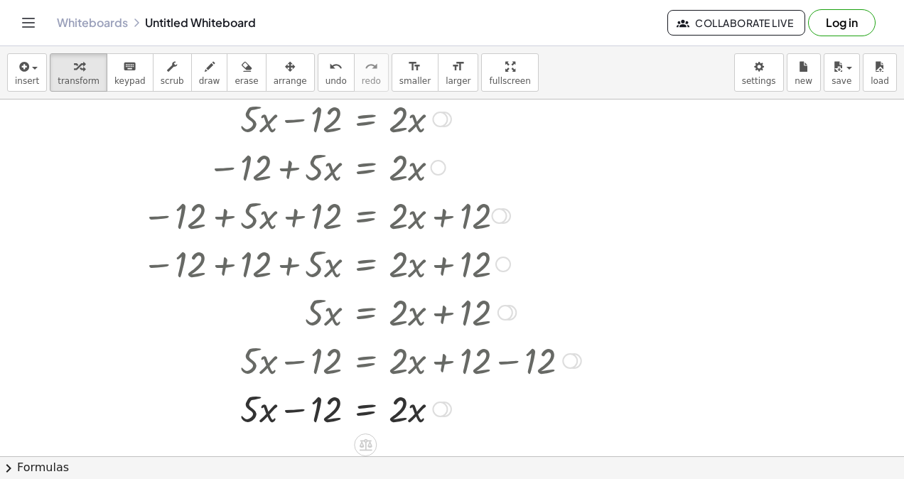
click at [330, 415] on div at bounding box center [383, 408] width 443 height 48
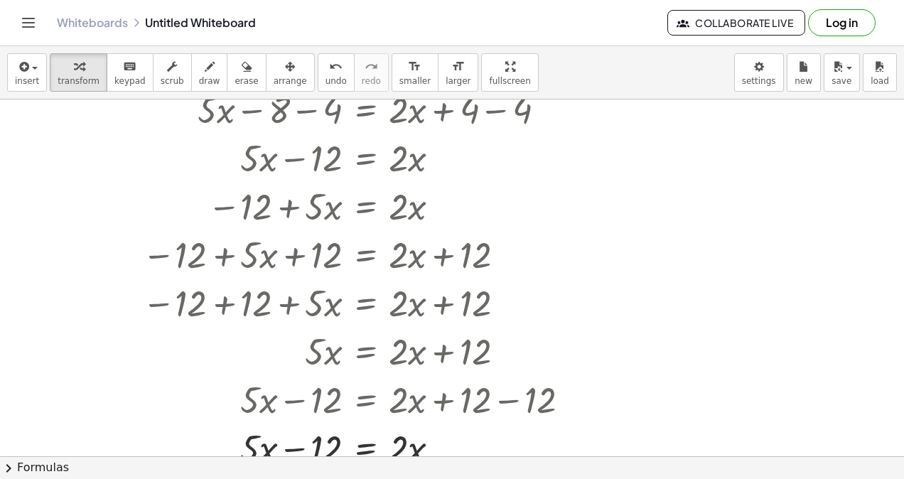
scroll to position [1479, 0]
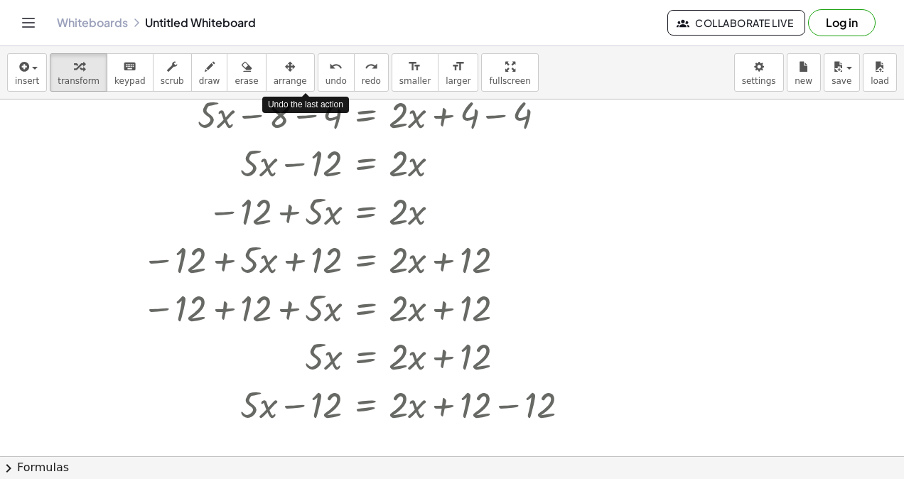
click at [329, 59] on icon "undo" at bounding box center [336, 66] width 14 height 17
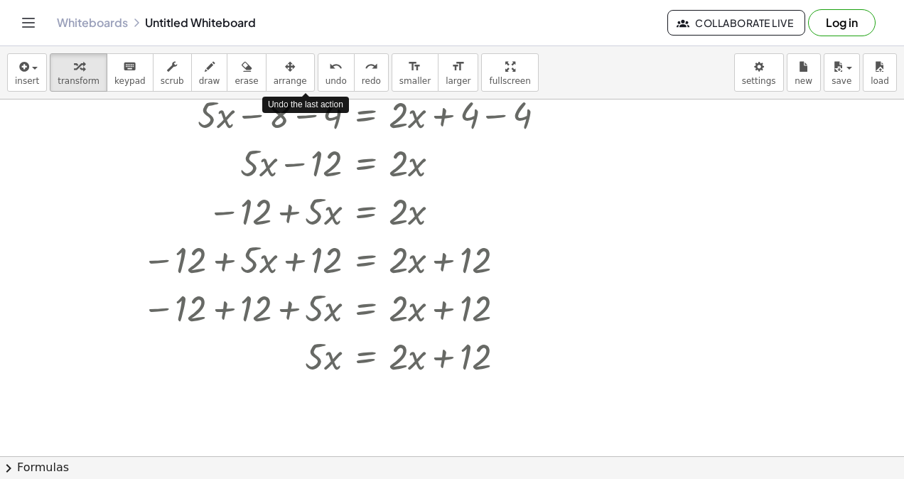
click at [329, 59] on icon "undo" at bounding box center [336, 66] width 14 height 17
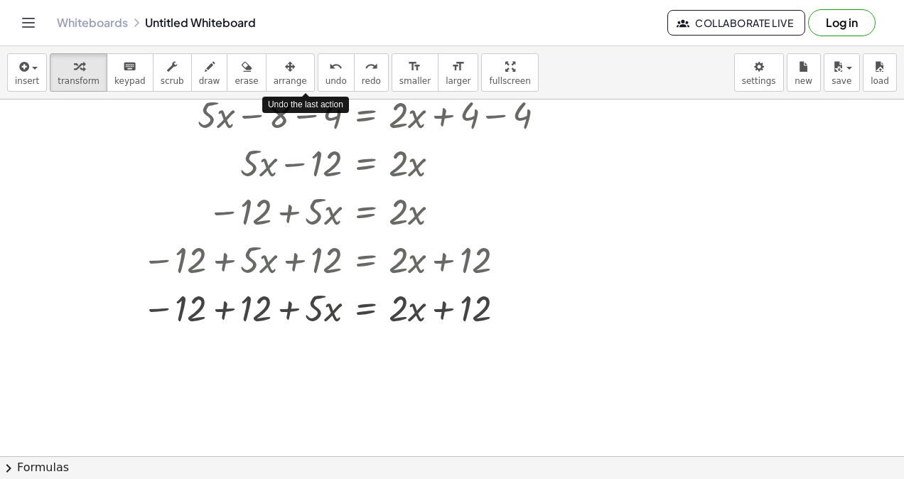
click at [329, 59] on icon "undo" at bounding box center [336, 66] width 14 height 17
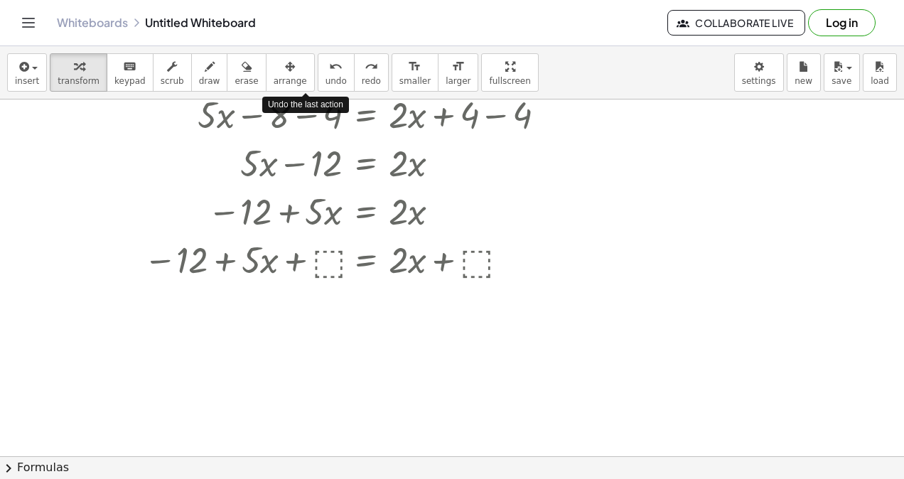
click at [329, 59] on icon "undo" at bounding box center [336, 66] width 14 height 17
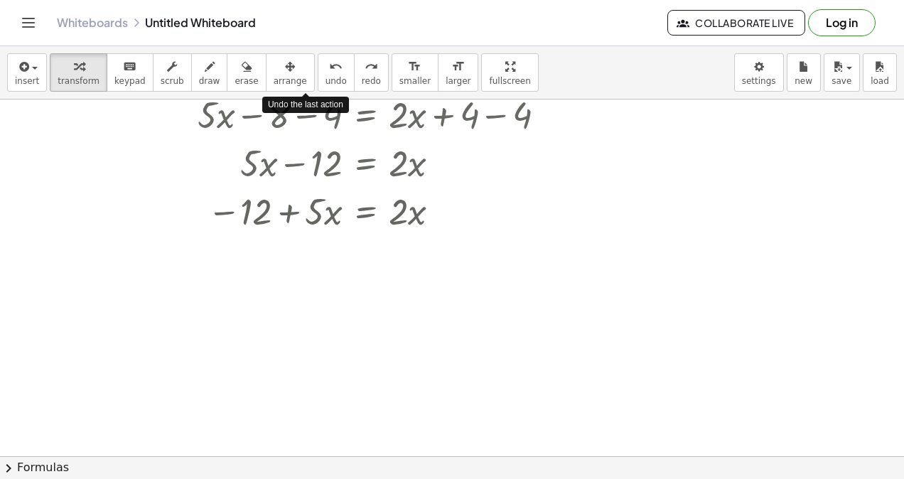
click at [329, 59] on icon "undo" at bounding box center [336, 66] width 14 height 17
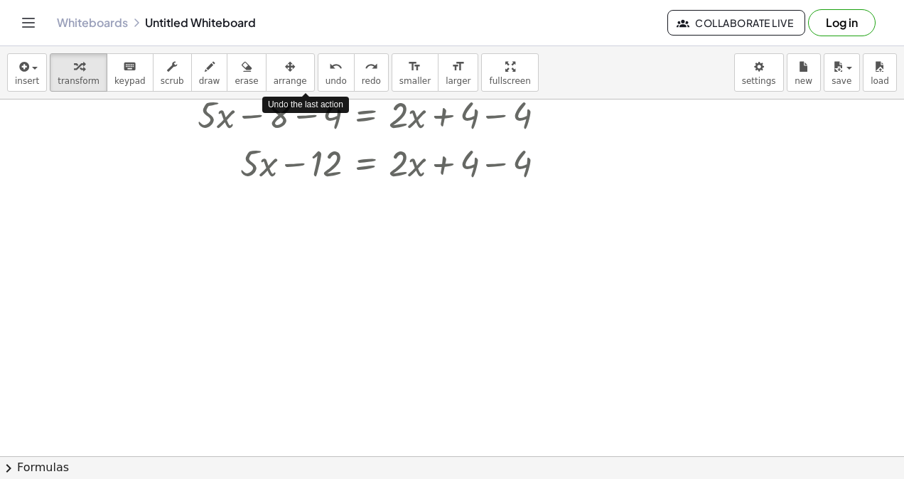
click at [329, 59] on icon "undo" at bounding box center [336, 66] width 14 height 17
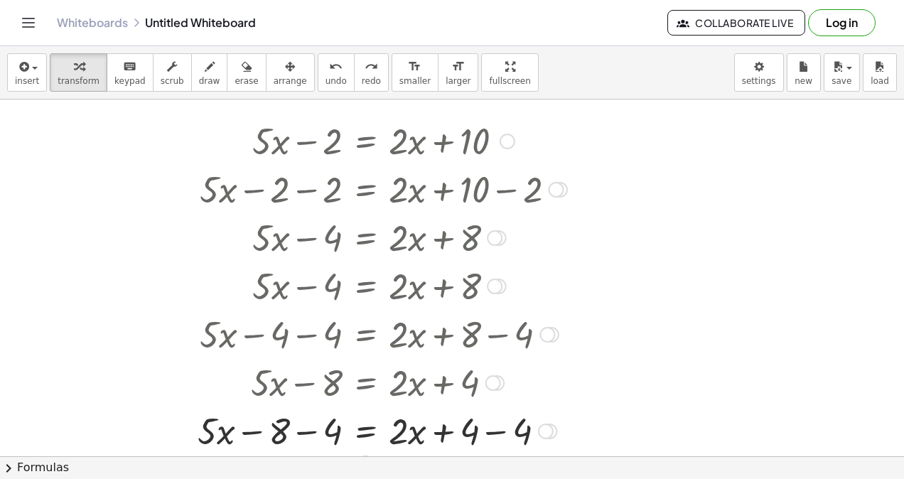
scroll to position [1152, 0]
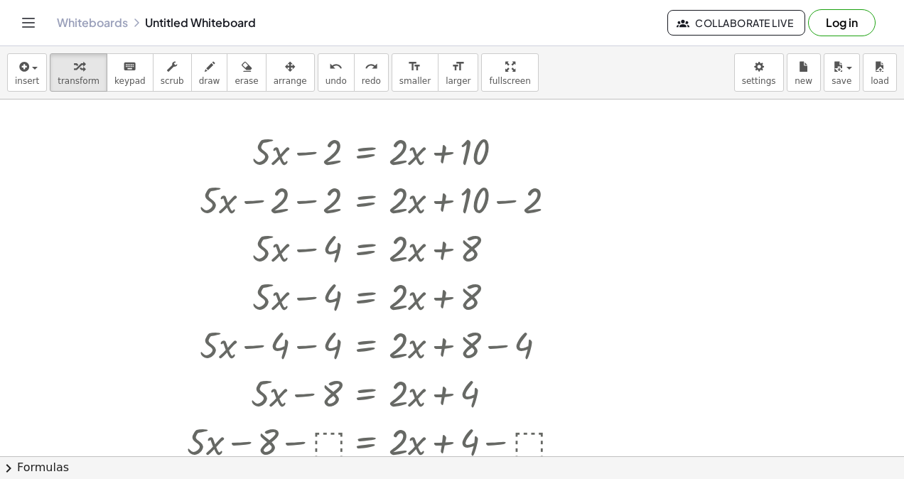
click at [326, 76] on span "undo" at bounding box center [336, 81] width 21 height 10
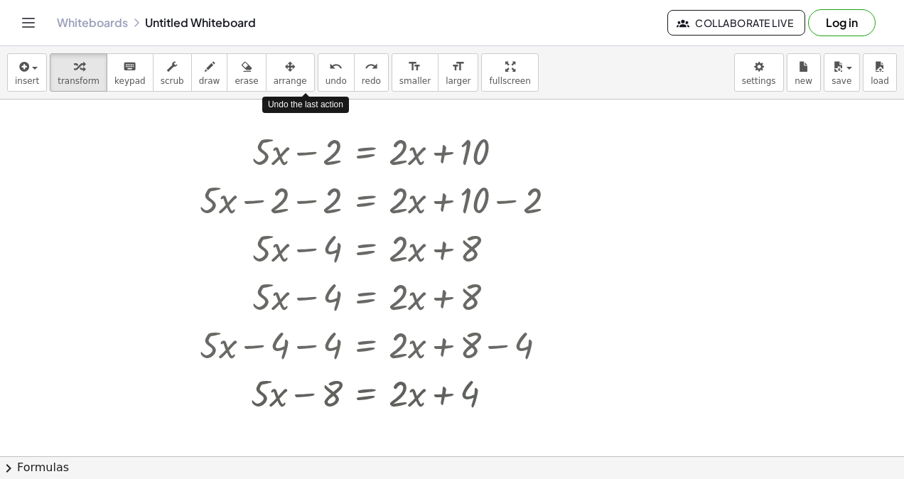
click at [326, 76] on span "undo" at bounding box center [336, 81] width 21 height 10
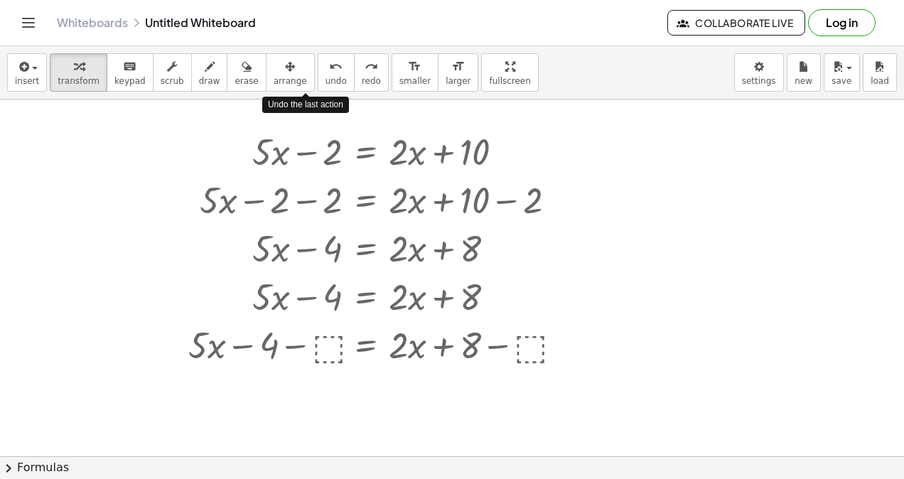
click at [326, 76] on span "undo" at bounding box center [336, 81] width 21 height 10
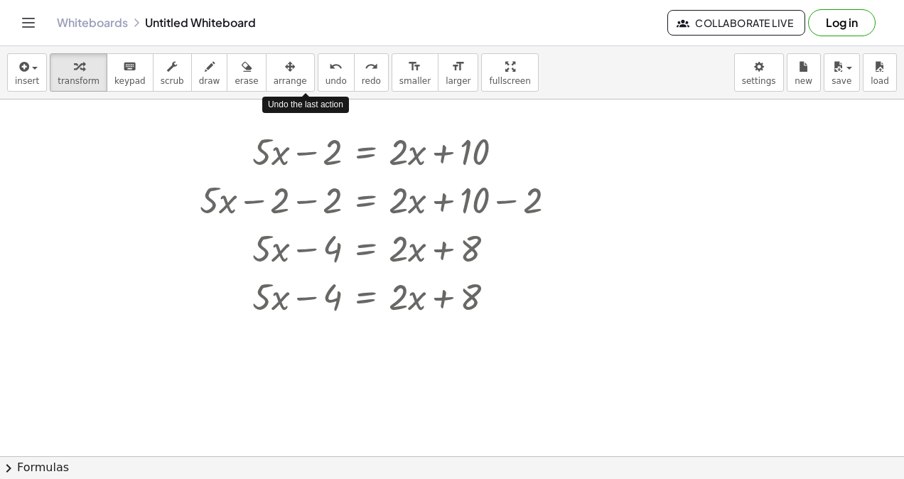
click at [326, 76] on span "undo" at bounding box center [336, 81] width 21 height 10
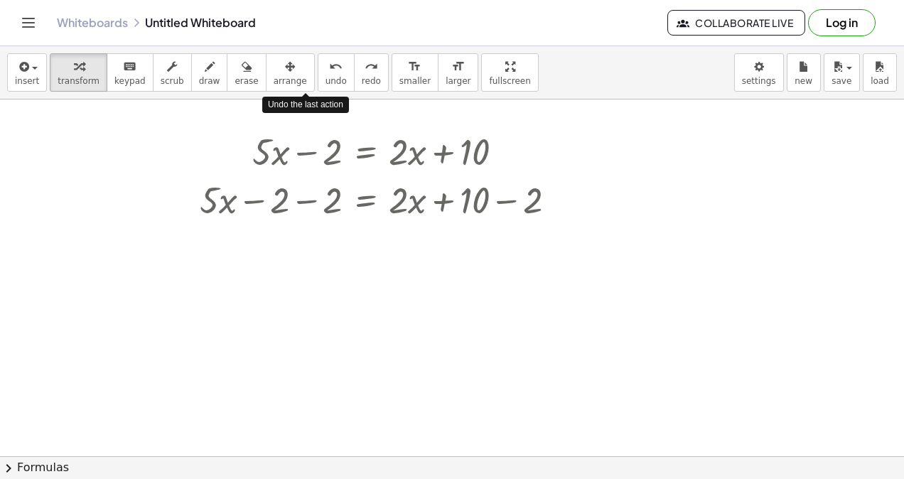
click at [326, 76] on span "undo" at bounding box center [336, 81] width 21 height 10
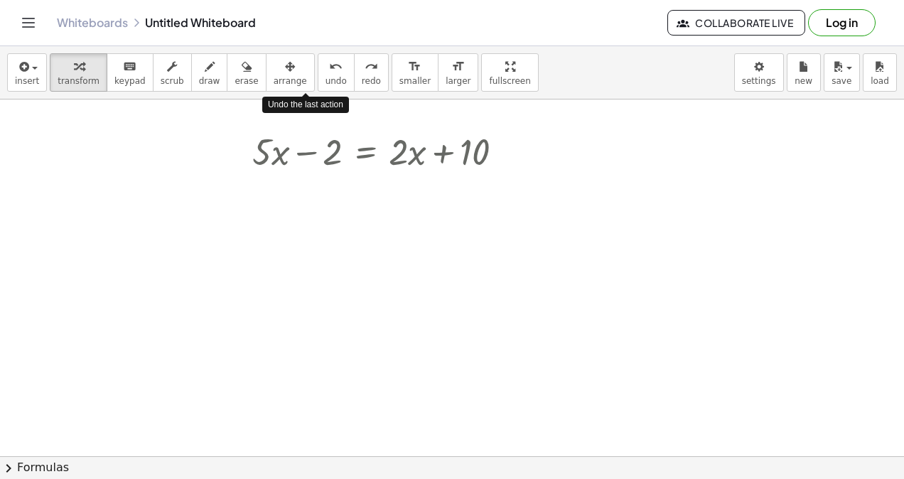
click at [326, 76] on span "undo" at bounding box center [336, 81] width 21 height 10
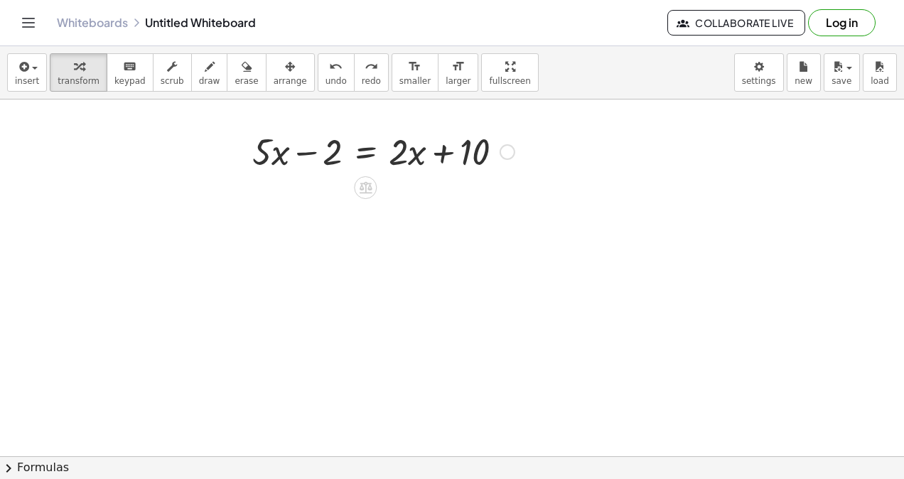
click at [354, 186] on div at bounding box center [365, 187] width 23 height 23
click at [315, 183] on div "+" at bounding box center [308, 187] width 23 height 23
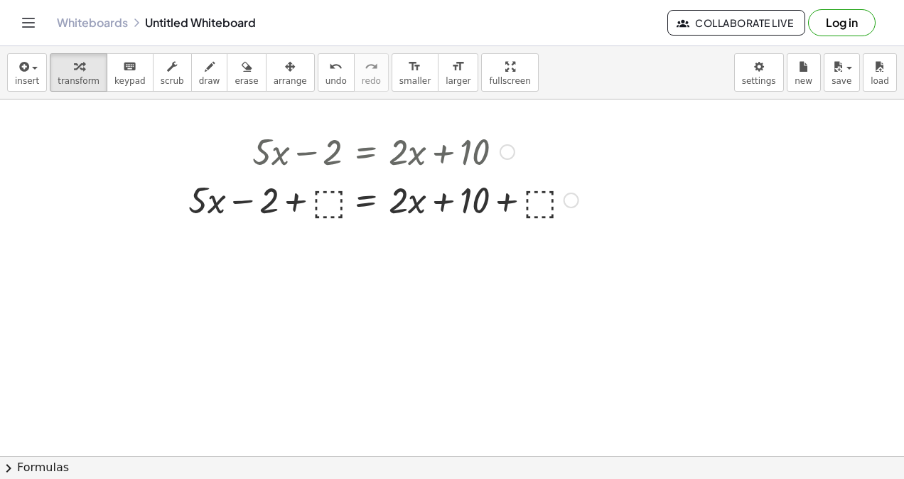
click at [325, 199] on div at bounding box center [383, 199] width 443 height 48
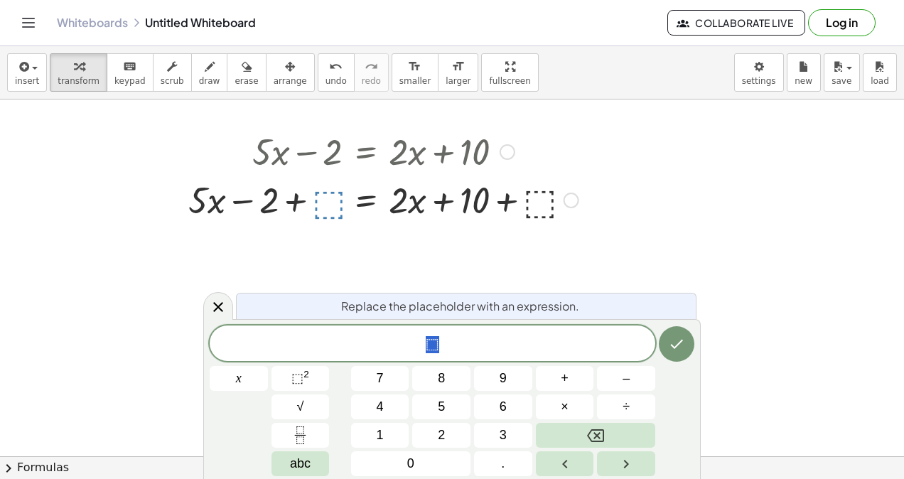
click at [387, 439] on button "1" at bounding box center [380, 435] width 58 height 25
click at [418, 459] on button "0" at bounding box center [410, 463] width 119 height 25
click at [675, 346] on icon "Done" at bounding box center [676, 344] width 17 height 17
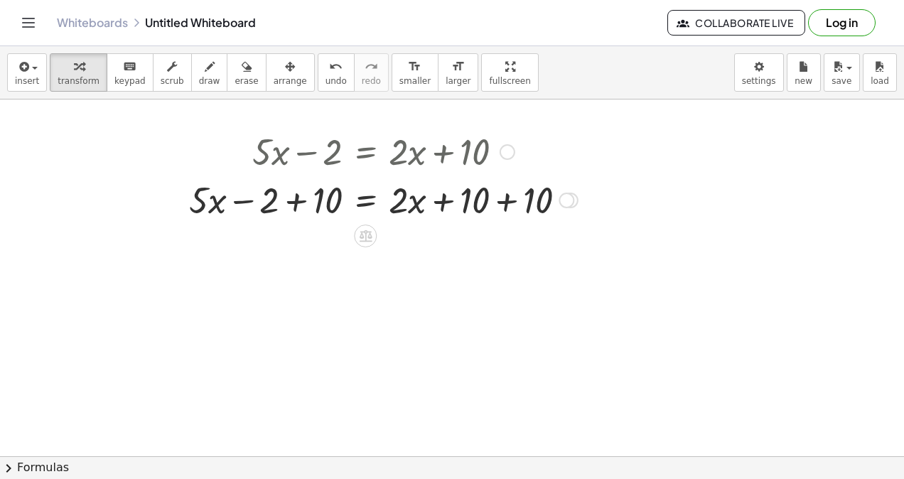
click at [299, 198] on div at bounding box center [383, 199] width 443 height 48
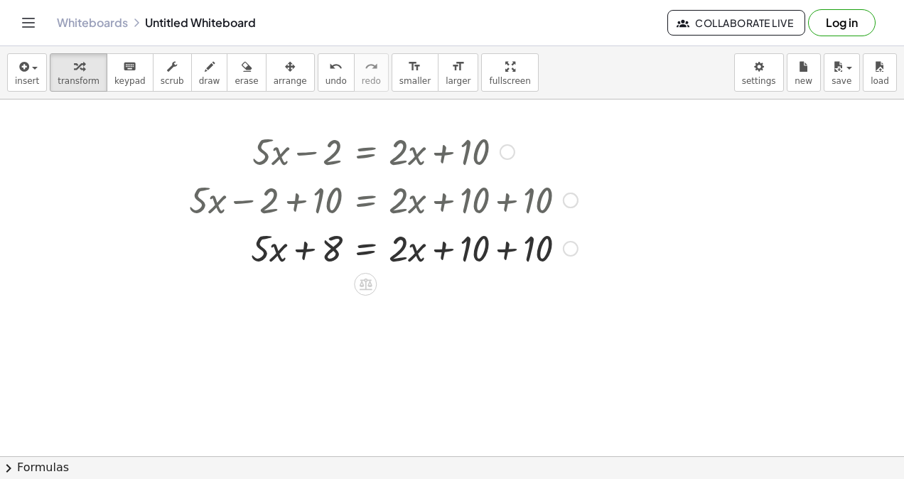
click at [514, 250] on div at bounding box center [383, 247] width 443 height 48
click at [364, 283] on icon at bounding box center [365, 284] width 15 height 15
click at [332, 290] on div "−" at bounding box center [337, 284] width 23 height 23
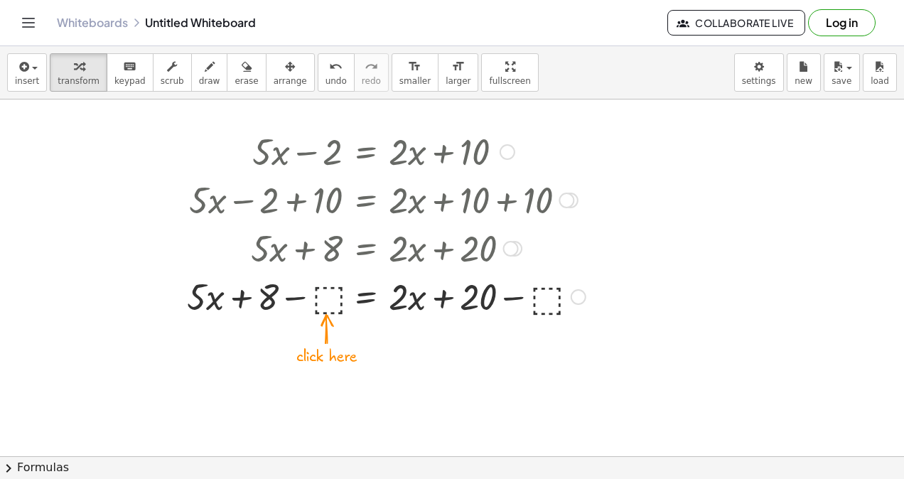
click at [328, 294] on div at bounding box center [383, 296] width 443 height 48
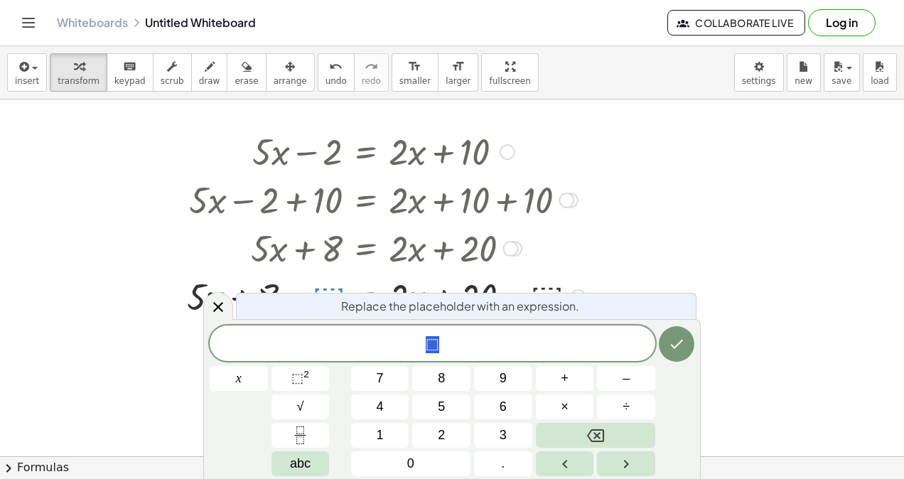
click at [391, 427] on button "1" at bounding box center [380, 435] width 58 height 25
click at [436, 426] on button "2" at bounding box center [441, 435] width 58 height 25
click at [673, 355] on button "Done" at bounding box center [677, 344] width 36 height 36
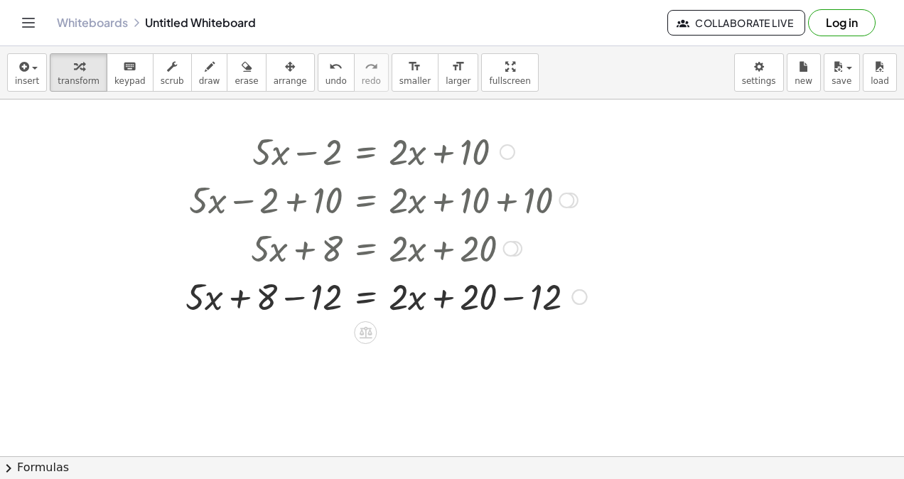
click at [306, 296] on div at bounding box center [383, 296] width 443 height 48
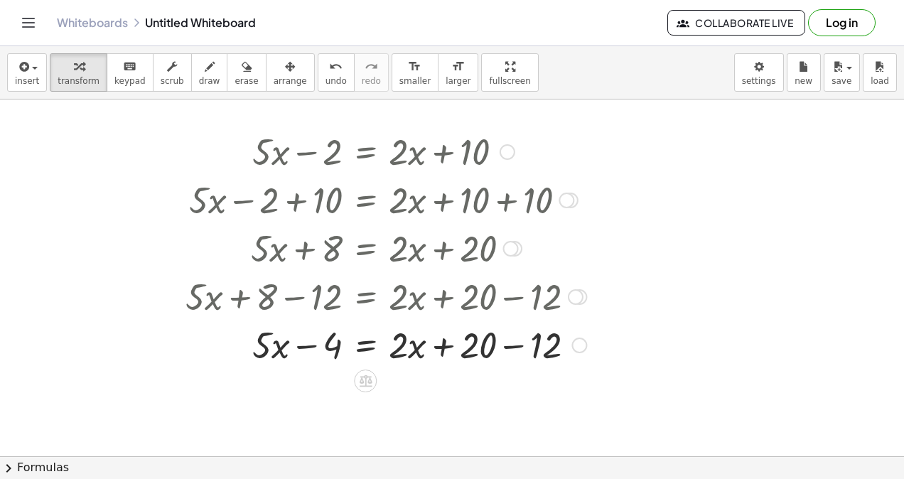
click at [518, 343] on div at bounding box center [383, 344] width 443 height 48
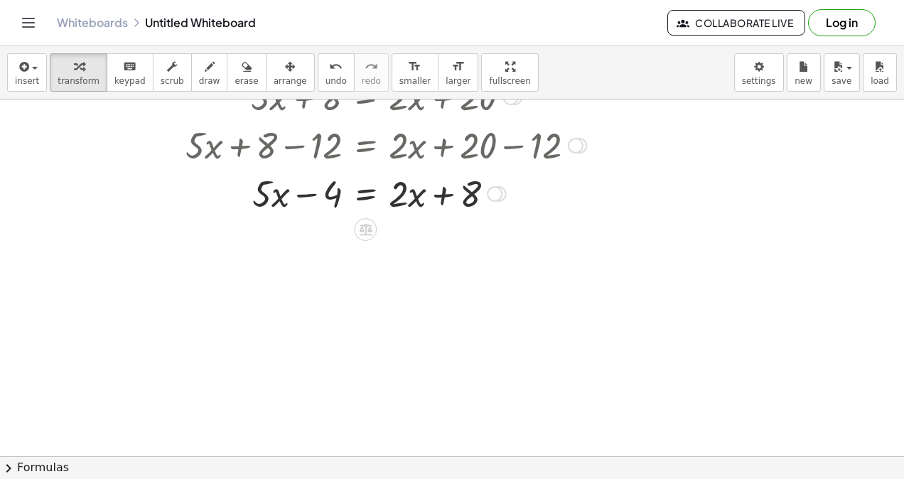
scroll to position [1303, 0]
click at [303, 199] on div at bounding box center [383, 193] width 443 height 48
click at [371, 232] on icon at bounding box center [365, 230] width 15 height 15
drag, startPoint x: 324, startPoint y: 191, endPoint x: 251, endPoint y: 194, distance: 73.3
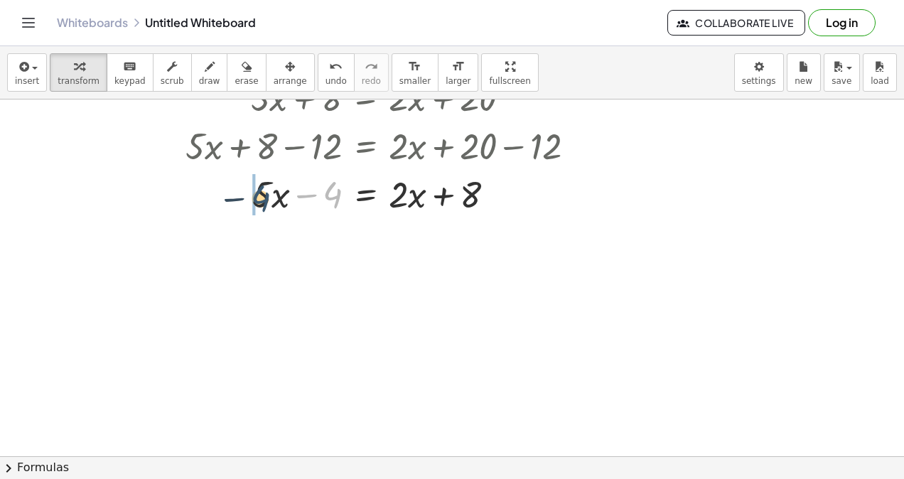
click at [251, 194] on div at bounding box center [383, 193] width 443 height 48
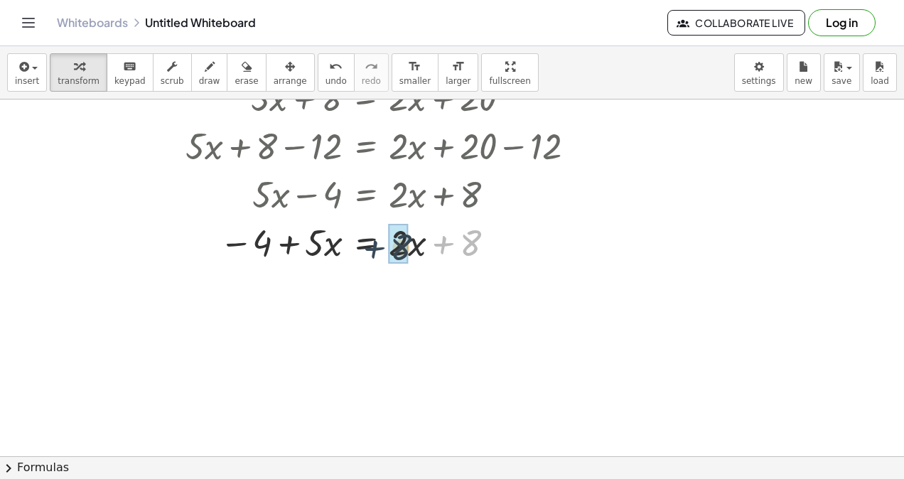
drag, startPoint x: 445, startPoint y: 243, endPoint x: 373, endPoint y: 249, distance: 72.0
click at [373, 249] on div at bounding box center [383, 242] width 443 height 48
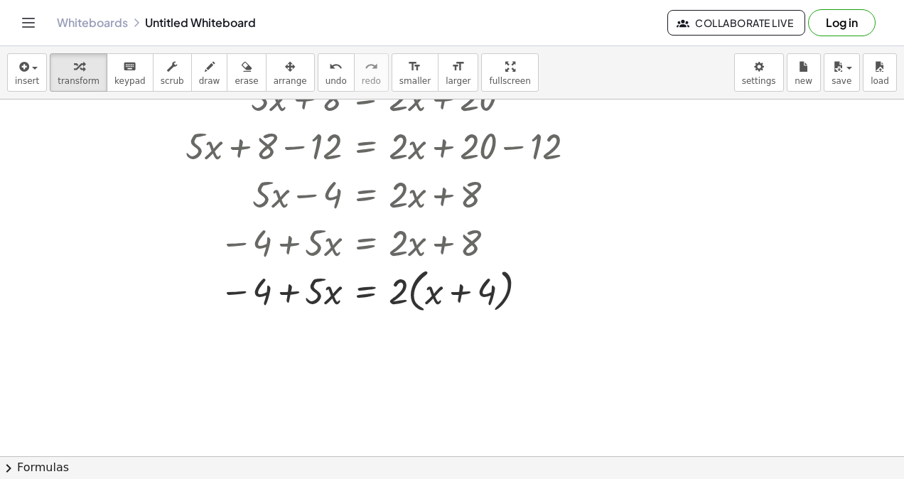
click at [318, 60] on button "undo undo" at bounding box center [336, 72] width 37 height 38
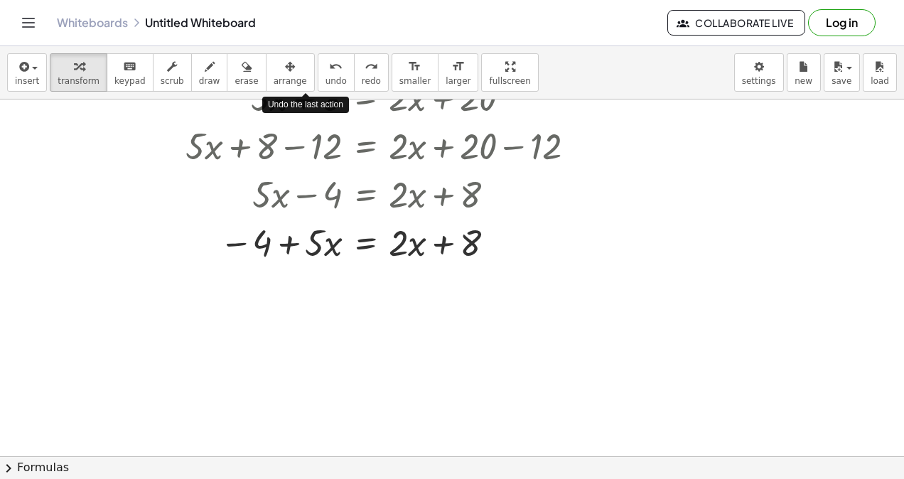
click at [318, 60] on button "undo undo" at bounding box center [336, 72] width 37 height 38
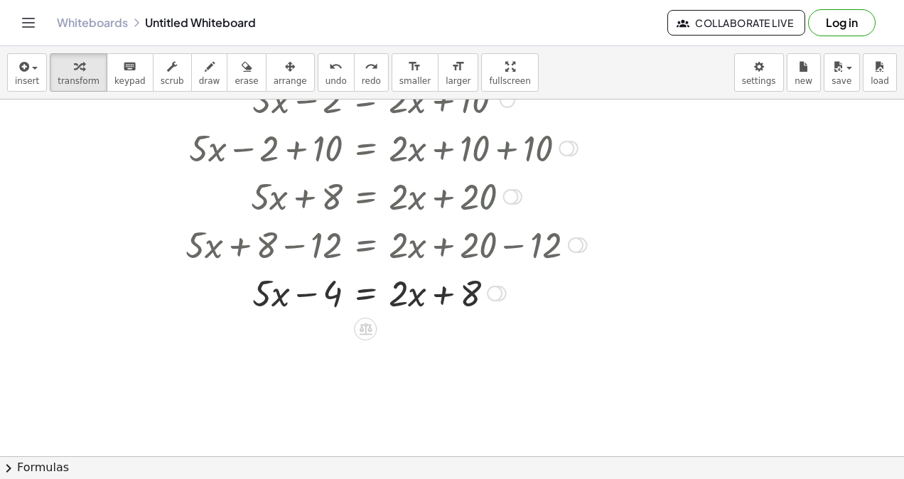
scroll to position [1204, 0]
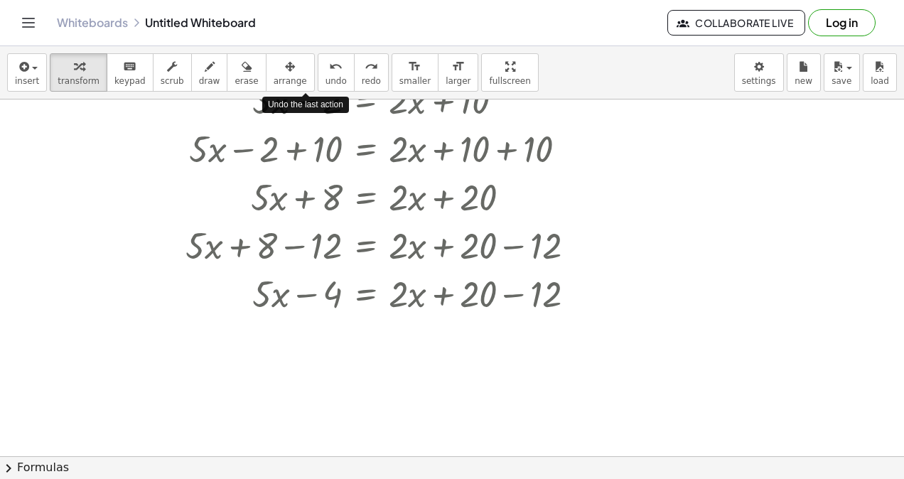
click at [318, 87] on button "undo undo" at bounding box center [336, 72] width 37 height 38
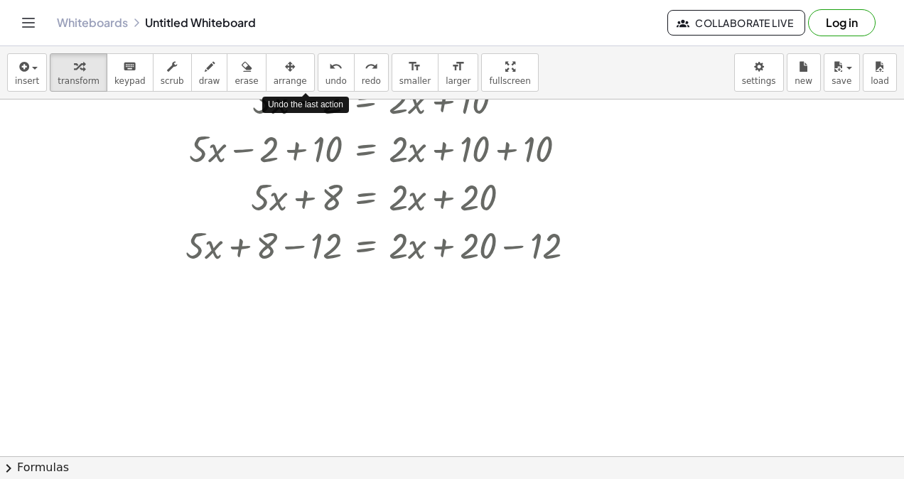
click at [318, 87] on button "undo undo" at bounding box center [336, 72] width 37 height 38
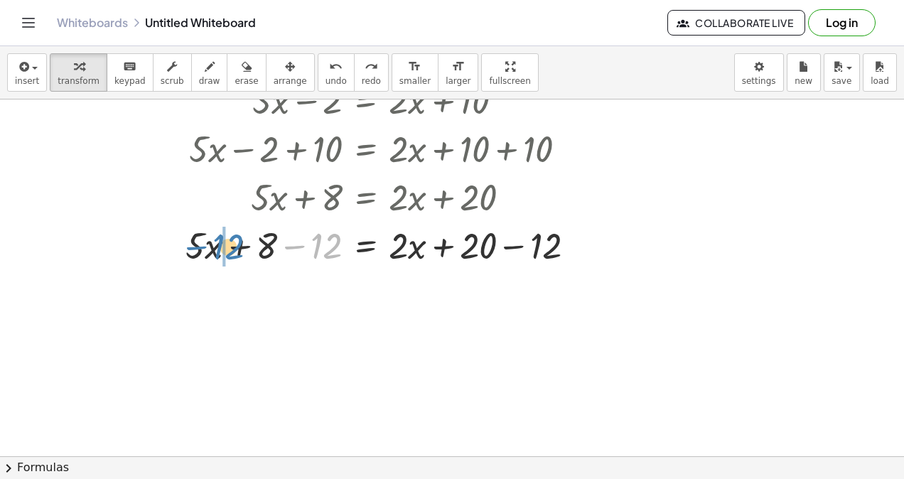
drag, startPoint x: 325, startPoint y: 248, endPoint x: 229, endPoint y: 249, distance: 96.0
click at [229, 249] on div at bounding box center [350, 244] width 510 height 48
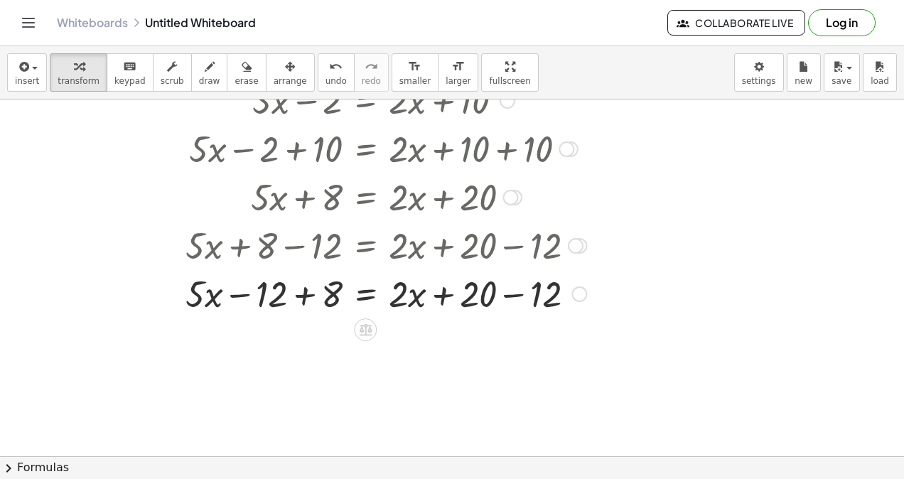
click at [309, 286] on div at bounding box center [383, 293] width 443 height 48
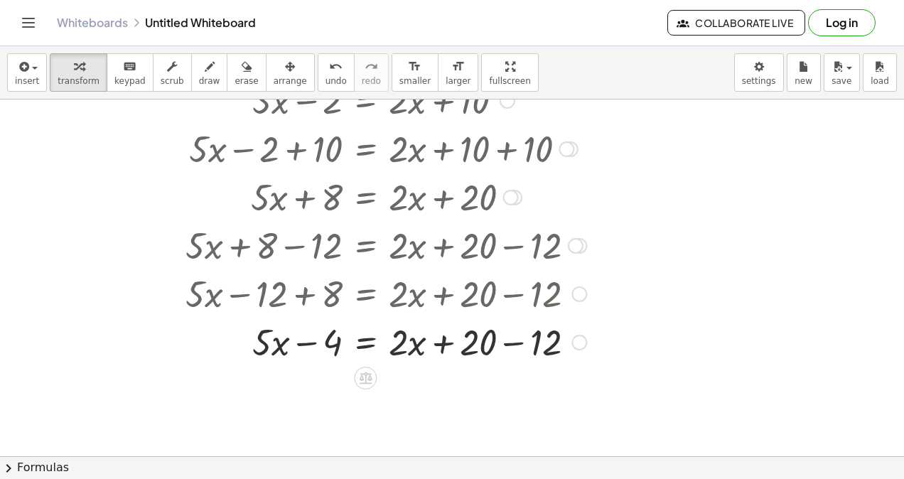
click at [515, 341] on div at bounding box center [383, 341] width 443 height 48
click at [448, 343] on div at bounding box center [383, 341] width 443 height 48
click at [318, 79] on button "undo undo" at bounding box center [336, 72] width 37 height 38
drag, startPoint x: 468, startPoint y: 343, endPoint x: 577, endPoint y: 336, distance: 109.7
click at [577, 336] on div at bounding box center [424, 341] width 524 height 48
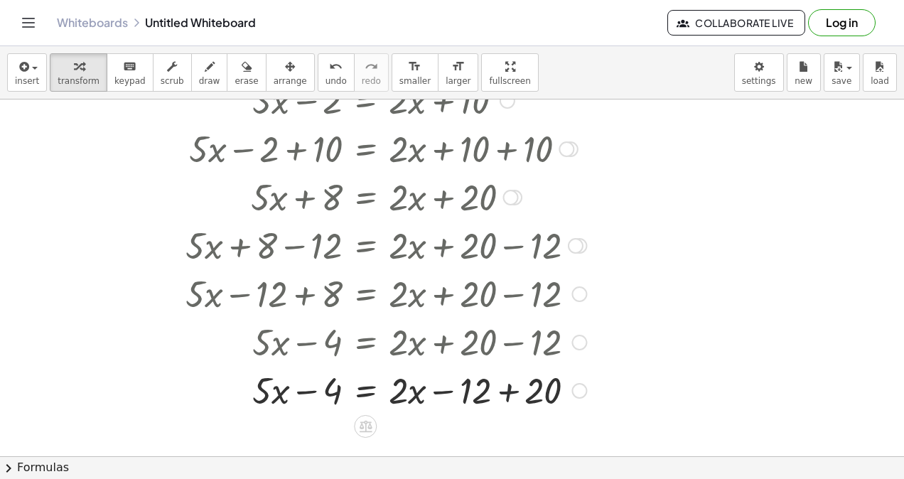
click at [510, 400] on div at bounding box center [383, 389] width 443 height 48
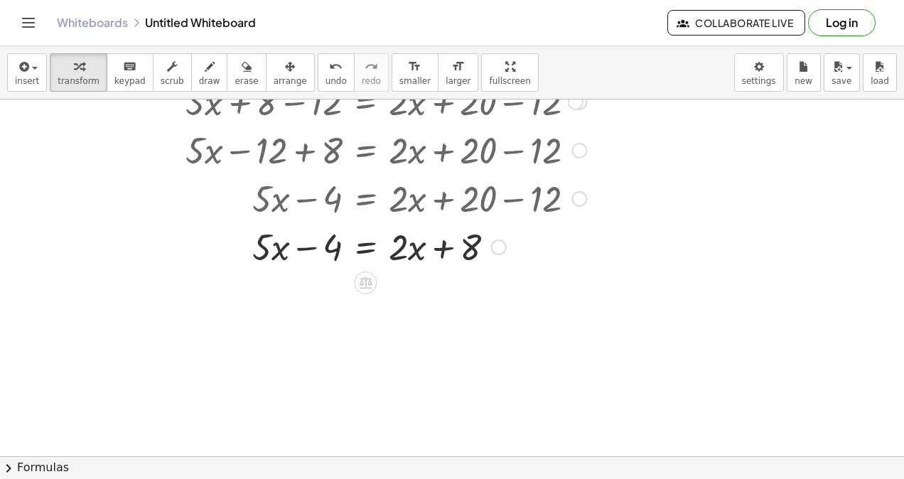
scroll to position [1349, 0]
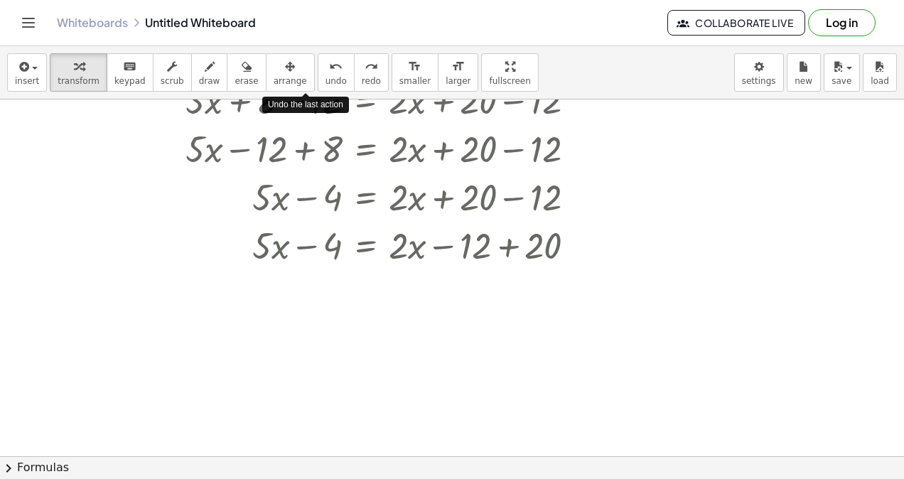
click at [326, 77] on span "undo" at bounding box center [336, 81] width 21 height 10
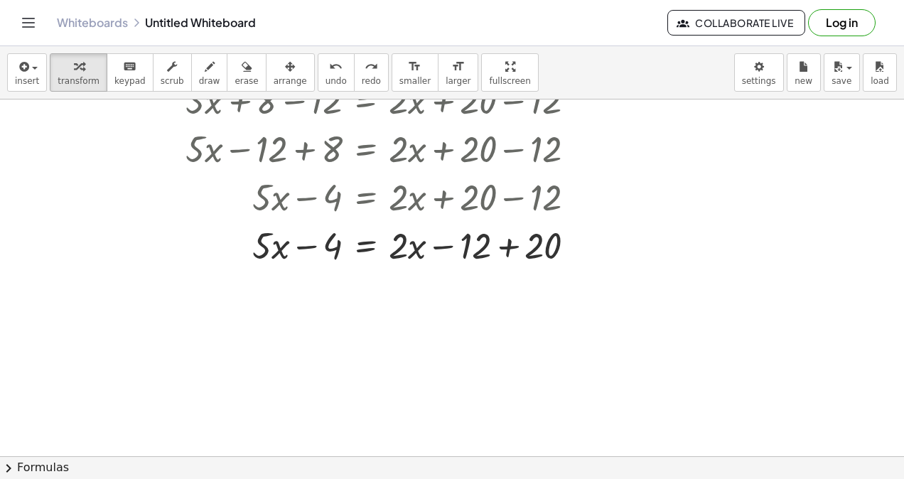
click at [329, 68] on icon "undo" at bounding box center [336, 66] width 14 height 17
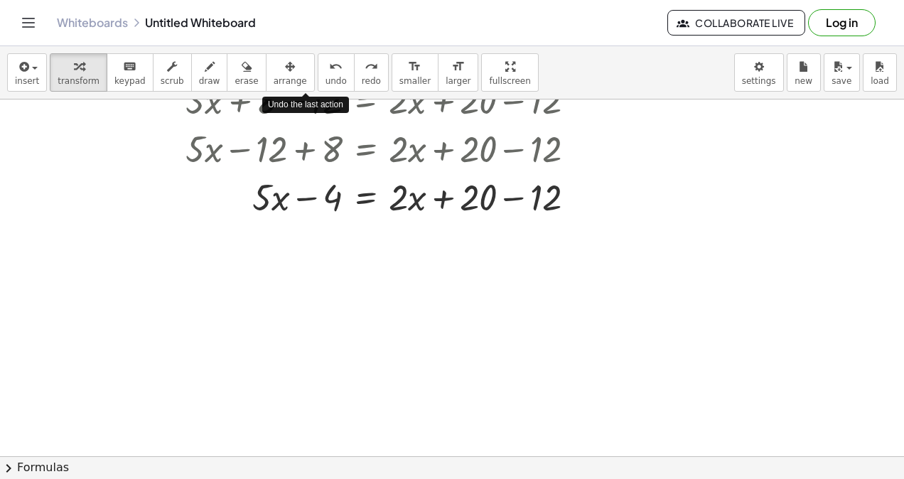
click at [326, 81] on span "undo" at bounding box center [336, 81] width 21 height 10
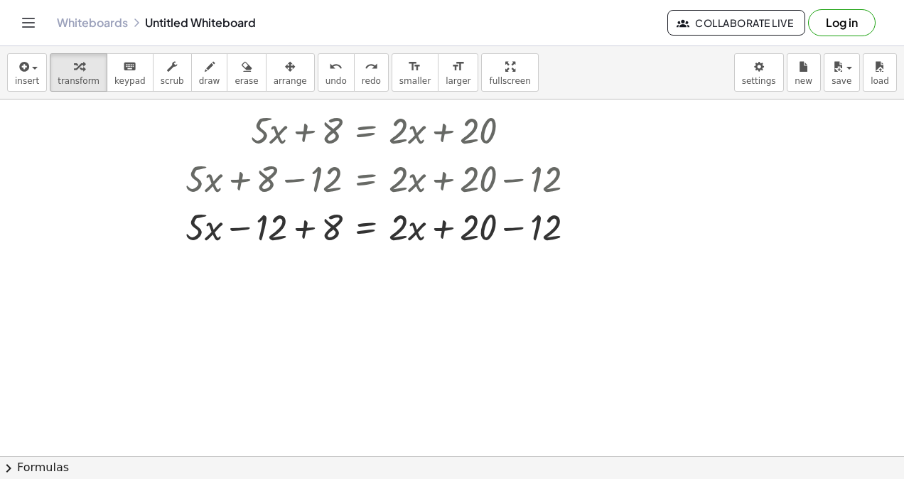
scroll to position [1269, 0]
drag, startPoint x: 274, startPoint y: 235, endPoint x: 368, endPoint y: 230, distance: 94.0
click at [368, 230] on div at bounding box center [350, 227] width 510 height 48
drag, startPoint x: 324, startPoint y: 225, endPoint x: 220, endPoint y: 223, distance: 104.5
click at [220, 223] on div at bounding box center [350, 227] width 510 height 48
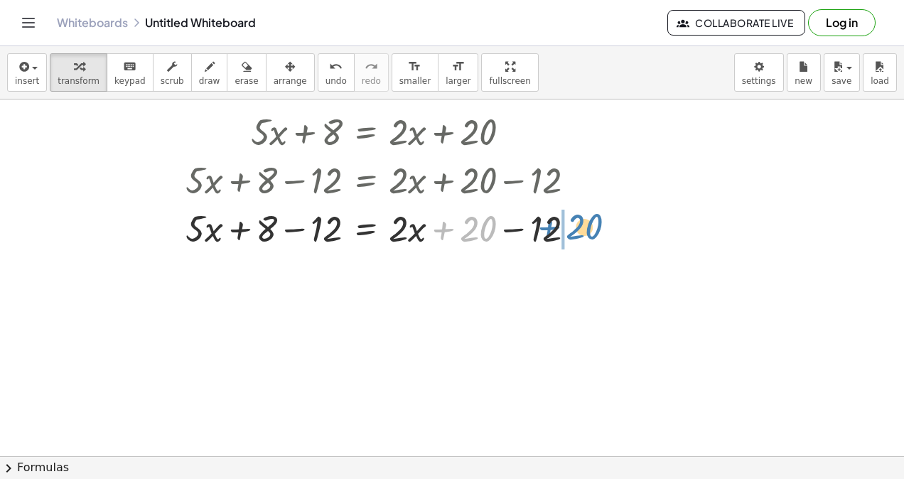
drag, startPoint x: 476, startPoint y: 227, endPoint x: 583, endPoint y: 225, distance: 106.7
click at [583, 225] on div at bounding box center [350, 227] width 510 height 48
drag, startPoint x: 541, startPoint y: 229, endPoint x: 455, endPoint y: 236, distance: 86.3
click at [455, 236] on div at bounding box center [350, 227] width 510 height 48
click at [502, 224] on div at bounding box center [350, 227] width 510 height 48
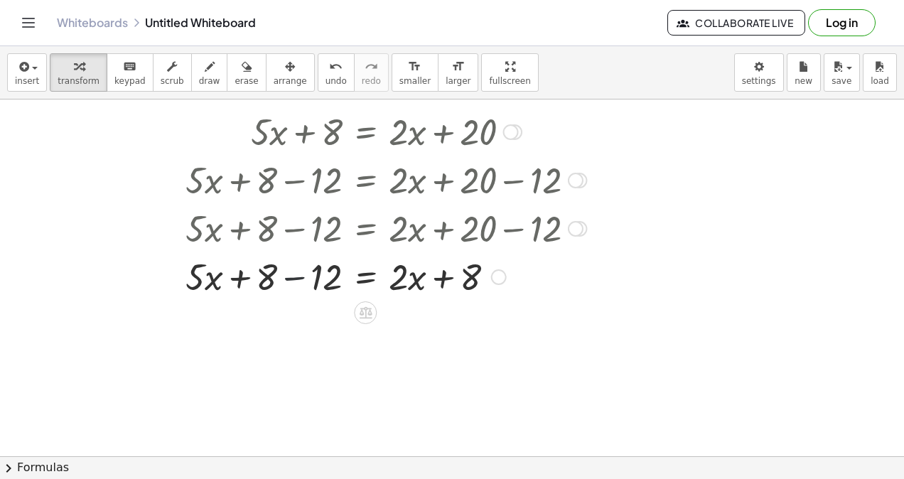
click at [285, 280] on div at bounding box center [383, 276] width 443 height 48
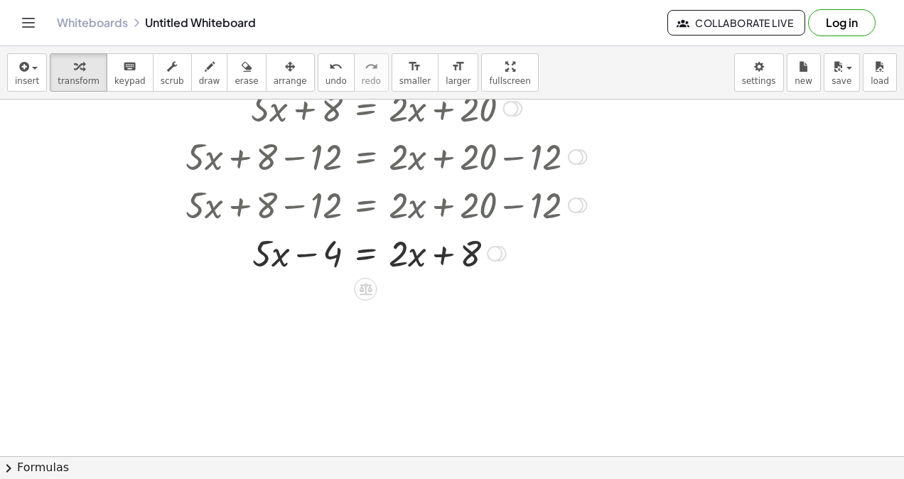
scroll to position [1293, 0]
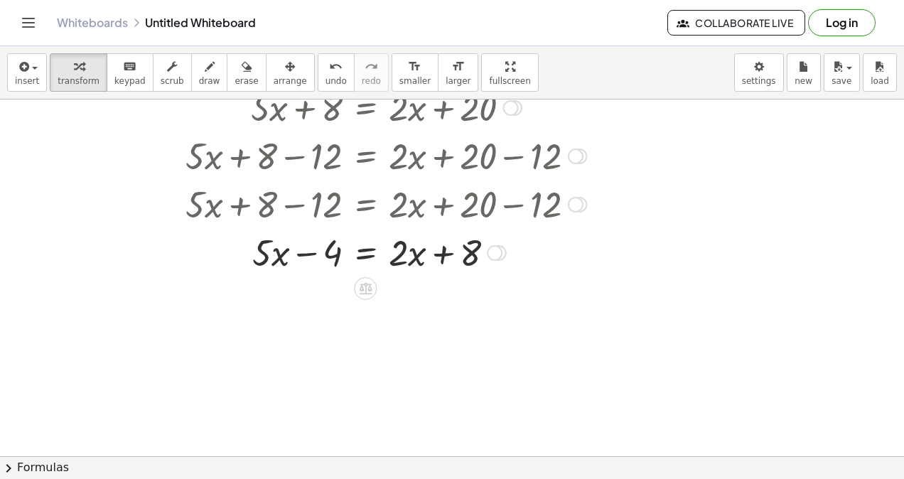
click at [365, 283] on icon at bounding box center [365, 289] width 13 height 12
click at [309, 286] on span "+" at bounding box center [308, 289] width 9 height 21
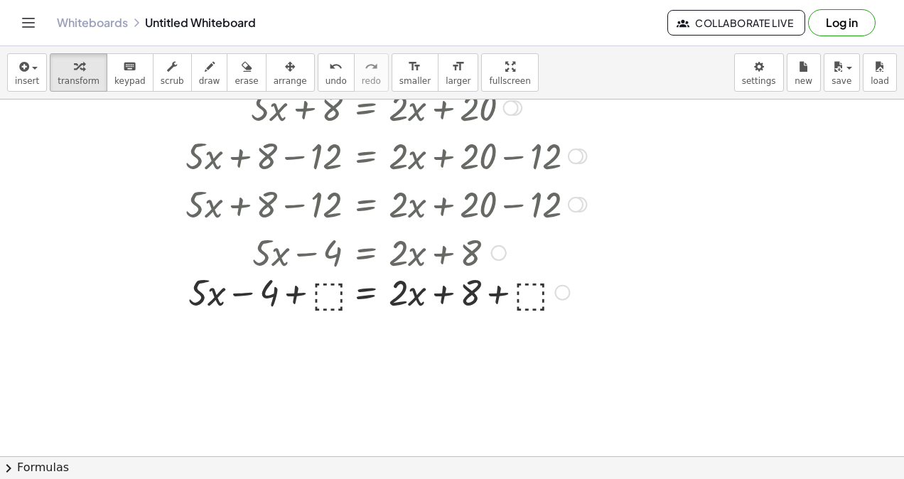
click at [323, 250] on div at bounding box center [384, 251] width 316 height 48
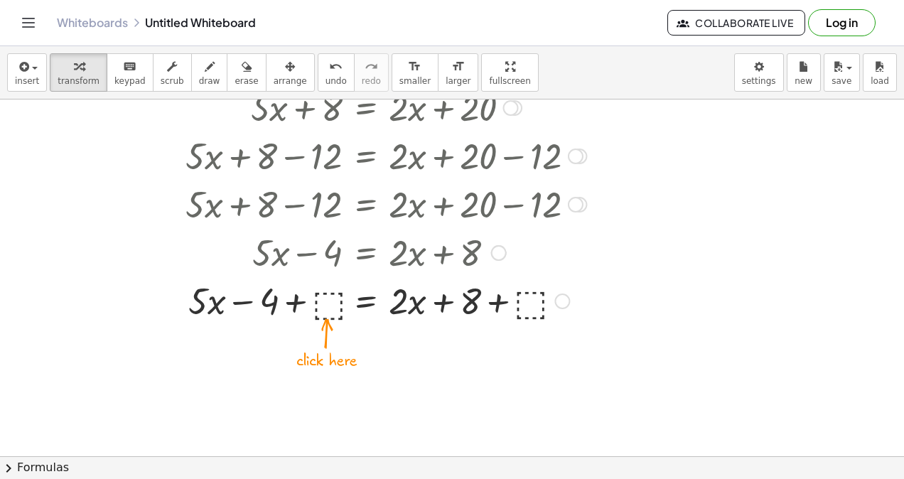
click at [323, 301] on div at bounding box center [383, 300] width 443 height 48
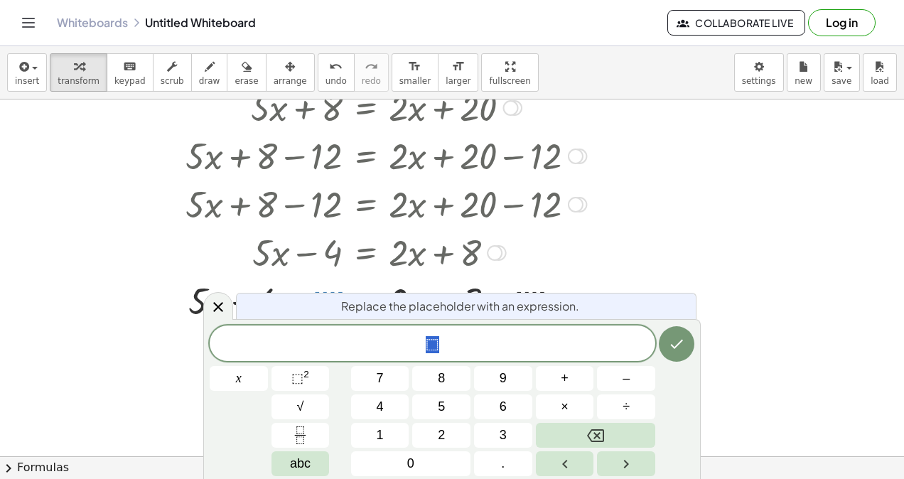
click at [491, 400] on button "6" at bounding box center [503, 407] width 58 height 25
click at [661, 346] on button "Done" at bounding box center [677, 344] width 36 height 36
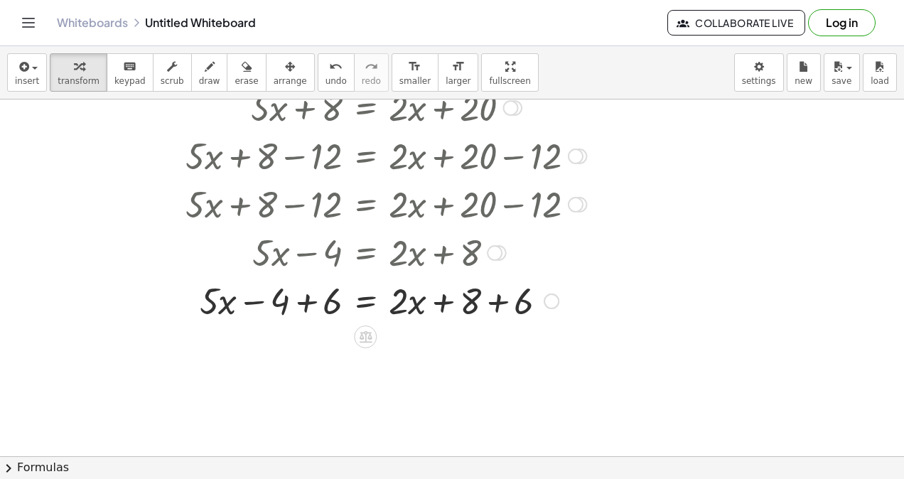
click at [304, 304] on div at bounding box center [383, 300] width 443 height 48
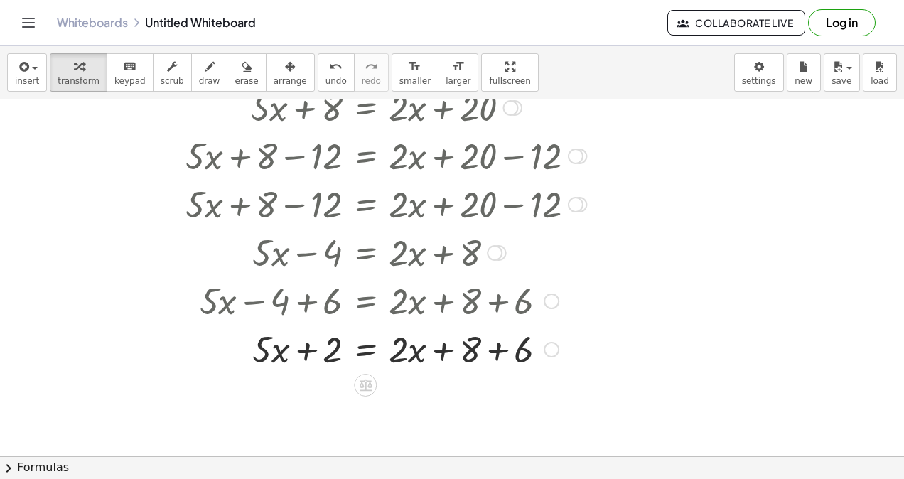
click at [506, 346] on div at bounding box center [383, 348] width 443 height 48
click at [358, 383] on icon at bounding box center [365, 384] width 15 height 15
click at [312, 383] on span "+" at bounding box center [308, 385] width 9 height 21
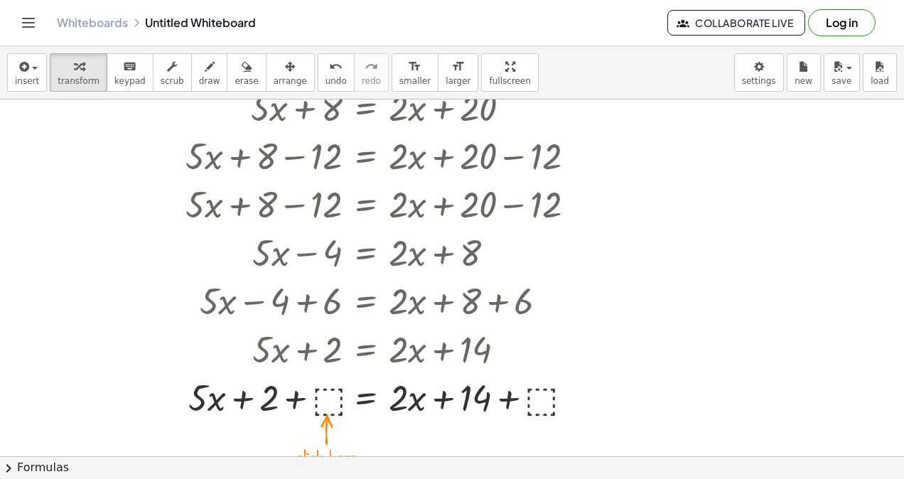
click at [329, 59] on icon "undo" at bounding box center [336, 66] width 14 height 17
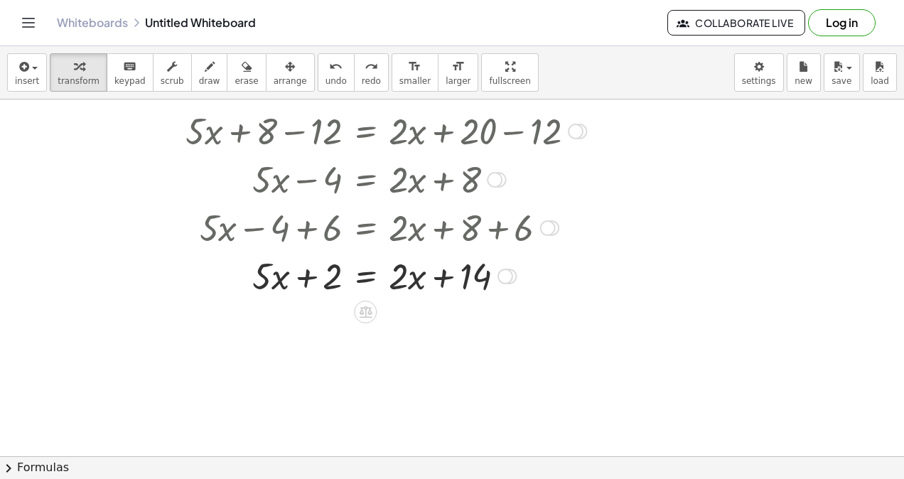
scroll to position [1368, 0]
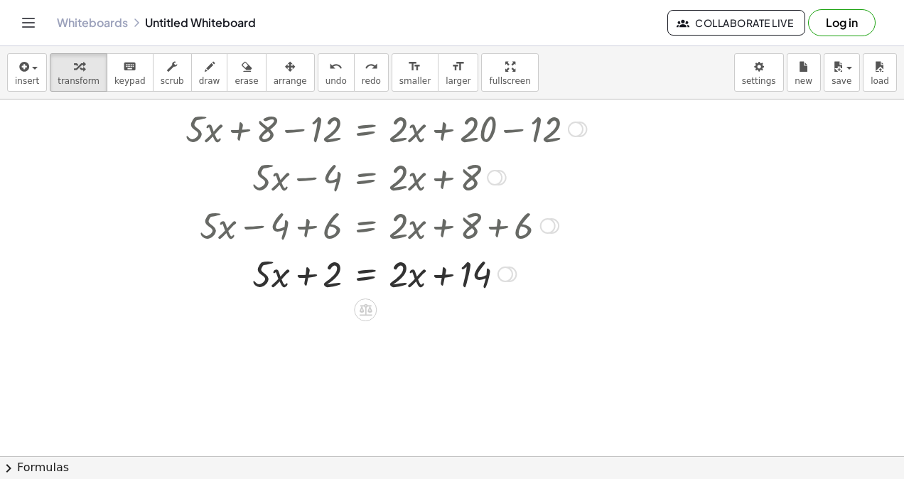
click at [368, 300] on div at bounding box center [365, 310] width 23 height 23
click at [336, 310] on span "−" at bounding box center [337, 310] width 9 height 21
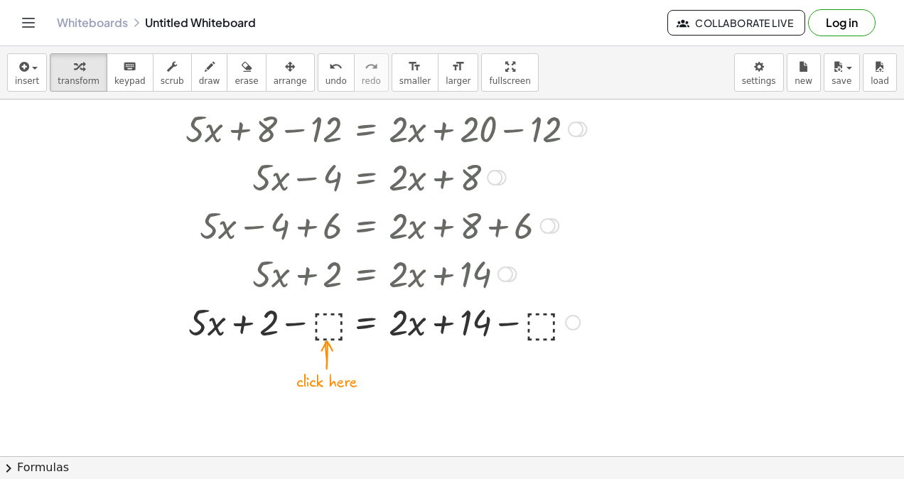
click at [328, 325] on div at bounding box center [383, 321] width 443 height 48
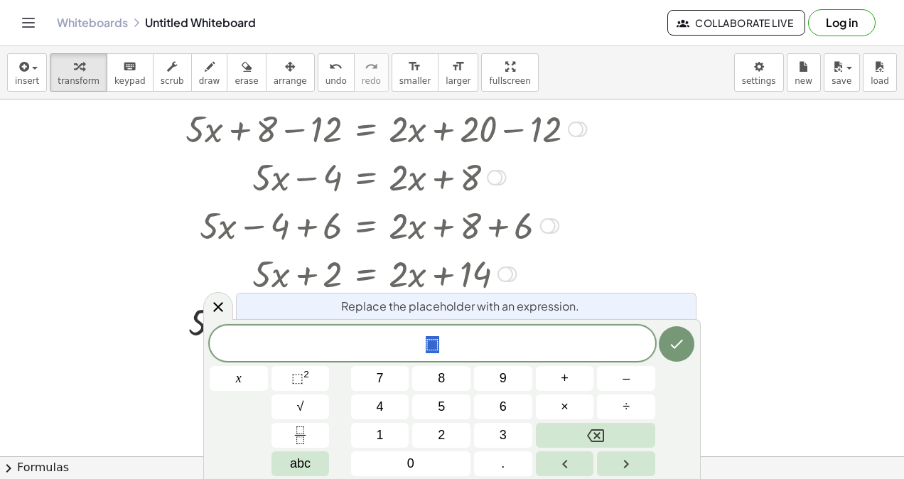
click at [381, 433] on span "1" at bounding box center [380, 435] width 7 height 19
click at [374, 397] on button "4" at bounding box center [380, 407] width 58 height 25
click at [678, 346] on icon "Done" at bounding box center [676, 344] width 17 height 17
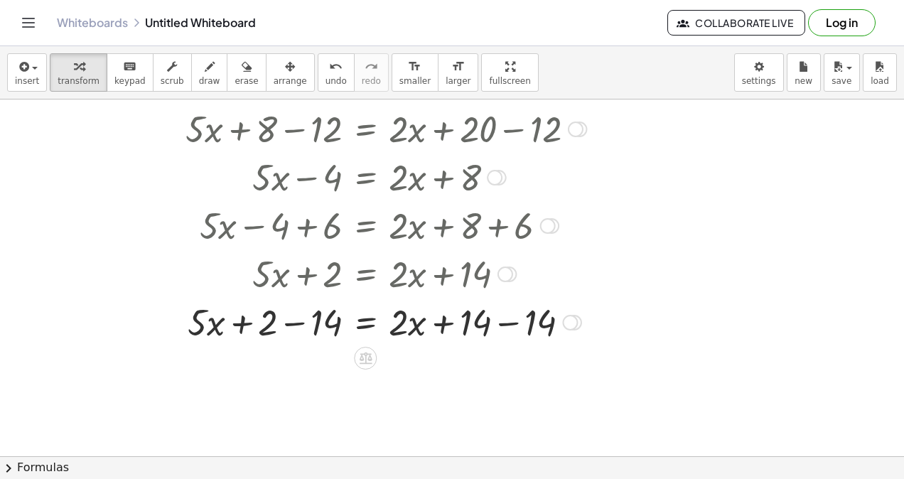
click at [510, 326] on div at bounding box center [383, 321] width 443 height 48
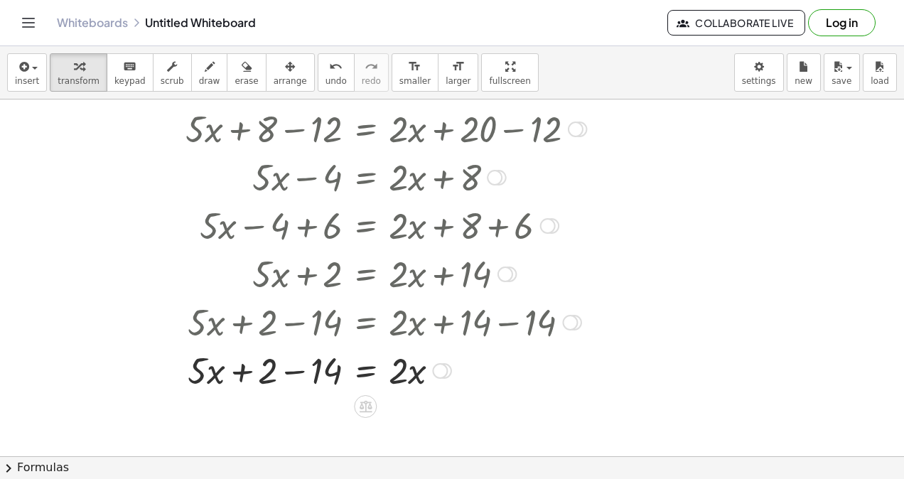
click at [292, 375] on div at bounding box center [383, 370] width 443 height 48
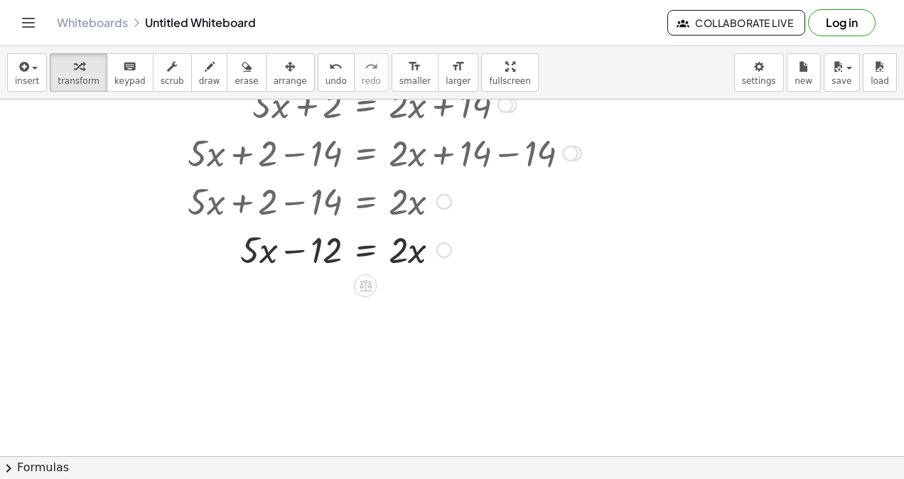
scroll to position [1536, 0]
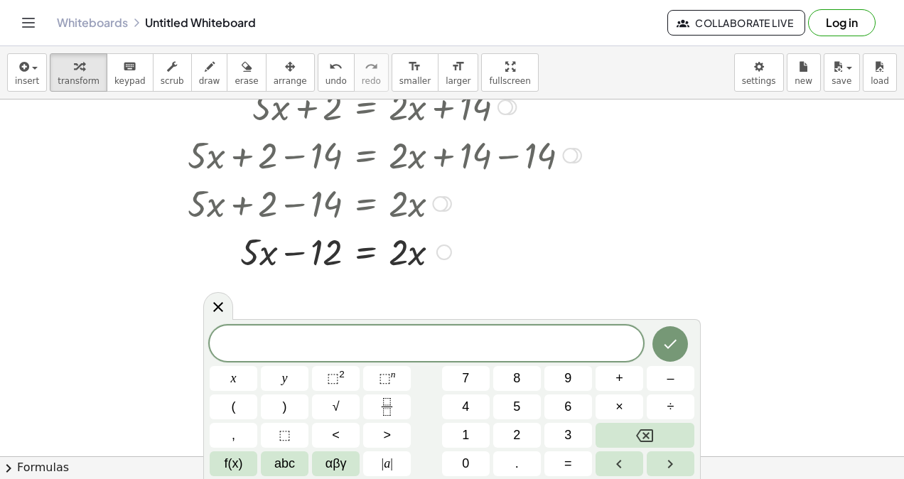
click at [386, 243] on div at bounding box center [383, 251] width 443 height 48
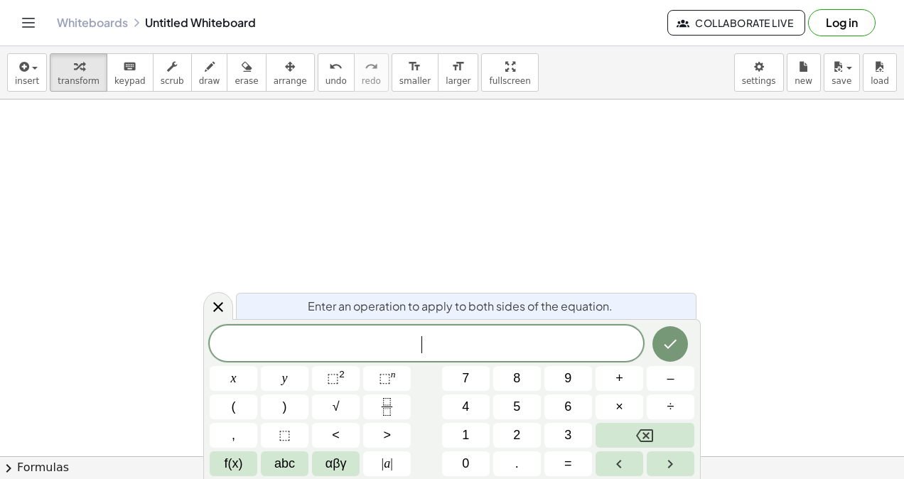
scroll to position [1806, 0]
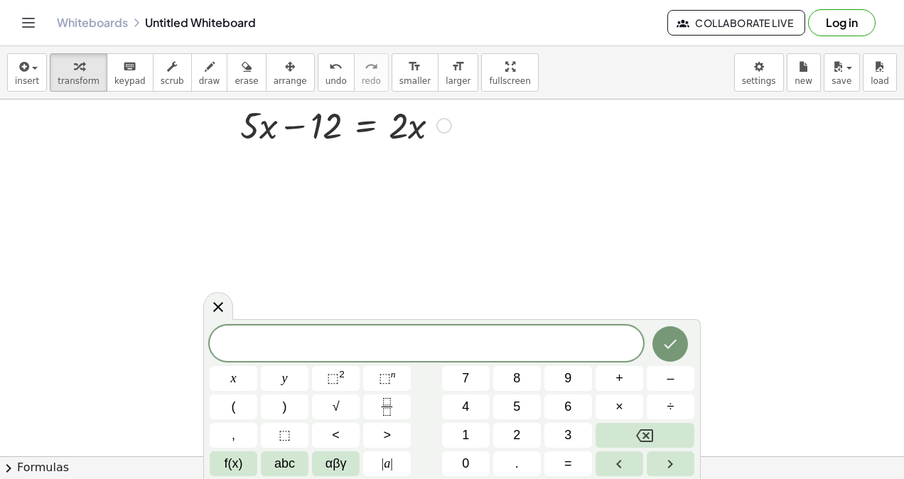
scroll to position [1665, 0]
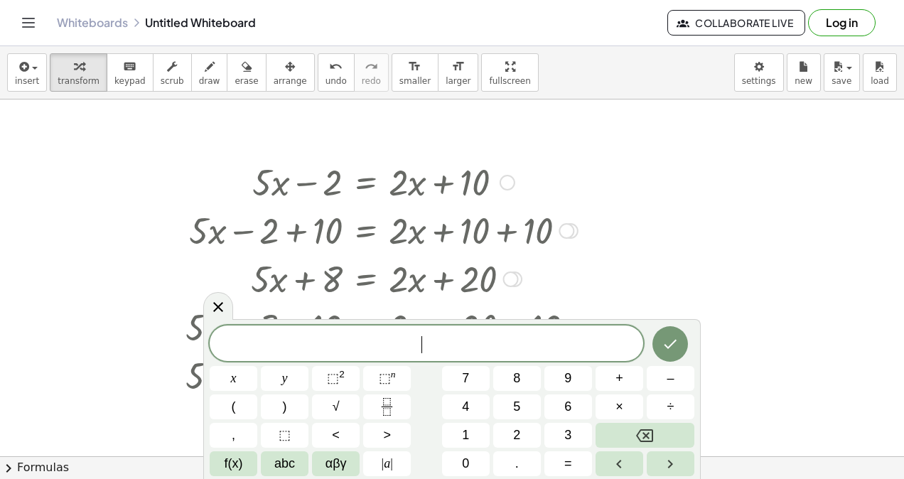
scroll to position [1123, 0]
